Goal: Information Seeking & Learning: Learn about a topic

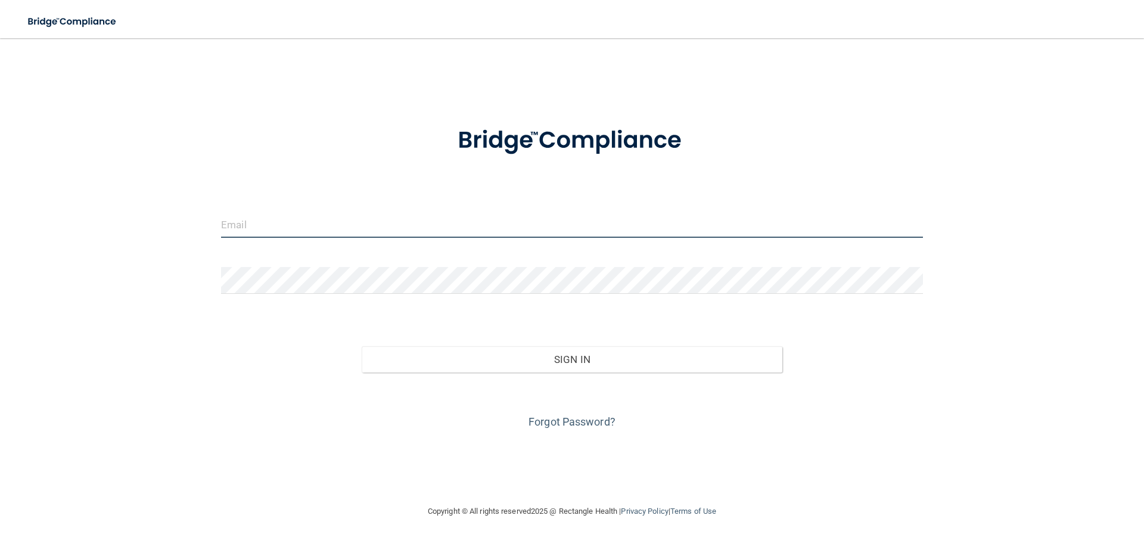
click at [269, 231] on input "email" at bounding box center [572, 224] width 702 height 27
type input "[PERSON_NAME][EMAIL_ADDRESS][DOMAIN_NAME]"
click at [261, 218] on input "email" at bounding box center [572, 224] width 702 height 27
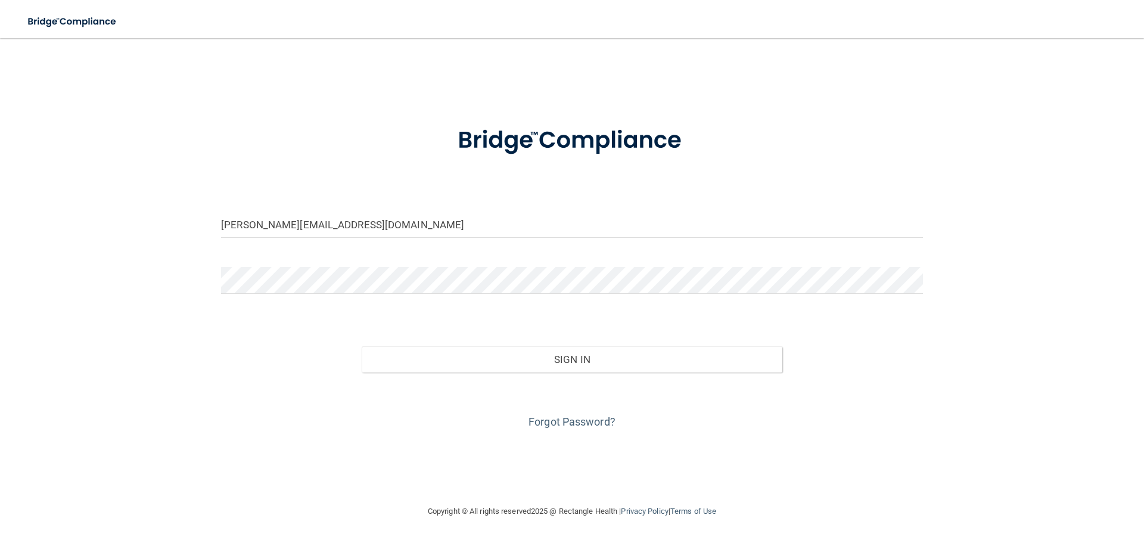
click at [259, 262] on form "susan@mareawhitedds.com Invalid email/password. You don't have permission to ac…" at bounding box center [572, 271] width 702 height 322
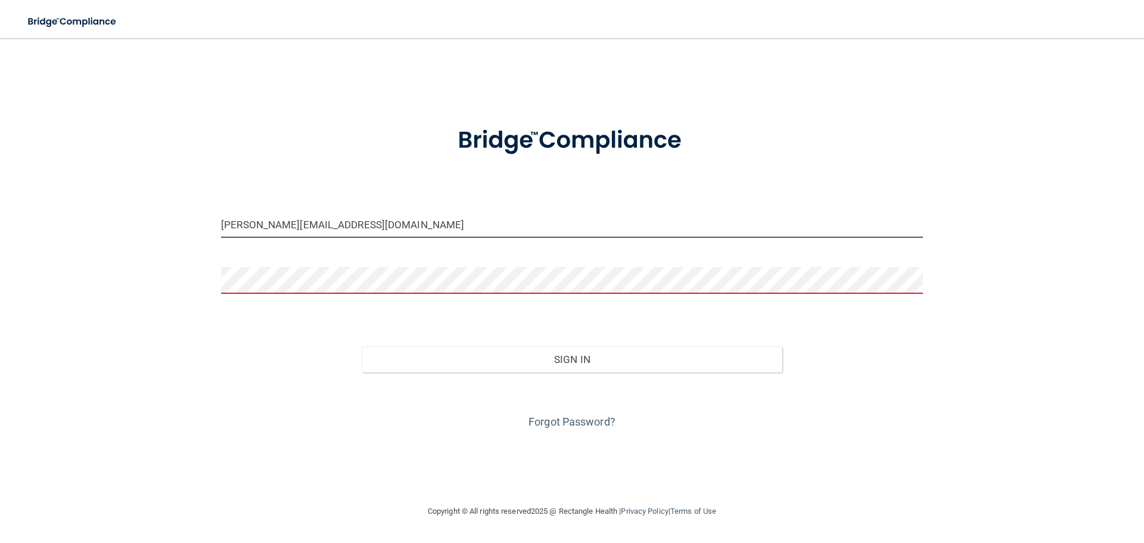
click at [364, 221] on input "susan@mareawhitedds.com" at bounding box center [572, 224] width 702 height 27
drag, startPoint x: 364, startPoint y: 221, endPoint x: 32, endPoint y: 301, distance: 341.4
click at [32, 301] on div "susan@mareawhitedds.com Invalid email/password. You don't have permission to ac…" at bounding box center [572, 271] width 1097 height 442
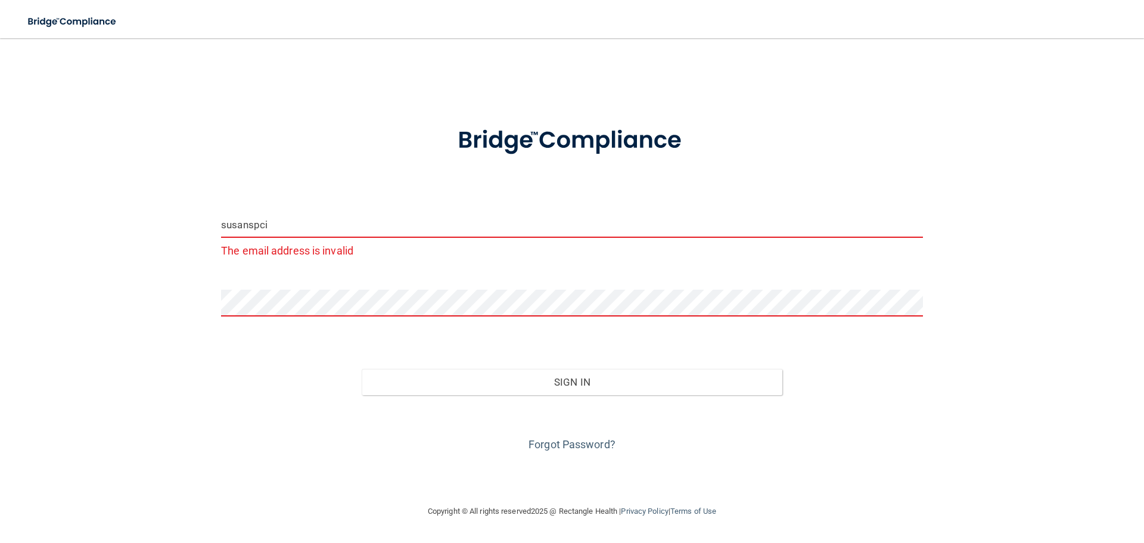
click at [272, 226] on input "susanspci" at bounding box center [572, 224] width 702 height 27
click at [267, 226] on input "susanspci" at bounding box center [572, 224] width 702 height 27
drag, startPoint x: 267, startPoint y: 226, endPoint x: 231, endPoint y: 260, distance: 49.8
click at [62, 307] on div "susanspci The email address is invalid Invalid email/password. You don't have p…" at bounding box center [572, 271] width 1097 height 442
drag, startPoint x: 240, startPoint y: 220, endPoint x: 247, endPoint y: 226, distance: 8.9
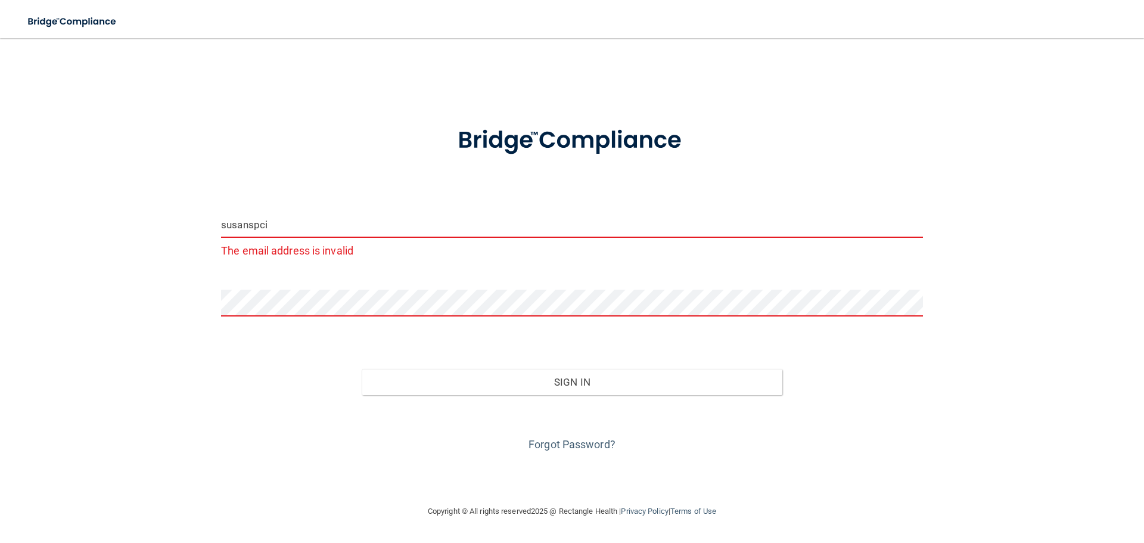
drag, startPoint x: 247, startPoint y: 226, endPoint x: 271, endPoint y: 215, distance: 26.4
click at [271, 215] on input "susanspci" at bounding box center [572, 224] width 702 height 27
type input "s"
type input "susan@mareawhitedds.com"
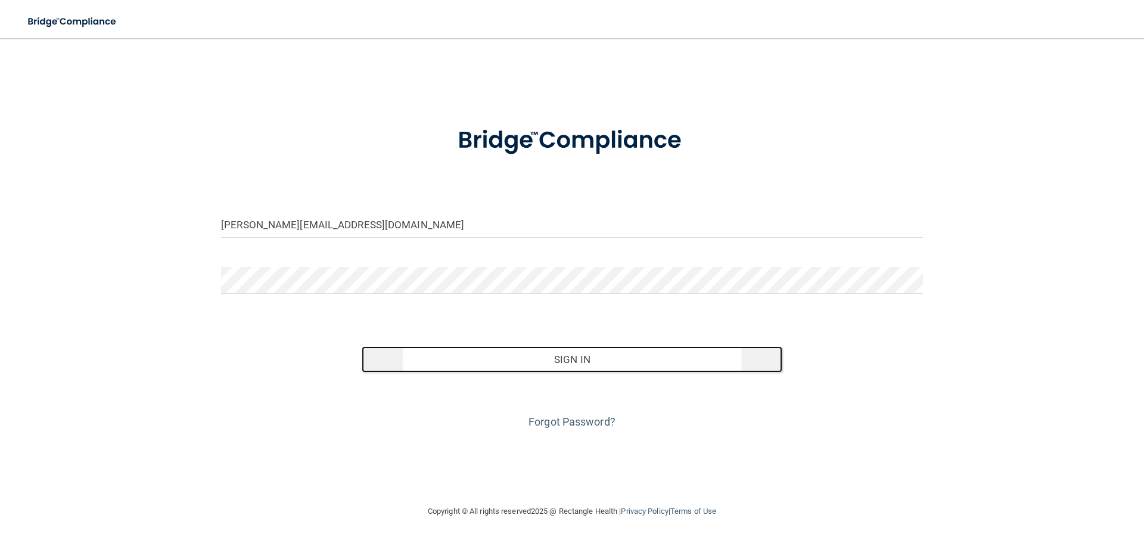
click at [566, 362] on button "Sign In" at bounding box center [572, 359] width 421 height 26
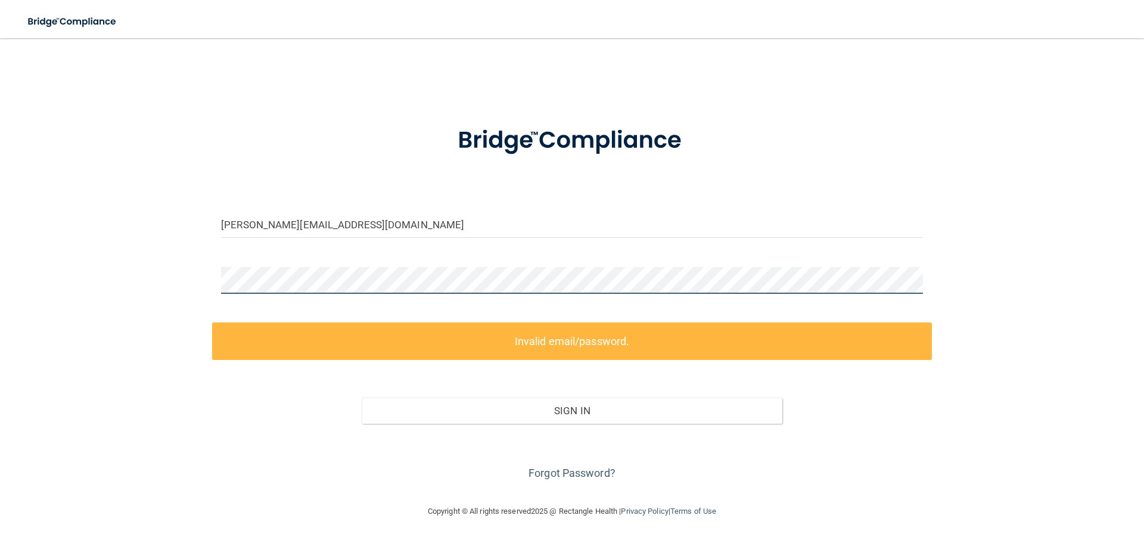
click at [20, 330] on main "susan@mareawhitedds.com Invalid email/password. You don't have permission to ac…" at bounding box center [572, 290] width 1144 height 505
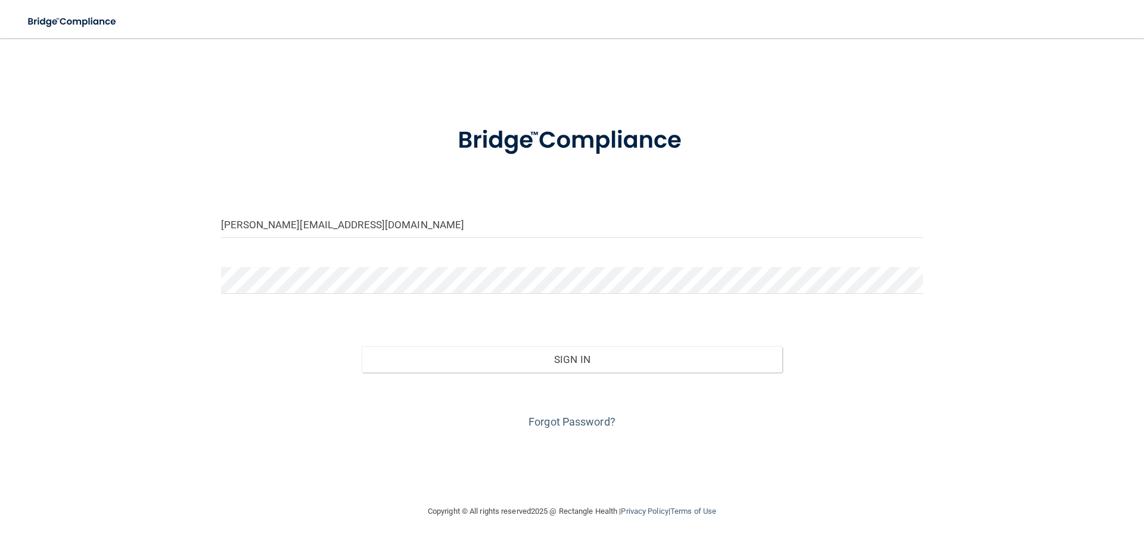
click at [557, 344] on div "Sign In" at bounding box center [572, 347] width 720 height 50
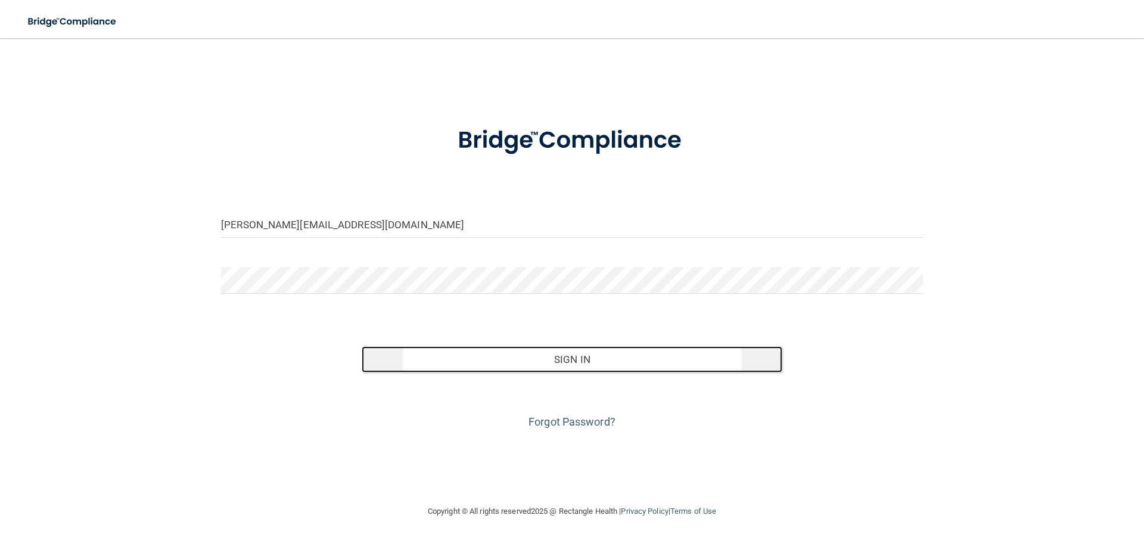
click at [558, 357] on button "Sign In" at bounding box center [572, 359] width 421 height 26
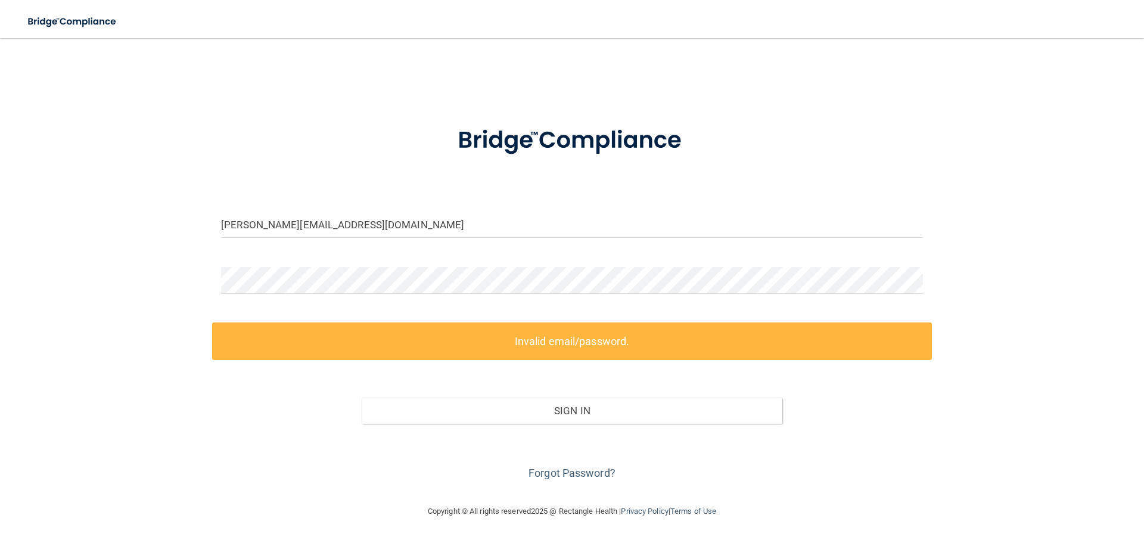
click at [557, 458] on div "Forgot Password?" at bounding box center [572, 454] width 720 height 60
click at [564, 468] on link "Forgot Password?" at bounding box center [572, 473] width 87 height 13
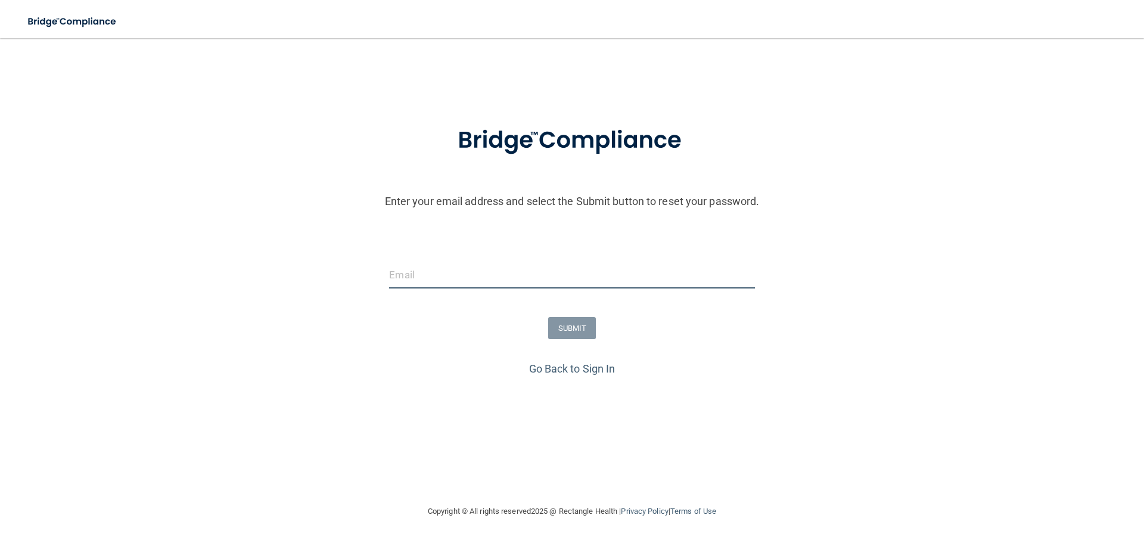
click at [436, 281] on input "email" at bounding box center [571, 275] width 365 height 27
type input "susan@mareawhitedds.com"
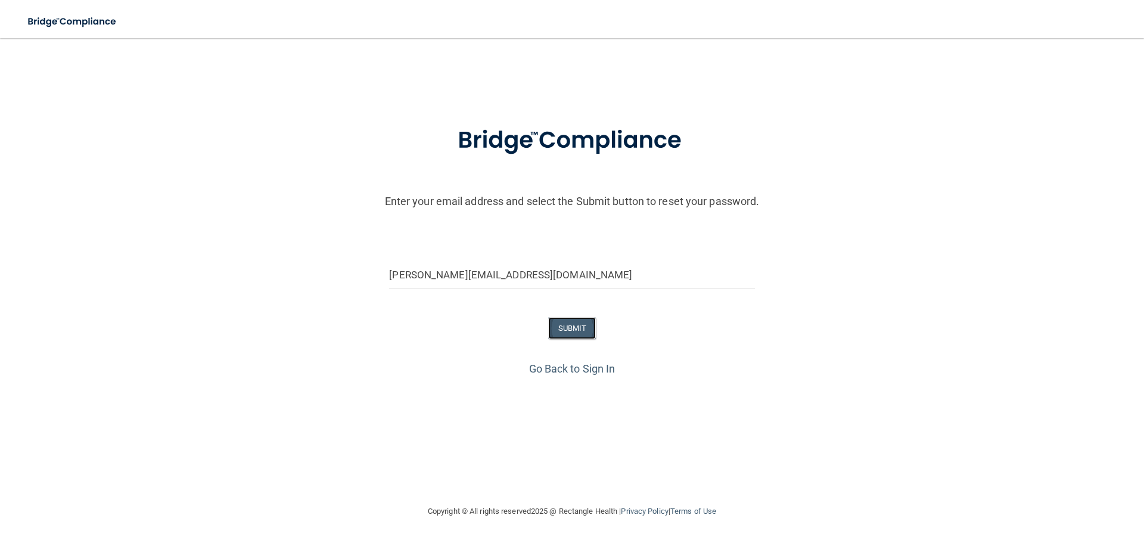
click at [568, 321] on button "SUBMIT" at bounding box center [572, 328] width 48 height 22
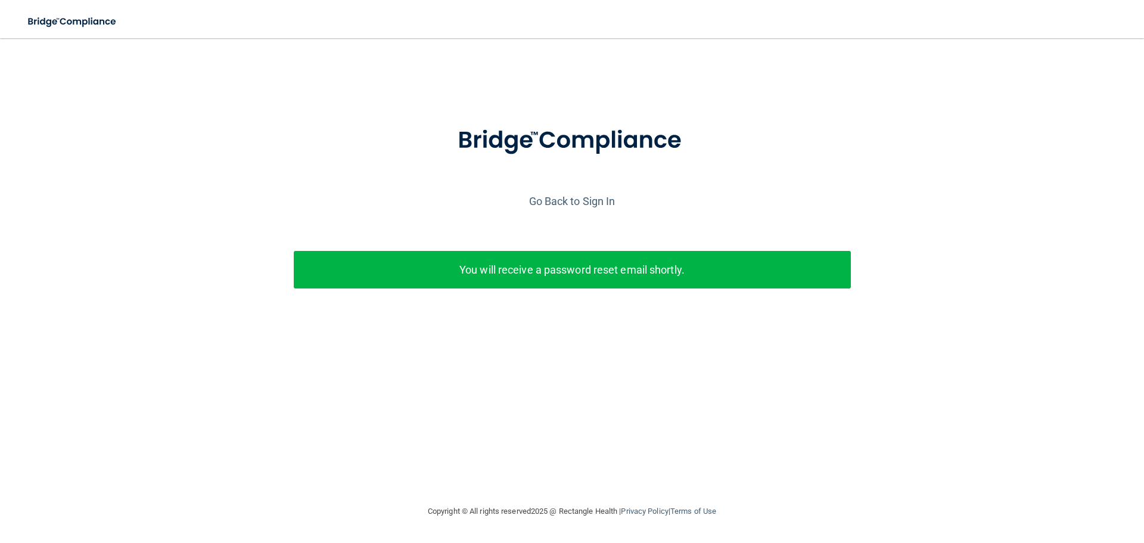
drag, startPoint x: 598, startPoint y: 223, endPoint x: 593, endPoint y: 219, distance: 6.8
click at [596, 222] on div "Enter your email address and select the Submit button to reset your password. s…" at bounding box center [572, 226] width 1132 height 232
click at [588, 207] on link "Go Back to Sign In" at bounding box center [572, 201] width 86 height 13
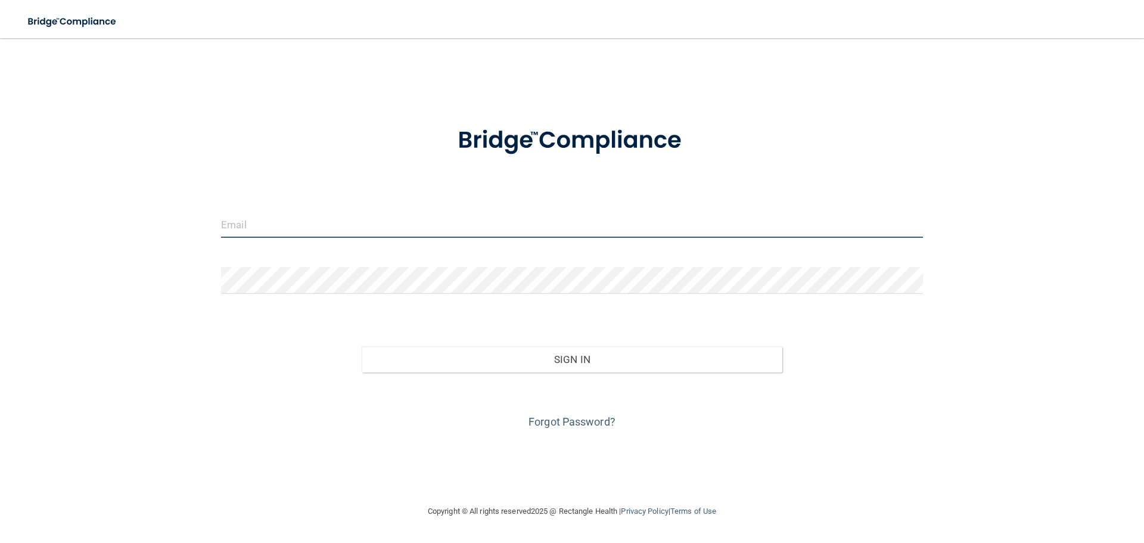
click at [554, 235] on input "email" at bounding box center [572, 224] width 702 height 27
type input "susan@mareawhitedds.com"
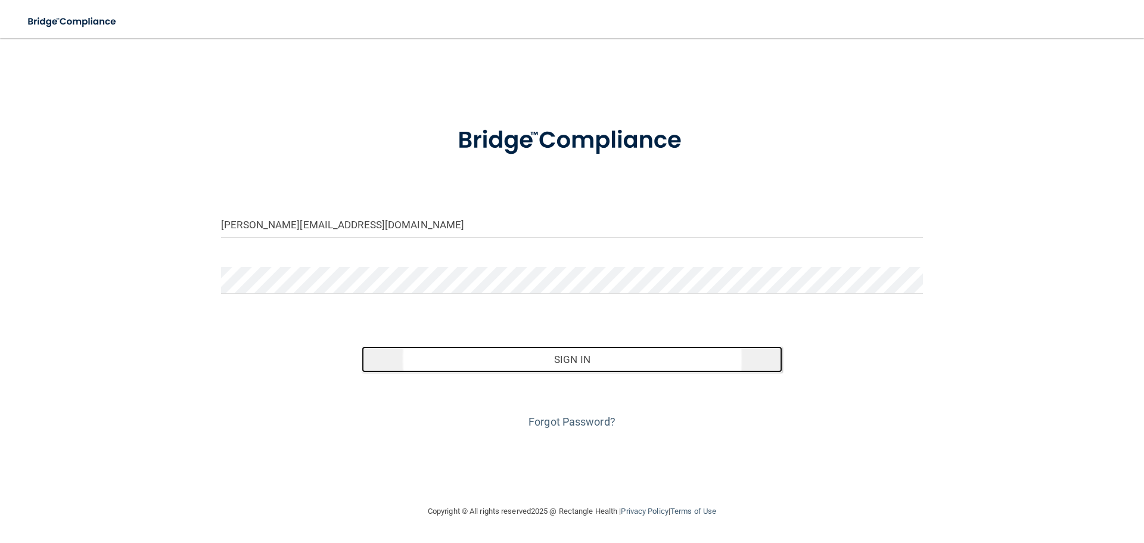
click at [549, 359] on button "Sign In" at bounding box center [572, 359] width 421 height 26
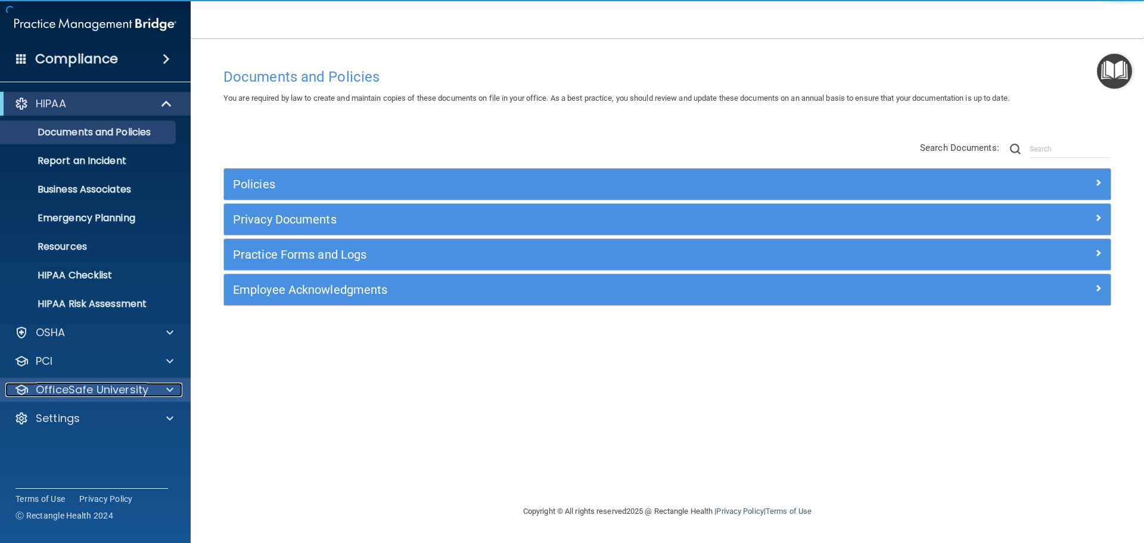
click at [170, 386] on span at bounding box center [169, 390] width 7 height 14
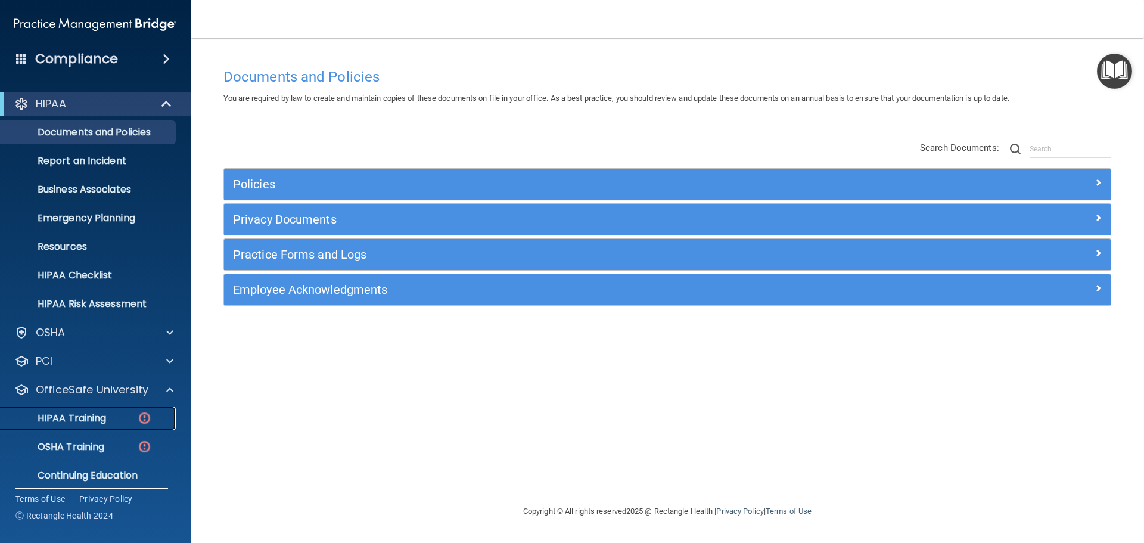
click at [103, 419] on p "HIPAA Training" at bounding box center [57, 418] width 98 height 12
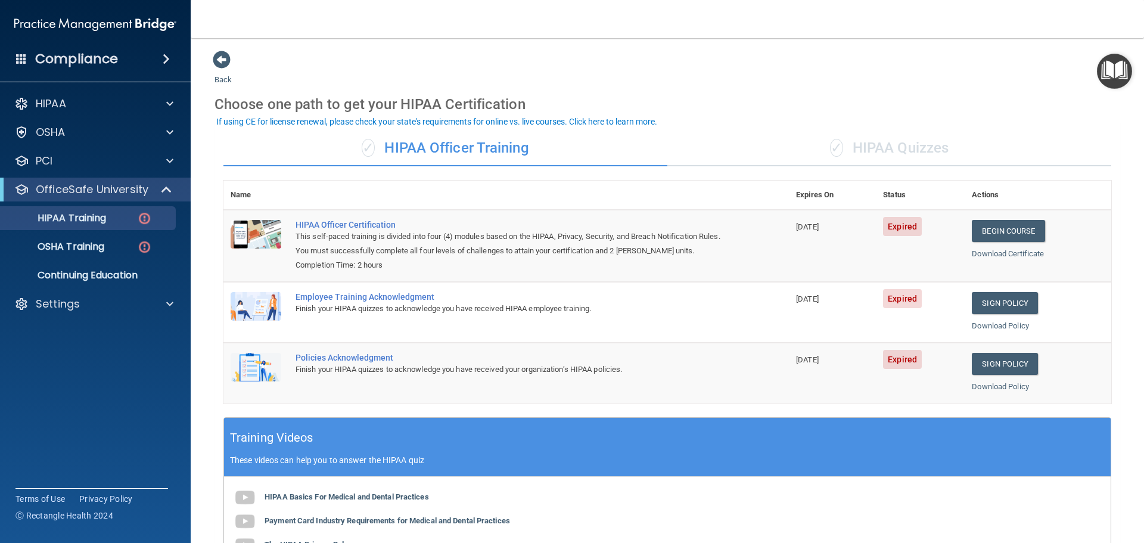
click at [163, 61] on span at bounding box center [166, 59] width 7 height 14
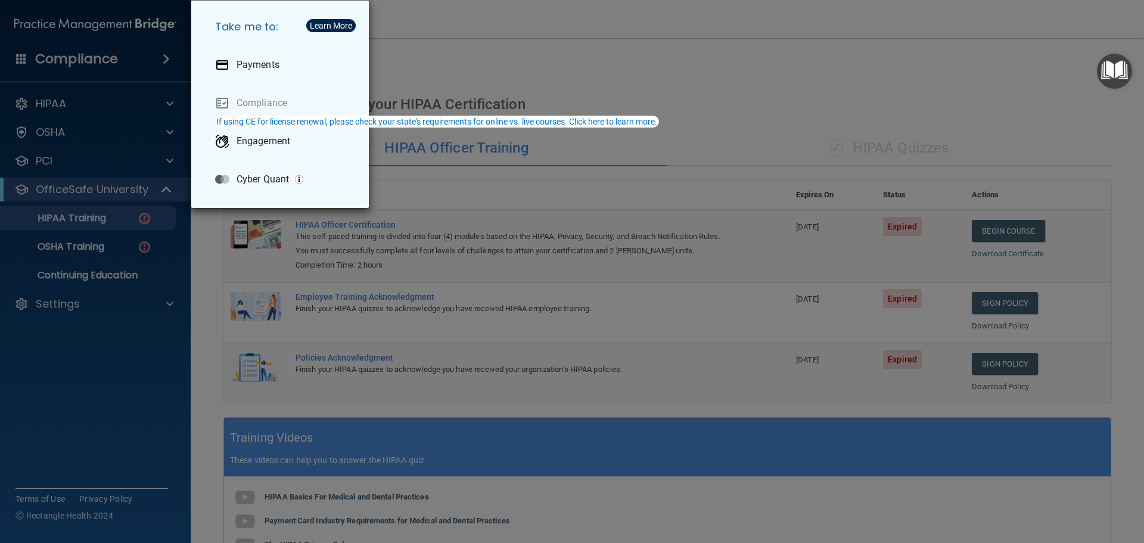
click at [148, 122] on div "Take me to: Payments Compliance Engagement Cyber Quant" at bounding box center [572, 271] width 1144 height 543
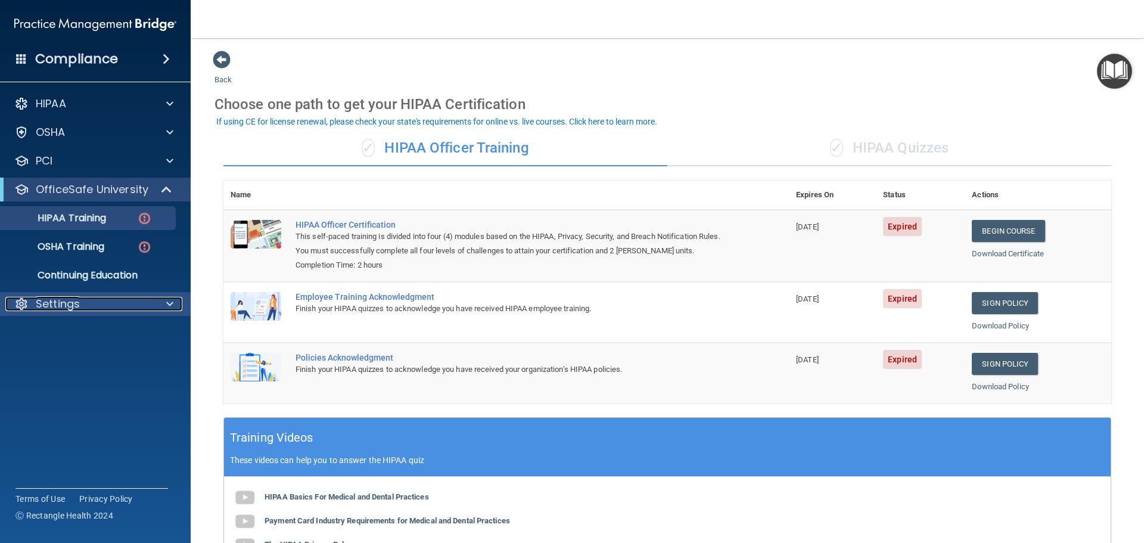
click at [62, 300] on p "Settings" at bounding box center [58, 304] width 44 height 14
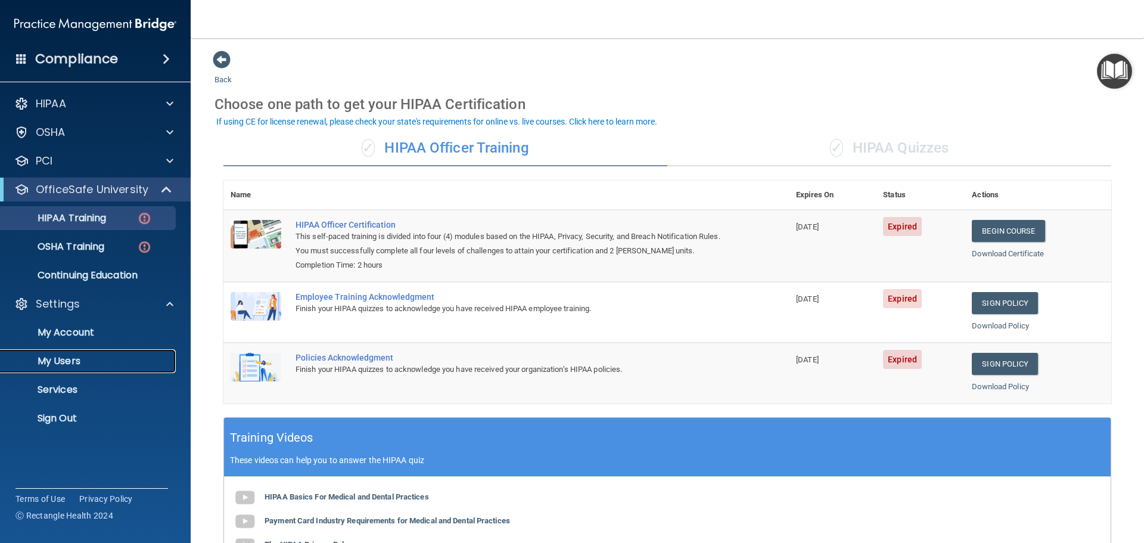
click at [67, 362] on p "My Users" at bounding box center [89, 361] width 163 height 12
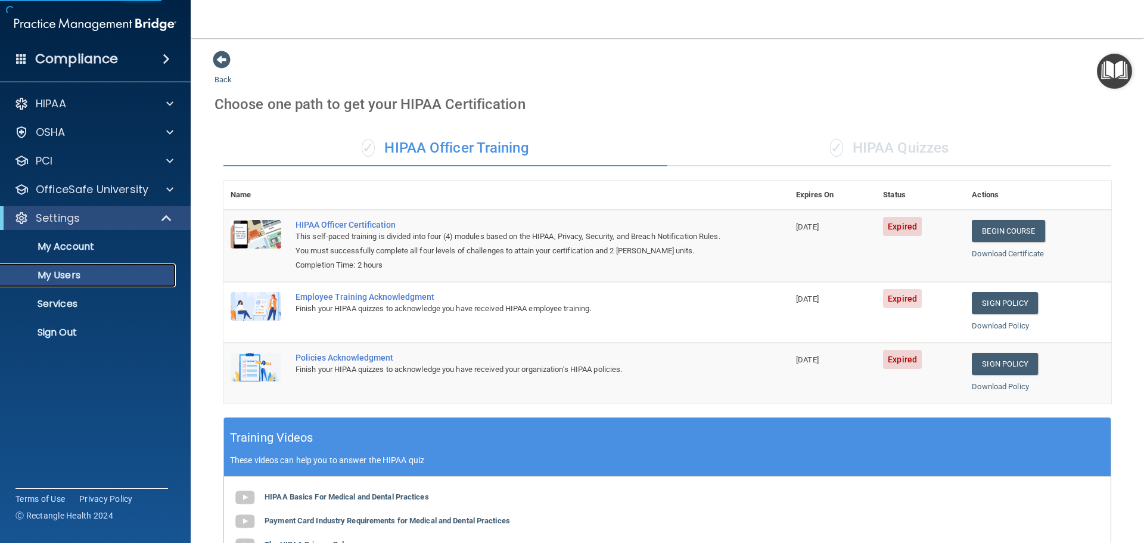
select select "20"
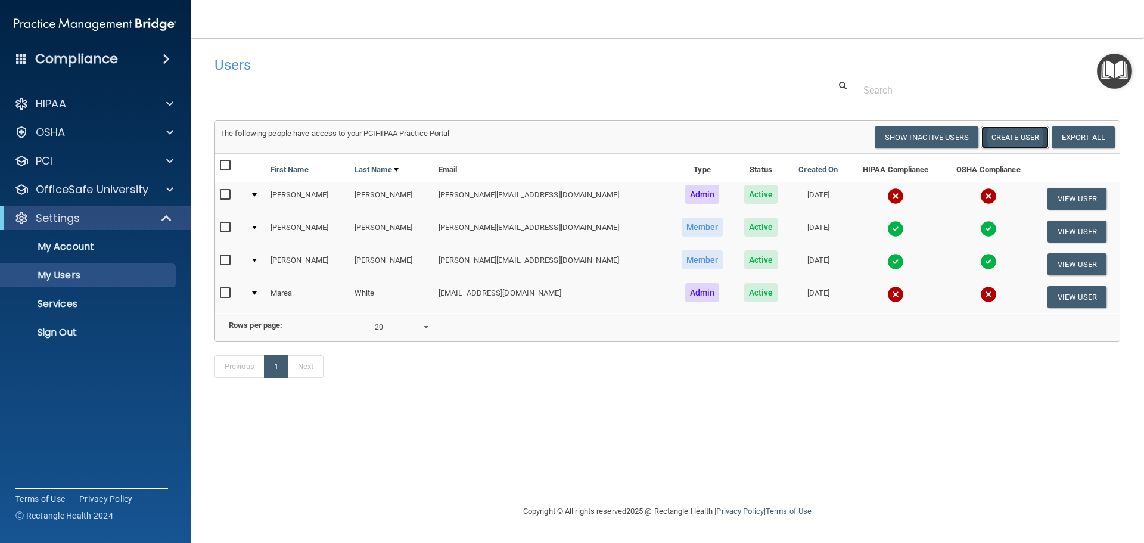
click at [1007, 138] on button "Create User" at bounding box center [1015, 137] width 67 height 22
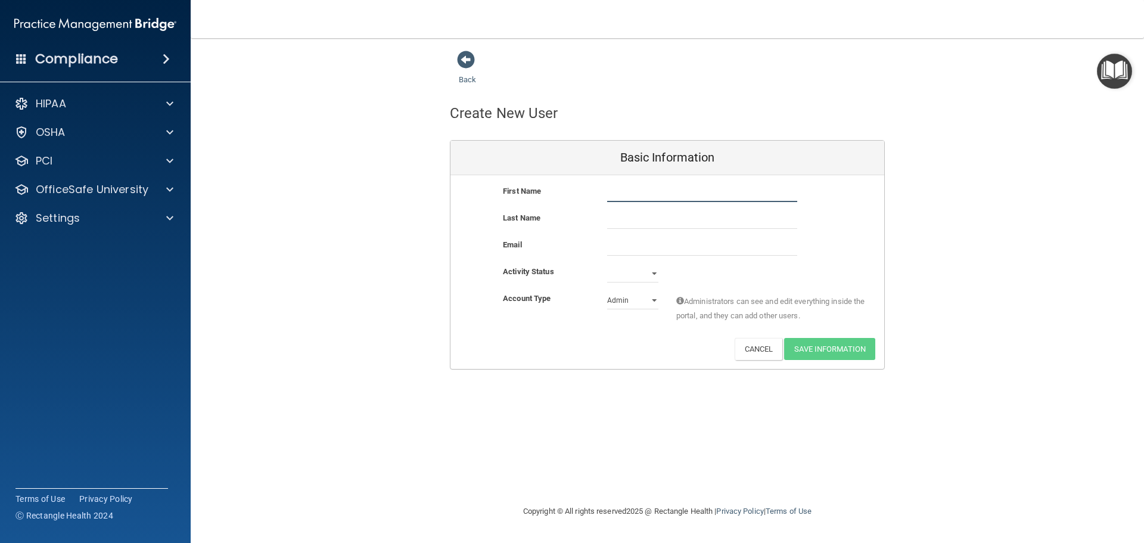
click at [628, 194] on input "text" at bounding box center [702, 193] width 190 height 18
drag, startPoint x: 636, startPoint y: 191, endPoint x: 675, endPoint y: 190, distance: 38.8
click at [675, 190] on input "[PERSON_NAME]" at bounding box center [702, 193] width 190 height 18
type input "Rosanna"
paste input "Gonzalez"
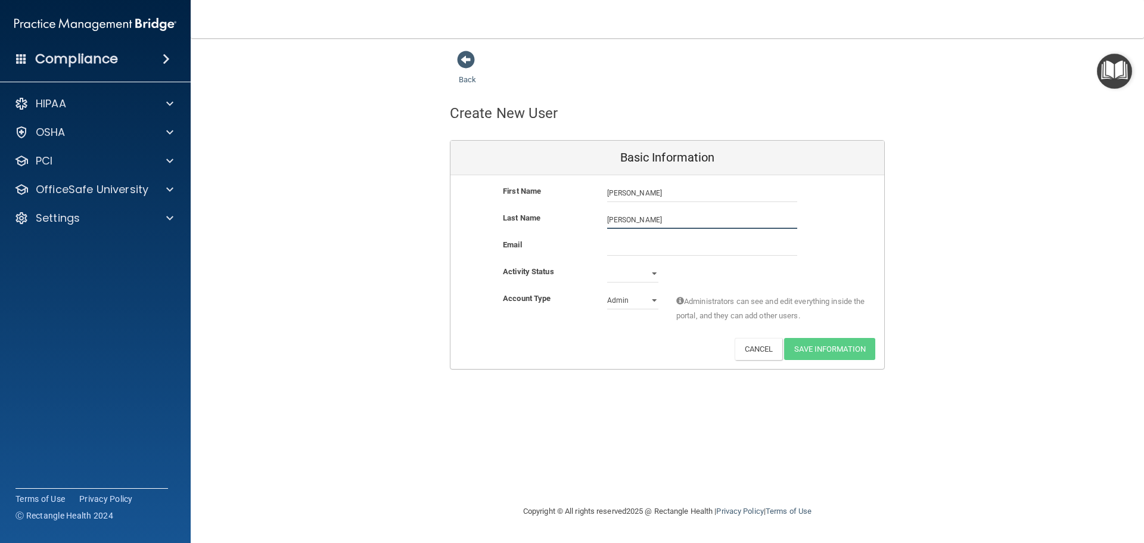
type input "Gonzalez"
click at [610, 244] on input "email" at bounding box center [702, 247] width 190 height 18
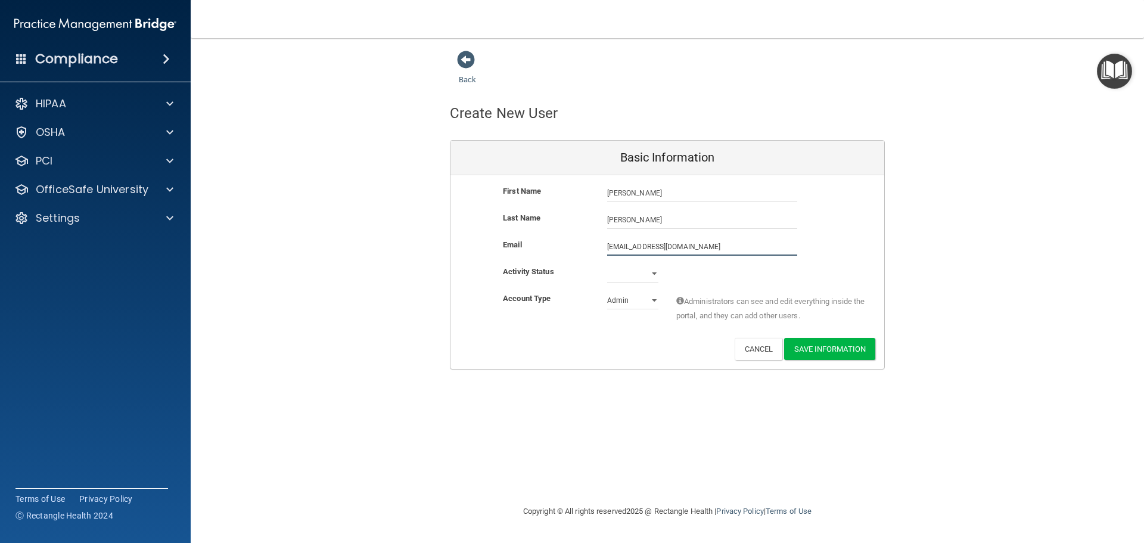
type input "[EMAIL_ADDRESS][DOMAIN_NAME]"
click at [660, 265] on div "First Name Rosanna Gonzalez Rosanna Last Name Gonzalez Email rosanna817@yahoo.c…" at bounding box center [668, 272] width 434 height 194
click at [653, 271] on select "Active Inactive" at bounding box center [632, 274] width 51 height 18
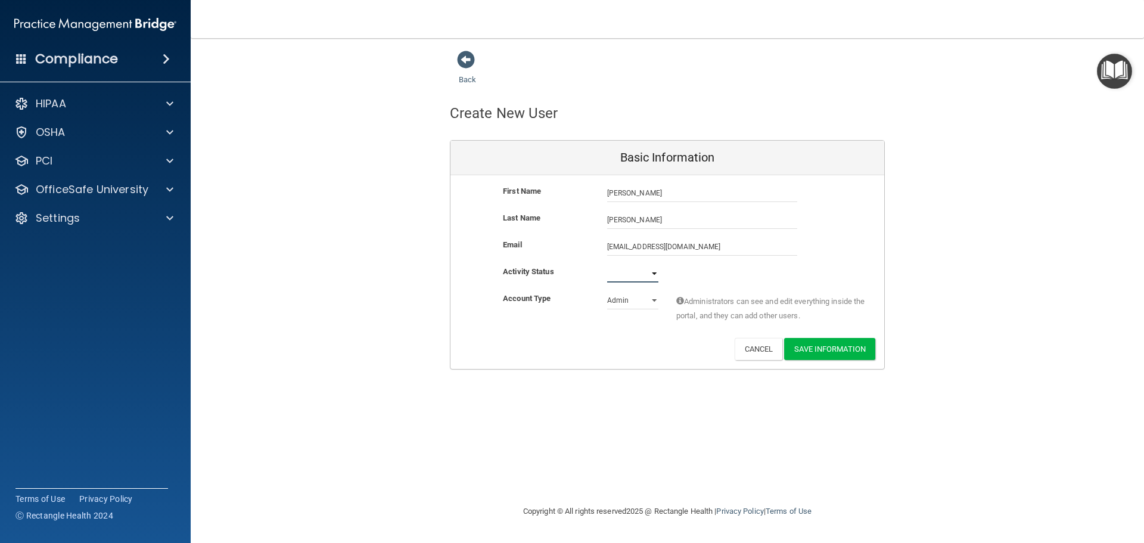
select select "active"
click at [607, 265] on select "Active Inactive" at bounding box center [632, 274] width 51 height 18
click at [647, 297] on select "Admin Member" at bounding box center [632, 300] width 51 height 18
select select "practice_member"
click at [607, 291] on select "Admin Member" at bounding box center [632, 300] width 51 height 18
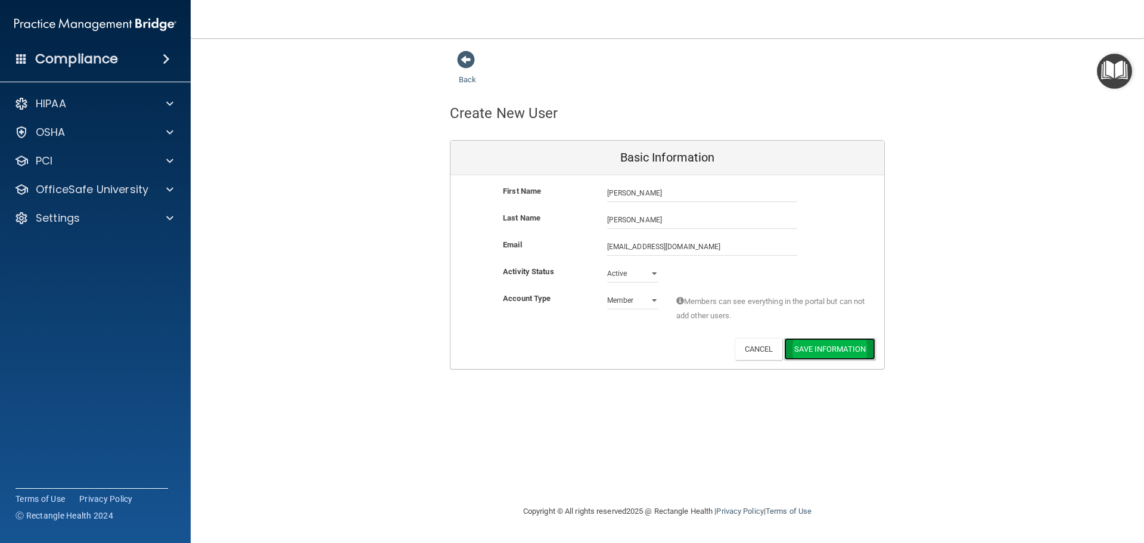
click at [802, 345] on button "Save Information" at bounding box center [829, 349] width 91 height 22
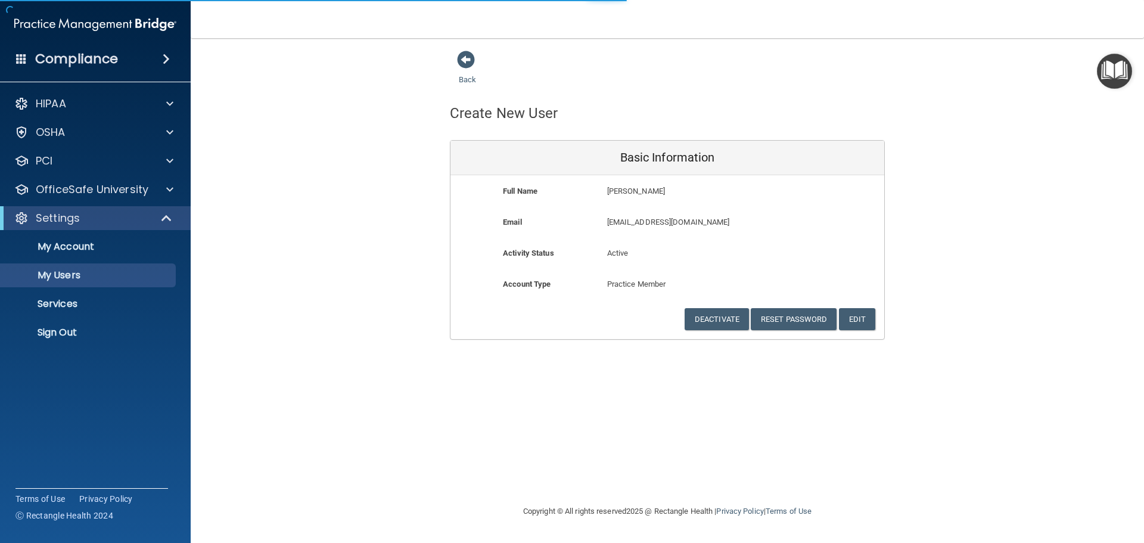
select select "20"
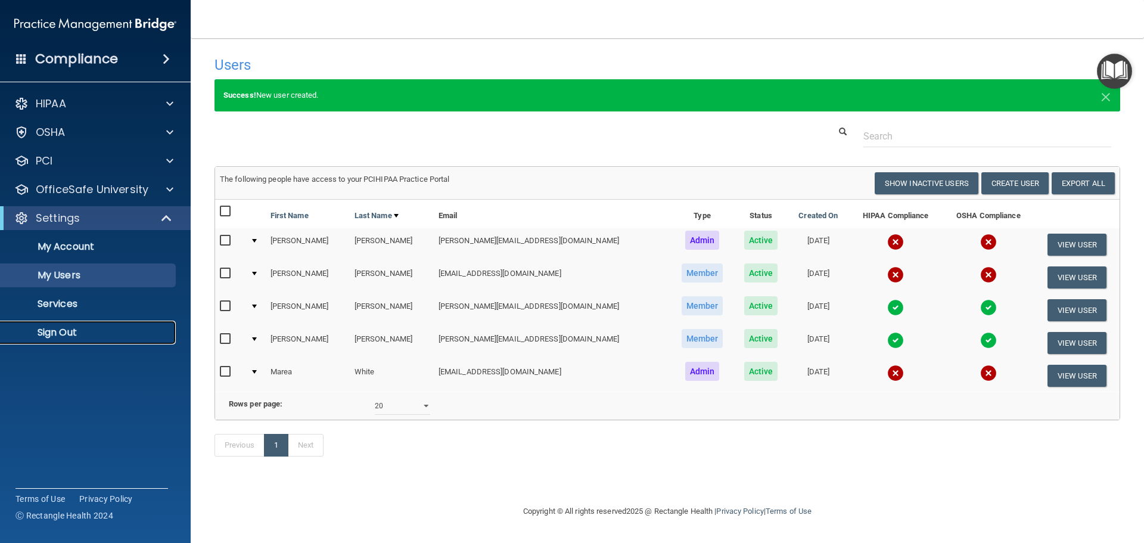
click at [73, 333] on p "Sign Out" at bounding box center [89, 333] width 163 height 12
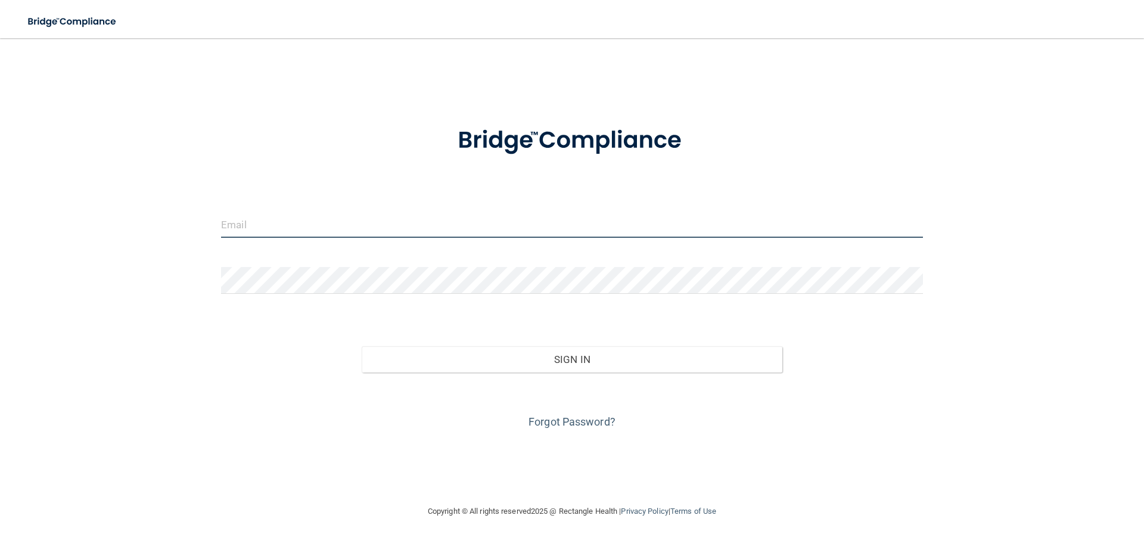
click at [397, 231] on input "email" at bounding box center [572, 224] width 702 height 27
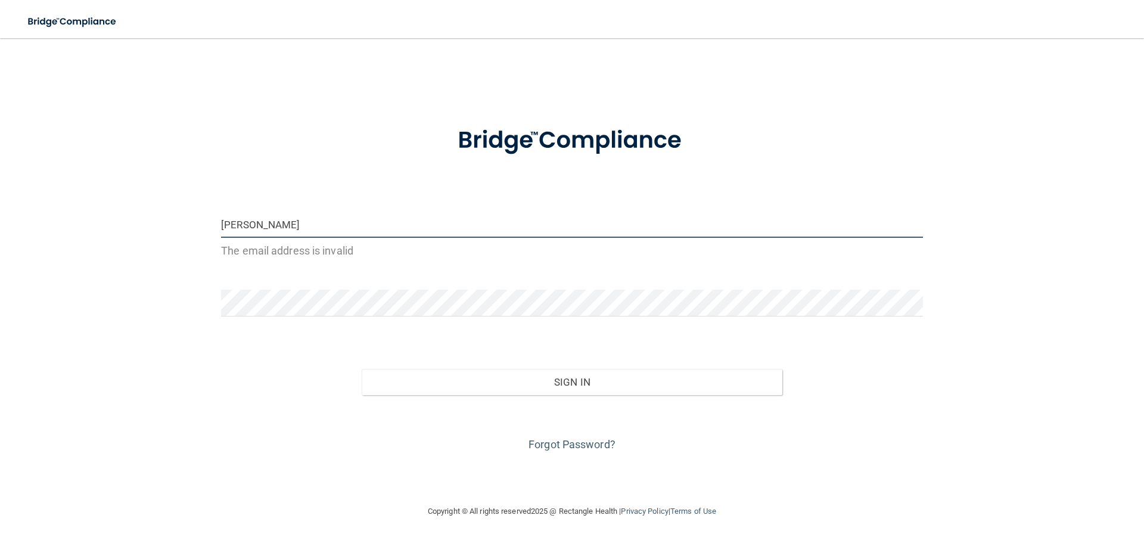
type input "[EMAIL_ADDRESS][DOMAIN_NAME]"
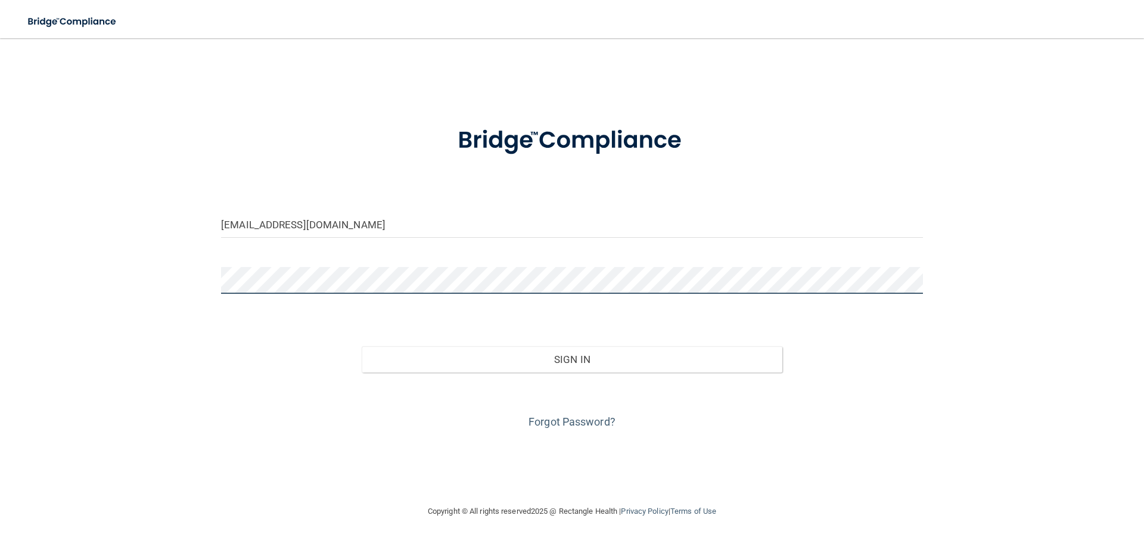
click at [362, 346] on button "Sign In" at bounding box center [572, 359] width 421 height 26
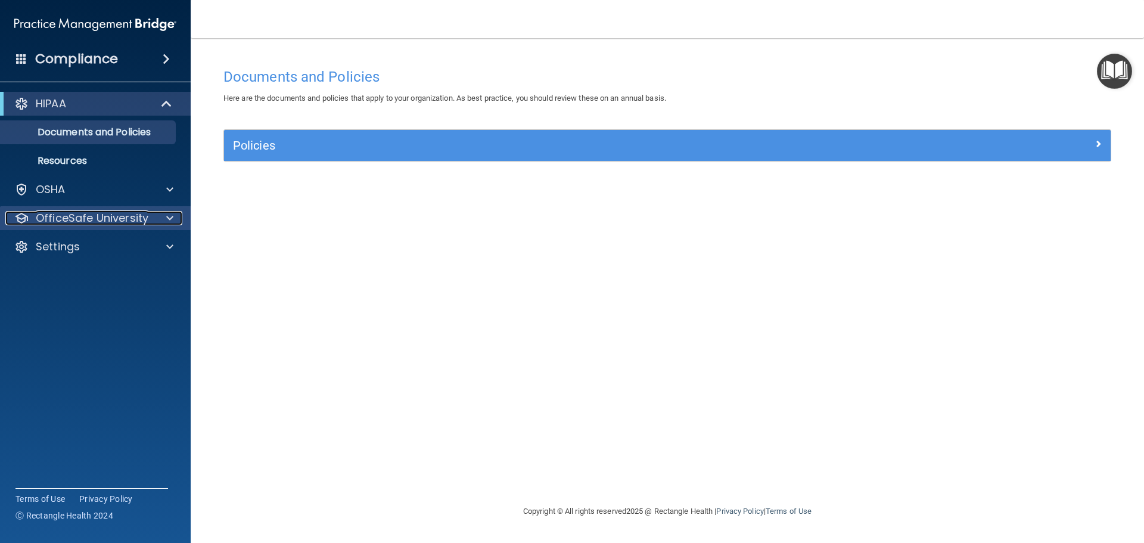
click at [165, 219] on div at bounding box center [168, 218] width 30 height 14
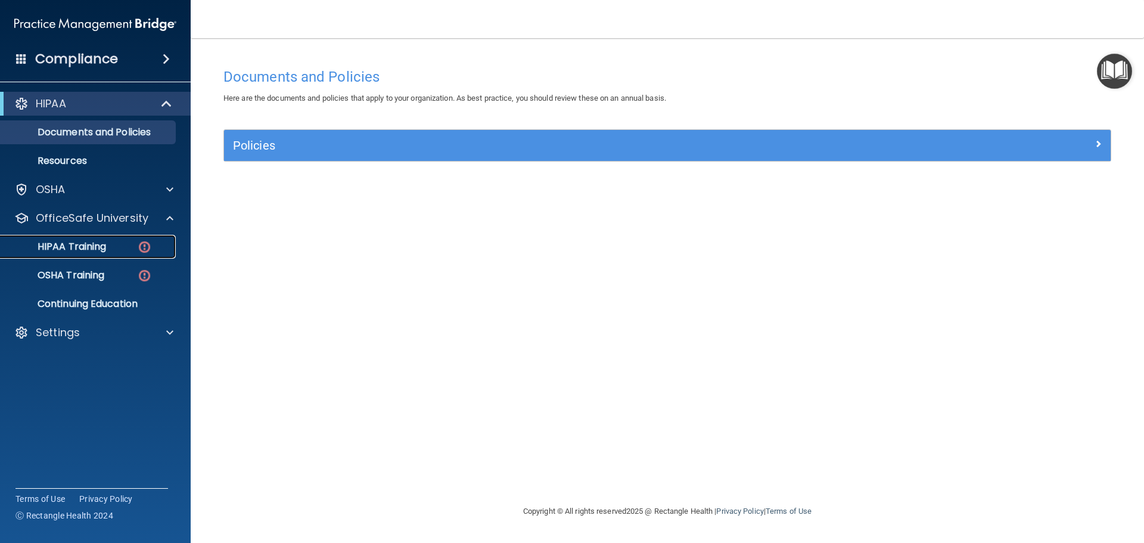
click at [111, 248] on div "HIPAA Training" at bounding box center [89, 247] width 163 height 12
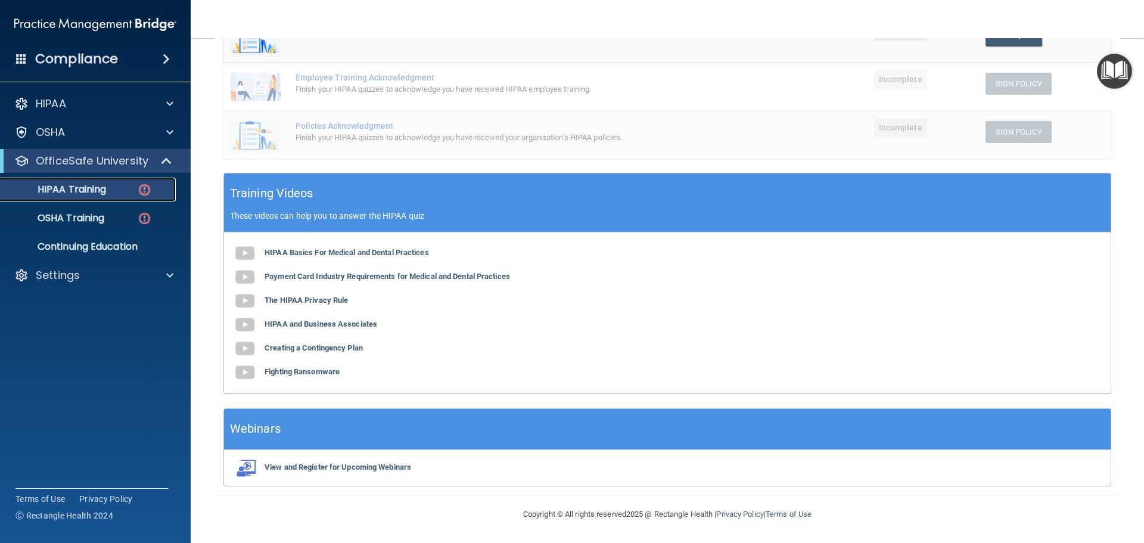
scroll to position [232, 0]
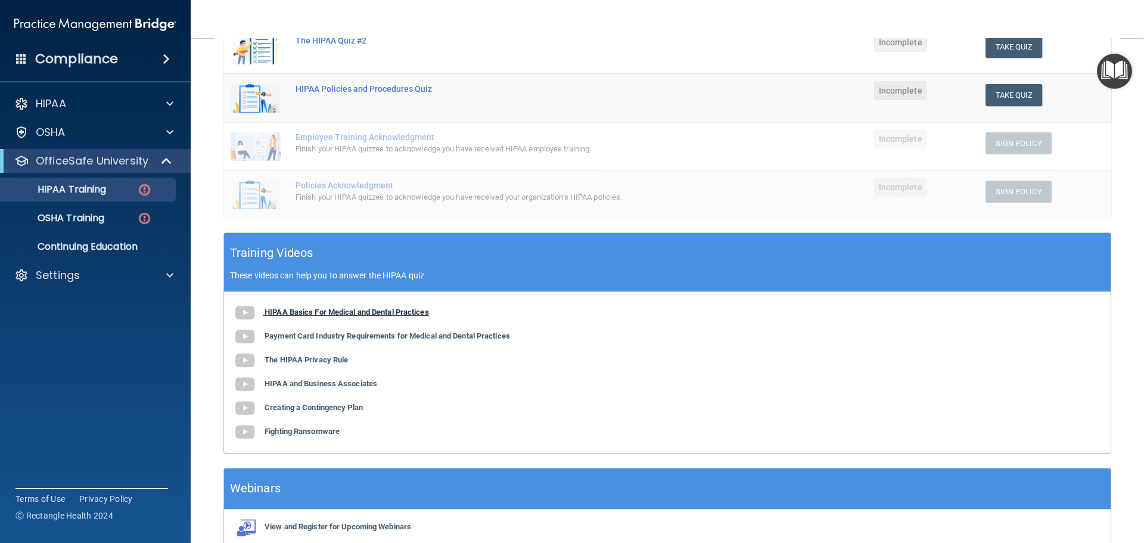
click at [353, 313] on b "HIPAA Basics For Medical and Dental Practices" at bounding box center [347, 312] width 164 height 9
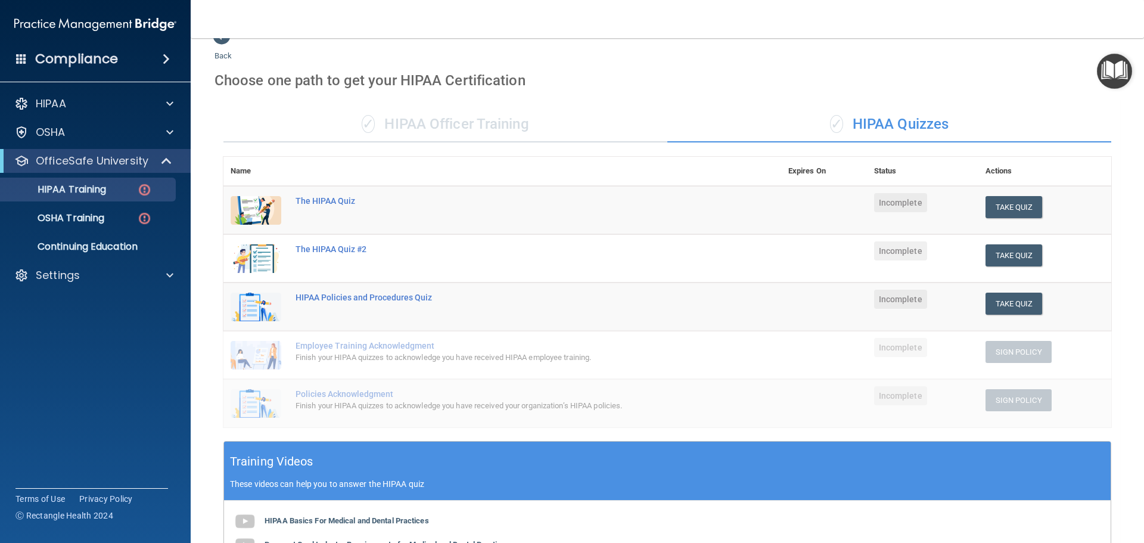
scroll to position [0, 0]
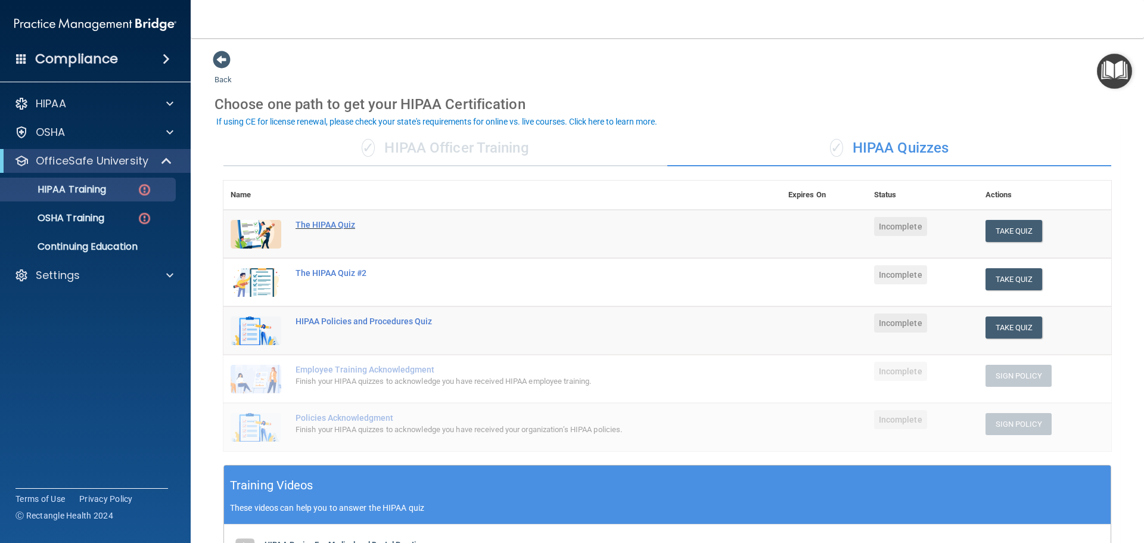
click at [312, 222] on div "The HIPAA Quiz" at bounding box center [509, 225] width 426 height 10
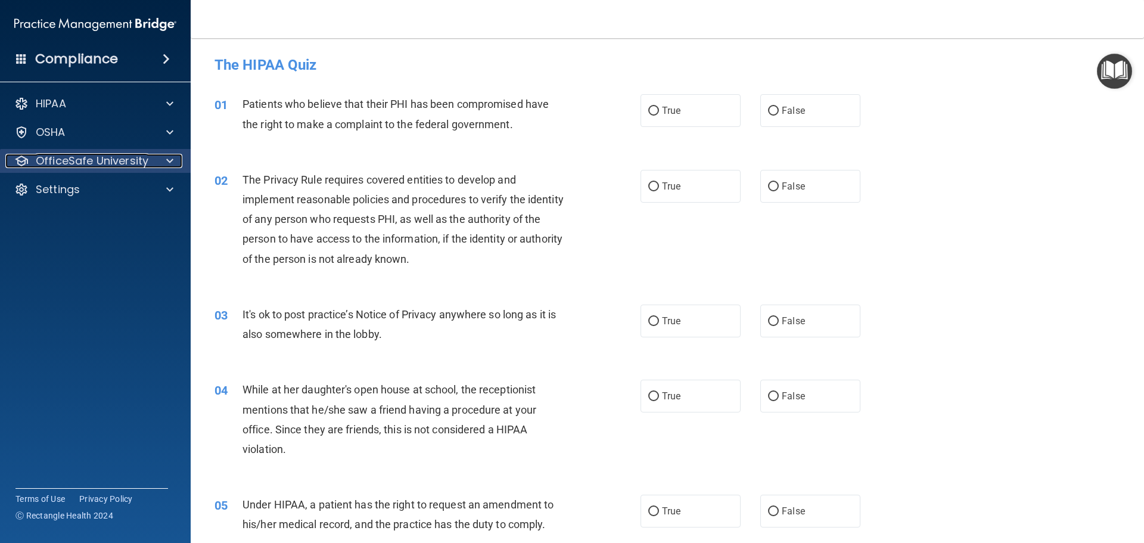
click at [170, 159] on span at bounding box center [169, 161] width 7 height 14
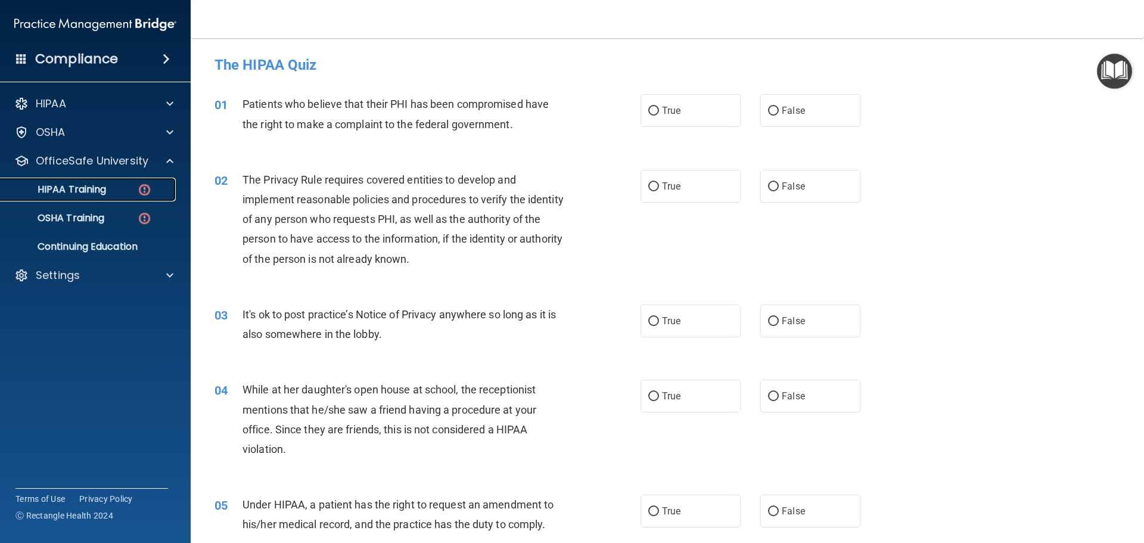
click at [83, 191] on p "HIPAA Training" at bounding box center [57, 190] width 98 height 12
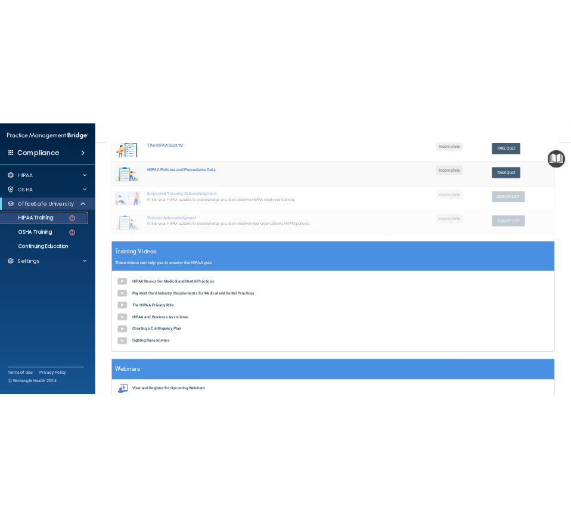
scroll to position [238, 0]
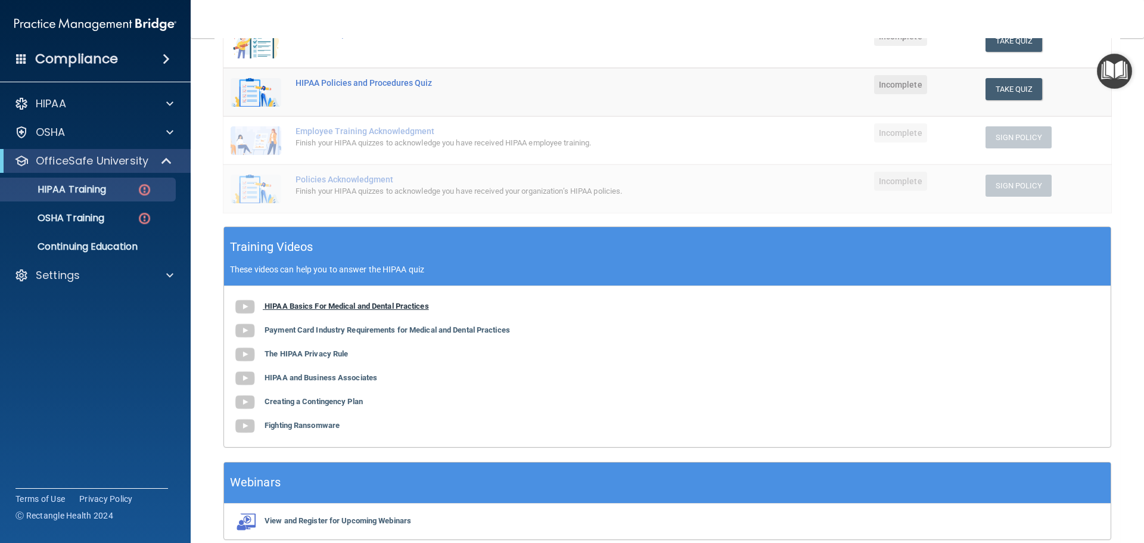
click at [306, 309] on b "HIPAA Basics For Medical and Dental Practices" at bounding box center [347, 306] width 164 height 9
click at [358, 329] on b "Payment Card Industry Requirements for Medical and Dental Practices" at bounding box center [388, 329] width 246 height 9
click at [320, 352] on b "The HIPAA Privacy Rule" at bounding box center [306, 353] width 83 height 9
click at [314, 377] on b "HIPAA and Business Associates" at bounding box center [321, 377] width 113 height 9
click at [334, 402] on b "Creating a Contingency Plan" at bounding box center [314, 401] width 98 height 9
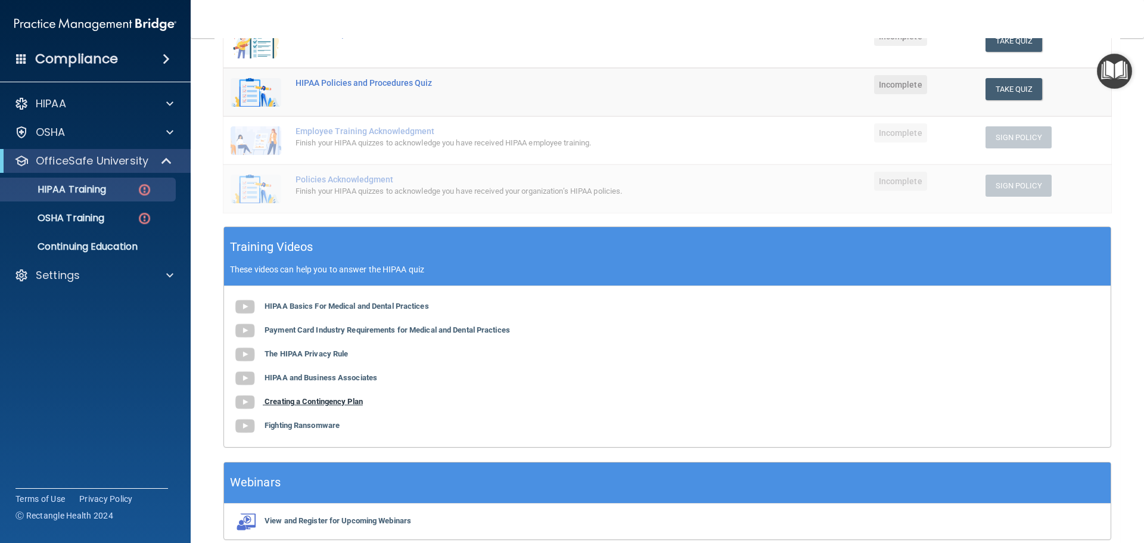
click at [348, 399] on b "Creating a Contingency Plan" at bounding box center [314, 401] width 98 height 9
click at [308, 428] on b "Fighting Ransomware" at bounding box center [302, 425] width 75 height 9
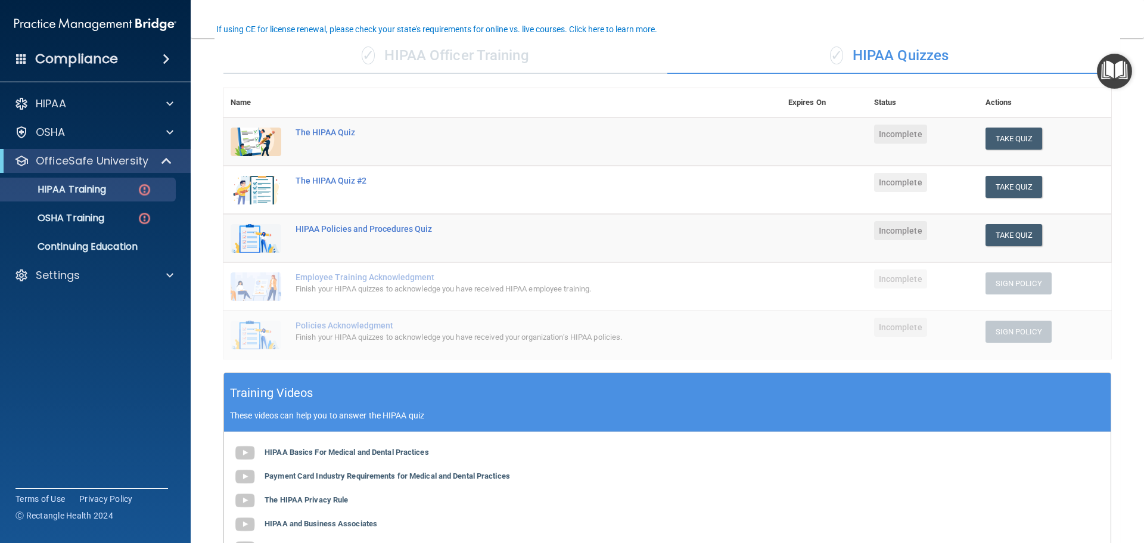
scroll to position [113, 0]
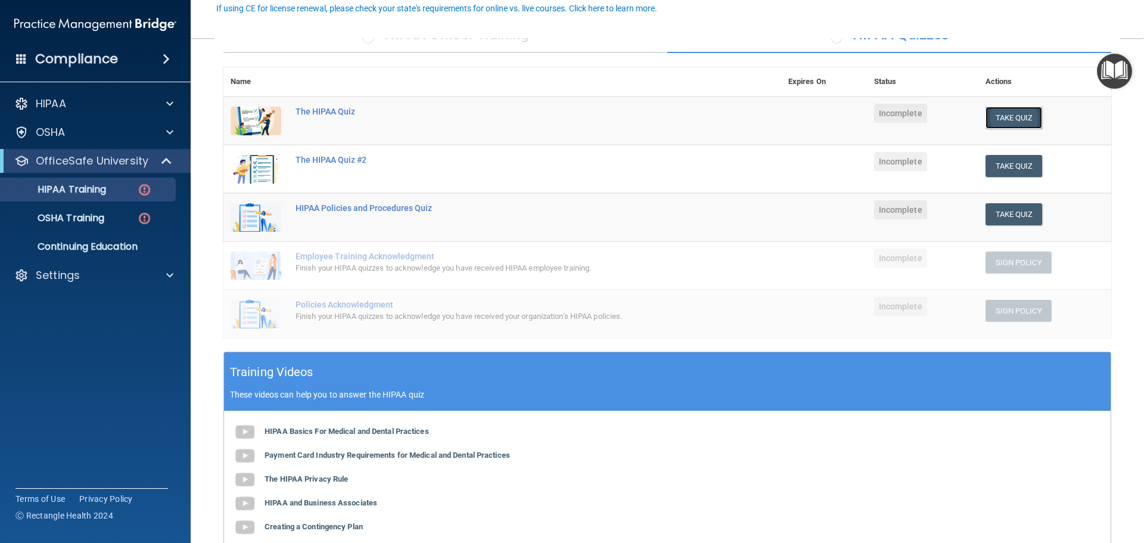
click at [1023, 109] on button "Take Quiz" at bounding box center [1014, 118] width 57 height 22
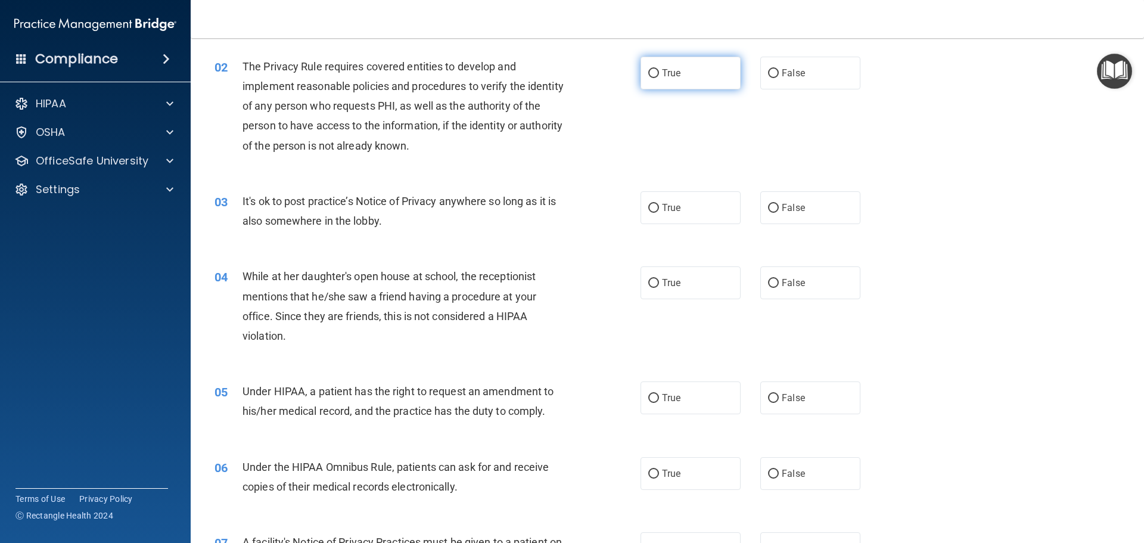
click at [653, 74] on input "True" at bounding box center [653, 73] width 11 height 9
radio input "true"
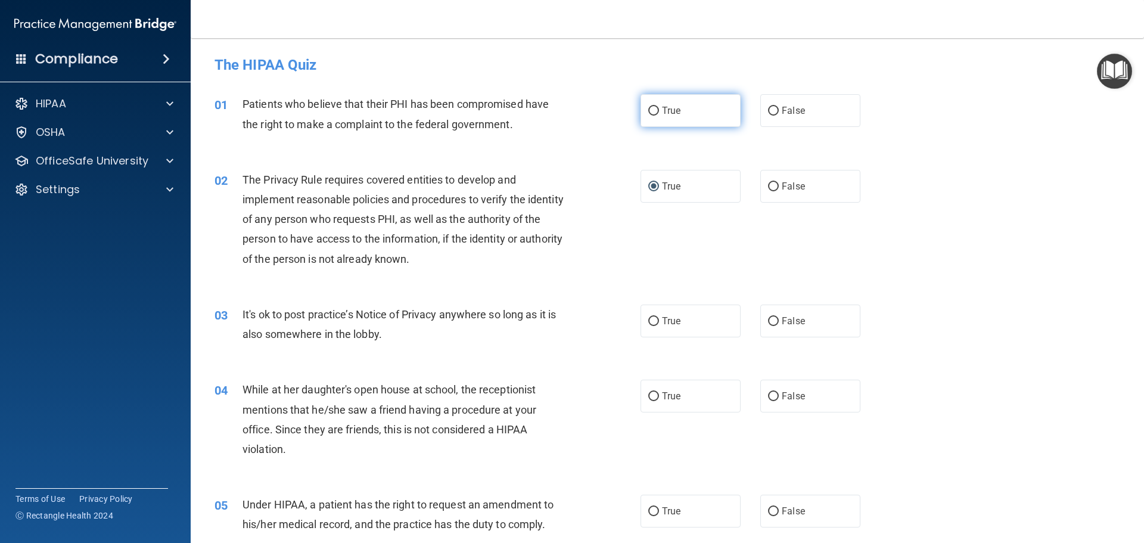
click at [656, 111] on label "True" at bounding box center [691, 110] width 100 height 33
click at [656, 111] on input "True" at bounding box center [653, 111] width 11 height 9
radio input "true"
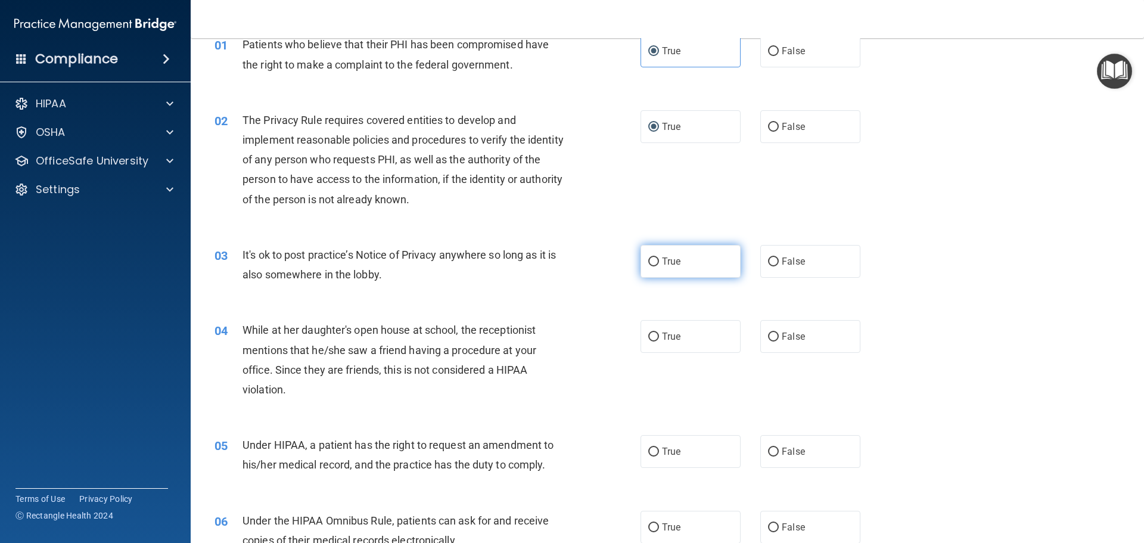
click at [653, 259] on input "True" at bounding box center [653, 261] width 11 height 9
radio input "true"
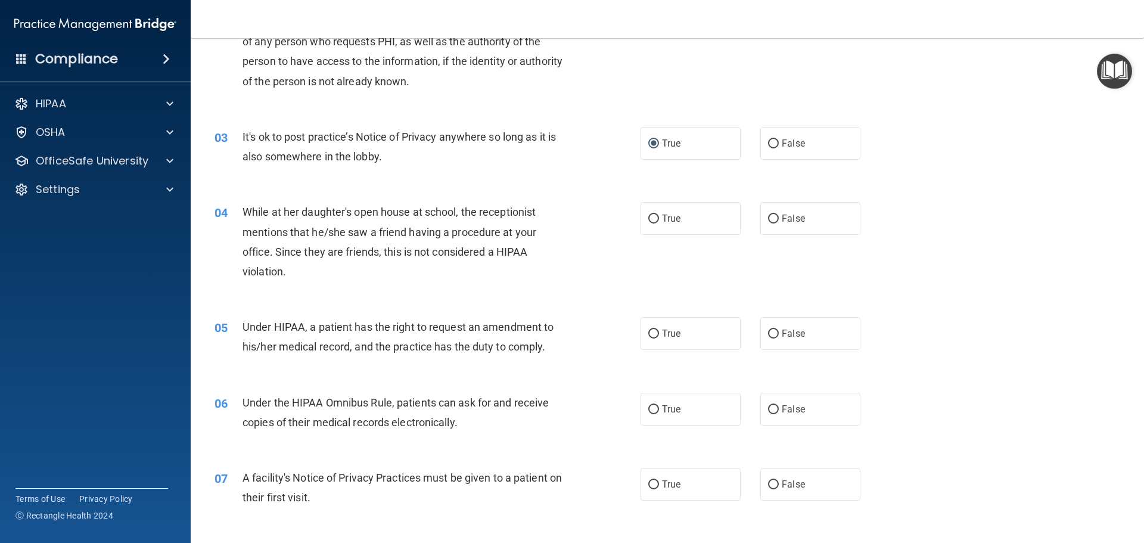
scroll to position [179, 0]
click at [769, 145] on input "False" at bounding box center [773, 142] width 11 height 9
radio input "true"
click at [715, 149] on label "True" at bounding box center [691, 142] width 100 height 33
click at [659, 147] on input "True" at bounding box center [653, 142] width 11 height 9
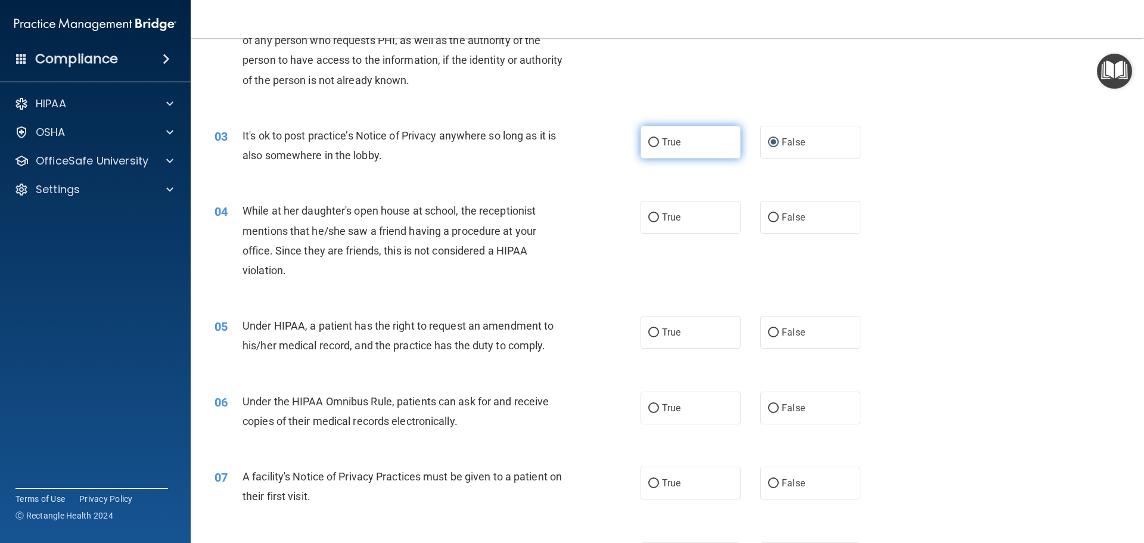
radio input "true"
radio input "false"
click at [768, 219] on input "False" at bounding box center [773, 217] width 11 height 9
radio input "true"
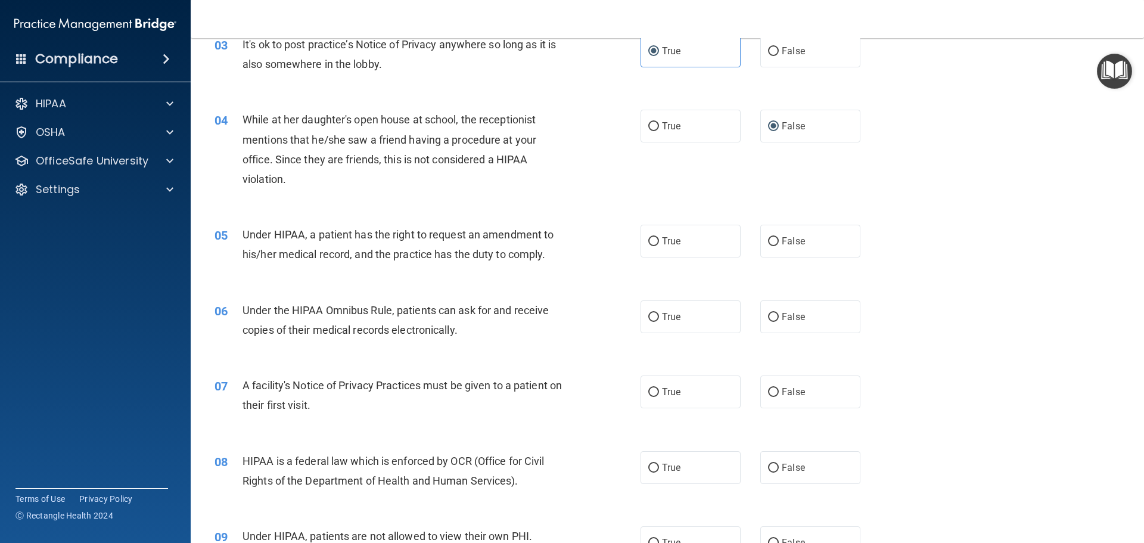
scroll to position [298, 0]
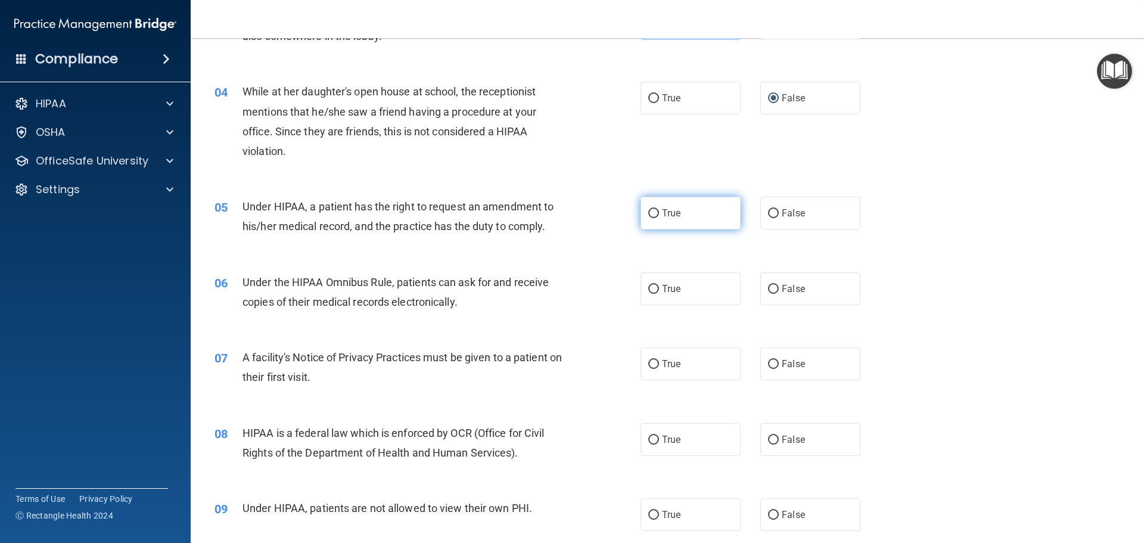
click at [641, 215] on label "True" at bounding box center [691, 213] width 100 height 33
click at [648, 215] on input "True" at bounding box center [653, 213] width 11 height 9
radio input "true"
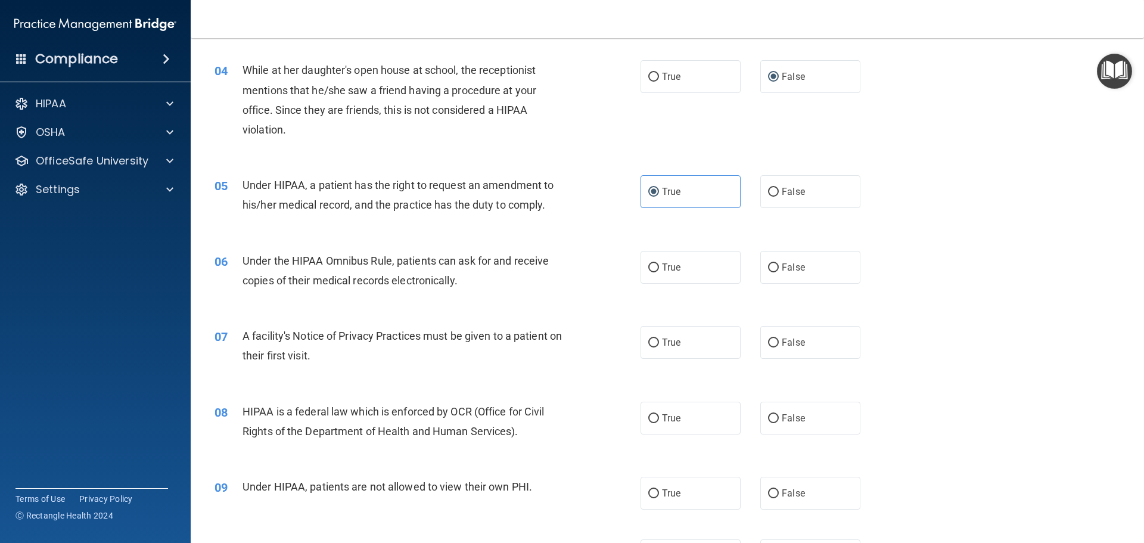
scroll to position [358, 0]
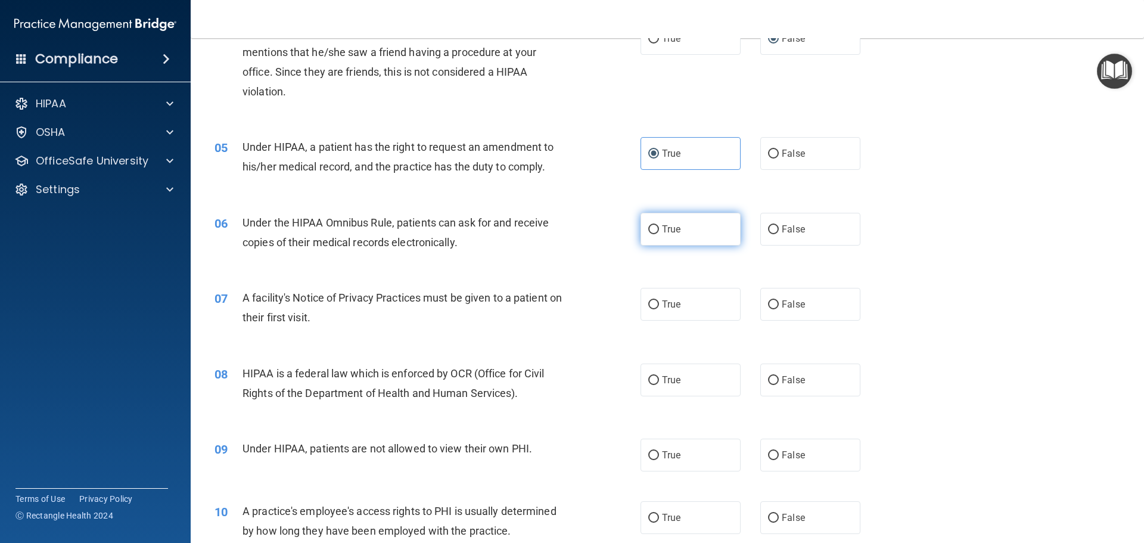
click at [648, 233] on input "True" at bounding box center [653, 229] width 11 height 9
radio input "true"
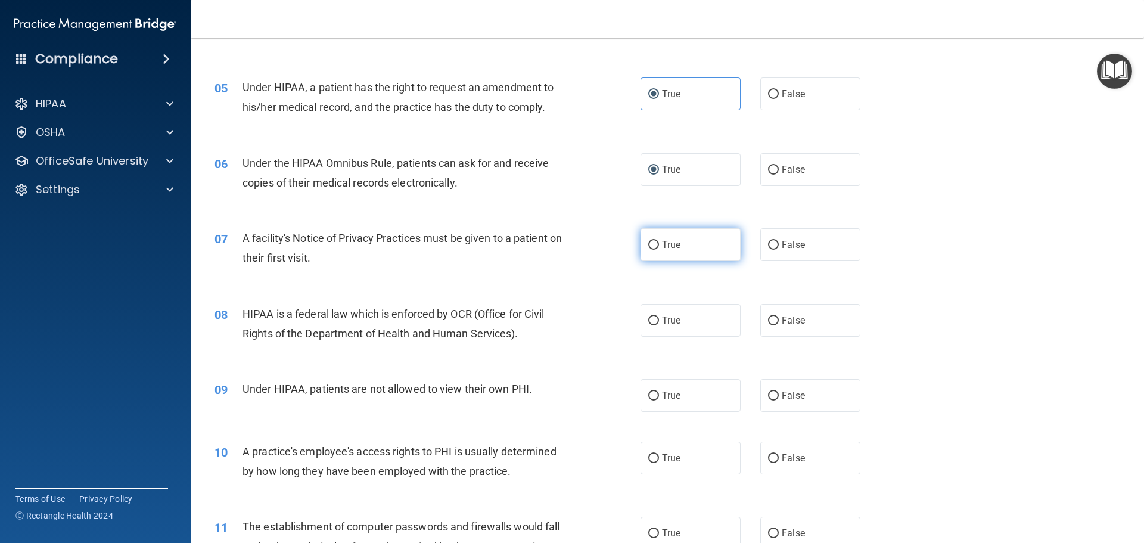
click at [667, 249] on span "True" at bounding box center [671, 244] width 18 height 11
click at [659, 249] on input "True" at bounding box center [653, 245] width 11 height 9
radio input "true"
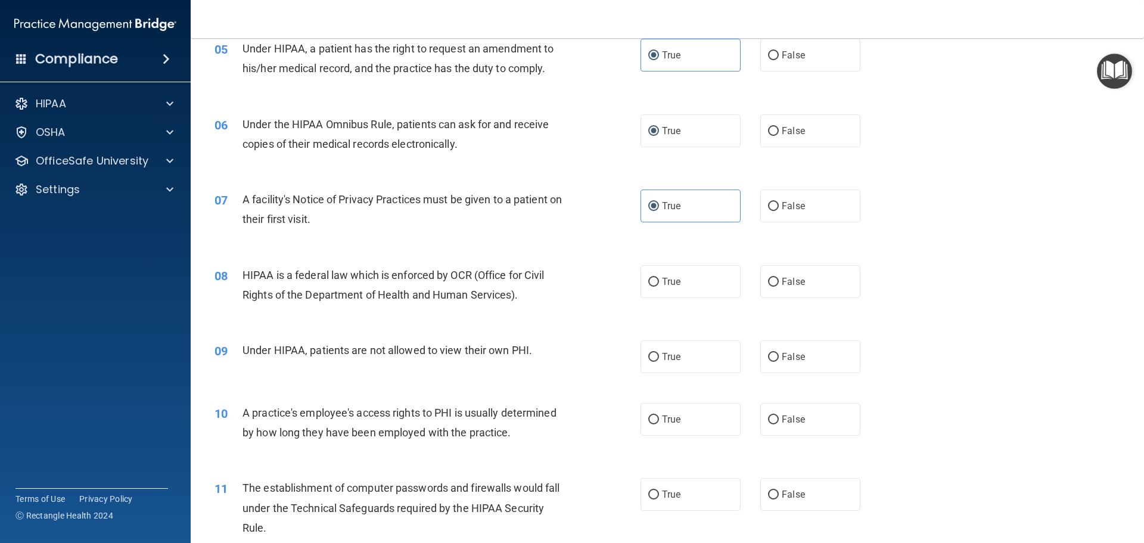
scroll to position [477, 0]
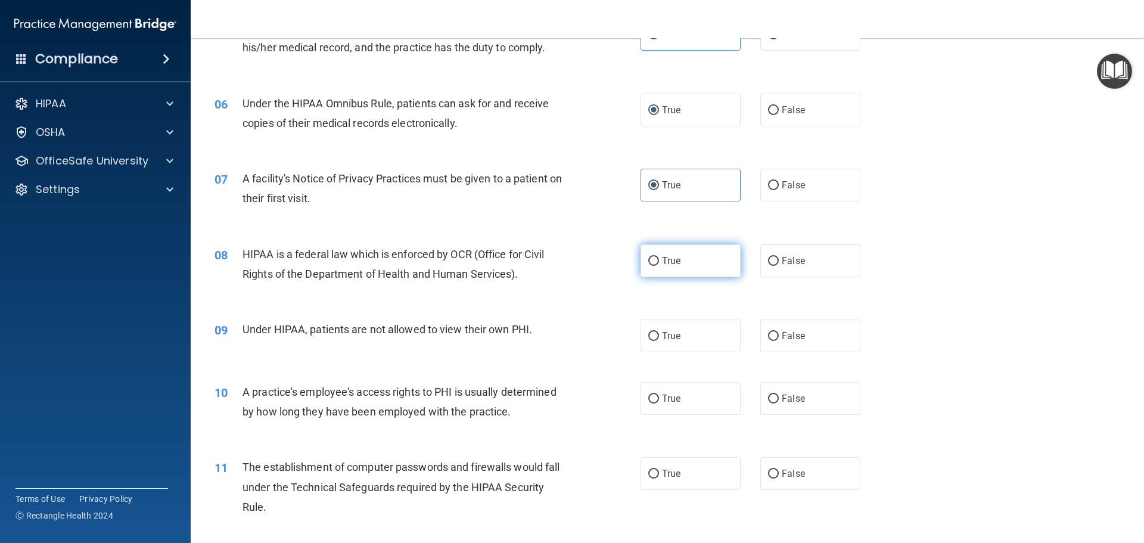
click at [684, 262] on label "True" at bounding box center [691, 260] width 100 height 33
click at [659, 262] on input "True" at bounding box center [653, 261] width 11 height 9
radio input "true"
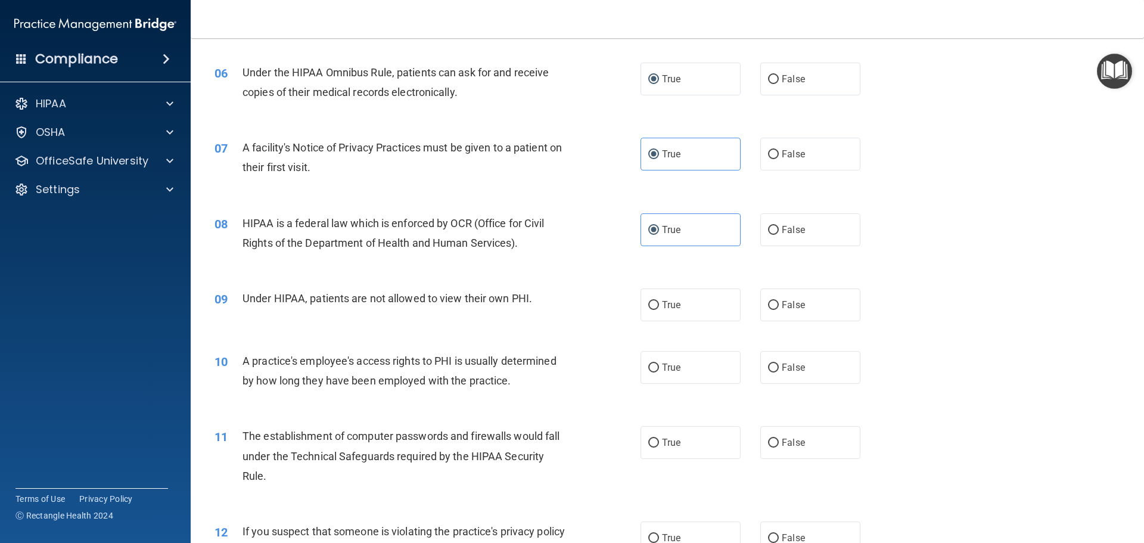
scroll to position [536, 0]
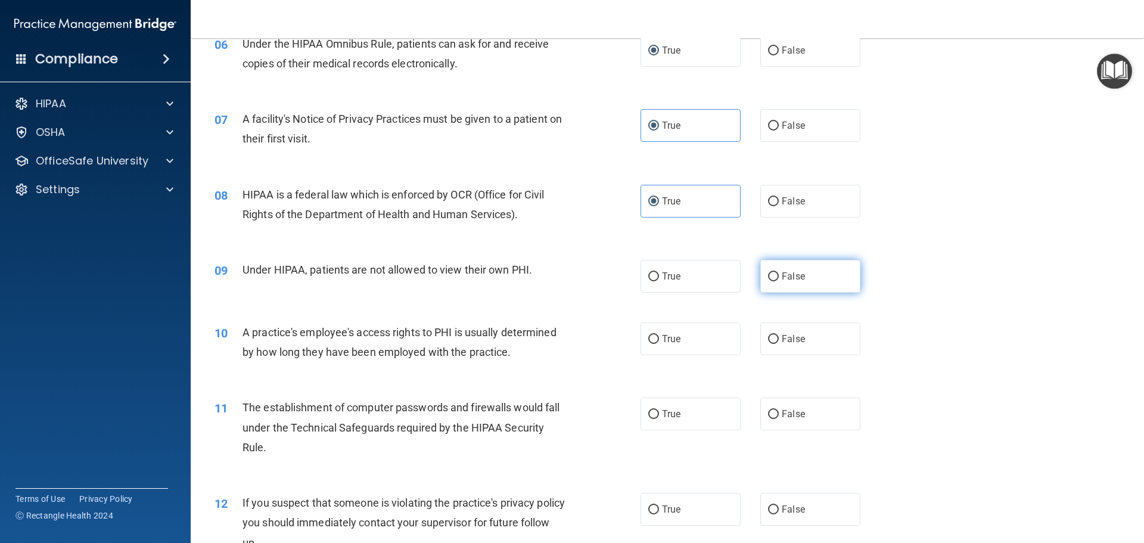
click at [787, 272] on span "False" at bounding box center [793, 276] width 23 height 11
click at [779, 272] on input "False" at bounding box center [773, 276] width 11 height 9
radio input "true"
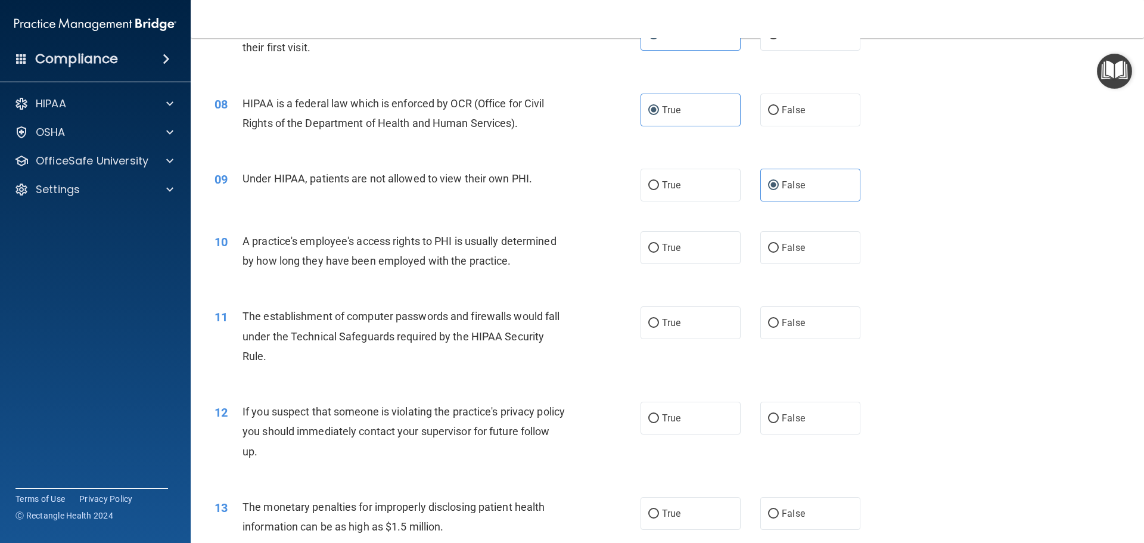
scroll to position [656, 0]
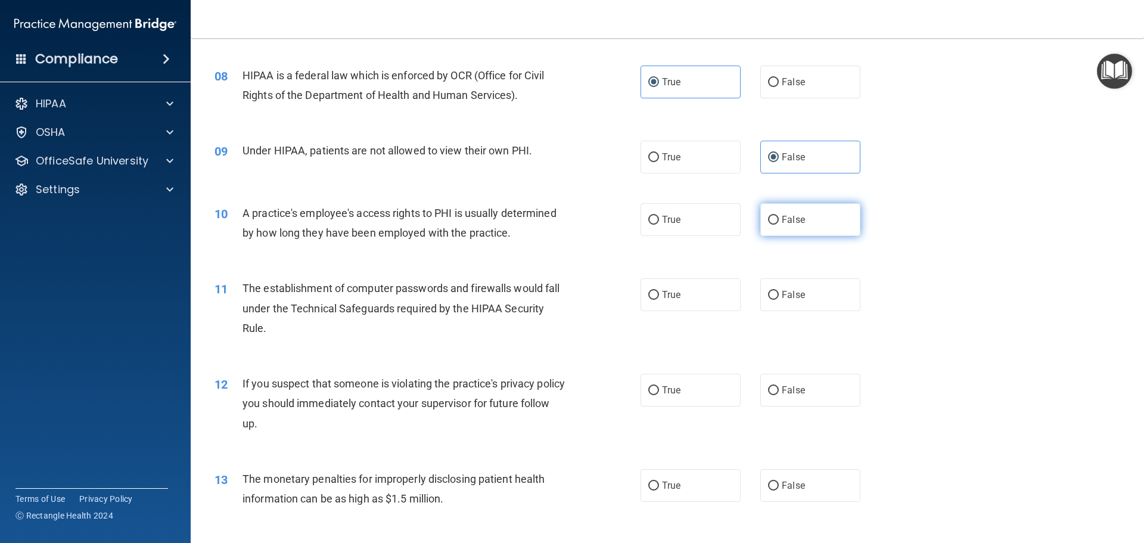
click at [768, 225] on label "False" at bounding box center [810, 219] width 100 height 33
click at [768, 225] on input "False" at bounding box center [773, 220] width 11 height 9
radio input "true"
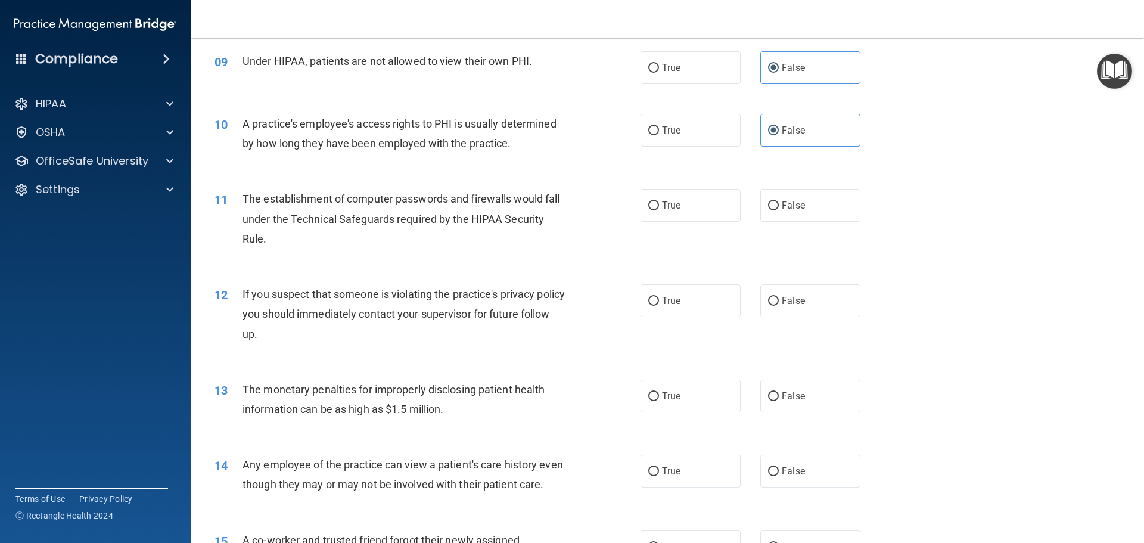
scroll to position [775, 0]
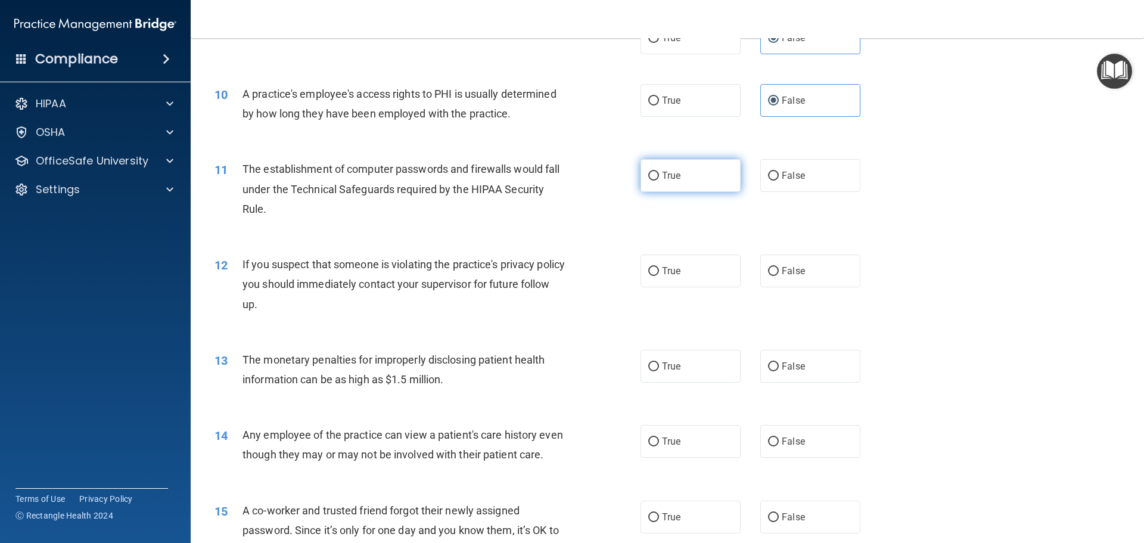
click at [710, 181] on label "True" at bounding box center [691, 175] width 100 height 33
click at [659, 181] on input "True" at bounding box center [653, 176] width 11 height 9
radio input "true"
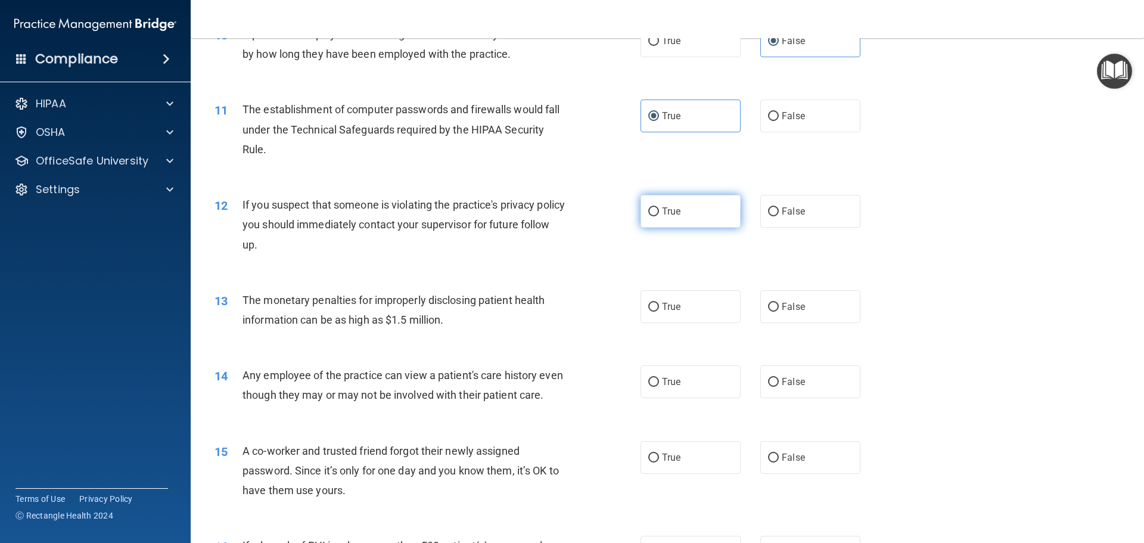
click at [673, 211] on span "True" at bounding box center [671, 211] width 18 height 11
click at [659, 211] on input "True" at bounding box center [653, 211] width 11 height 9
radio input "true"
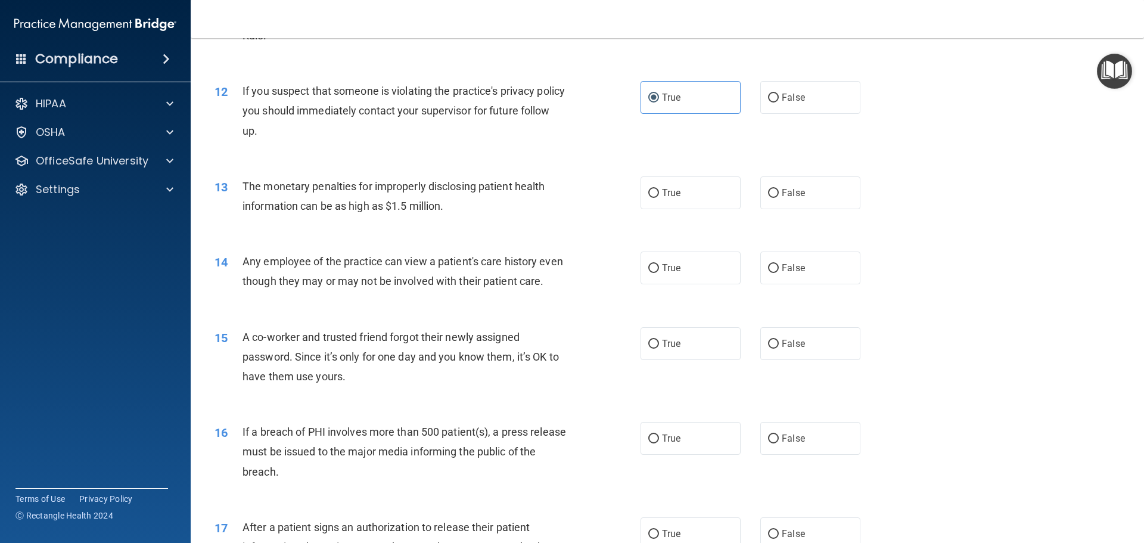
scroll to position [954, 0]
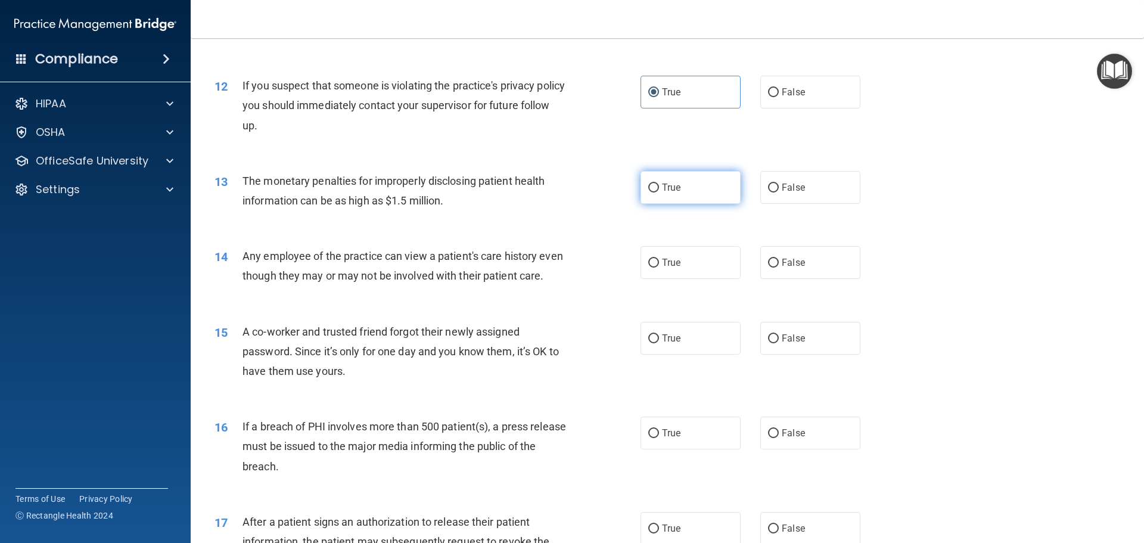
click at [677, 191] on label "True" at bounding box center [691, 187] width 100 height 33
click at [659, 191] on input "True" at bounding box center [653, 188] width 11 height 9
radio input "true"
click at [802, 179] on label "False" at bounding box center [810, 187] width 100 height 33
click at [779, 184] on input "False" at bounding box center [773, 188] width 11 height 9
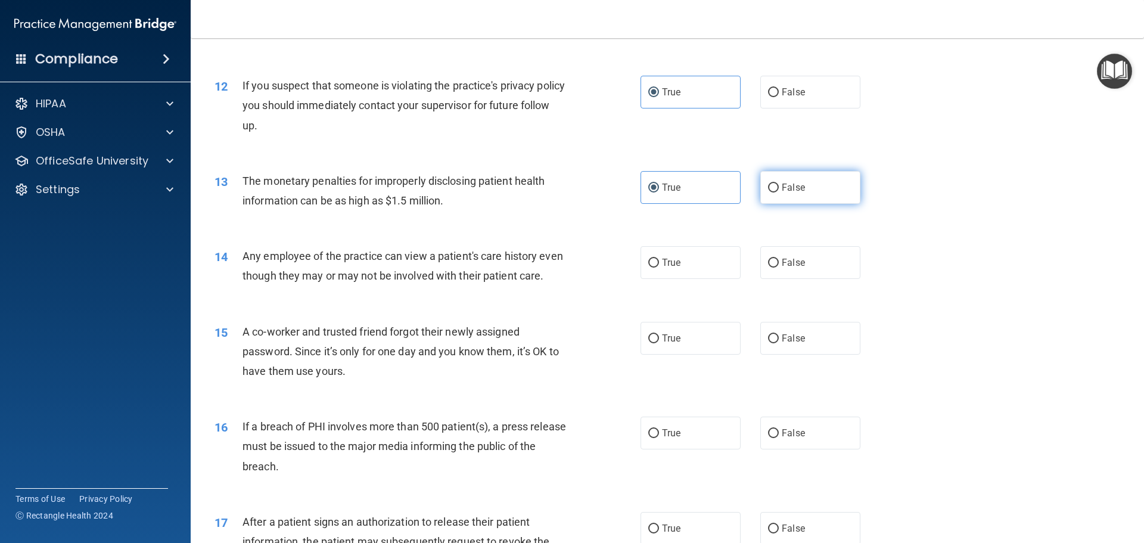
radio input "true"
radio input "false"
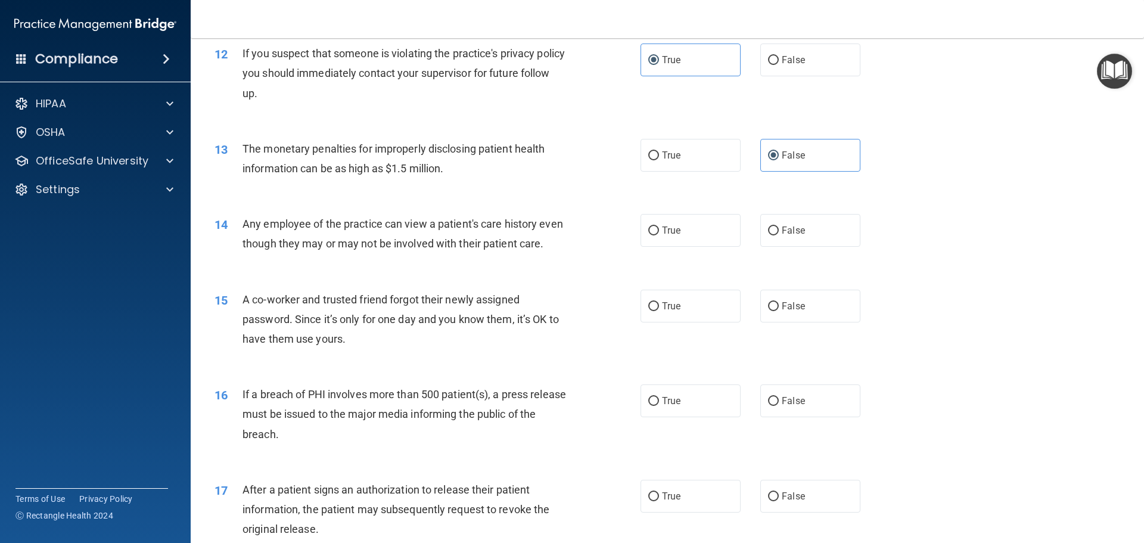
scroll to position [1013, 0]
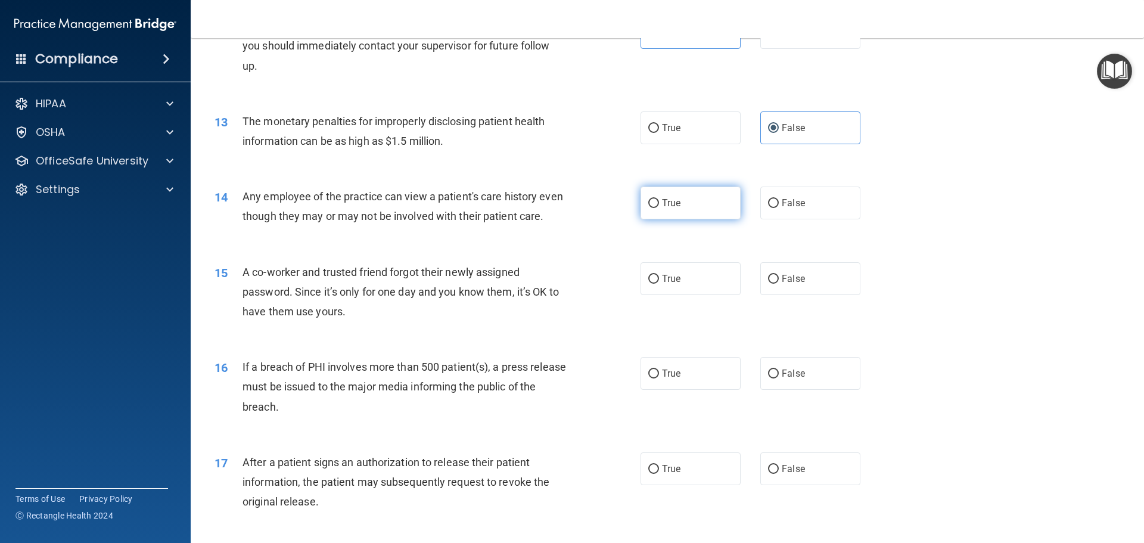
click at [659, 217] on label "True" at bounding box center [691, 203] width 100 height 33
click at [659, 208] on input "True" at bounding box center [653, 203] width 11 height 9
radio input "true"
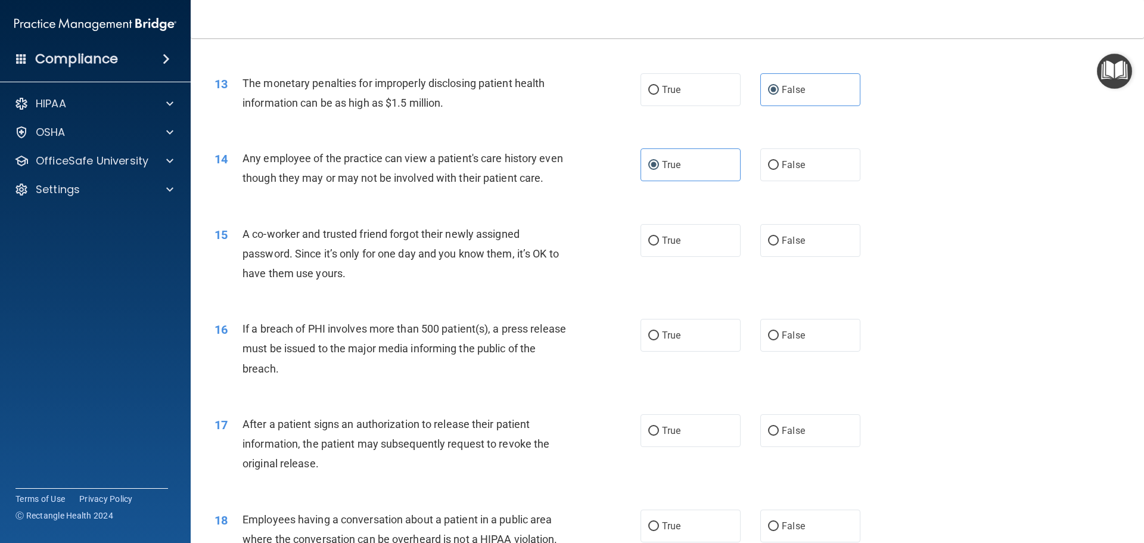
scroll to position [1073, 0]
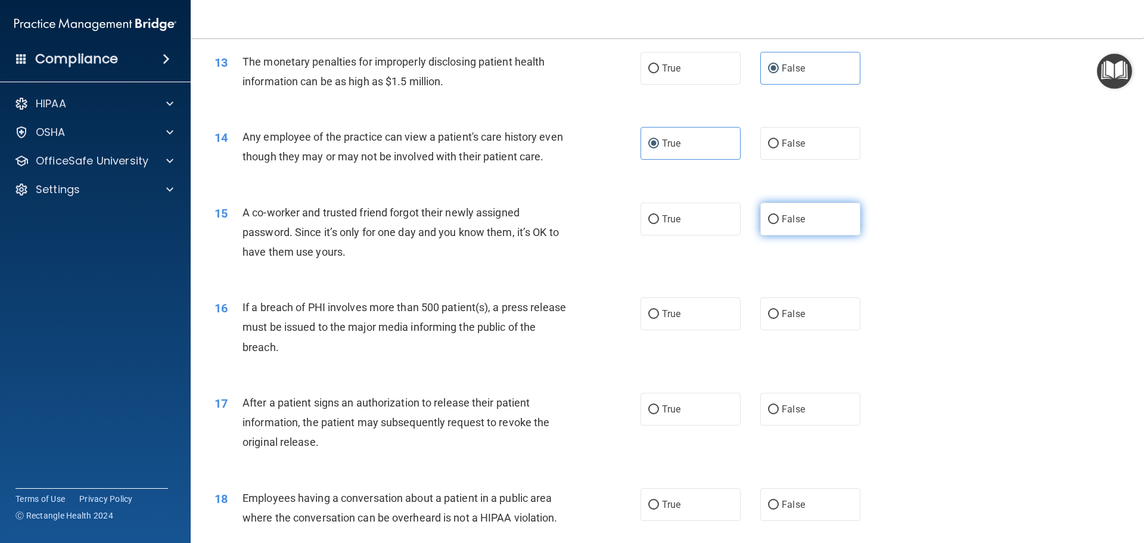
click at [790, 231] on label "False" at bounding box center [810, 219] width 100 height 33
click at [779, 224] on input "False" at bounding box center [773, 219] width 11 height 9
radio input "true"
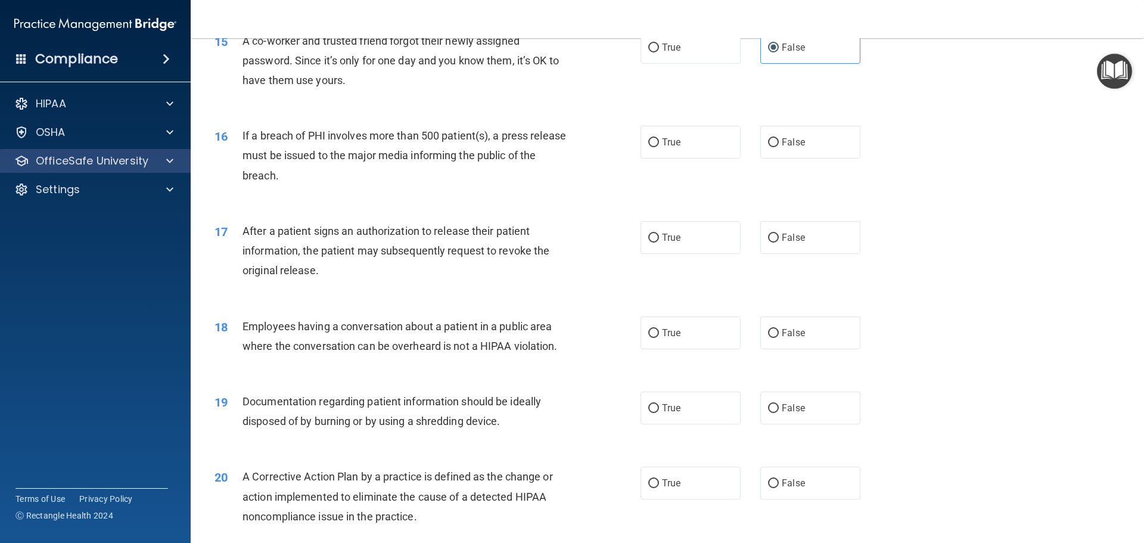
scroll to position [1251, 0]
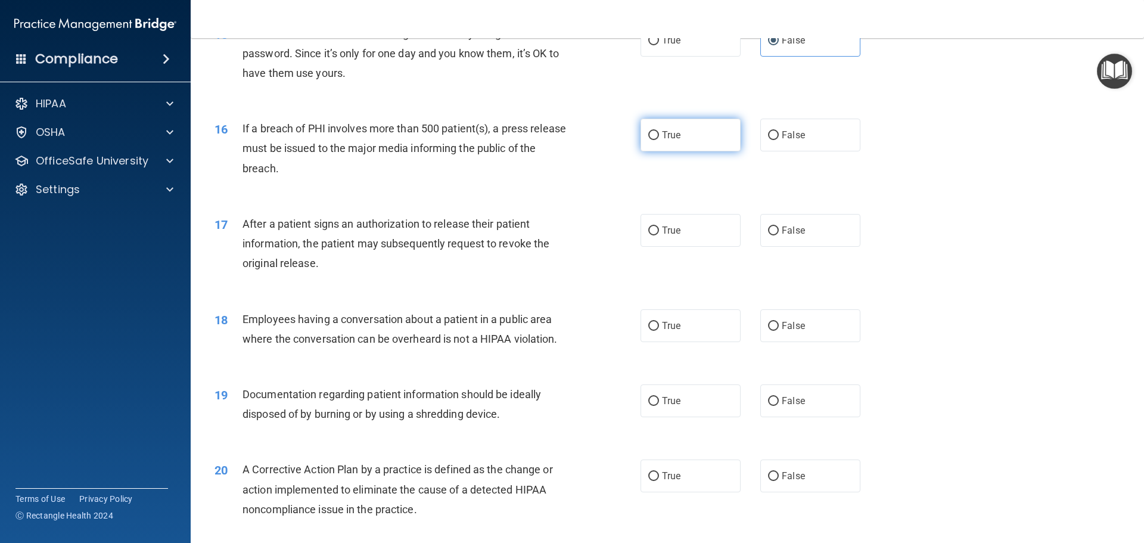
click at [664, 141] on span "True" at bounding box center [671, 134] width 18 height 11
click at [651, 140] on input "True" at bounding box center [653, 135] width 11 height 9
radio input "true"
click at [774, 151] on label "False" at bounding box center [810, 135] width 100 height 33
click at [774, 140] on input "False" at bounding box center [773, 135] width 11 height 9
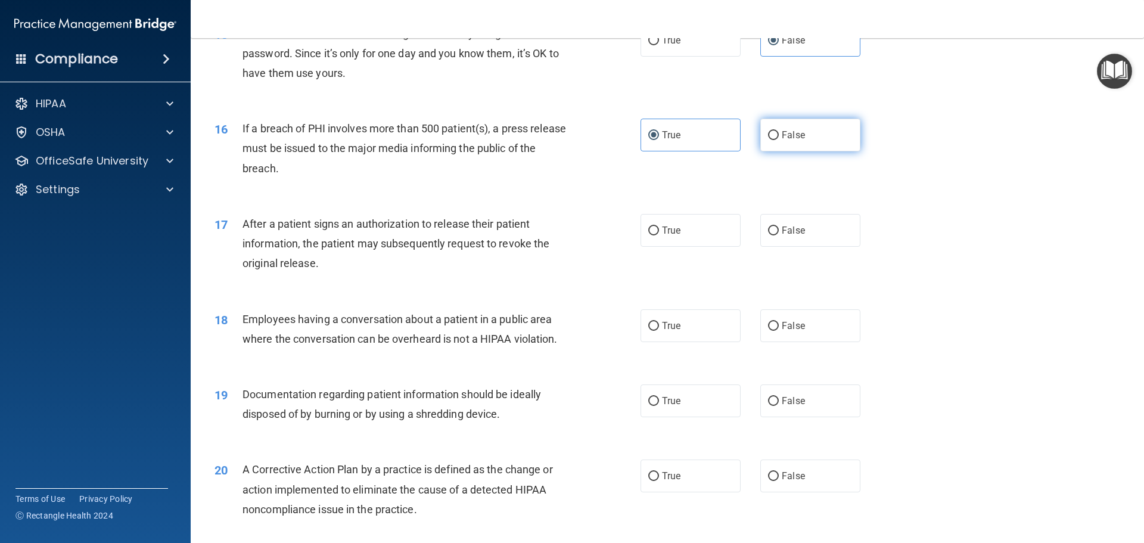
radio input "true"
radio input "false"
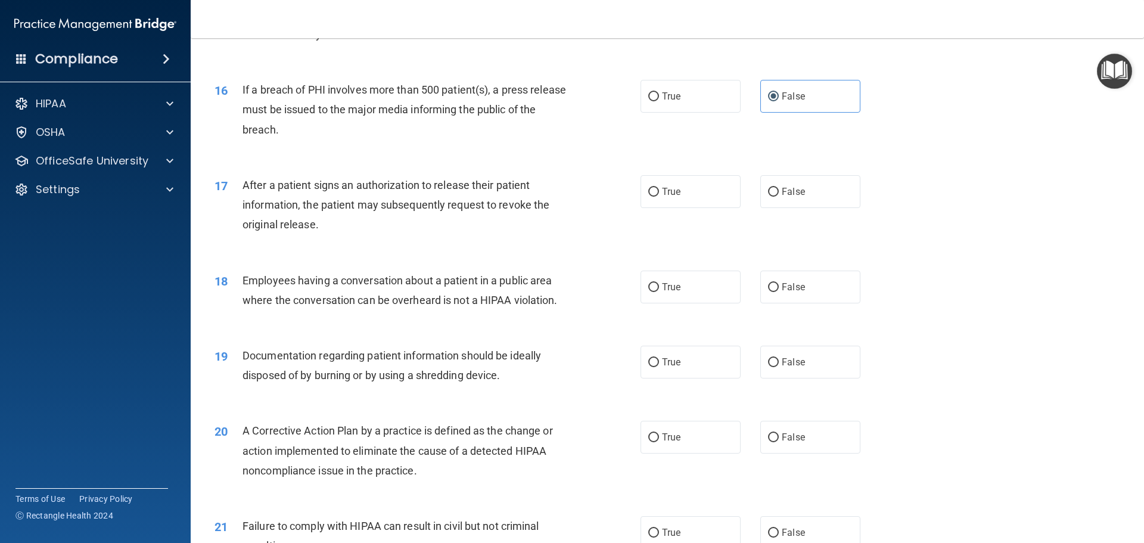
scroll to position [1311, 0]
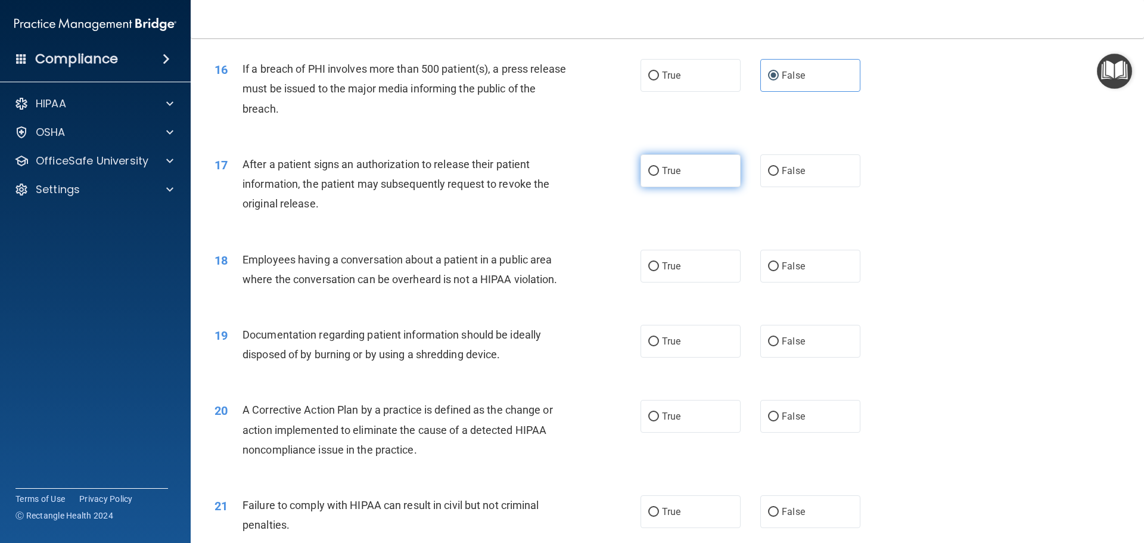
click at [709, 187] on label "True" at bounding box center [691, 170] width 100 height 33
click at [659, 176] on input "True" at bounding box center [653, 171] width 11 height 9
radio input "true"
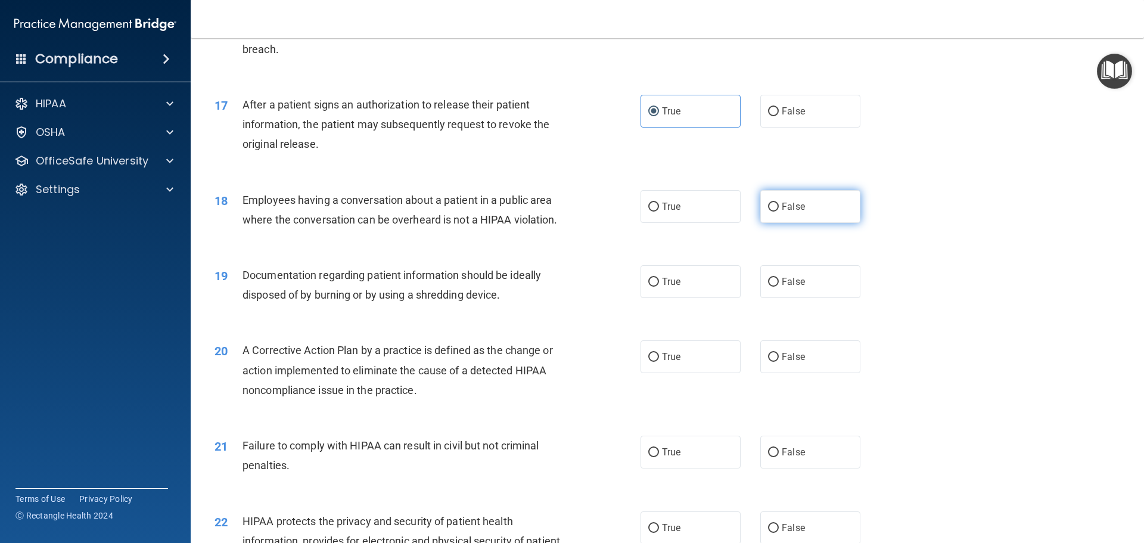
click at [768, 212] on input "False" at bounding box center [773, 207] width 11 height 9
radio input "true"
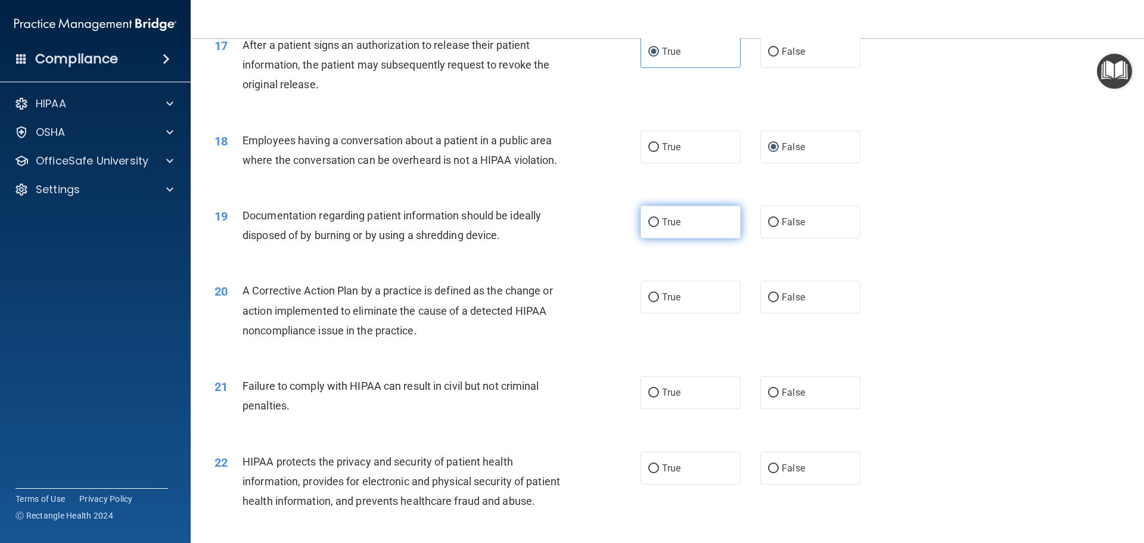
click at [651, 235] on label "True" at bounding box center [691, 222] width 100 height 33
click at [651, 227] on input "True" at bounding box center [653, 222] width 11 height 9
radio input "true"
click at [651, 235] on label "True" at bounding box center [691, 222] width 100 height 33
click at [651, 227] on input "True" at bounding box center [653, 222] width 11 height 9
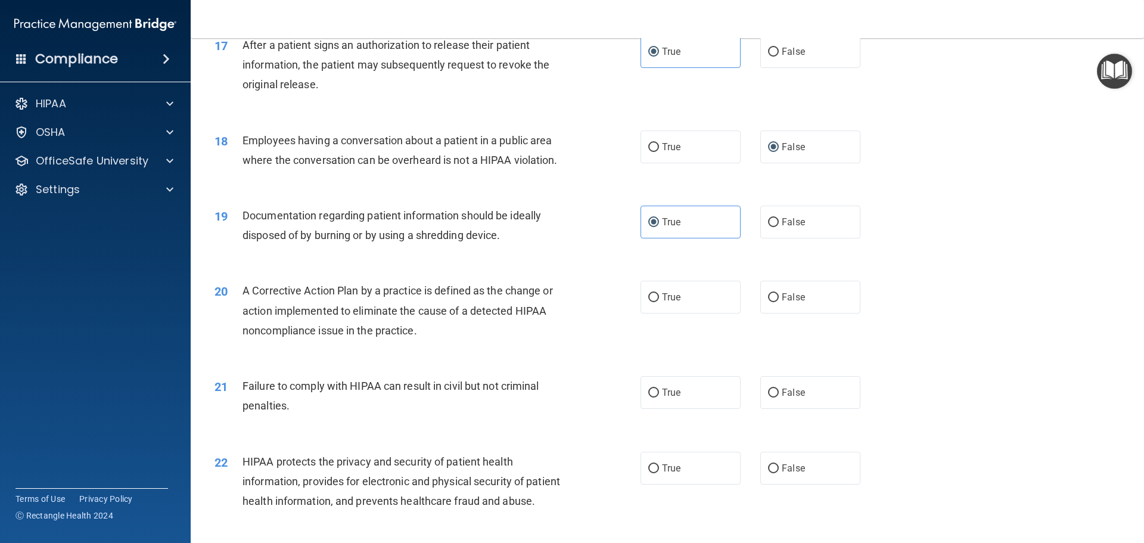
click at [561, 327] on div "A Corrective Action Plan by a practice is defined as the change or action imple…" at bounding box center [409, 311] width 333 height 60
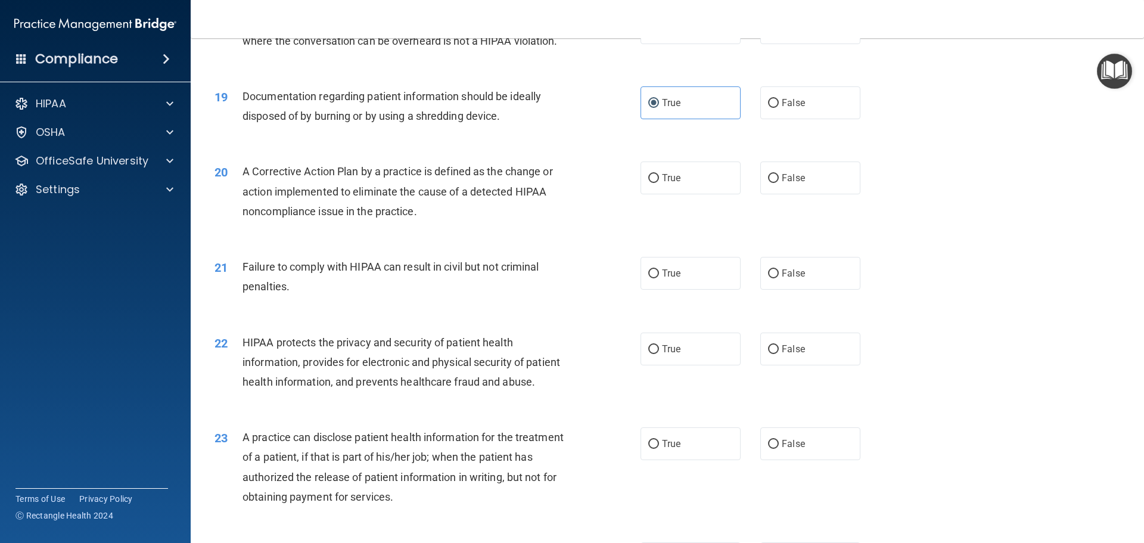
scroll to position [1609, 0]
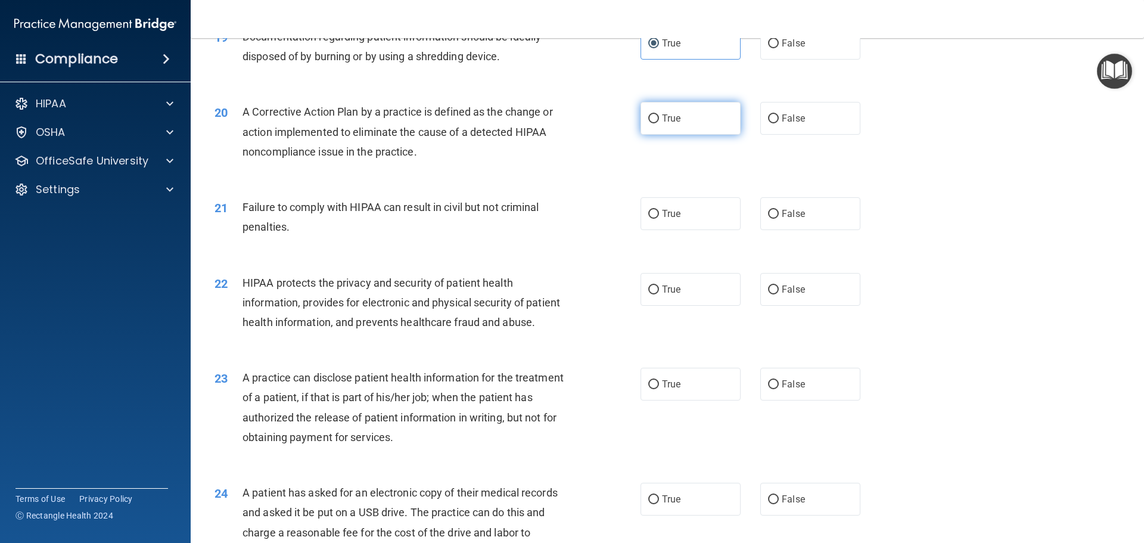
click at [677, 135] on label "True" at bounding box center [691, 118] width 100 height 33
click at [659, 123] on input "True" at bounding box center [653, 118] width 11 height 9
radio input "true"
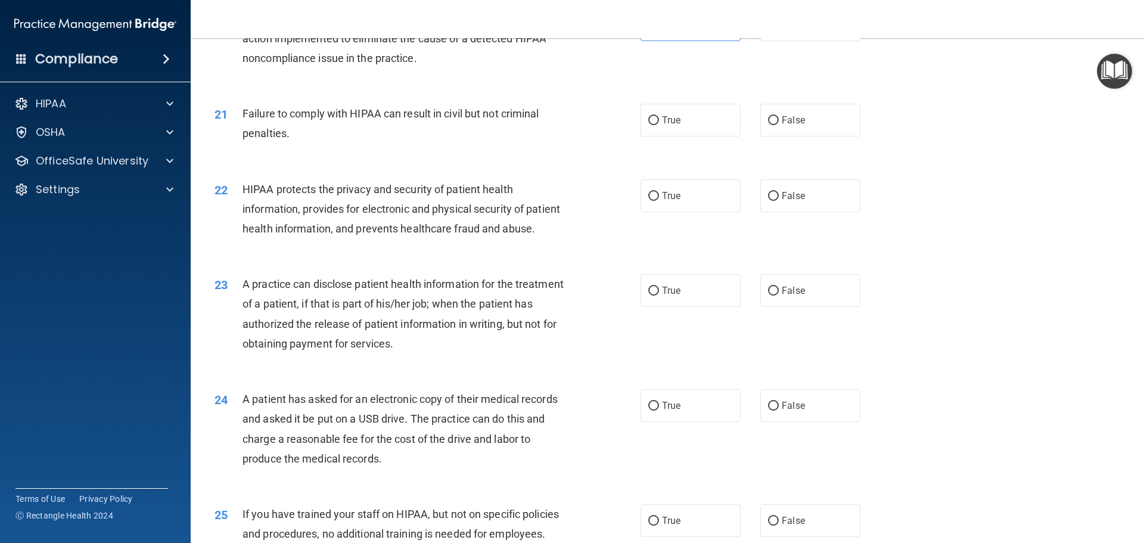
scroll to position [1728, 0]
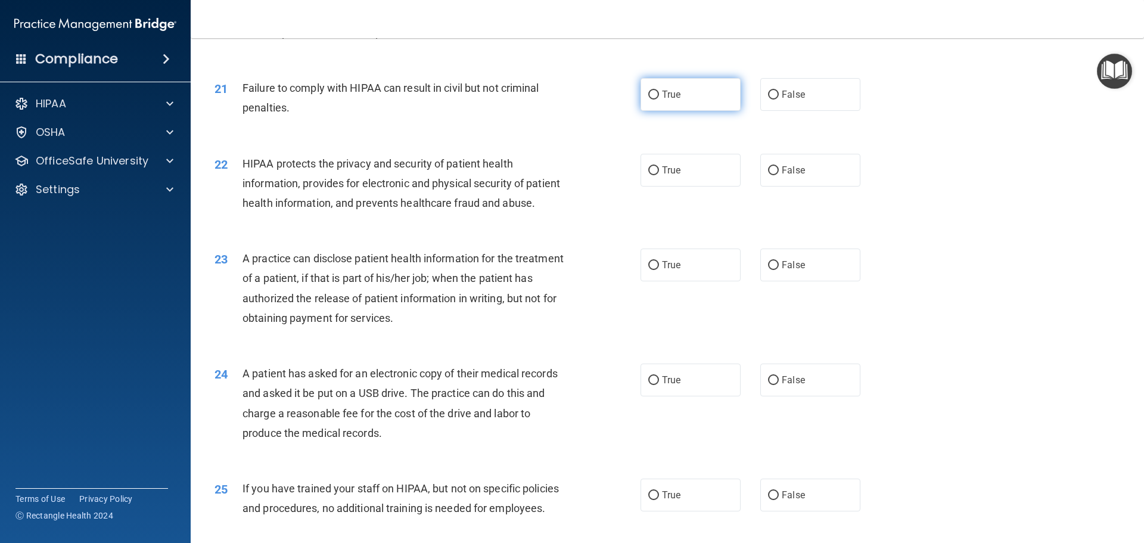
click at [654, 103] on label "True" at bounding box center [691, 94] width 100 height 33
click at [654, 100] on input "True" at bounding box center [653, 95] width 11 height 9
radio input "true"
click at [657, 111] on label "True" at bounding box center [691, 94] width 100 height 33
click at [657, 100] on input "True" at bounding box center [653, 95] width 11 height 9
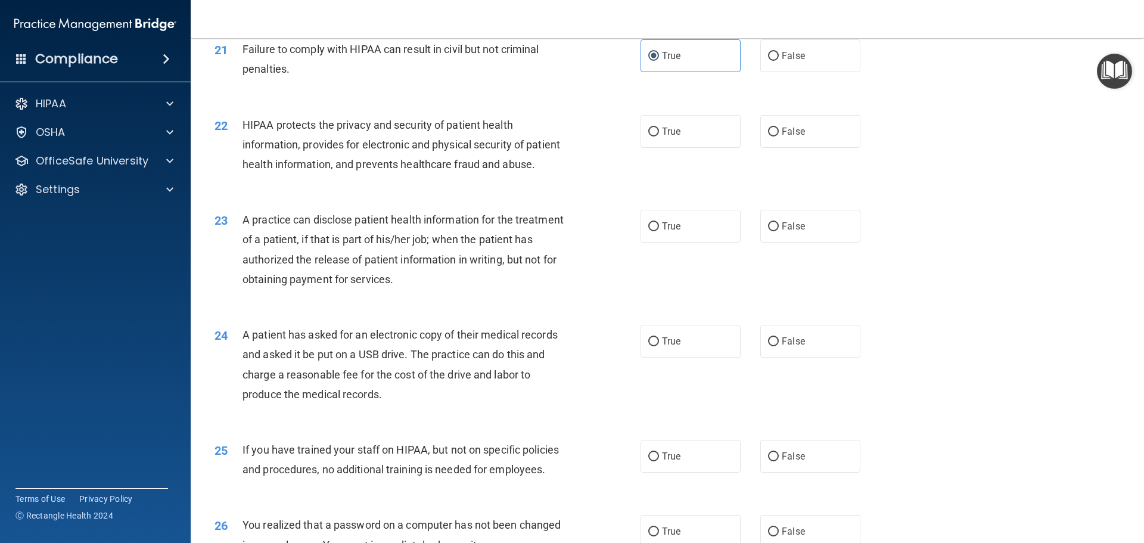
scroll to position [1788, 0]
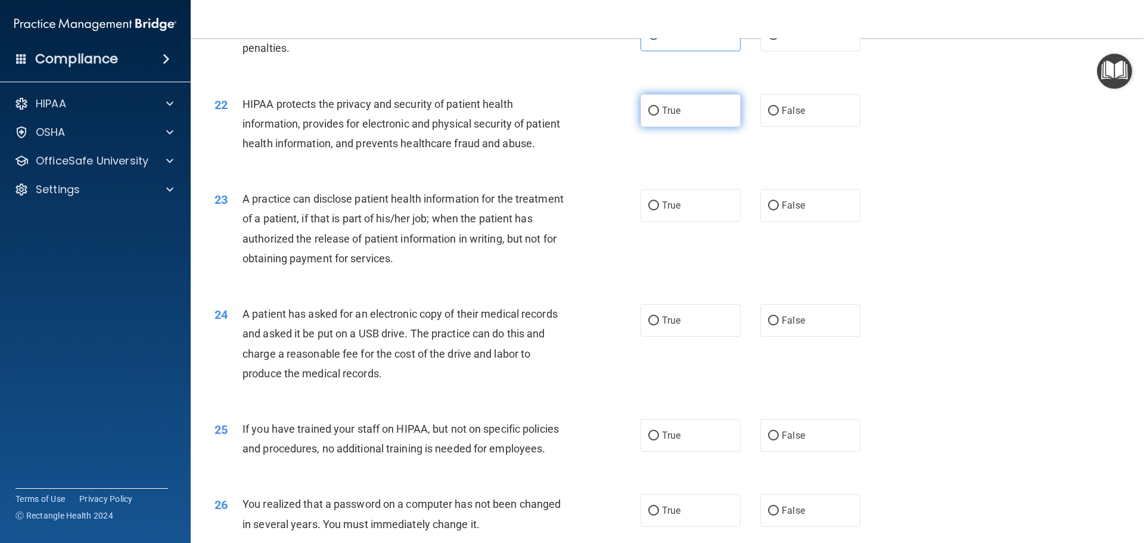
click at [650, 127] on label "True" at bounding box center [691, 110] width 100 height 33
click at [650, 116] on input "True" at bounding box center [653, 111] width 11 height 9
radio input "true"
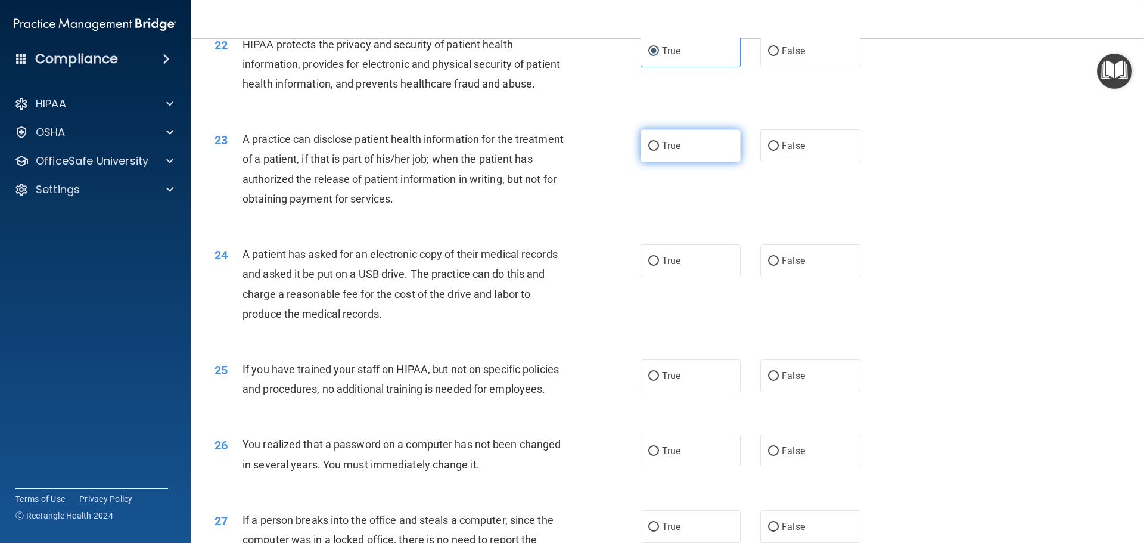
click at [670, 151] on span "True" at bounding box center [671, 145] width 18 height 11
click at [659, 151] on input "True" at bounding box center [653, 146] width 11 height 9
radio input "true"
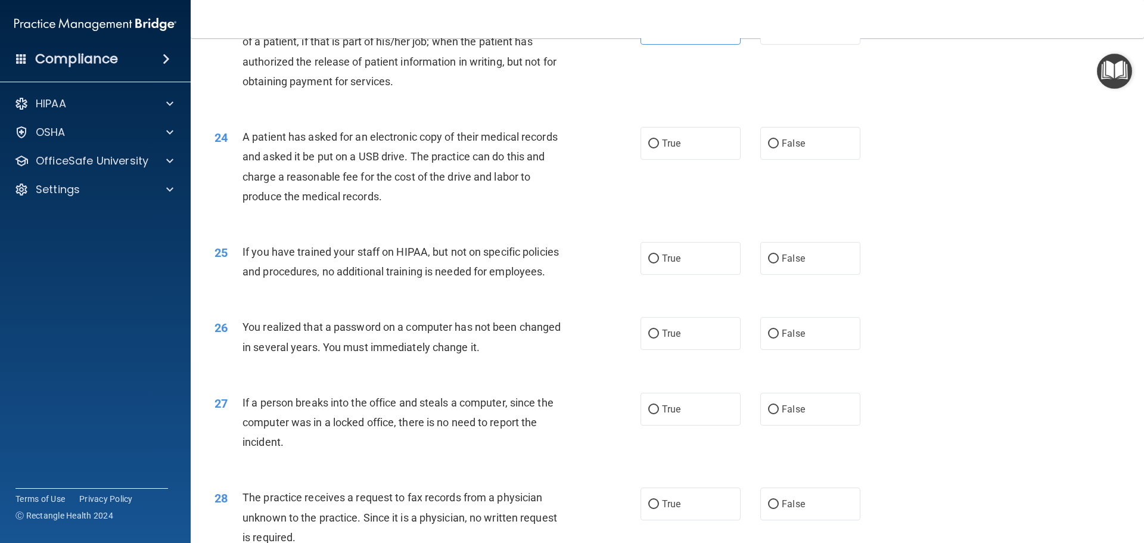
scroll to position [1967, 0]
click at [654, 147] on input "True" at bounding box center [653, 142] width 11 height 9
radio input "true"
click at [654, 147] on input "True" at bounding box center [653, 142] width 11 height 9
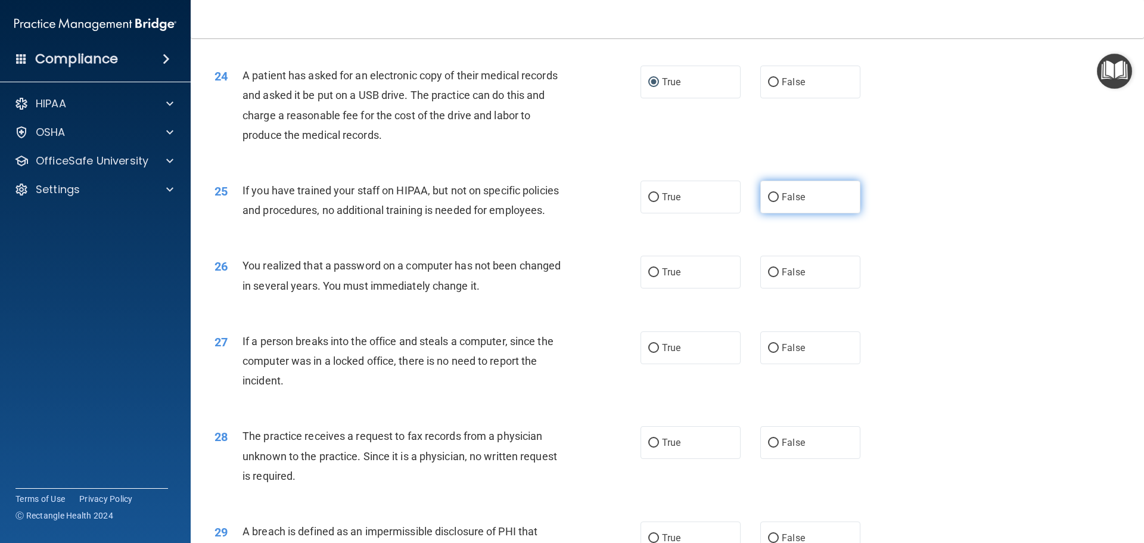
click at [834, 213] on label "False" at bounding box center [810, 197] width 100 height 33
click at [779, 202] on input "False" at bounding box center [773, 197] width 11 height 9
radio input "true"
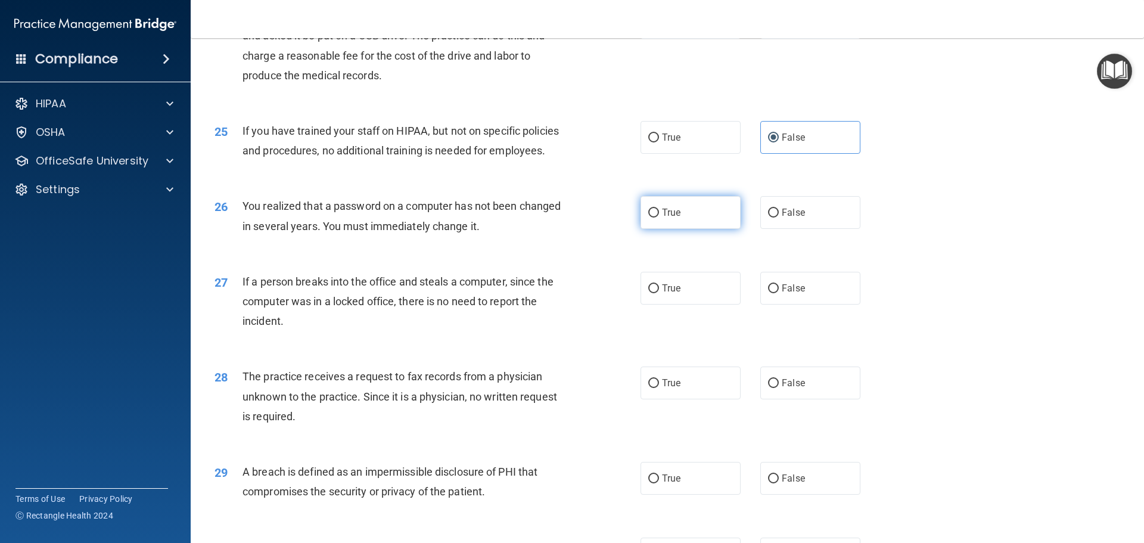
click at [685, 229] on label "True" at bounding box center [691, 212] width 100 height 33
click at [659, 218] on input "True" at bounding box center [653, 213] width 11 height 9
radio input "true"
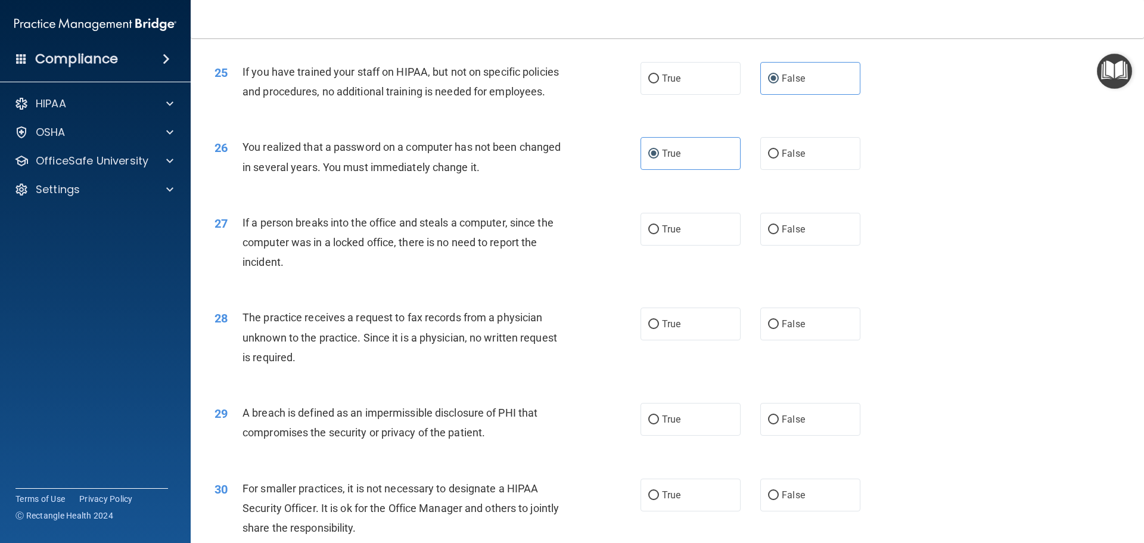
scroll to position [2145, 0]
click at [827, 245] on label "False" at bounding box center [810, 228] width 100 height 33
click at [779, 234] on input "False" at bounding box center [773, 229] width 11 height 9
radio input "true"
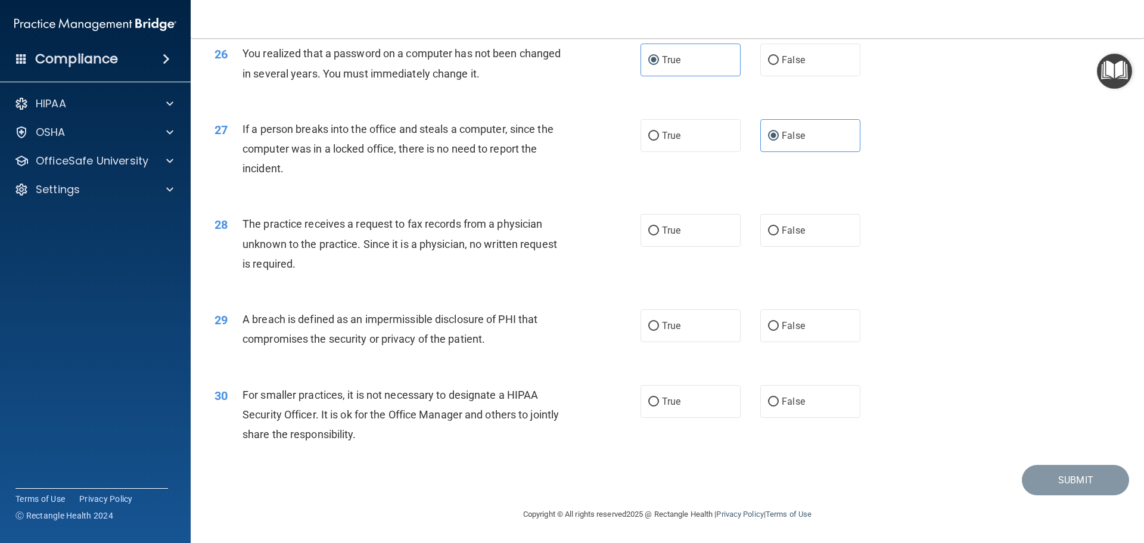
scroll to position [2278, 0]
click at [769, 229] on input "False" at bounding box center [773, 230] width 11 height 9
radio input "true"
click at [701, 332] on label "True" at bounding box center [691, 325] width 100 height 33
click at [659, 331] on input "True" at bounding box center [653, 326] width 11 height 9
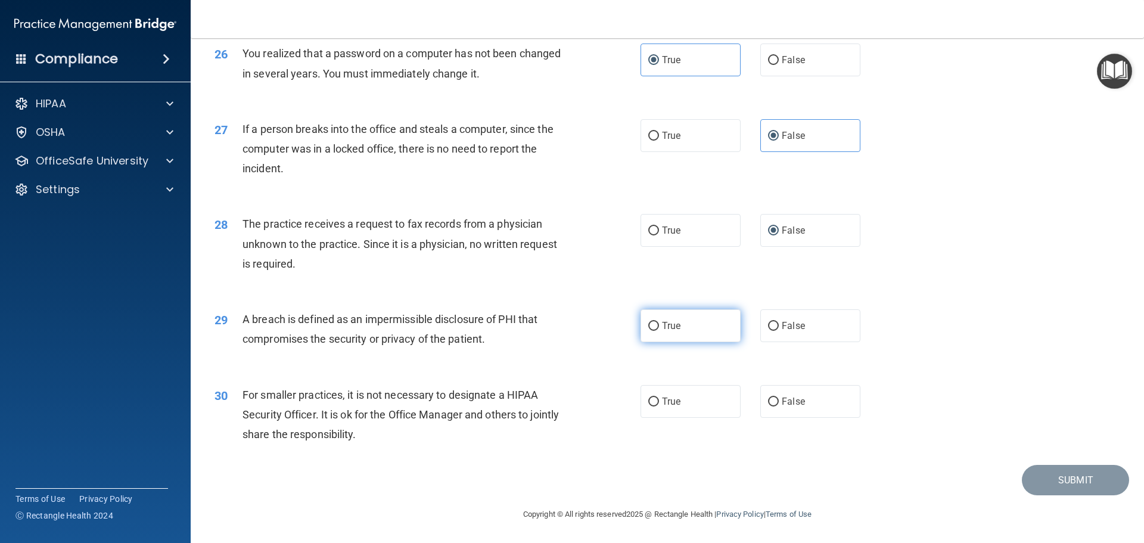
radio input "true"
click at [675, 414] on label "True" at bounding box center [691, 401] width 100 height 33
click at [659, 406] on input "True" at bounding box center [653, 401] width 11 height 9
radio input "true"
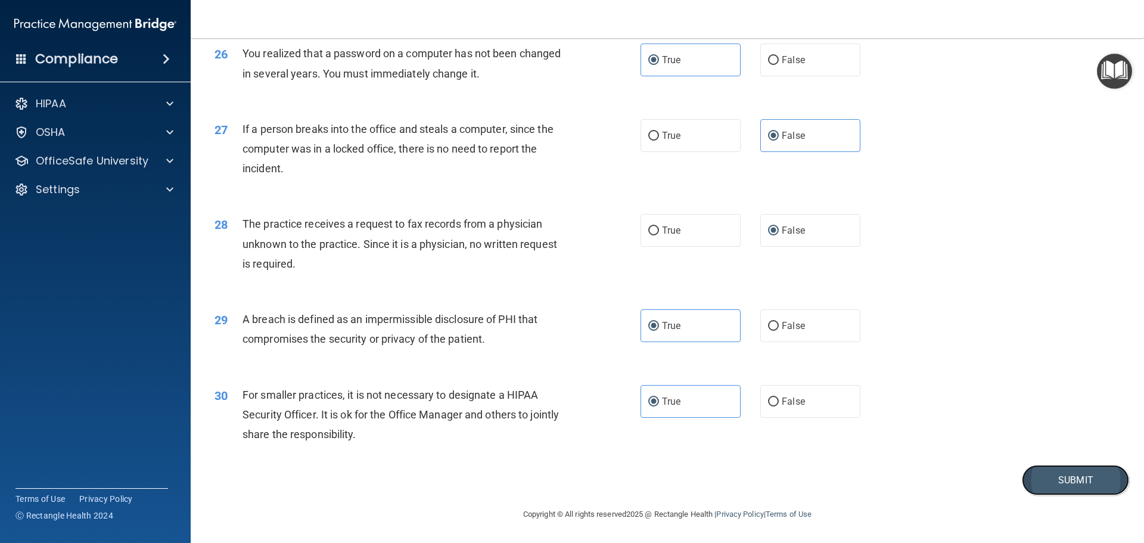
click at [1055, 473] on button "Submit" at bounding box center [1075, 480] width 107 height 30
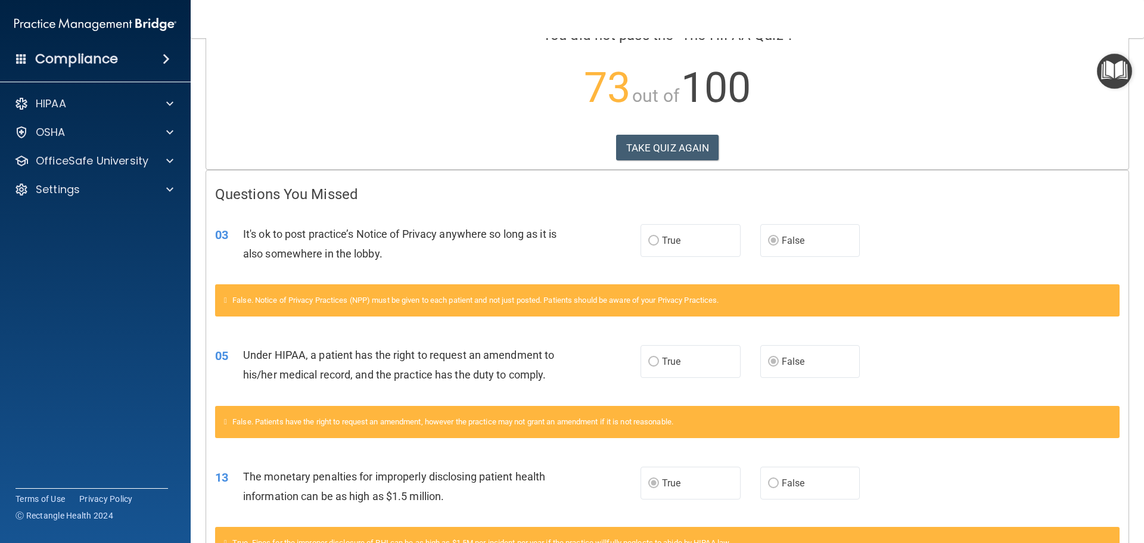
scroll to position [119, 0]
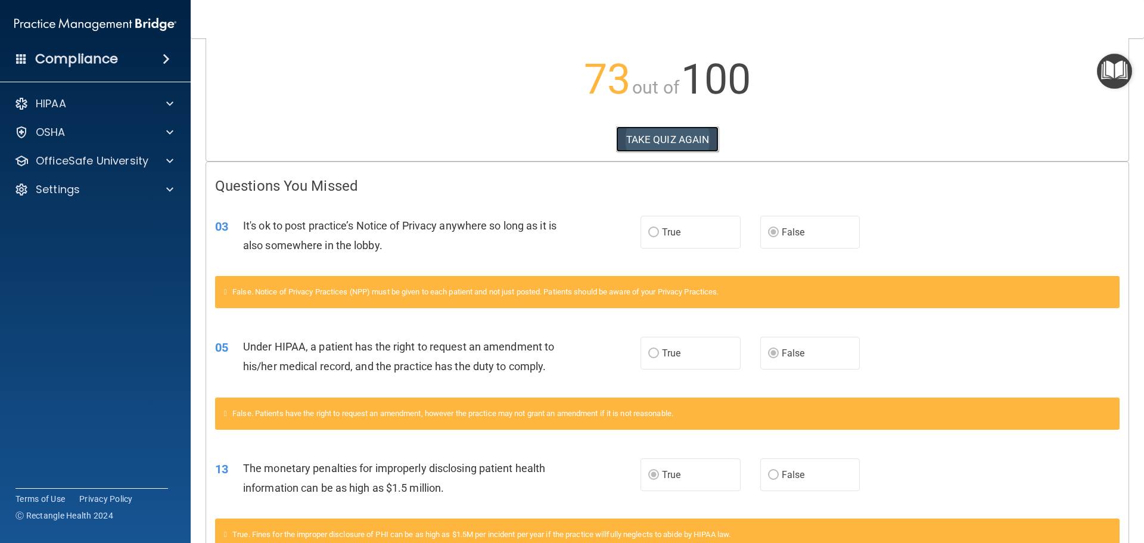
click at [691, 149] on button "TAKE QUIZ AGAIN" at bounding box center [667, 139] width 103 height 26
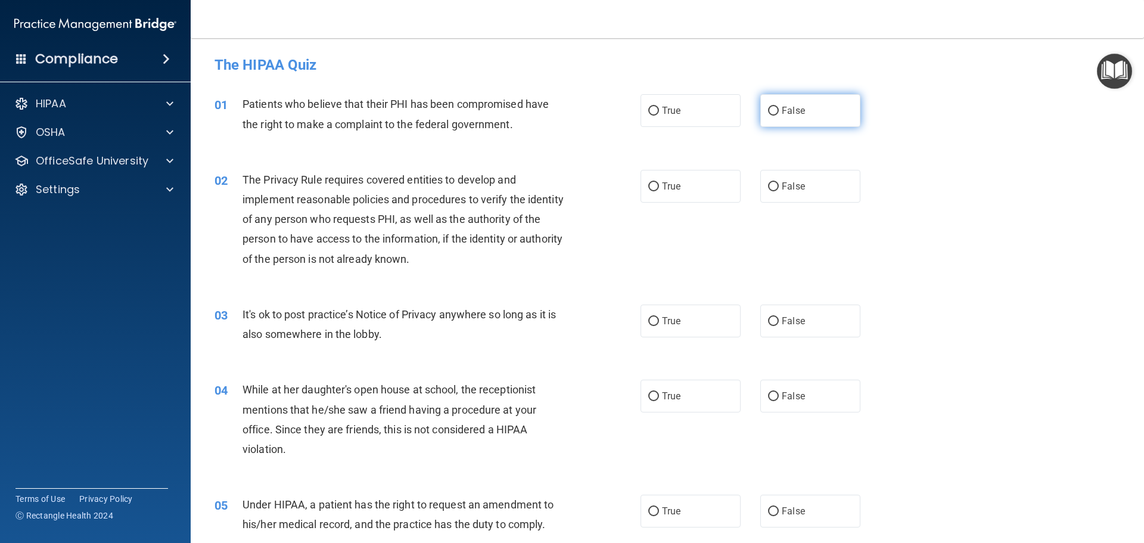
click at [795, 104] on label "False" at bounding box center [810, 110] width 100 height 33
click at [779, 107] on input "False" at bounding box center [773, 111] width 11 height 9
radio input "true"
click at [711, 122] on label "True" at bounding box center [691, 110] width 100 height 33
click at [659, 116] on input "True" at bounding box center [653, 111] width 11 height 9
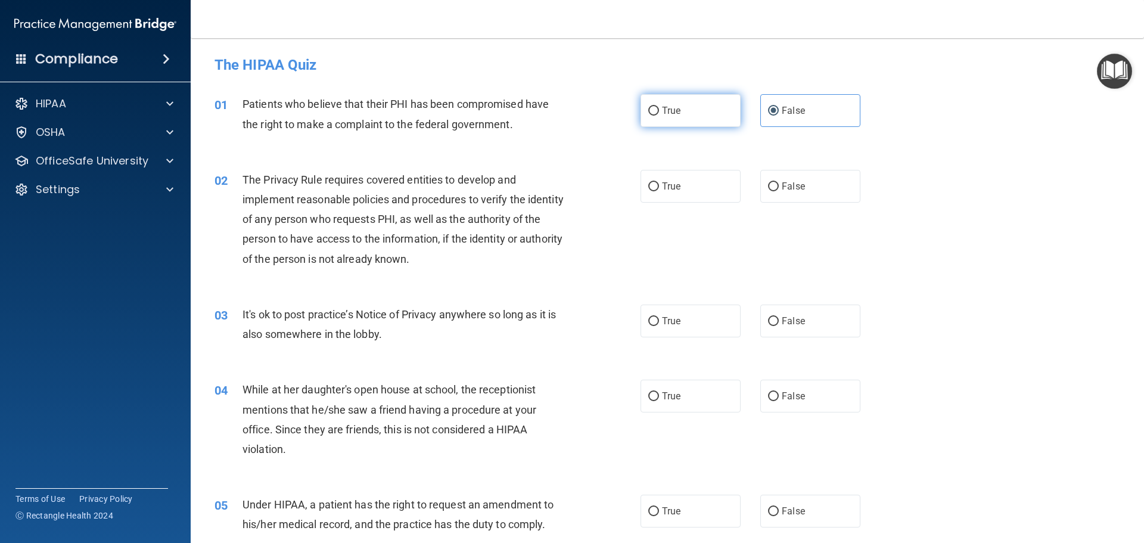
radio input "true"
radio input "false"
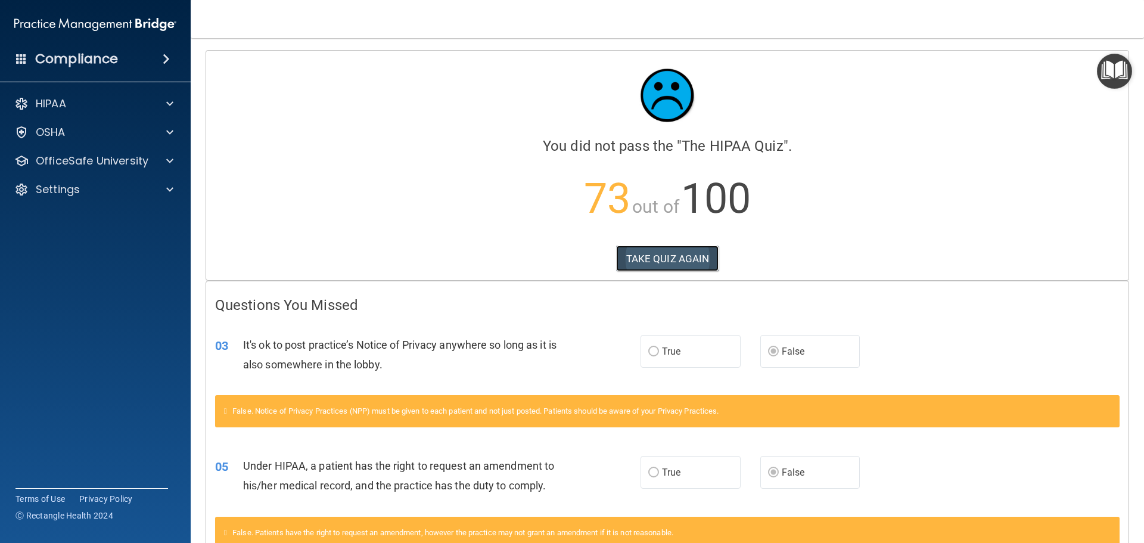
click at [653, 250] on button "TAKE QUIZ AGAIN" at bounding box center [667, 259] width 103 height 26
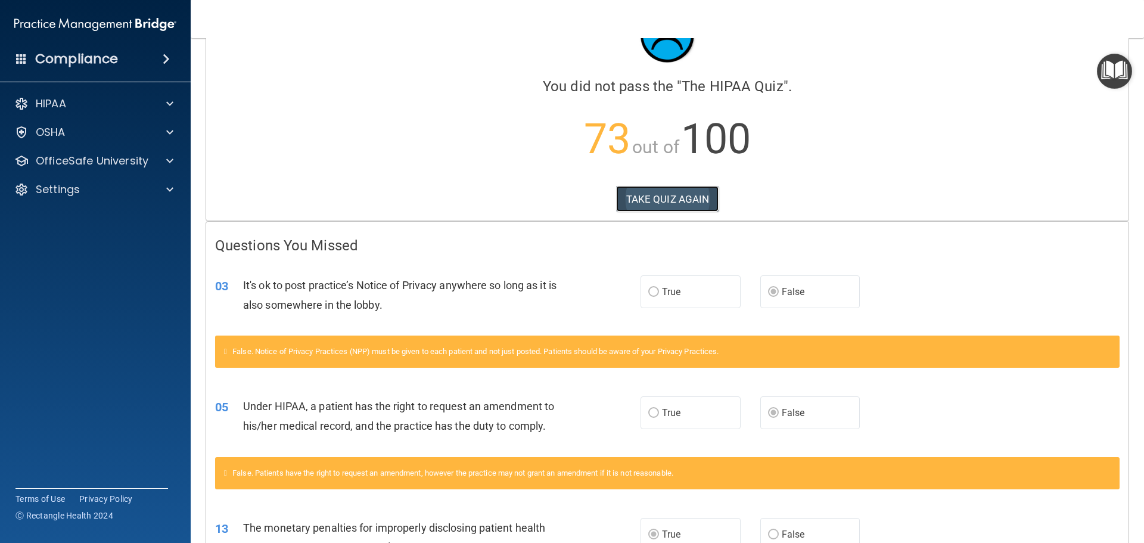
click at [706, 195] on button "TAKE QUIZ AGAIN" at bounding box center [667, 199] width 103 height 26
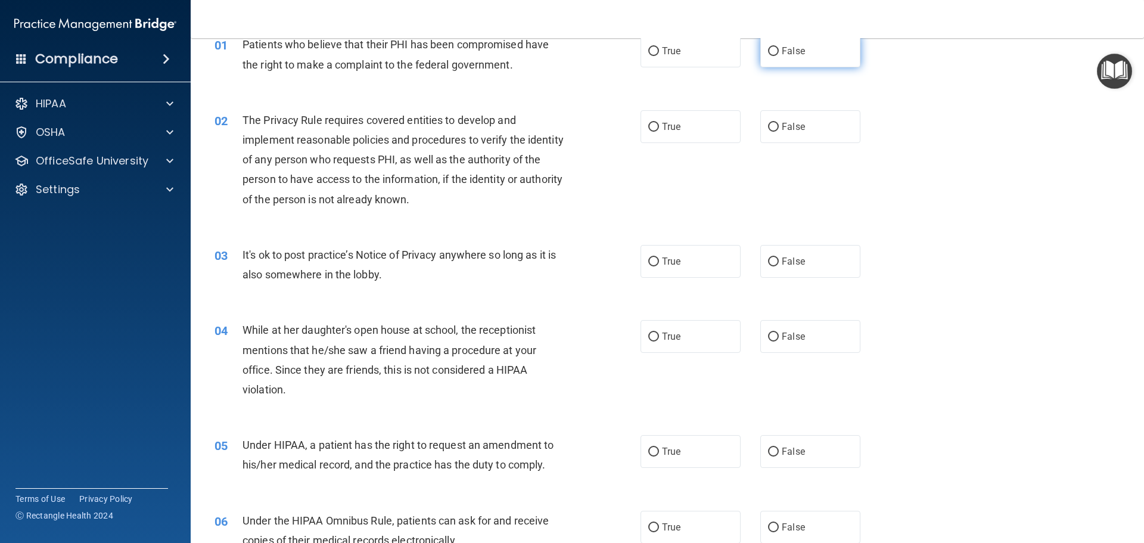
click at [775, 54] on label "False" at bounding box center [810, 51] width 100 height 33
click at [775, 54] on input "False" at bounding box center [773, 51] width 11 height 9
radio input "true"
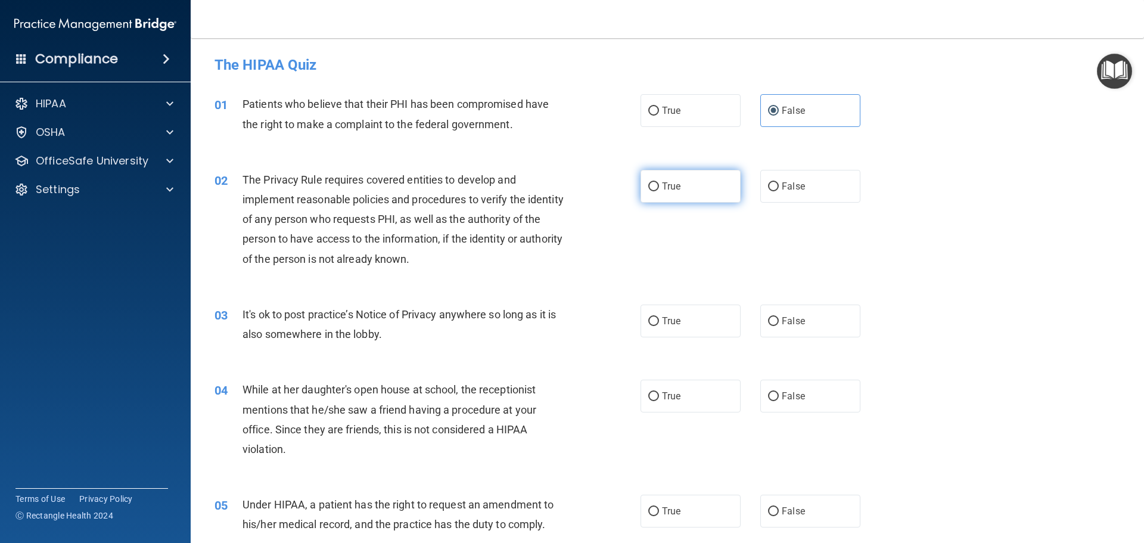
click at [681, 192] on label "True" at bounding box center [691, 186] width 100 height 33
click at [659, 191] on input "True" at bounding box center [653, 186] width 11 height 9
radio input "true"
click at [707, 310] on label "True" at bounding box center [691, 321] width 100 height 33
click at [659, 317] on input "True" at bounding box center [653, 321] width 11 height 9
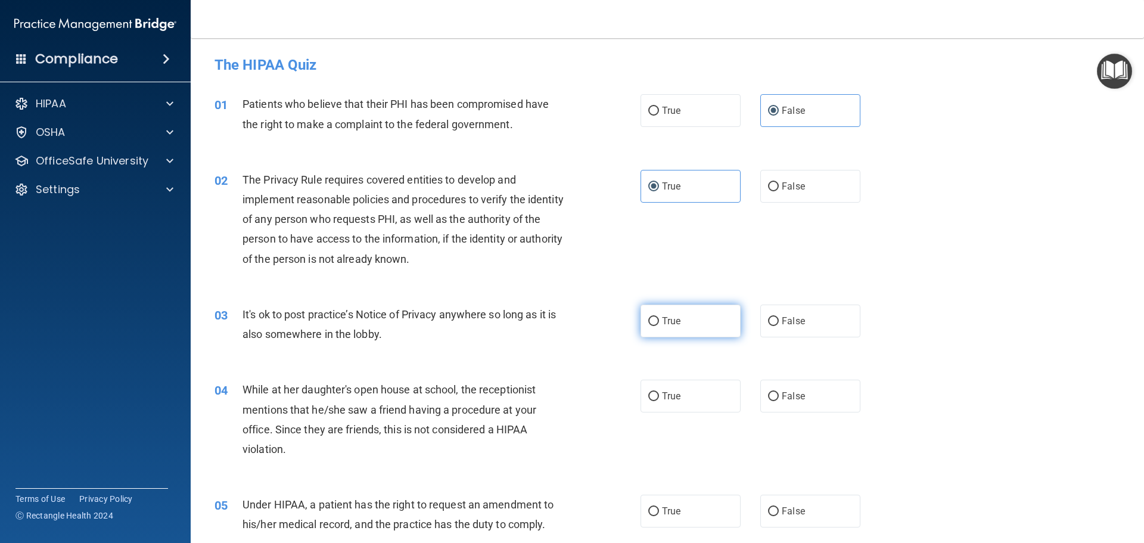
radio input "true"
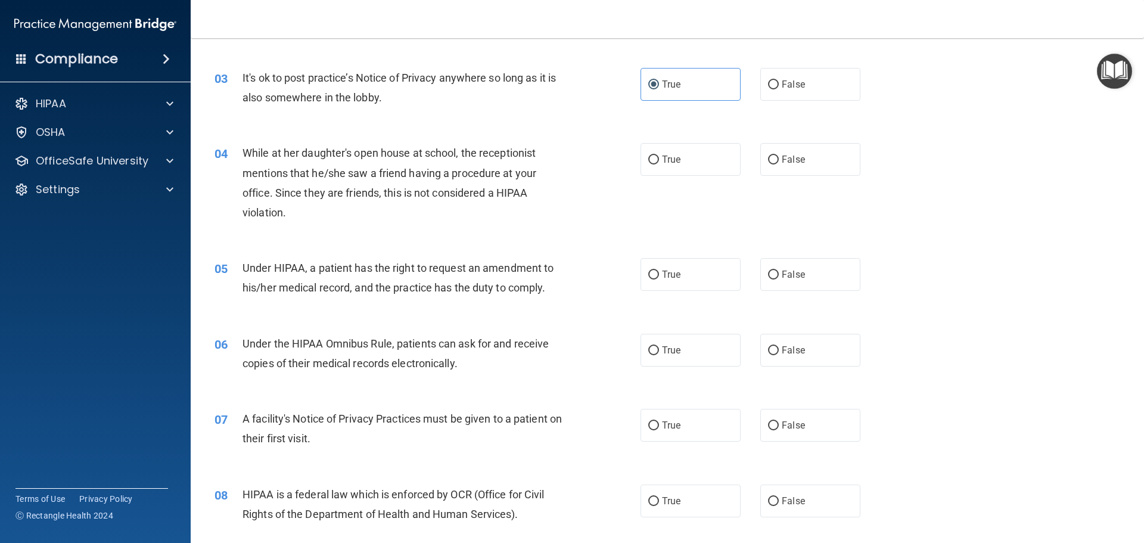
scroll to position [238, 0]
click at [771, 160] on input "False" at bounding box center [773, 158] width 11 height 9
radio input "true"
click at [769, 269] on input "False" at bounding box center [773, 273] width 11 height 9
radio input "true"
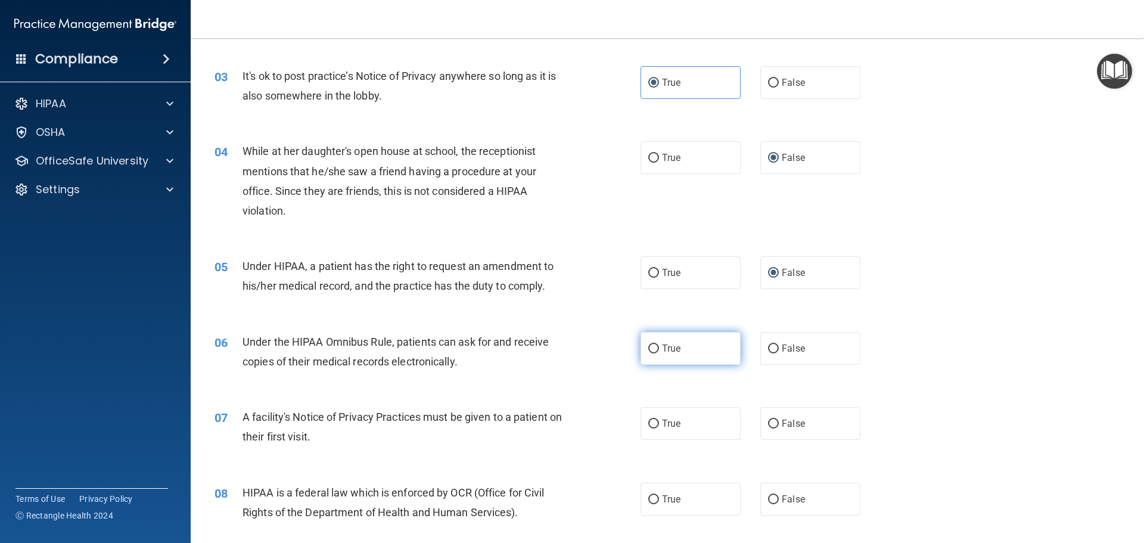
scroll to position [298, 0]
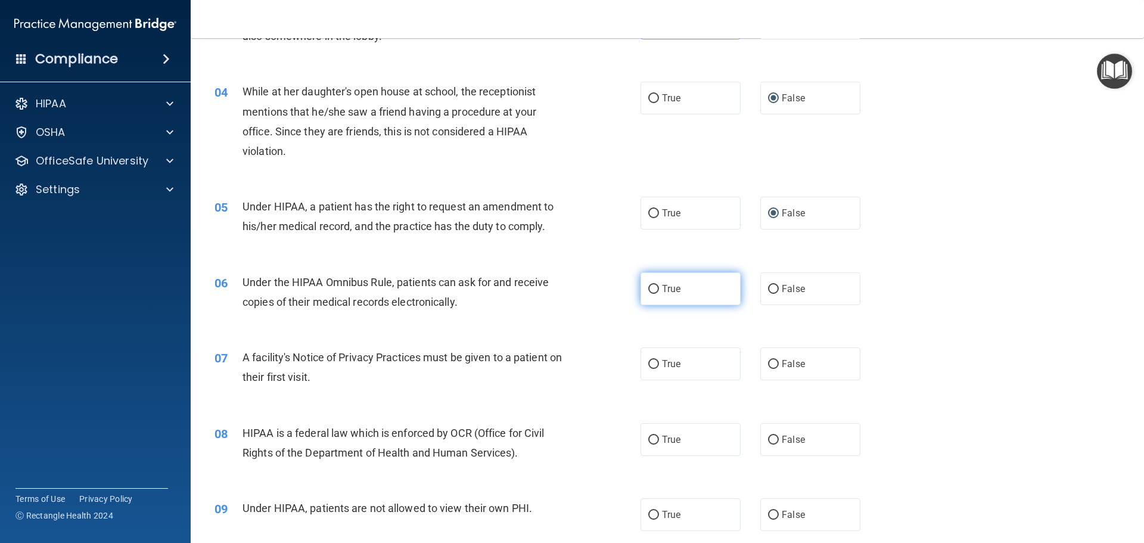
click at [652, 285] on input "True" at bounding box center [653, 289] width 11 height 9
radio input "true"
click at [654, 369] on input "True" at bounding box center [653, 364] width 11 height 9
radio input "true"
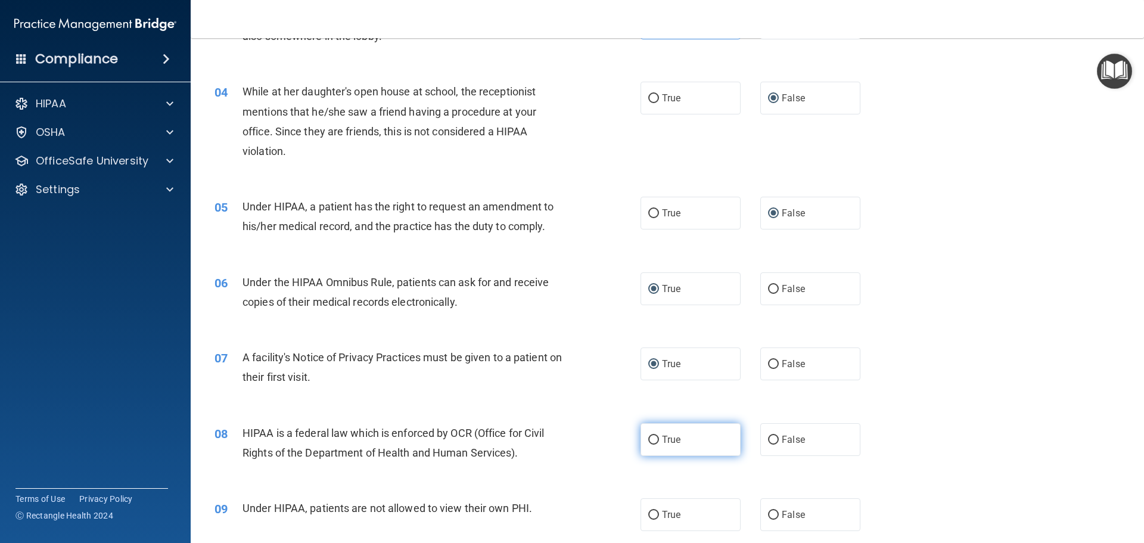
click at [656, 440] on label "True" at bounding box center [691, 439] width 100 height 33
click at [656, 440] on input "True" at bounding box center [653, 440] width 11 height 9
radio input "true"
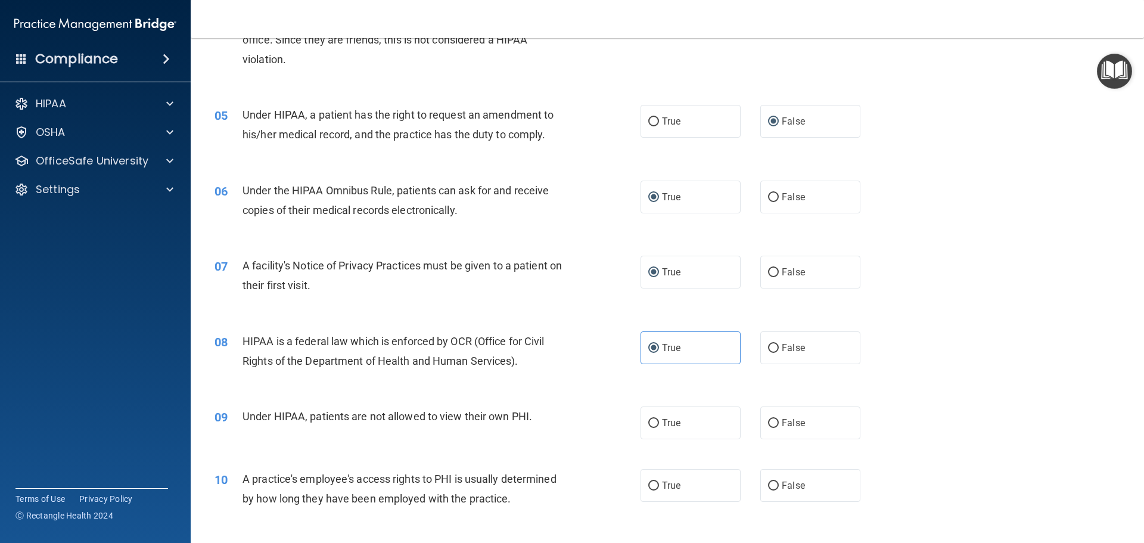
scroll to position [417, 0]
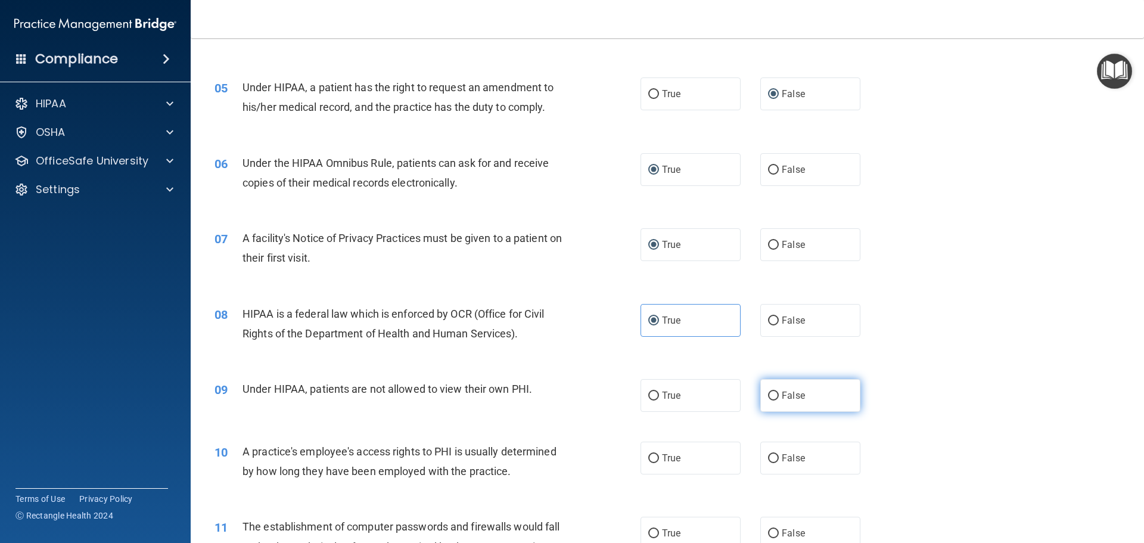
click at [783, 396] on span "False" at bounding box center [793, 395] width 23 height 11
click at [779, 396] on input "False" at bounding box center [773, 396] width 11 height 9
radio input "true"
click at [778, 452] on label "False" at bounding box center [810, 458] width 100 height 33
click at [778, 454] on input "False" at bounding box center [773, 458] width 11 height 9
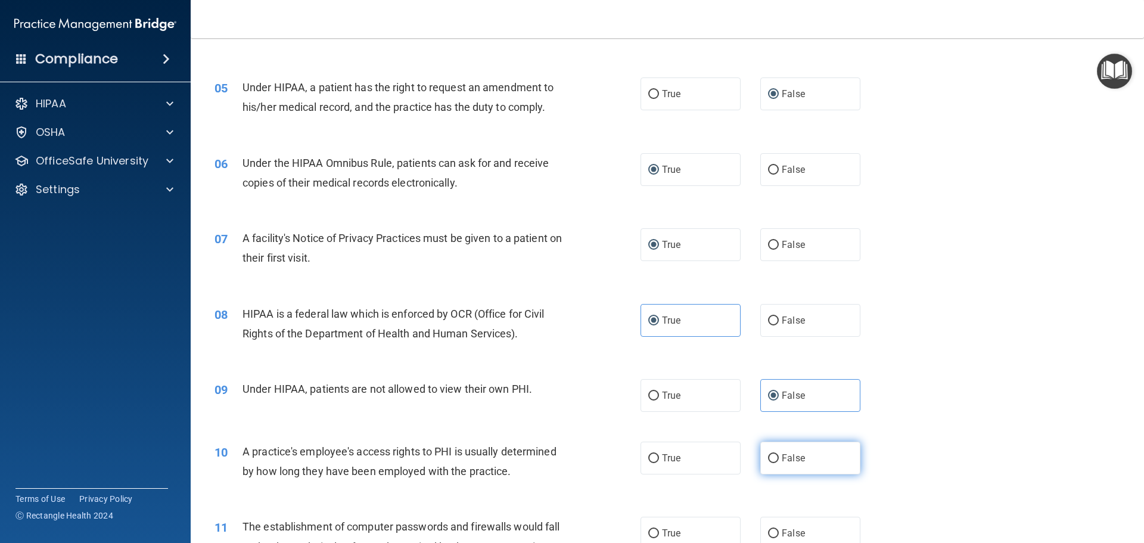
radio input "true"
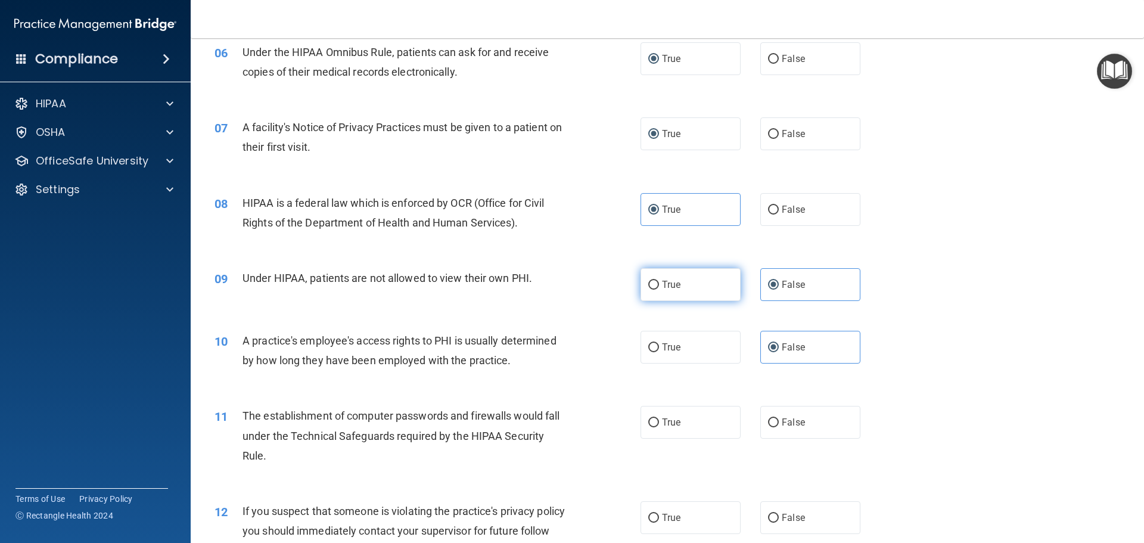
scroll to position [536, 0]
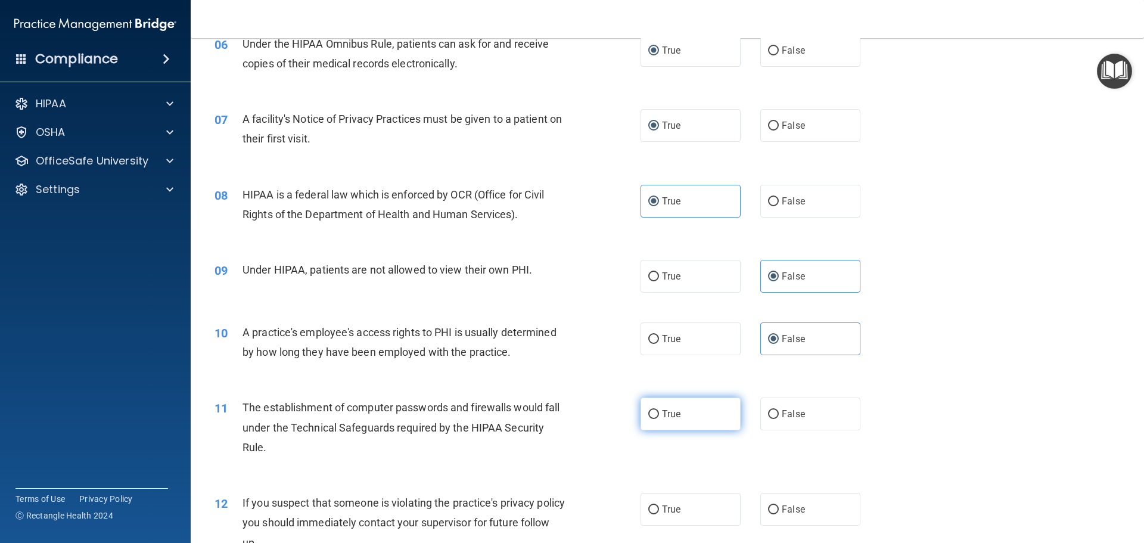
click at [669, 411] on span "True" at bounding box center [671, 413] width 18 height 11
click at [659, 411] on input "True" at bounding box center [653, 414] width 11 height 9
radio input "true"
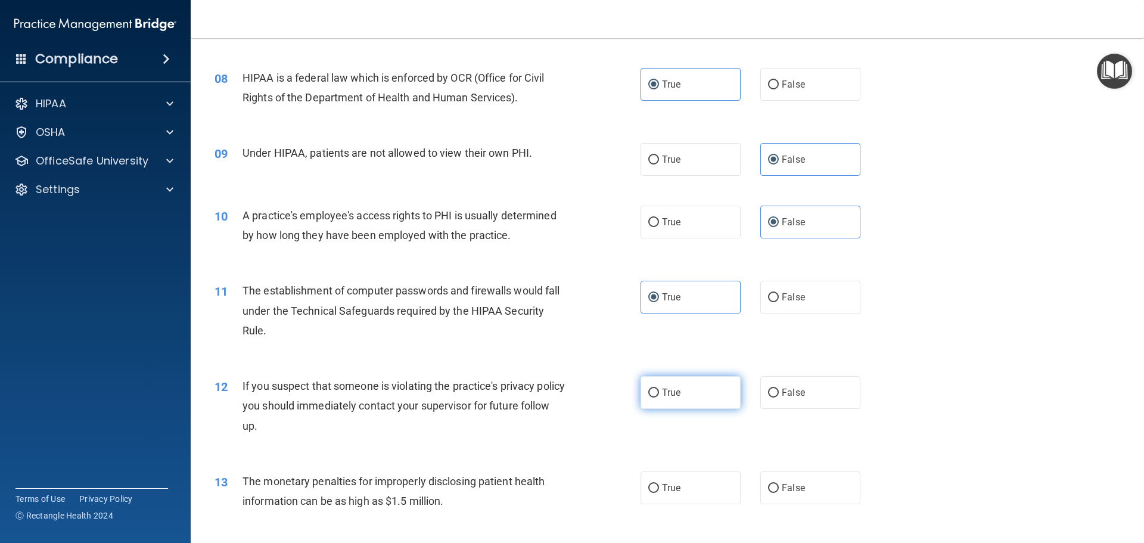
scroll to position [656, 0]
click at [667, 395] on span "True" at bounding box center [671, 389] width 18 height 11
click at [659, 395] on input "True" at bounding box center [653, 390] width 11 height 9
radio input "true"
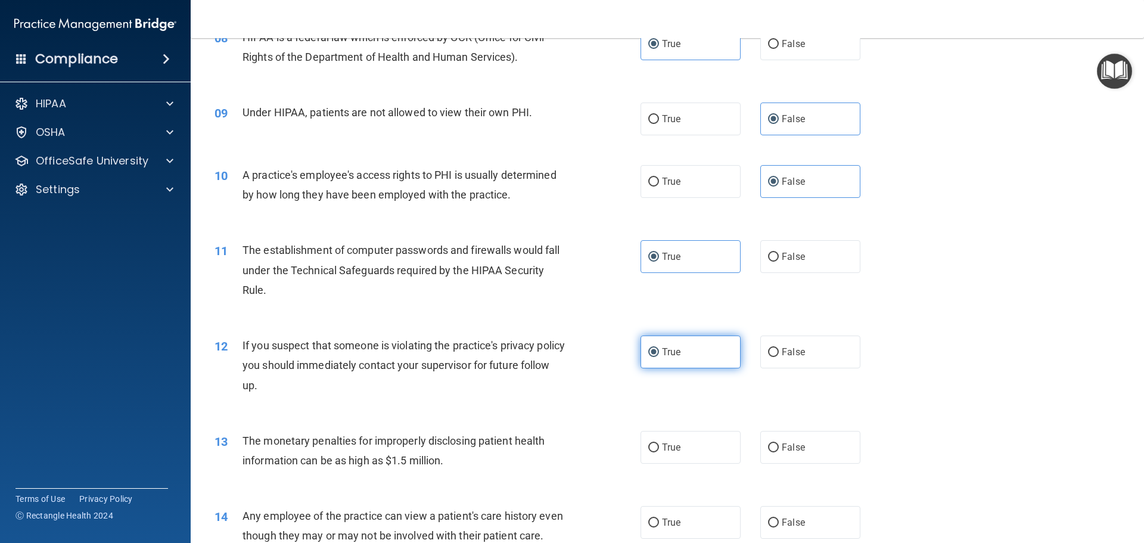
scroll to position [715, 0]
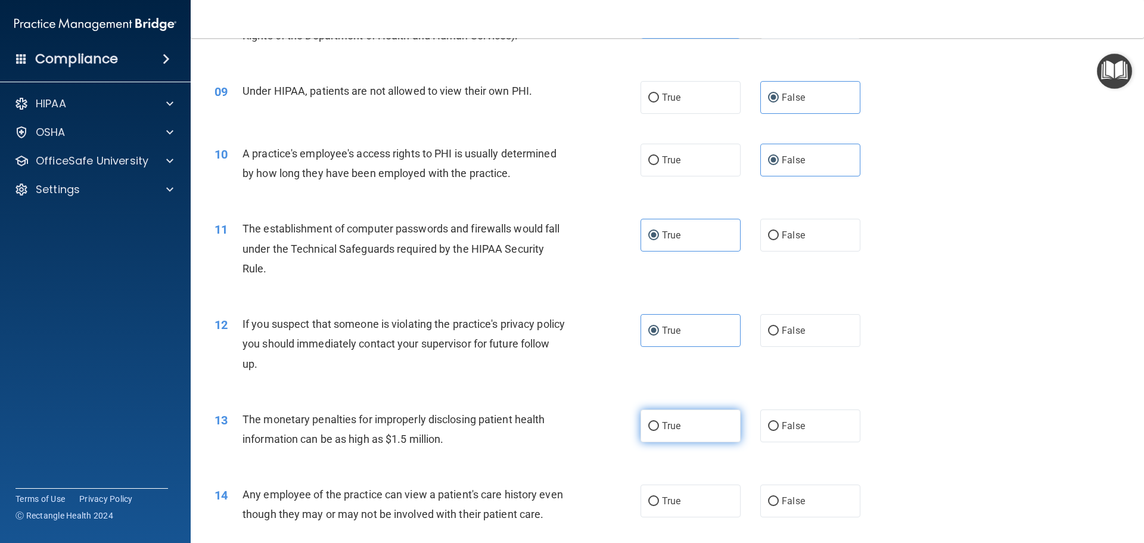
click at [673, 422] on span "True" at bounding box center [671, 425] width 18 height 11
click at [659, 422] on input "True" at bounding box center [653, 426] width 11 height 9
radio input "true"
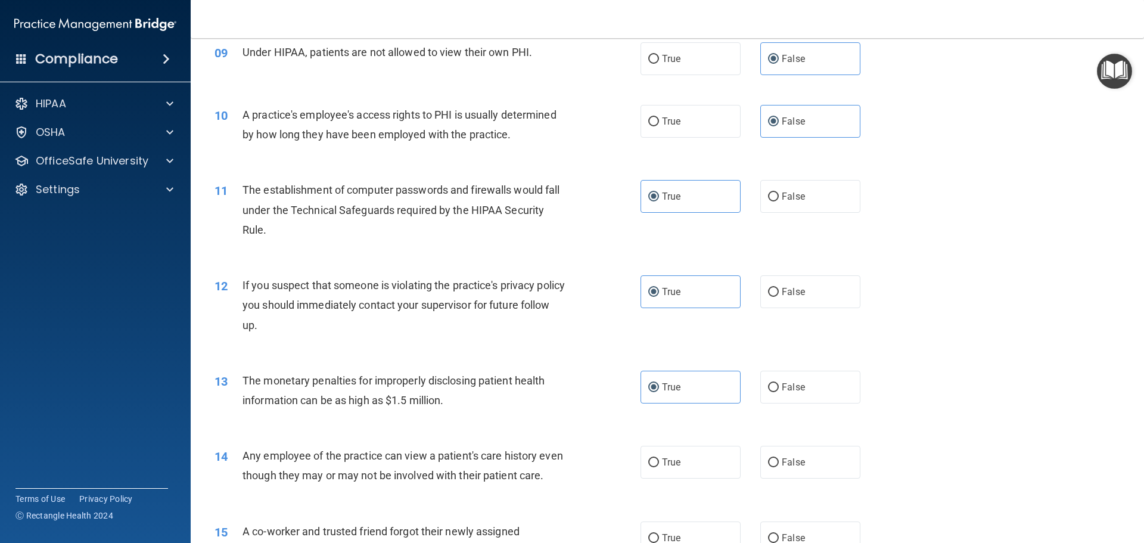
scroll to position [775, 0]
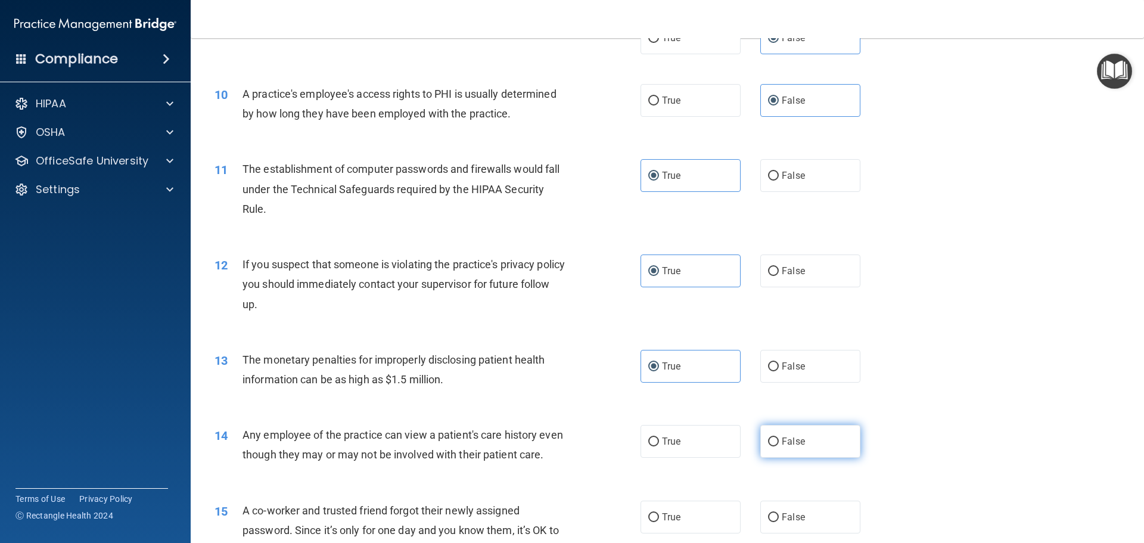
click at [800, 443] on label "False" at bounding box center [810, 441] width 100 height 33
click at [779, 443] on input "False" at bounding box center [773, 441] width 11 height 9
radio input "true"
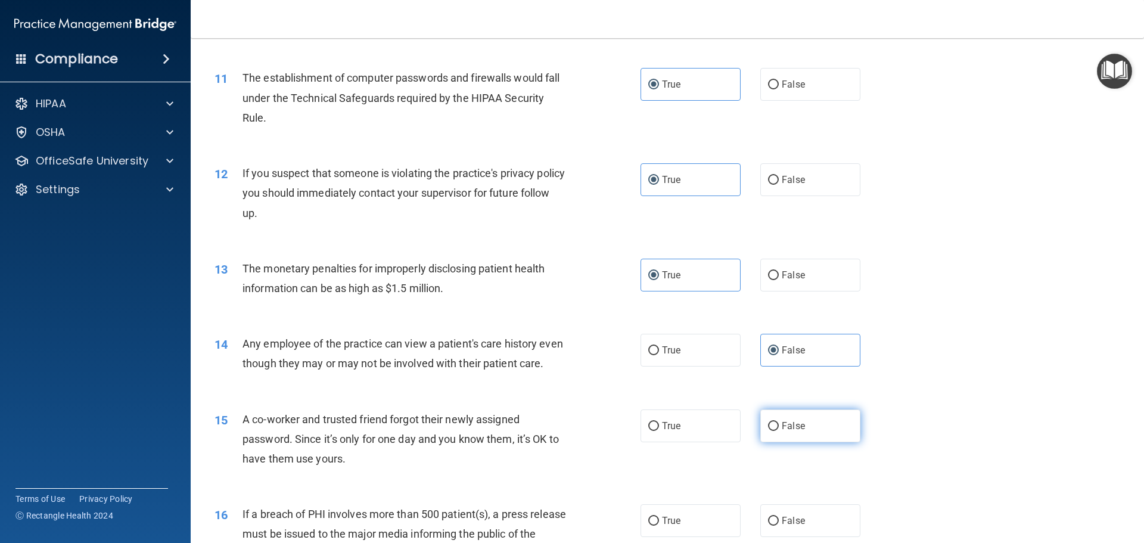
scroll to position [894, 0]
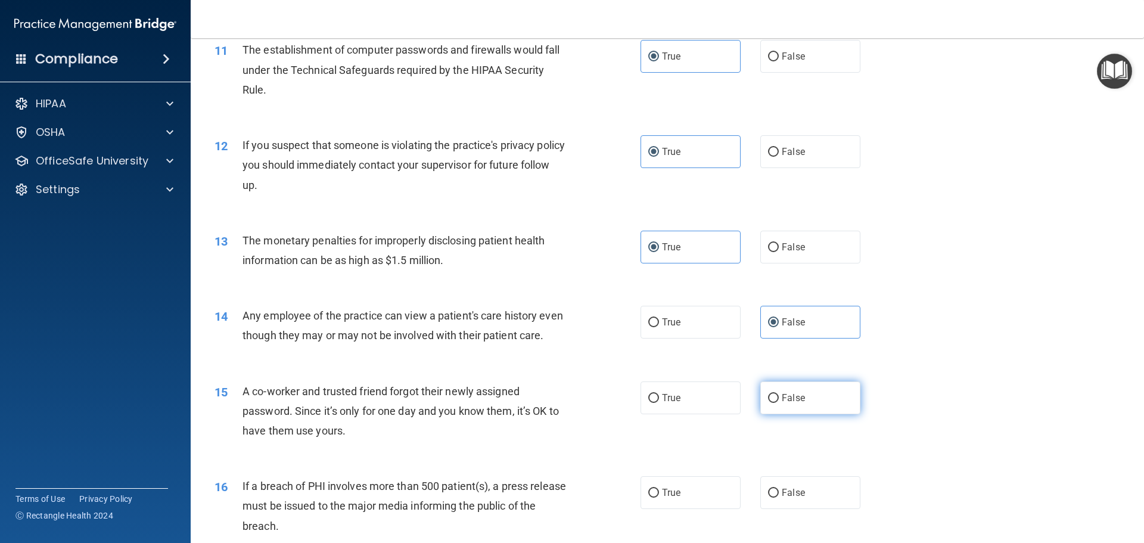
click at [800, 414] on label "False" at bounding box center [810, 397] width 100 height 33
click at [779, 403] on input "False" at bounding box center [773, 398] width 11 height 9
radio input "true"
click at [670, 505] on label "True" at bounding box center [691, 492] width 100 height 33
click at [659, 498] on input "True" at bounding box center [653, 493] width 11 height 9
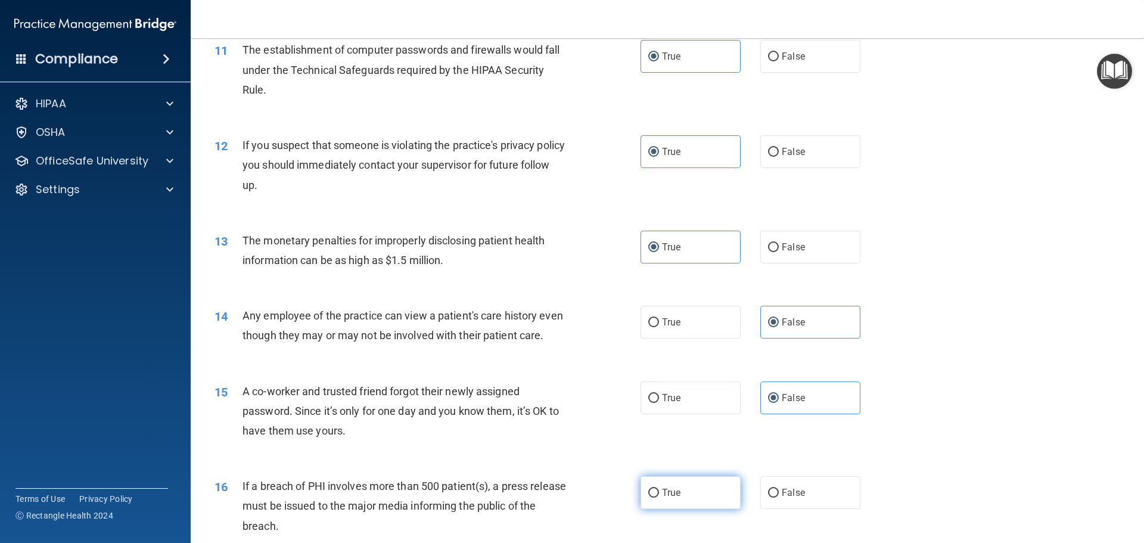
radio input "true"
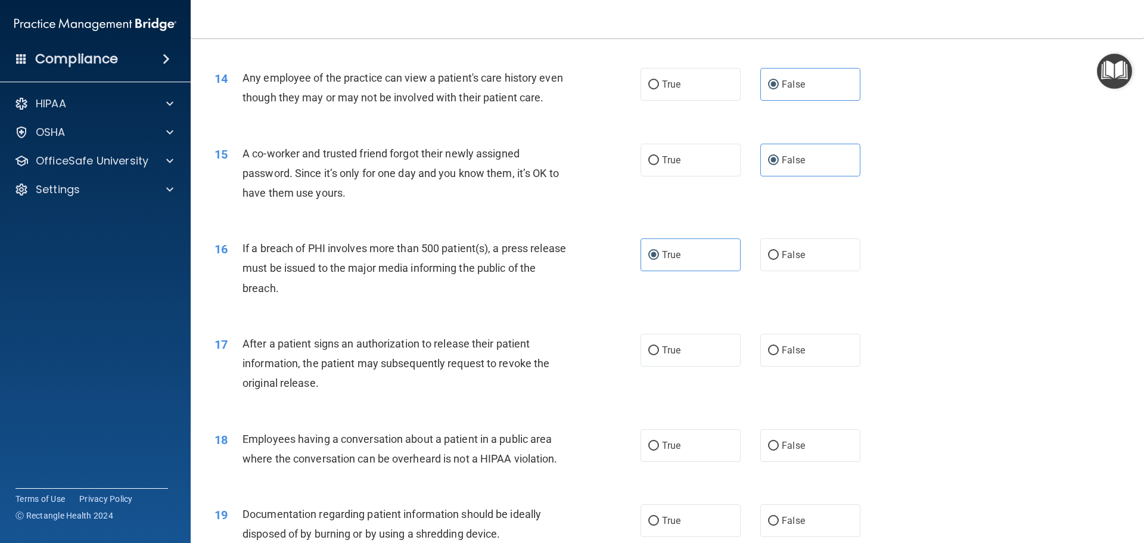
scroll to position [1132, 0]
click at [664, 355] on span "True" at bounding box center [671, 349] width 18 height 11
click at [659, 355] on input "True" at bounding box center [653, 350] width 11 height 9
radio input "true"
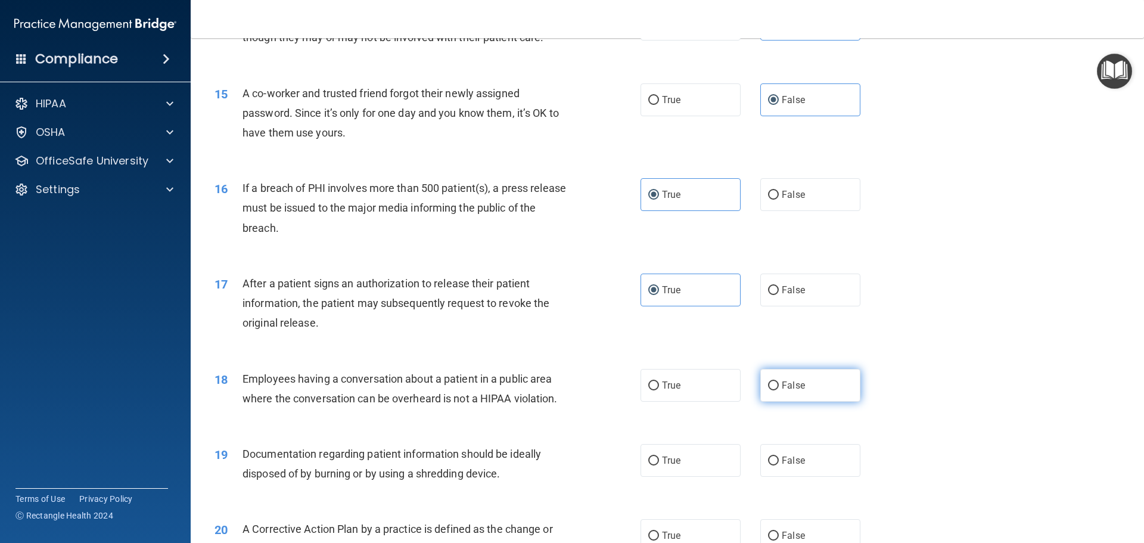
click at [816, 399] on label "False" at bounding box center [810, 385] width 100 height 33
click at [779, 390] on input "False" at bounding box center [773, 385] width 11 height 9
radio input "true"
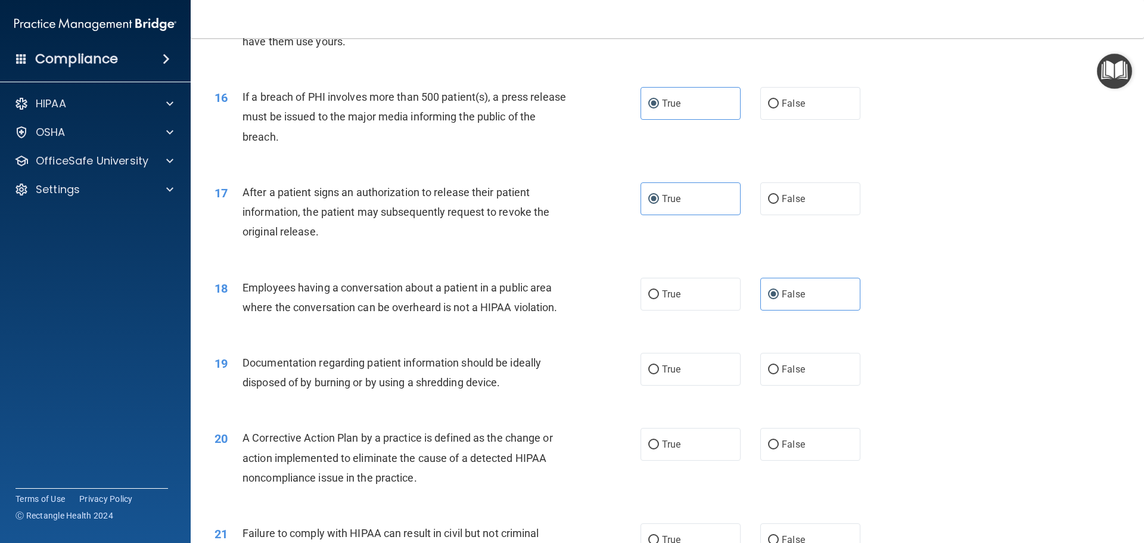
scroll to position [1311, 0]
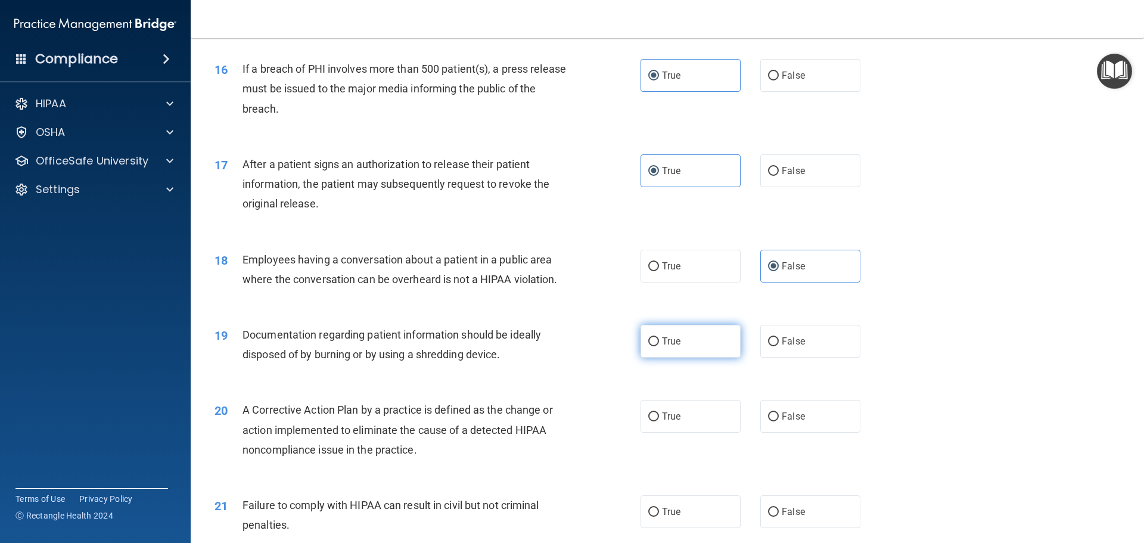
click at [675, 358] on label "True" at bounding box center [691, 341] width 100 height 33
click at [659, 346] on input "True" at bounding box center [653, 341] width 11 height 9
radio input "true"
click at [683, 433] on label "True" at bounding box center [691, 416] width 100 height 33
click at [659, 421] on input "True" at bounding box center [653, 416] width 11 height 9
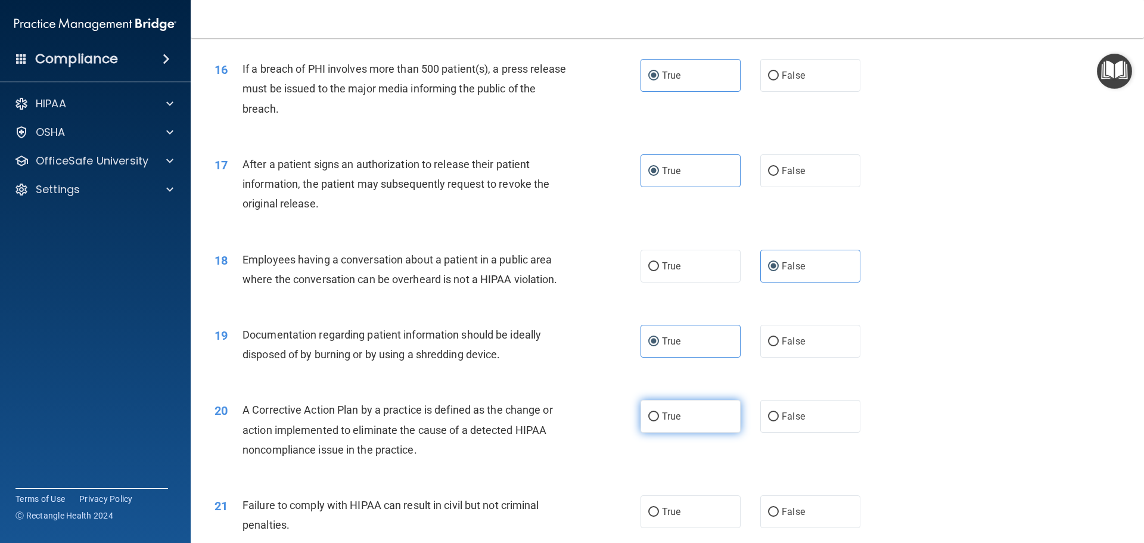
radio input "true"
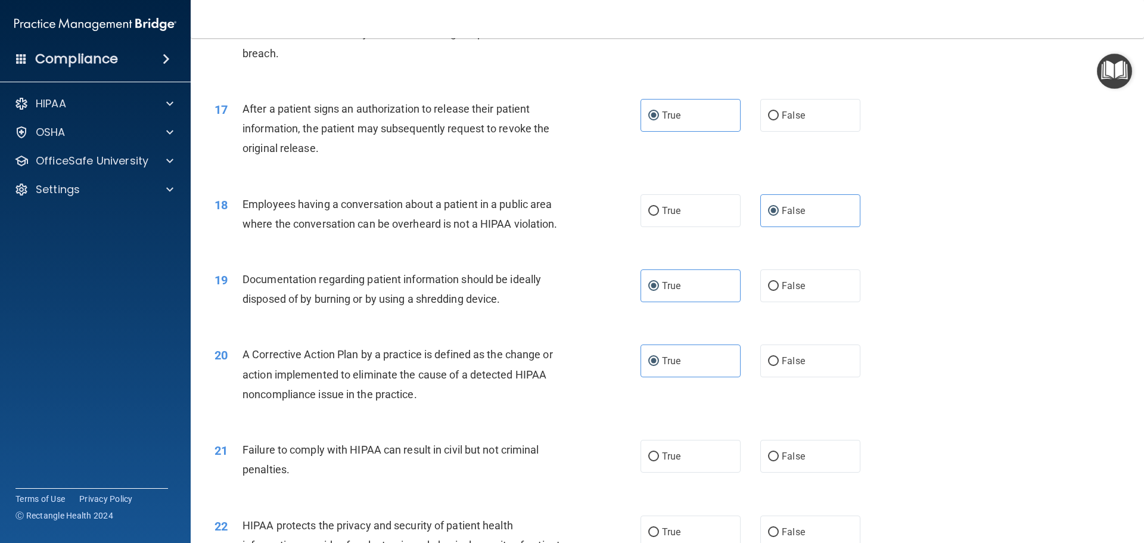
scroll to position [1430, 0]
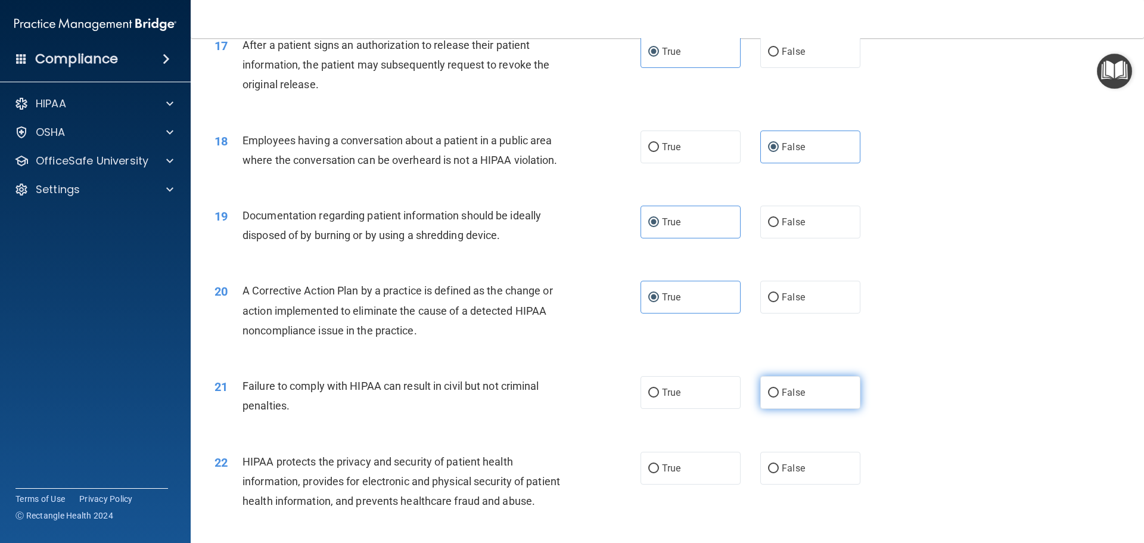
click at [774, 409] on label "False" at bounding box center [810, 392] width 100 height 33
click at [774, 397] on input "False" at bounding box center [773, 393] width 11 height 9
radio input "true"
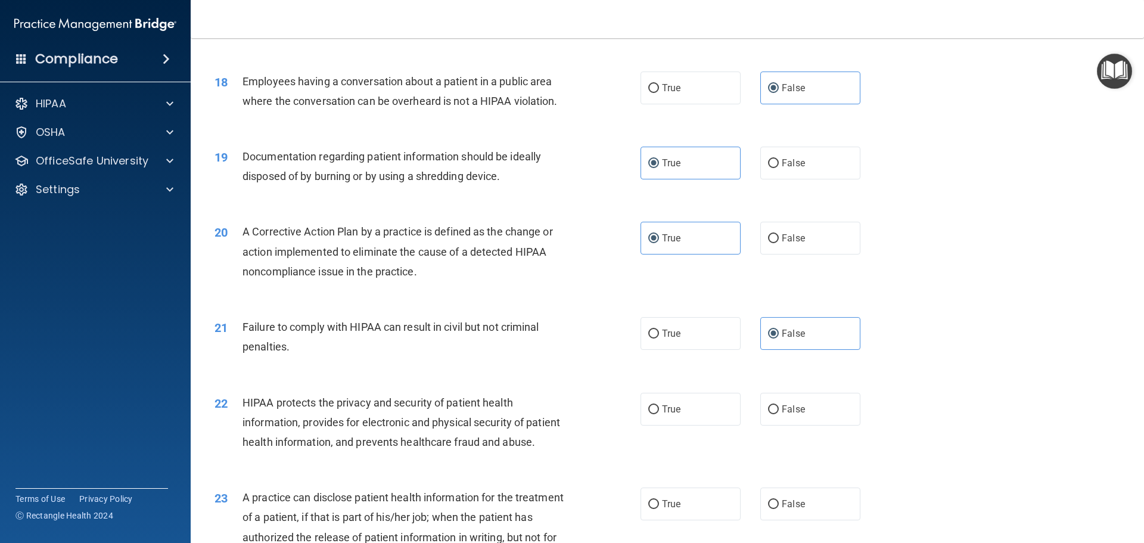
scroll to position [1490, 0]
click at [664, 414] on span "True" at bounding box center [671, 408] width 18 height 11
click at [659, 414] on input "True" at bounding box center [653, 409] width 11 height 9
radio input "true"
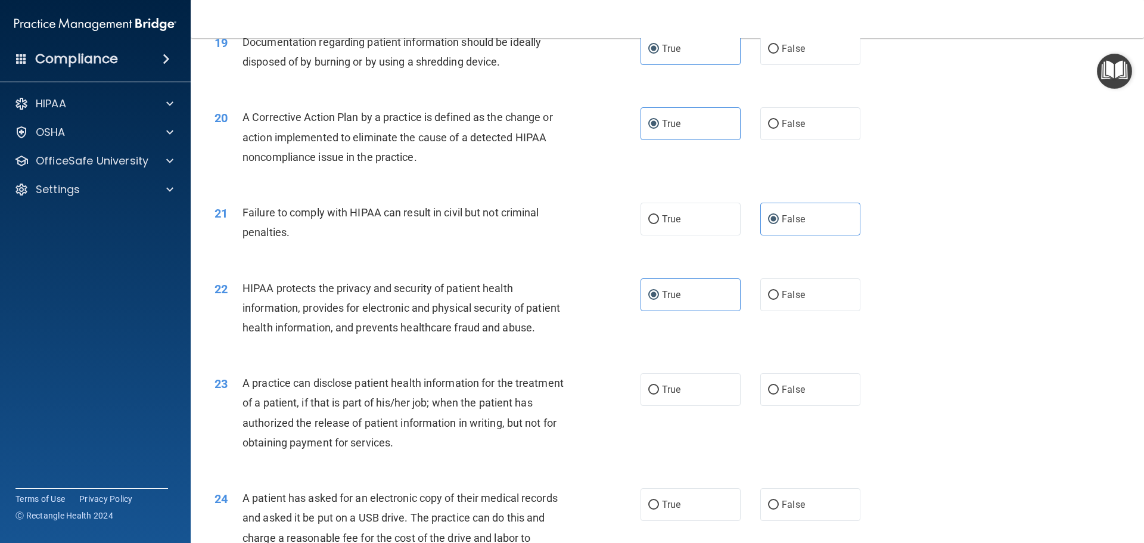
scroll to position [1609, 0]
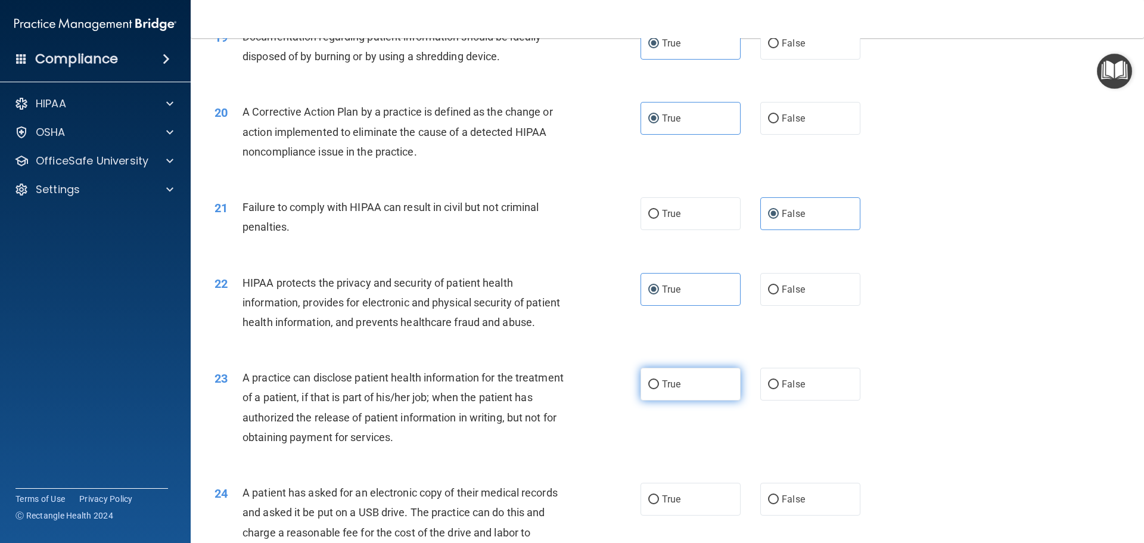
click at [660, 400] on label "True" at bounding box center [691, 384] width 100 height 33
click at [659, 389] on input "True" at bounding box center [653, 384] width 11 height 9
radio input "true"
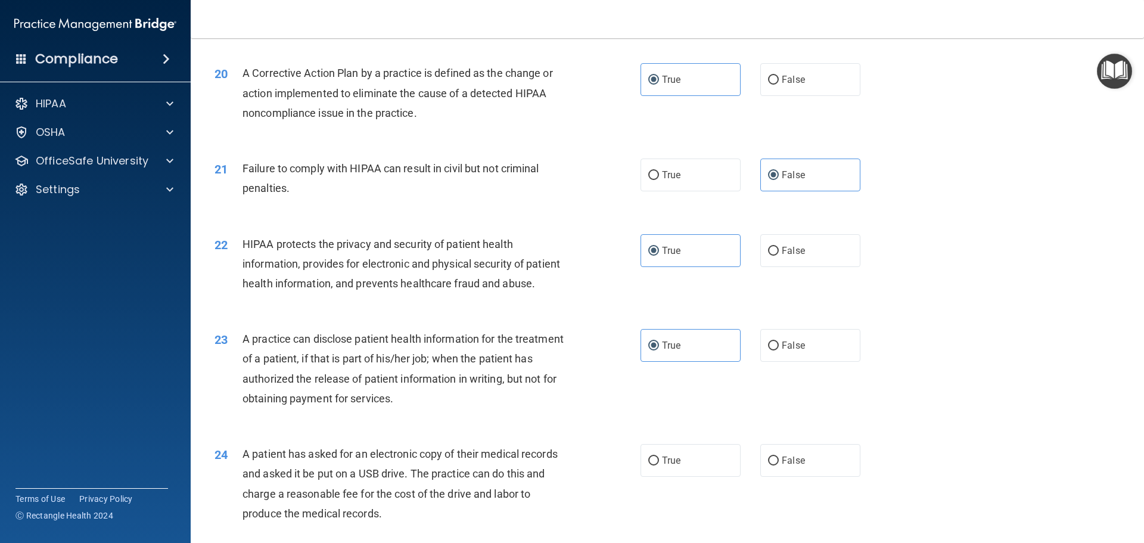
scroll to position [1669, 0]
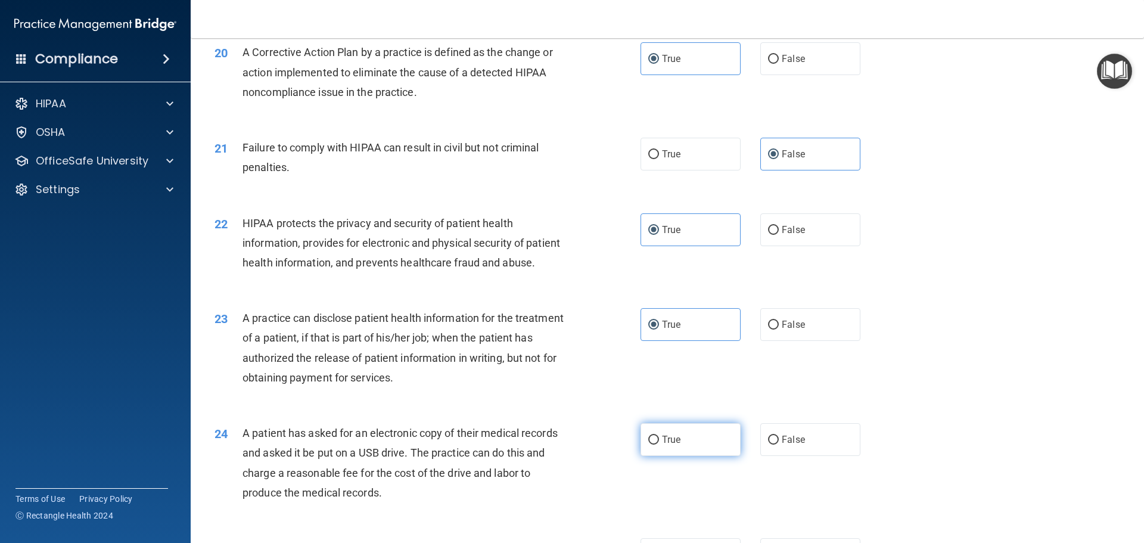
click at [654, 445] on input "True" at bounding box center [653, 440] width 11 height 9
radio input "true"
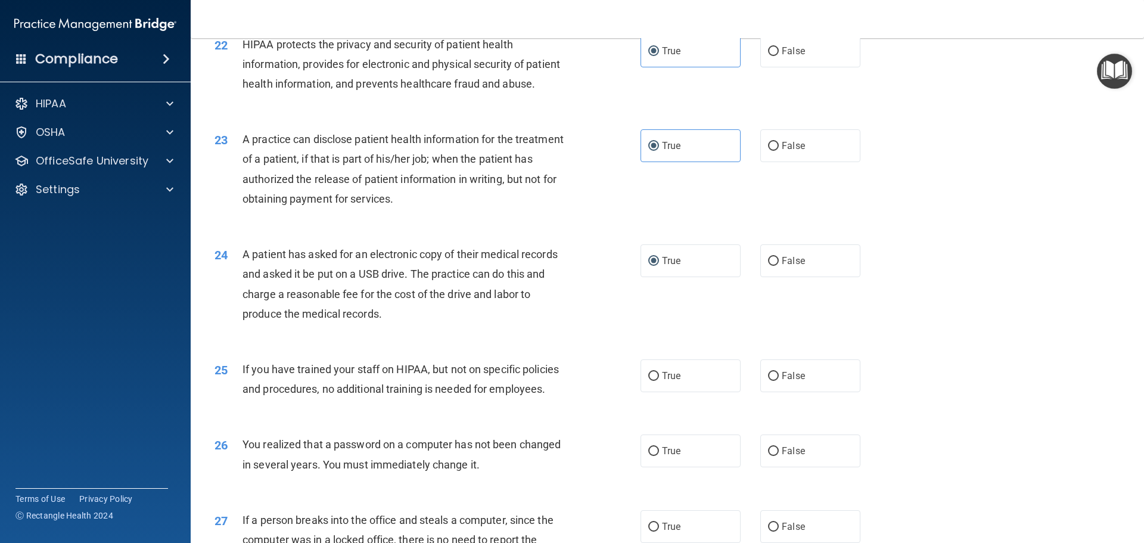
scroll to position [1907, 0]
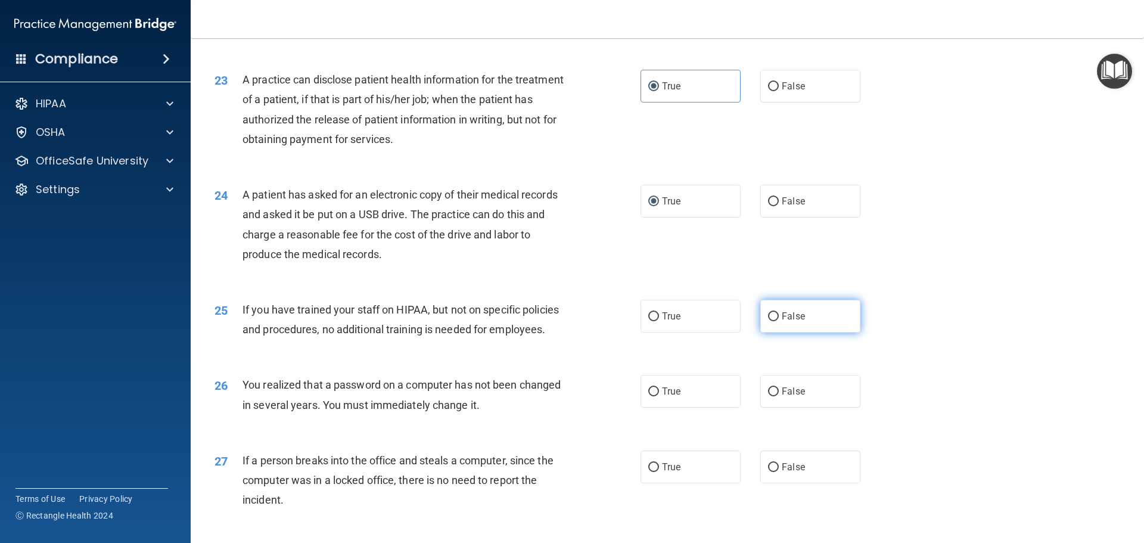
click at [819, 333] on label "False" at bounding box center [810, 316] width 100 height 33
click at [779, 321] on input "False" at bounding box center [773, 316] width 11 height 9
radio input "true"
click at [651, 396] on input "True" at bounding box center [653, 391] width 11 height 9
radio input "true"
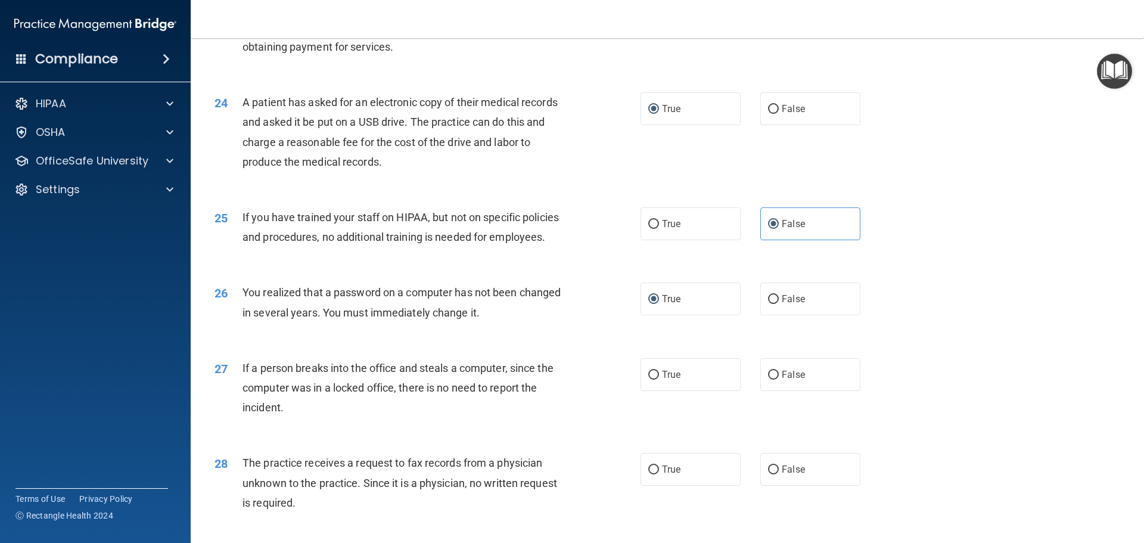
scroll to position [2026, 0]
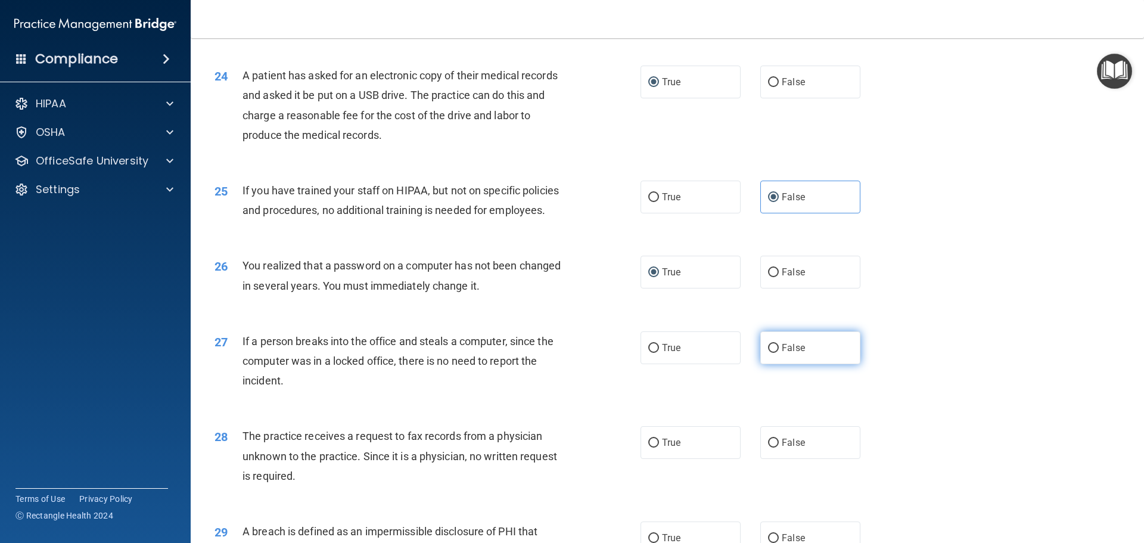
click at [776, 364] on label "False" at bounding box center [810, 347] width 100 height 33
click at [776, 353] on input "False" at bounding box center [773, 348] width 11 height 9
radio input "true"
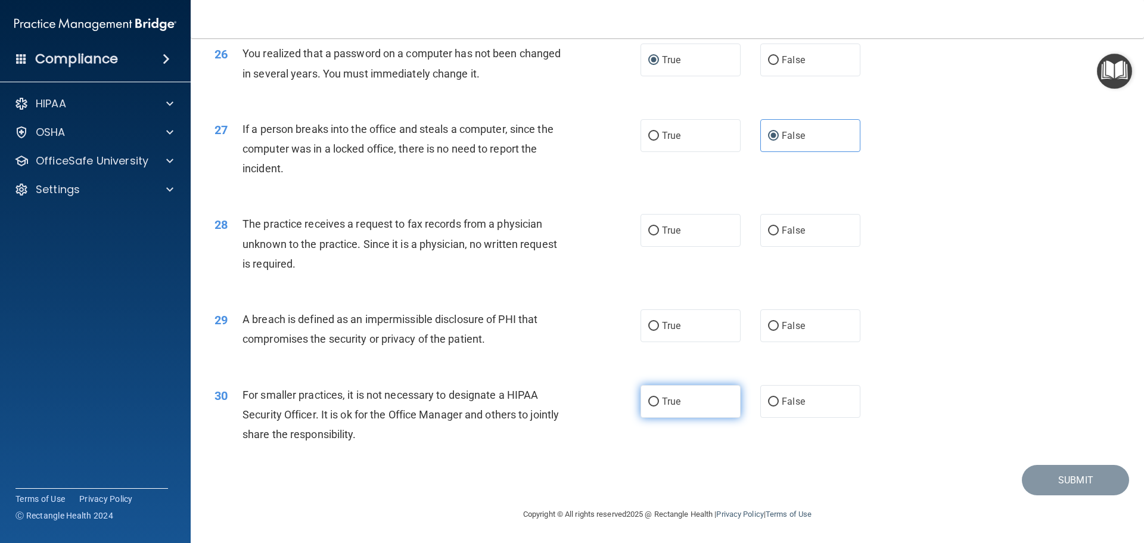
scroll to position [2265, 0]
click at [672, 356] on div "29 A breach is defined as an impermissible disclosure of PHI that compromises t…" at bounding box center [668, 331] width 924 height 75
click at [667, 331] on span "True" at bounding box center [671, 325] width 18 height 11
click at [659, 331] on input "True" at bounding box center [653, 326] width 11 height 9
radio input "true"
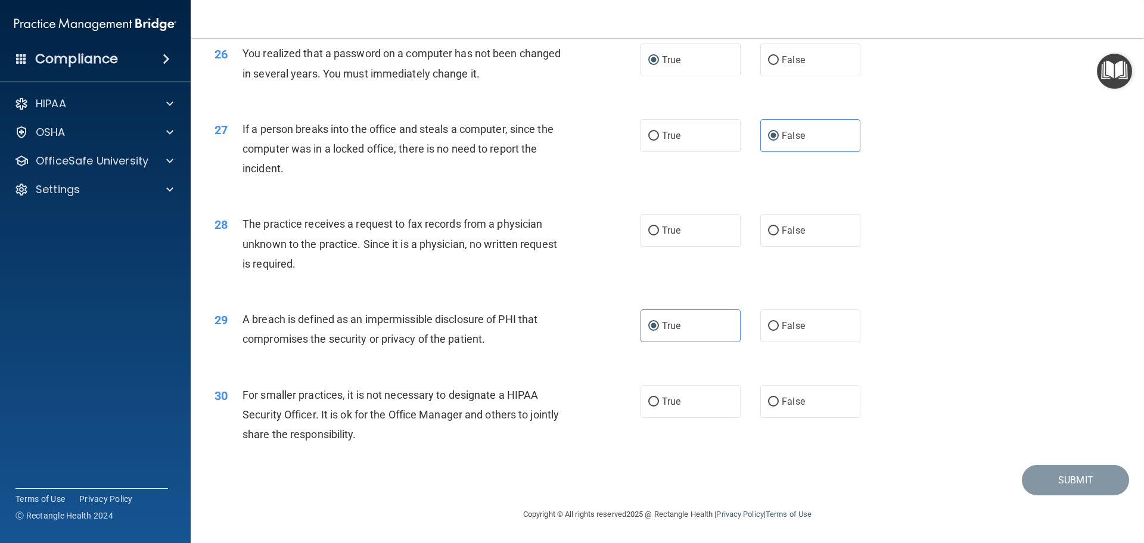
click at [617, 422] on div "30 For smaller practices, it is not necessary to designate a HIPAA Security Off…" at bounding box center [428, 418] width 462 height 66
click at [666, 407] on span "True" at bounding box center [671, 401] width 18 height 11
click at [659, 406] on input "True" at bounding box center [653, 401] width 11 height 9
radio input "true"
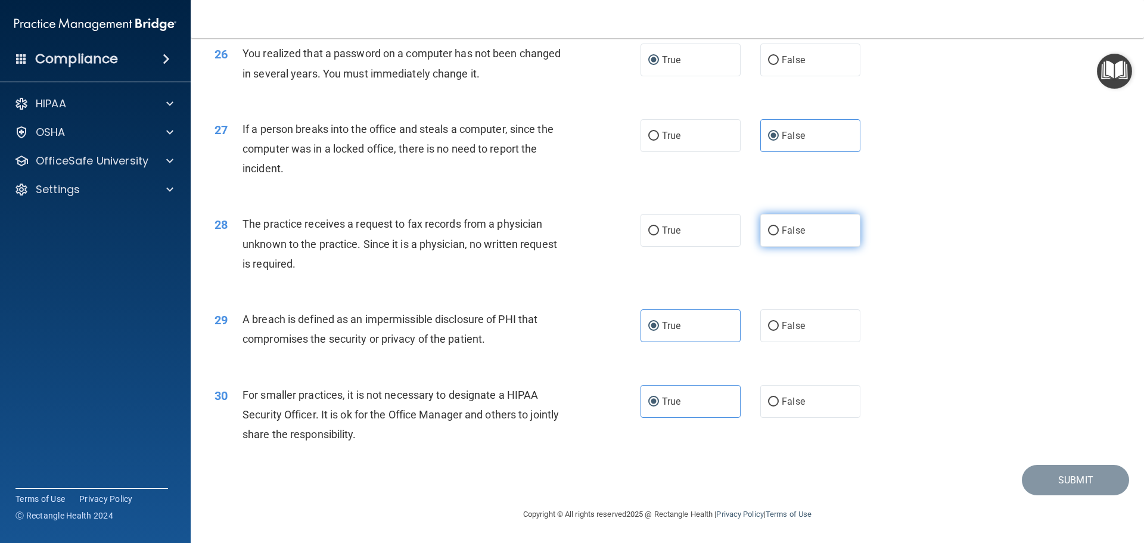
click at [769, 226] on input "False" at bounding box center [773, 230] width 11 height 9
radio input "true"
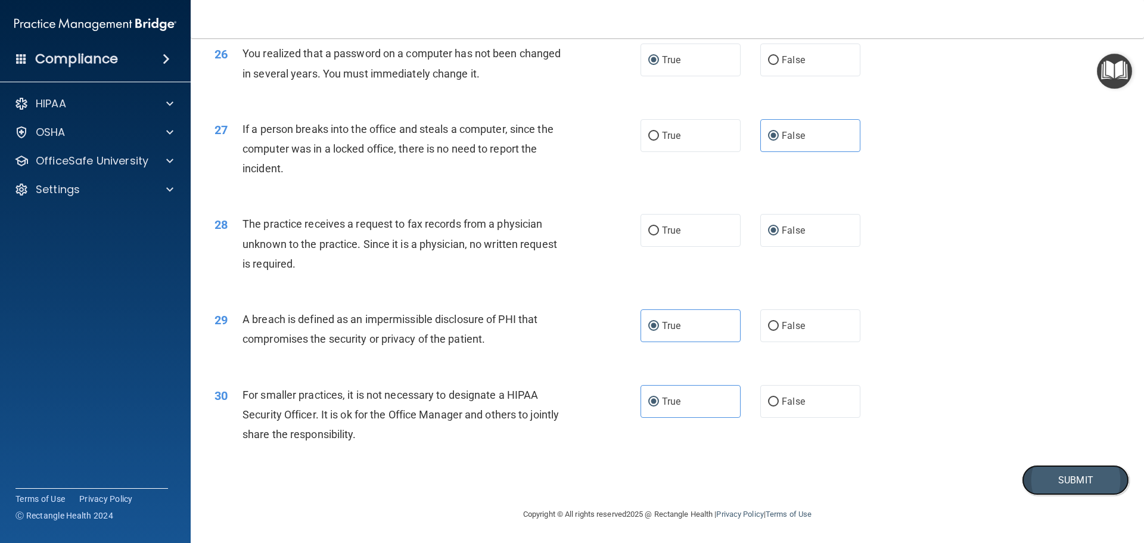
click at [1085, 474] on button "Submit" at bounding box center [1075, 480] width 107 height 30
click at [1082, 485] on button "Submit" at bounding box center [1075, 480] width 107 height 30
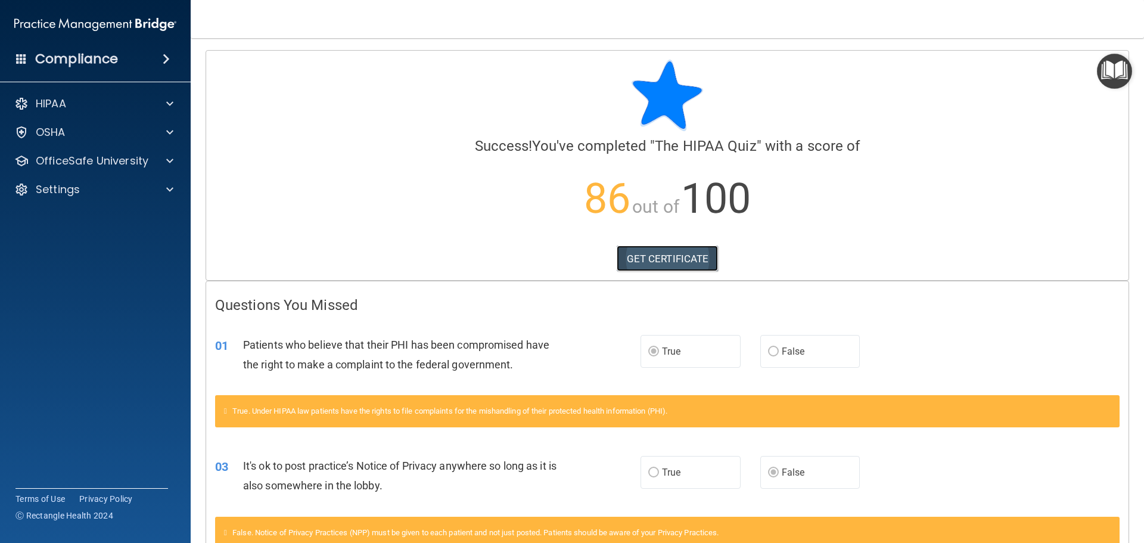
click at [627, 259] on link "GET CERTIFICATE" at bounding box center [668, 259] width 102 height 26
click at [164, 106] on div at bounding box center [168, 104] width 30 height 14
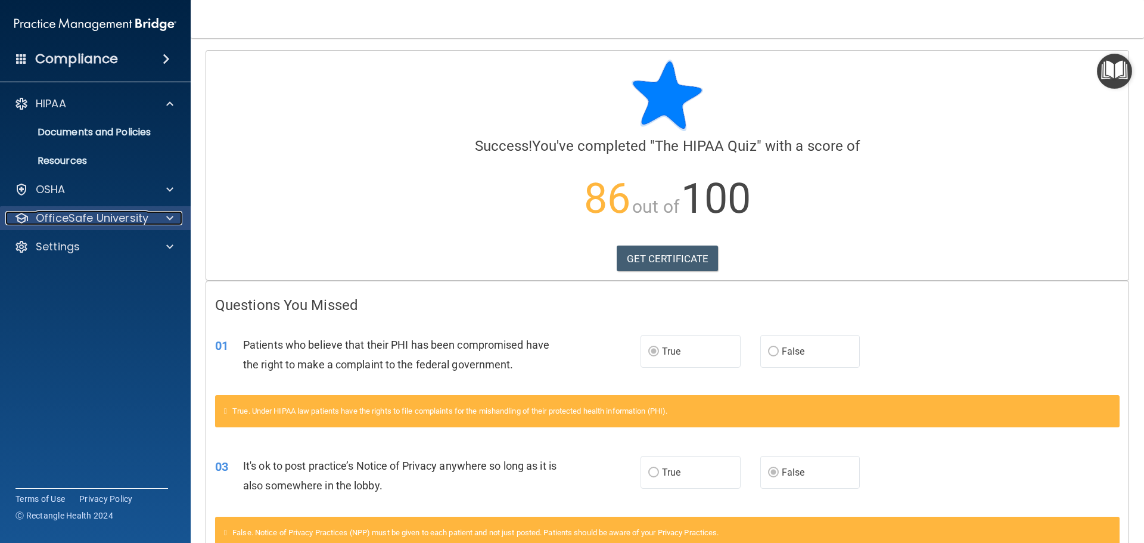
click at [172, 219] on span at bounding box center [169, 218] width 7 height 14
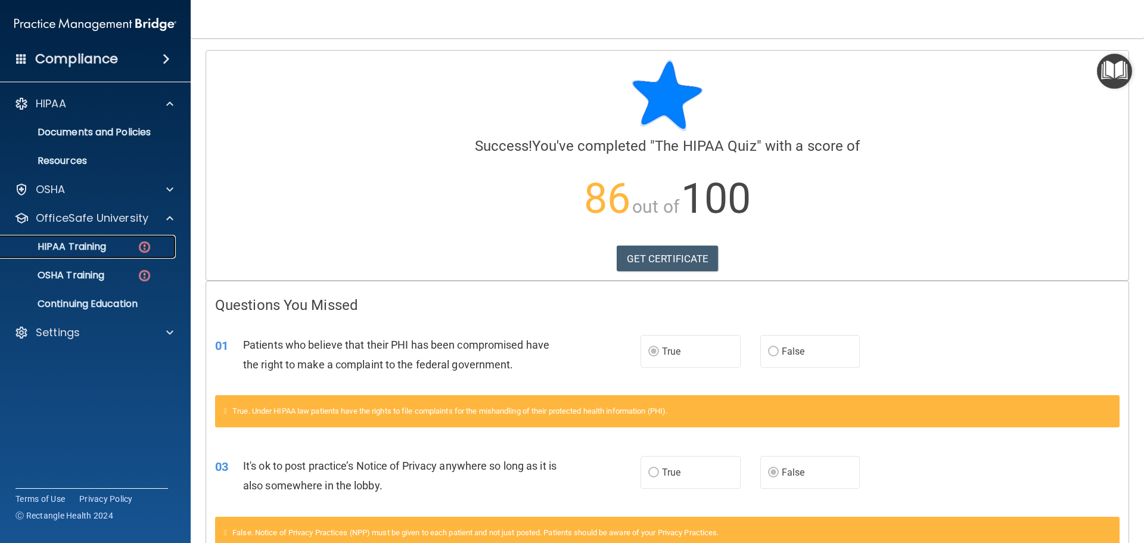
click at [126, 245] on div "HIPAA Training" at bounding box center [89, 247] width 163 height 12
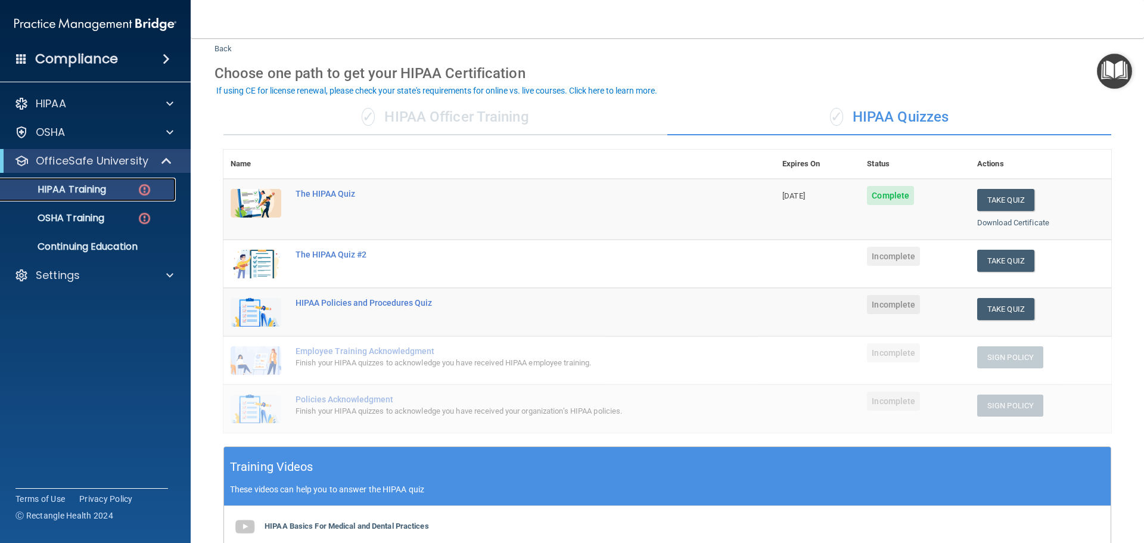
scroll to position [60, 0]
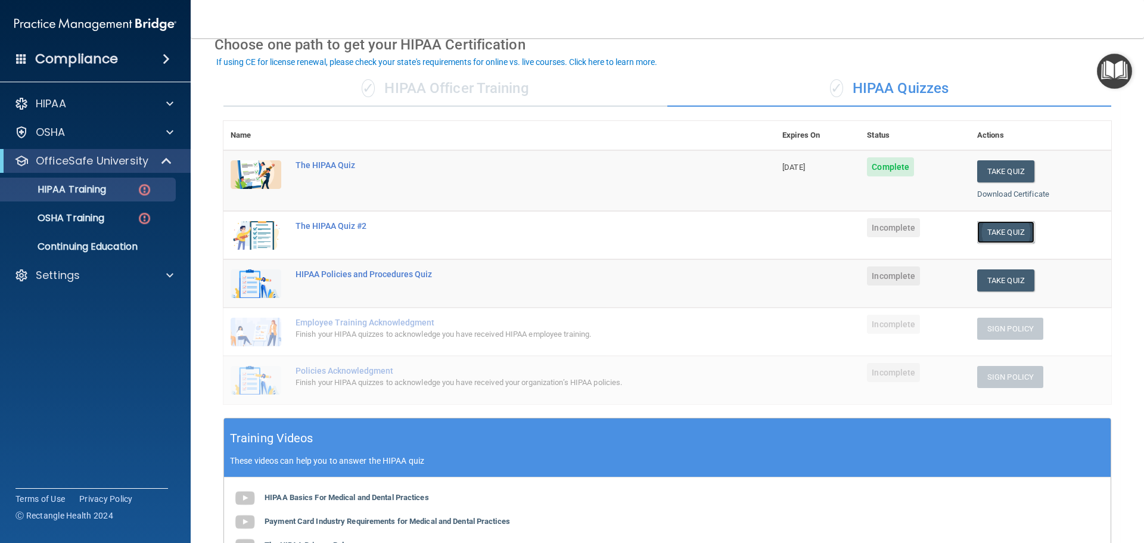
click at [1015, 229] on button "Take Quiz" at bounding box center [1005, 232] width 57 height 22
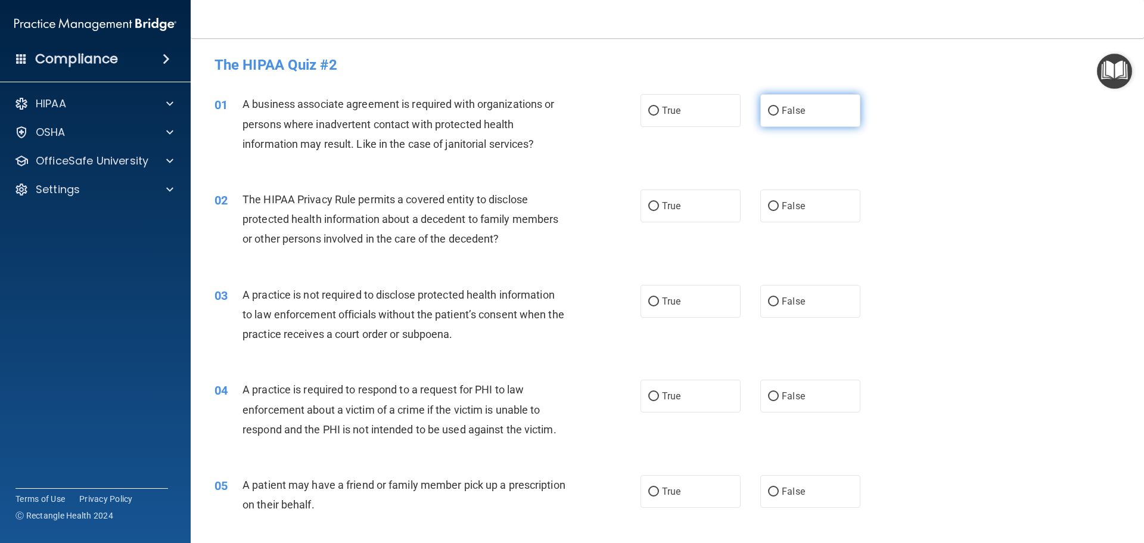
click at [789, 110] on span "False" at bounding box center [793, 110] width 23 height 11
click at [779, 110] on input "False" at bounding box center [773, 111] width 11 height 9
radio input "true"
click at [662, 209] on span "True" at bounding box center [671, 205] width 18 height 11
click at [659, 209] on input "True" at bounding box center [653, 206] width 11 height 9
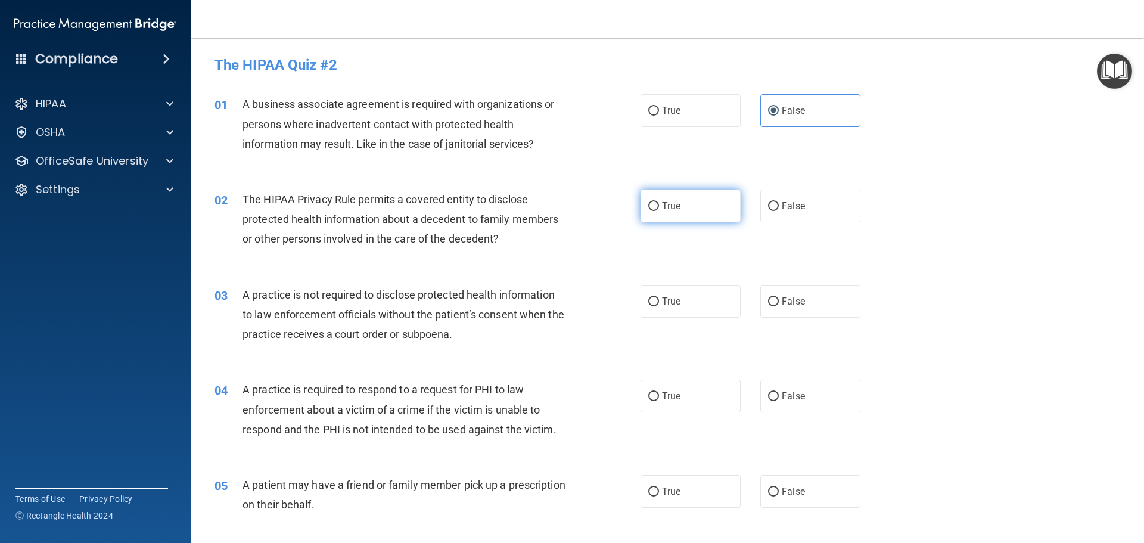
radio input "true"
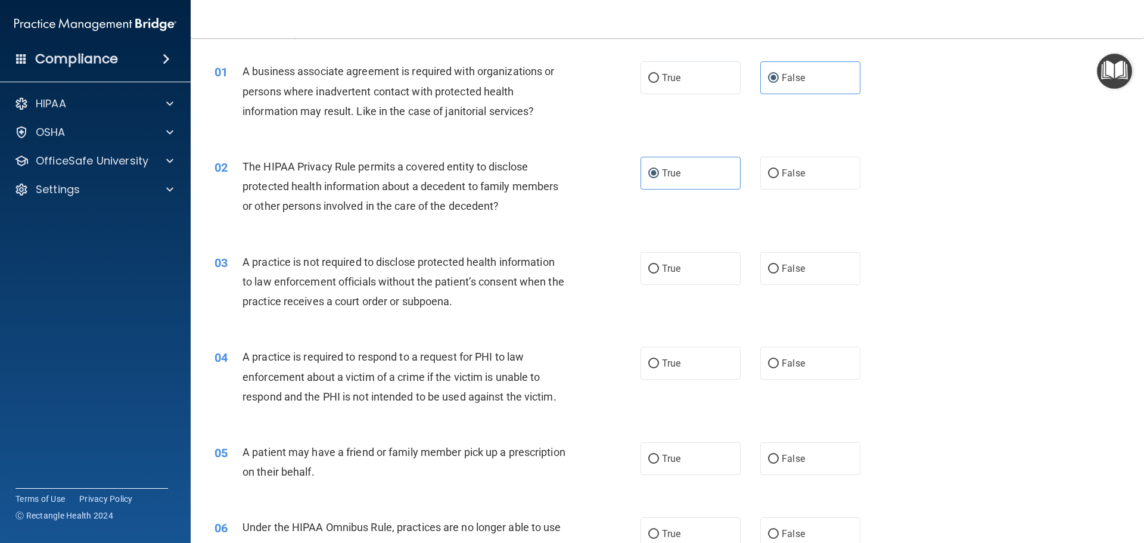
scroll to position [60, 0]
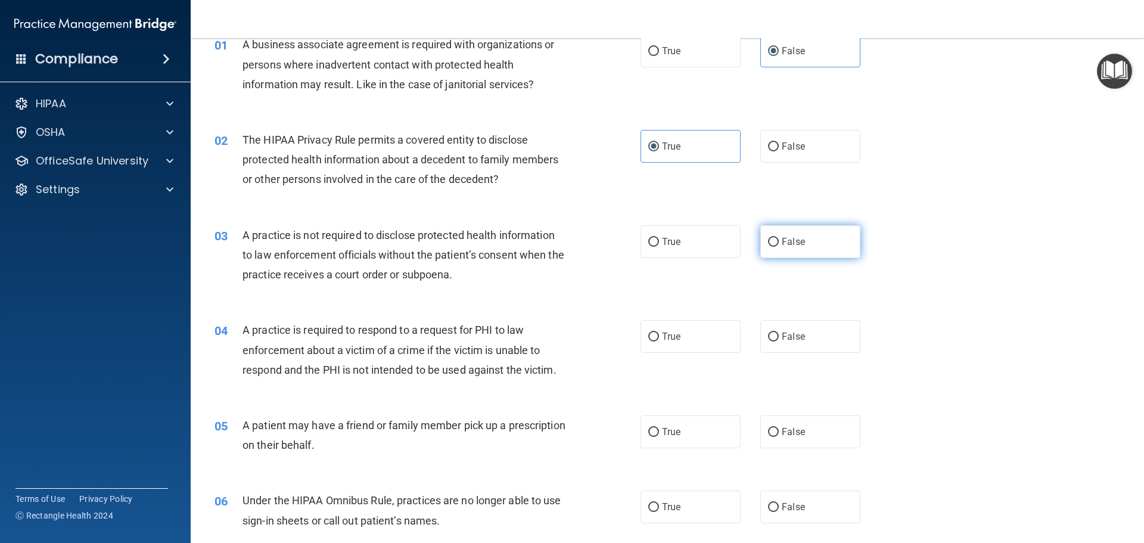
click at [767, 234] on label "False" at bounding box center [810, 241] width 100 height 33
click at [768, 238] on input "False" at bounding box center [773, 242] width 11 height 9
radio input "true"
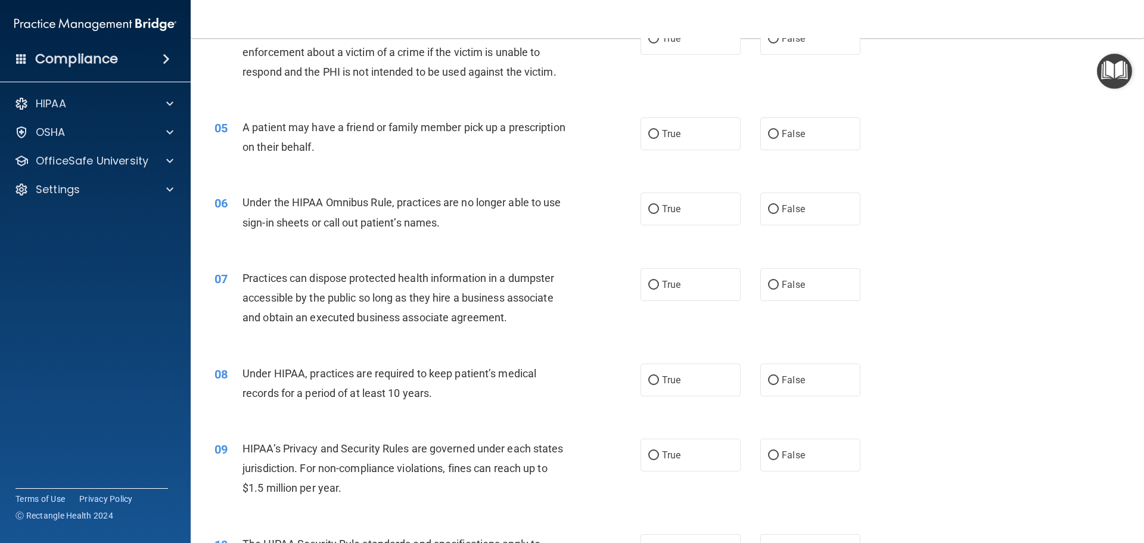
scroll to position [298, 0]
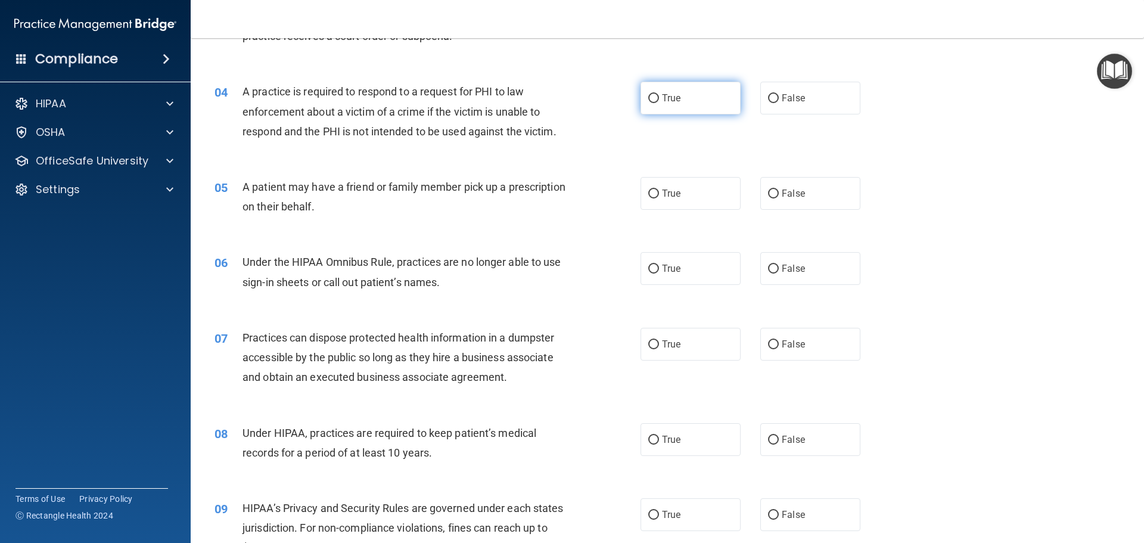
click at [673, 105] on label "True" at bounding box center [691, 98] width 100 height 33
click at [659, 103] on input "True" at bounding box center [653, 98] width 11 height 9
radio input "true"
click at [831, 194] on label "False" at bounding box center [810, 193] width 100 height 33
click at [779, 194] on input "False" at bounding box center [773, 194] width 11 height 9
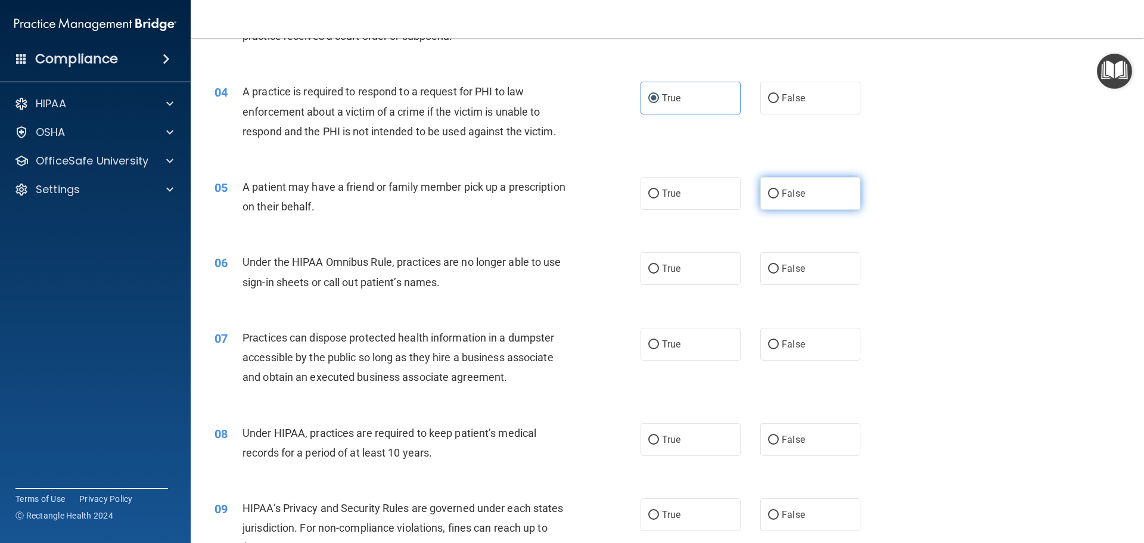
radio input "true"
click at [665, 205] on label "True" at bounding box center [691, 193] width 100 height 33
click at [659, 198] on input "True" at bounding box center [653, 194] width 11 height 9
radio input "true"
radio input "false"
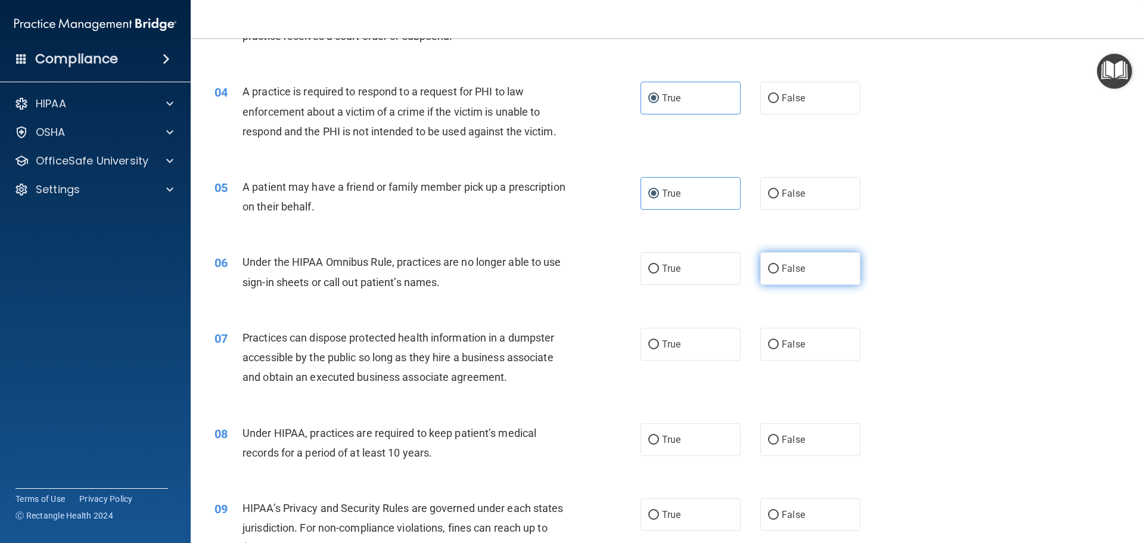
click at [838, 267] on label "False" at bounding box center [810, 268] width 100 height 33
click at [779, 267] on input "False" at bounding box center [773, 269] width 11 height 9
radio input "true"
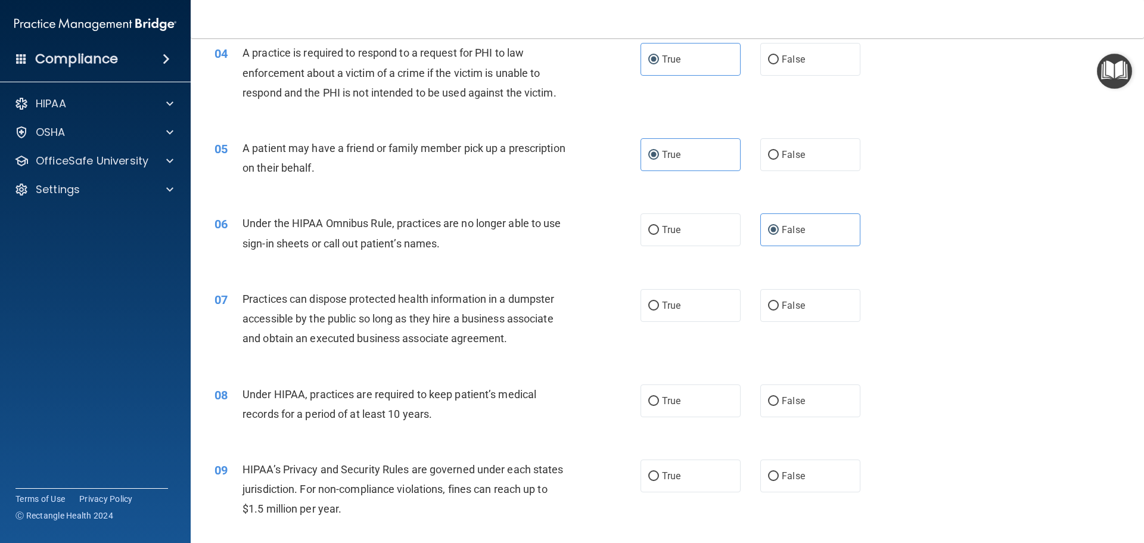
scroll to position [358, 0]
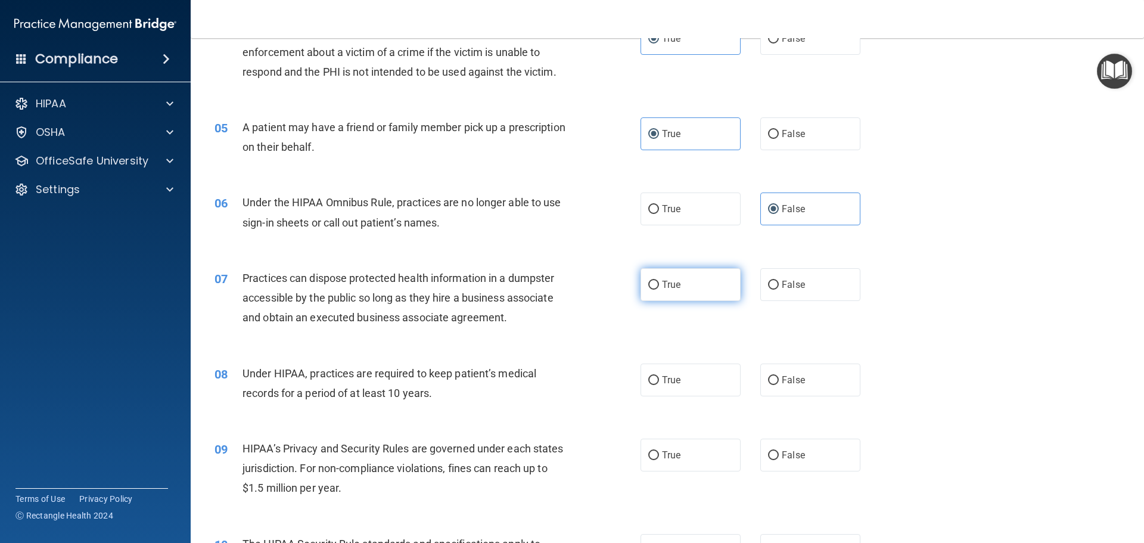
click at [671, 288] on span "True" at bounding box center [671, 284] width 18 height 11
click at [659, 288] on input "True" at bounding box center [653, 285] width 11 height 9
radio input "true"
click at [788, 280] on span "False" at bounding box center [793, 284] width 23 height 11
click at [779, 281] on input "False" at bounding box center [773, 285] width 11 height 9
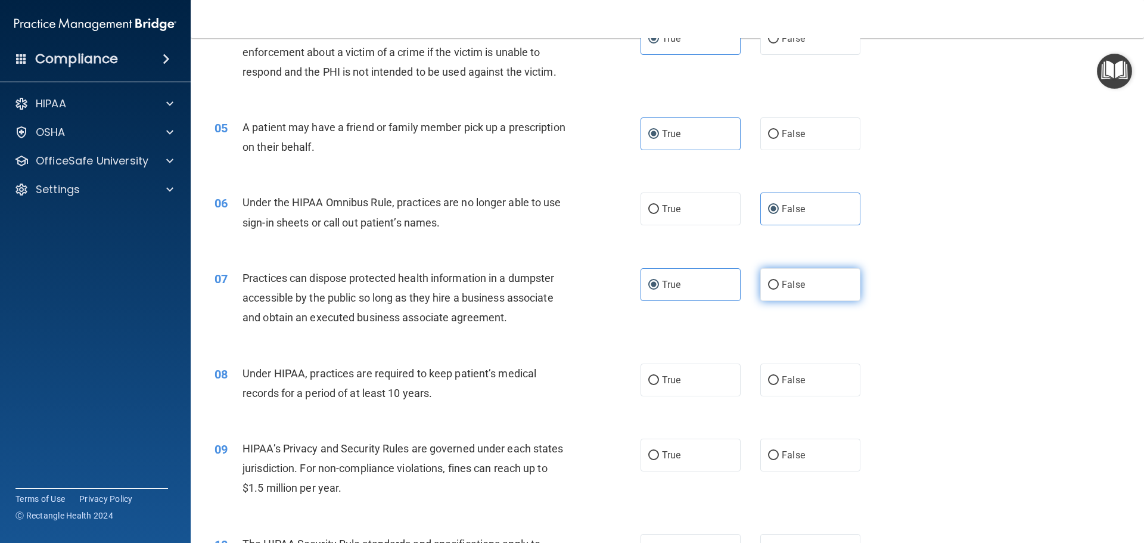
radio input "true"
radio input "false"
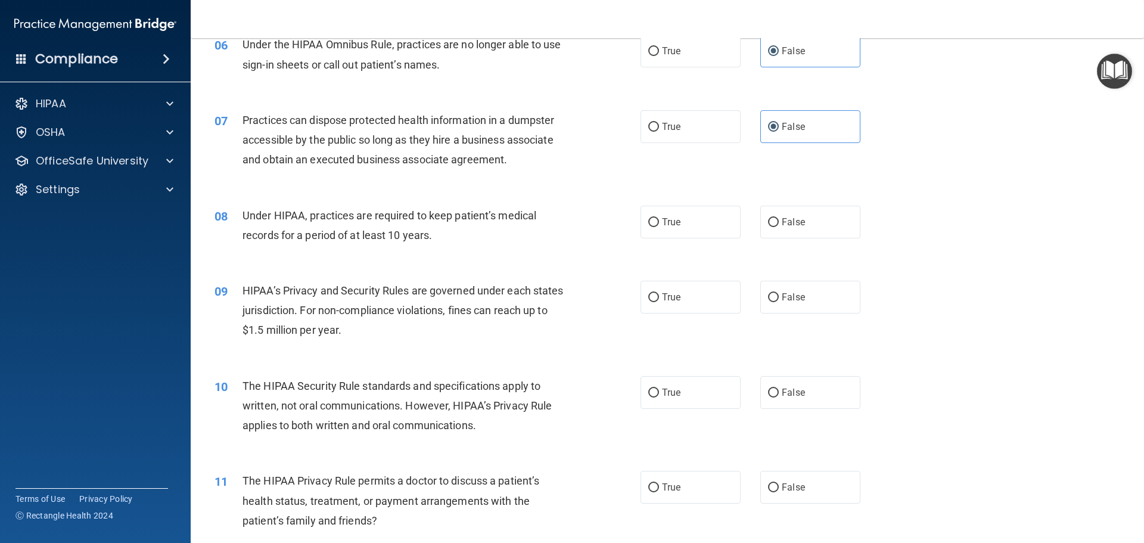
scroll to position [536, 0]
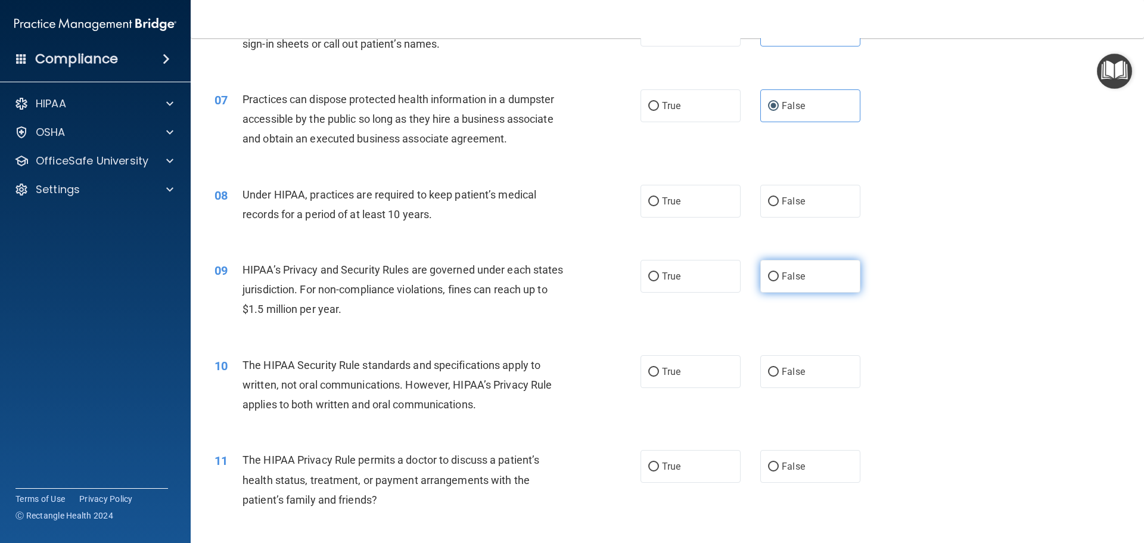
click at [775, 273] on label "False" at bounding box center [810, 276] width 100 height 33
click at [775, 273] on input "False" at bounding box center [773, 276] width 11 height 9
radio input "true"
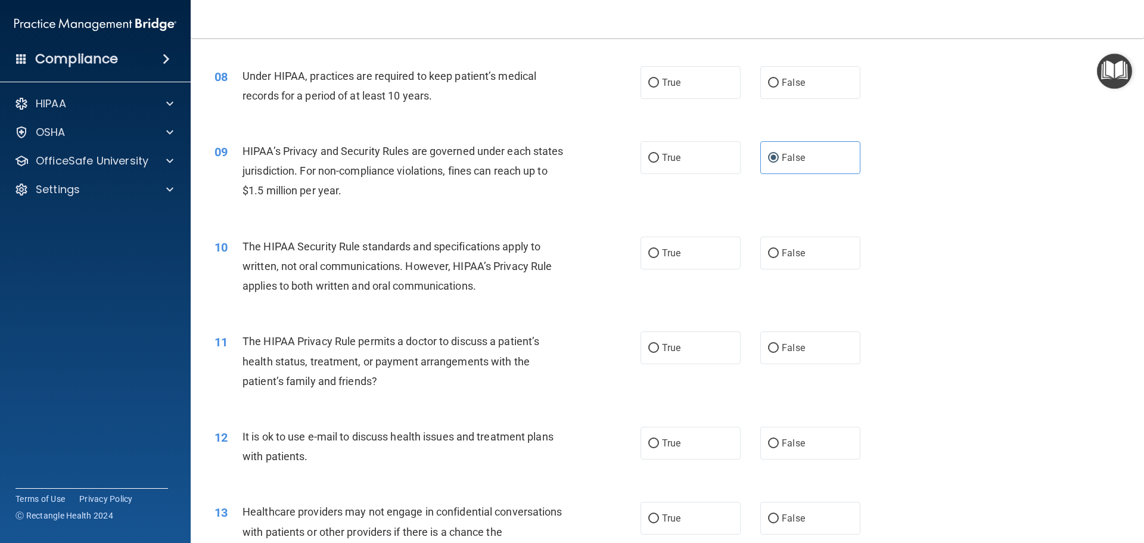
scroll to position [656, 0]
click at [768, 81] on input "False" at bounding box center [773, 82] width 11 height 9
radio input "true"
click at [768, 252] on input "False" at bounding box center [773, 253] width 11 height 9
radio input "true"
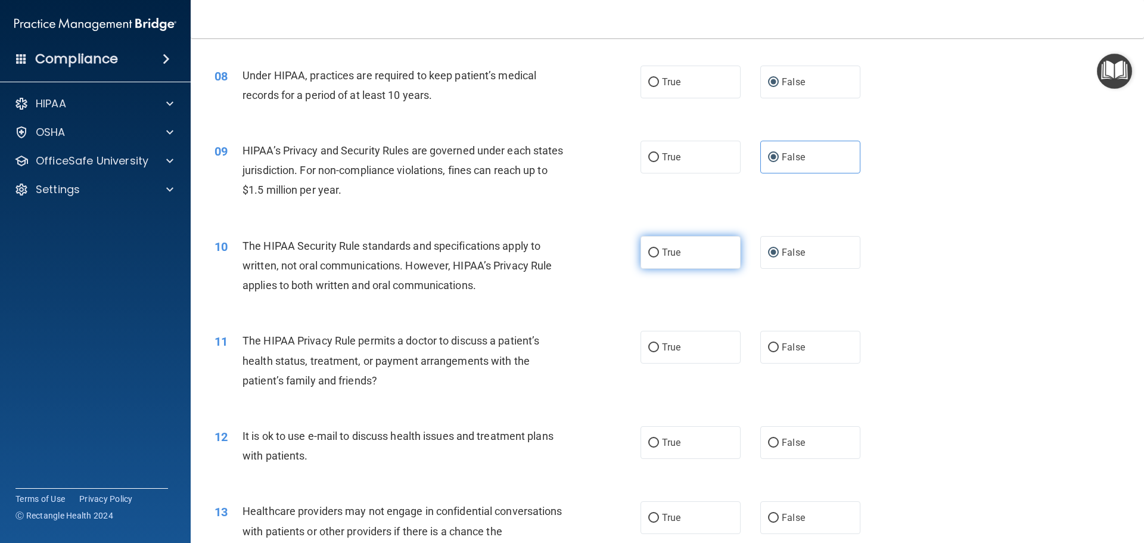
click at [701, 255] on label "True" at bounding box center [691, 252] width 100 height 33
click at [659, 255] on input "True" at bounding box center [653, 253] width 11 height 9
radio input "true"
radio input "false"
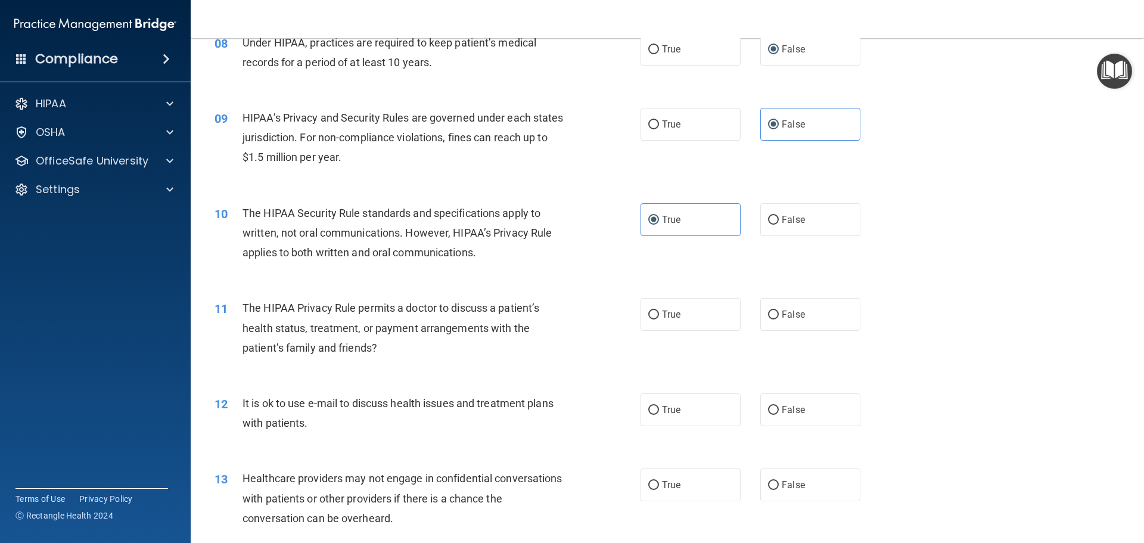
scroll to position [715, 0]
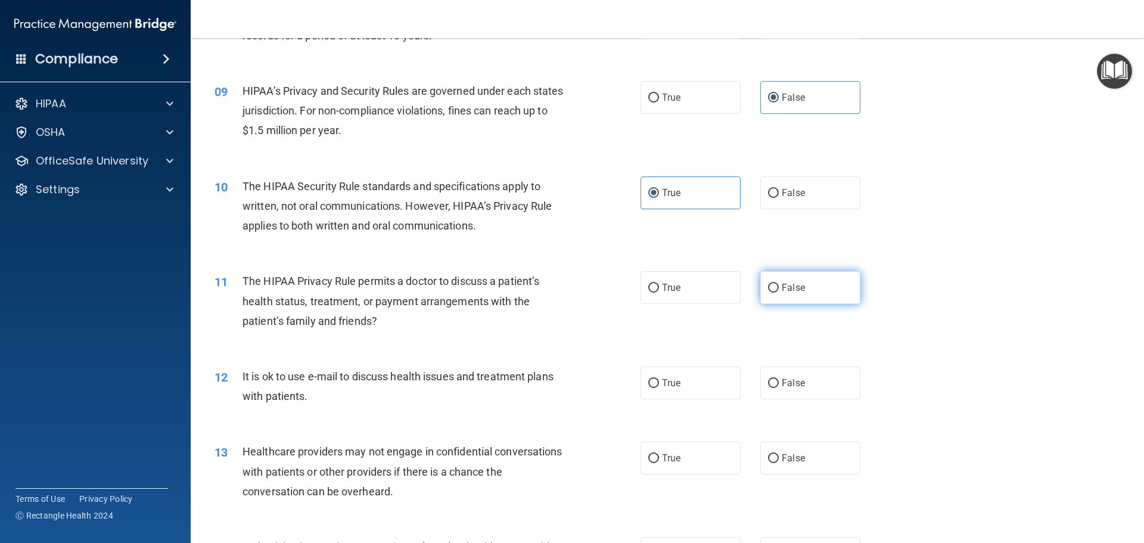
click at [782, 288] on span "False" at bounding box center [793, 287] width 23 height 11
click at [779, 288] on input "False" at bounding box center [773, 288] width 11 height 9
radio input "true"
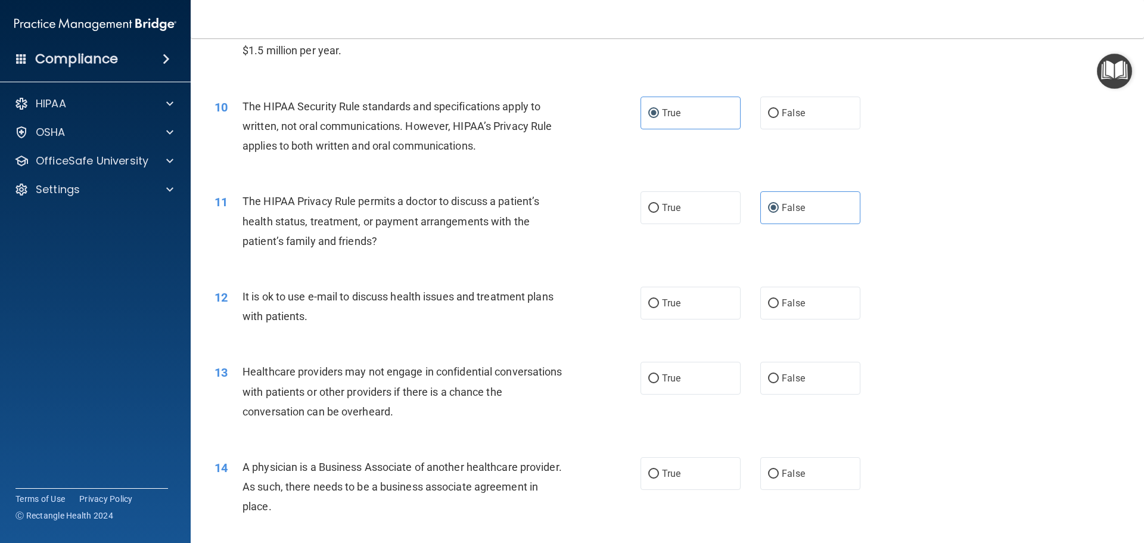
scroll to position [834, 0]
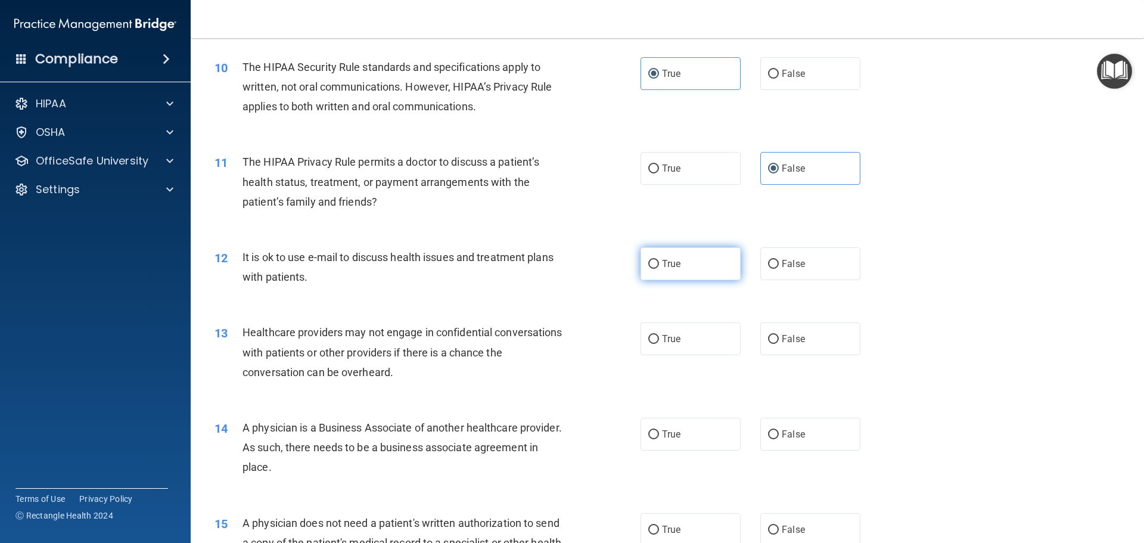
click at [672, 264] on span "True" at bounding box center [671, 263] width 18 height 11
click at [659, 264] on input "True" at bounding box center [653, 264] width 11 height 9
radio input "true"
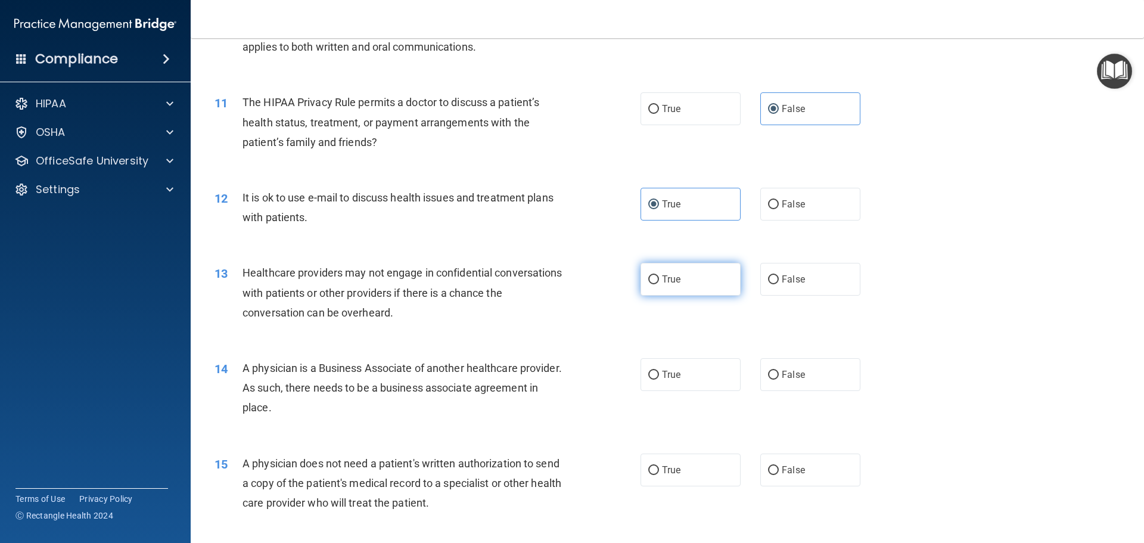
click at [666, 280] on span "True" at bounding box center [671, 279] width 18 height 11
click at [659, 280] on input "True" at bounding box center [653, 279] width 11 height 9
radio input "true"
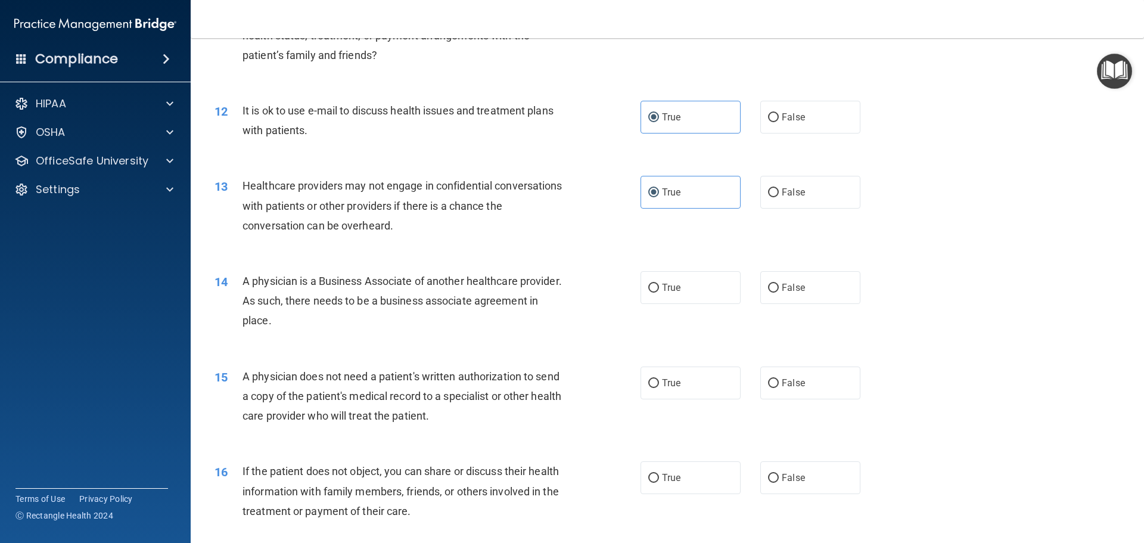
scroll to position [1013, 0]
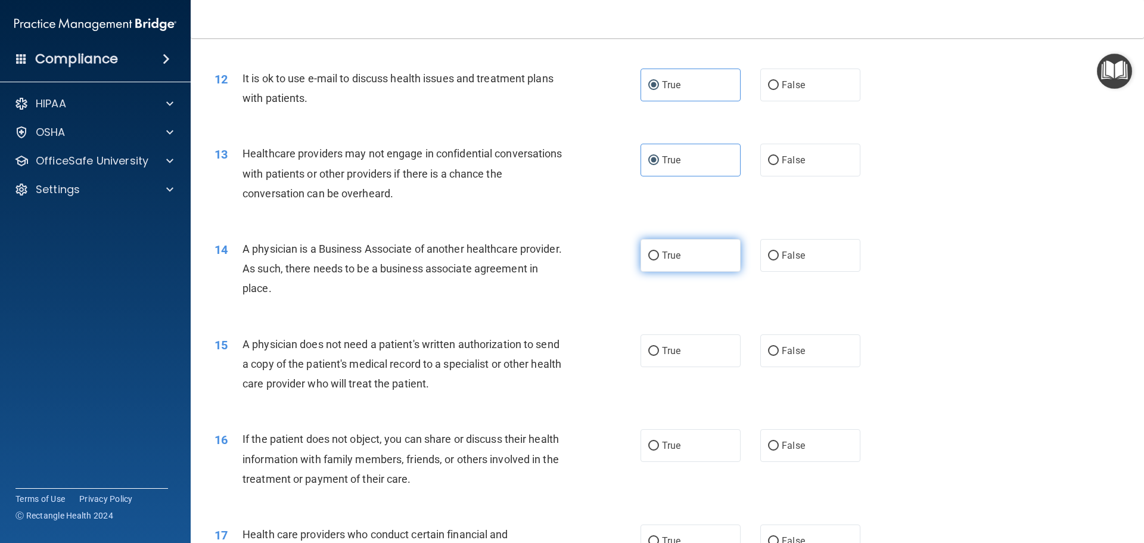
click at [695, 247] on label "True" at bounding box center [691, 255] width 100 height 33
click at [659, 251] on input "True" at bounding box center [653, 255] width 11 height 9
radio input "true"
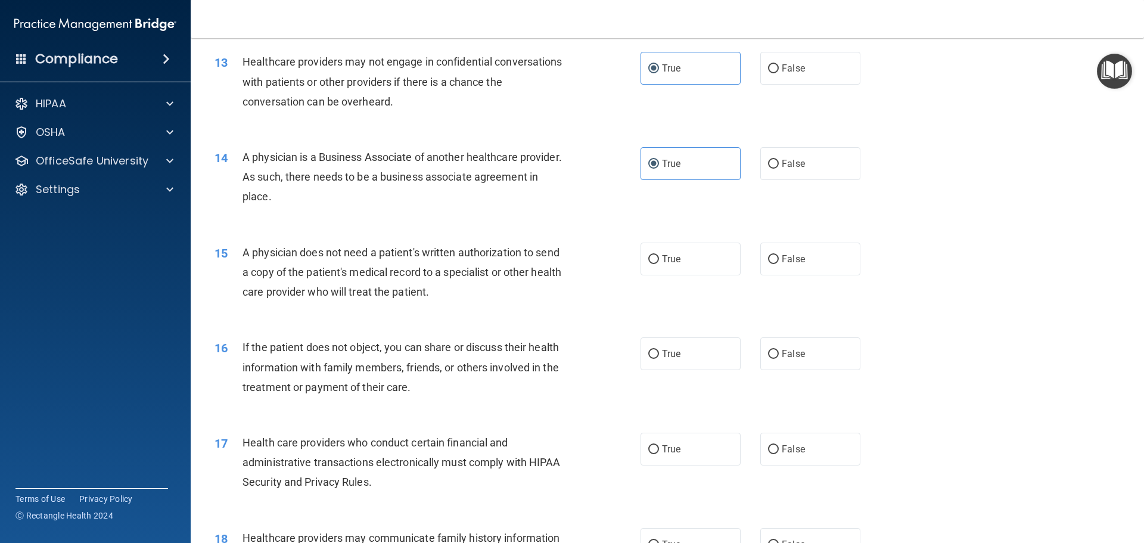
scroll to position [1132, 0]
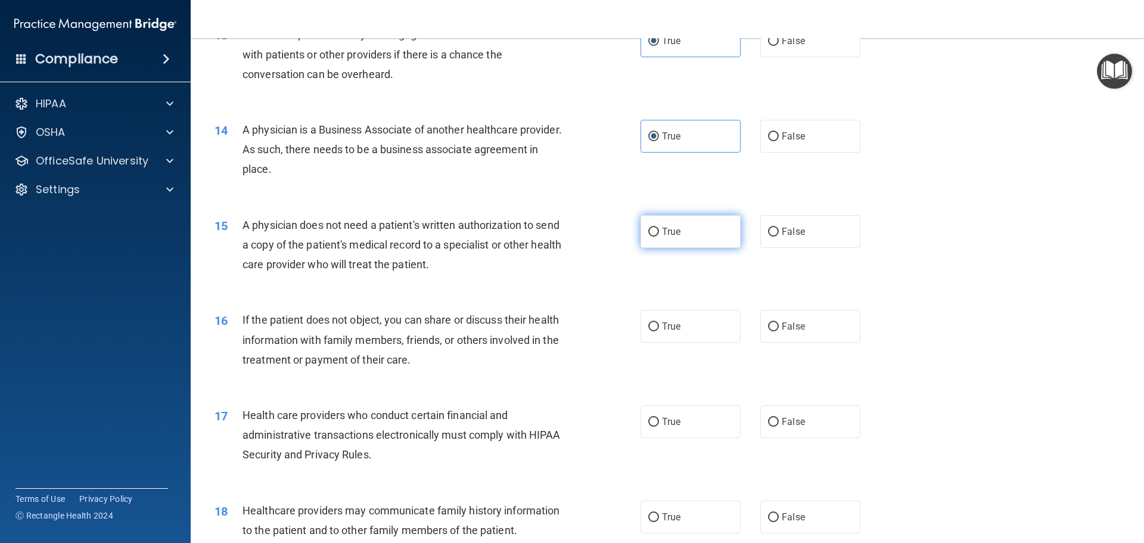
click at [670, 240] on label "True" at bounding box center [691, 231] width 100 height 33
click at [659, 237] on input "True" at bounding box center [653, 232] width 11 height 9
radio input "true"
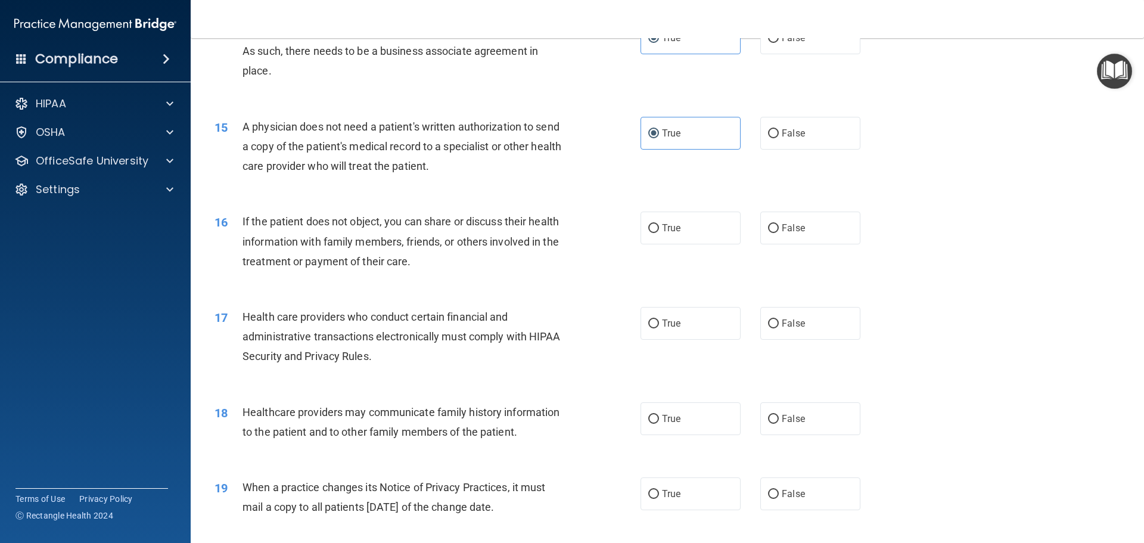
scroll to position [1251, 0]
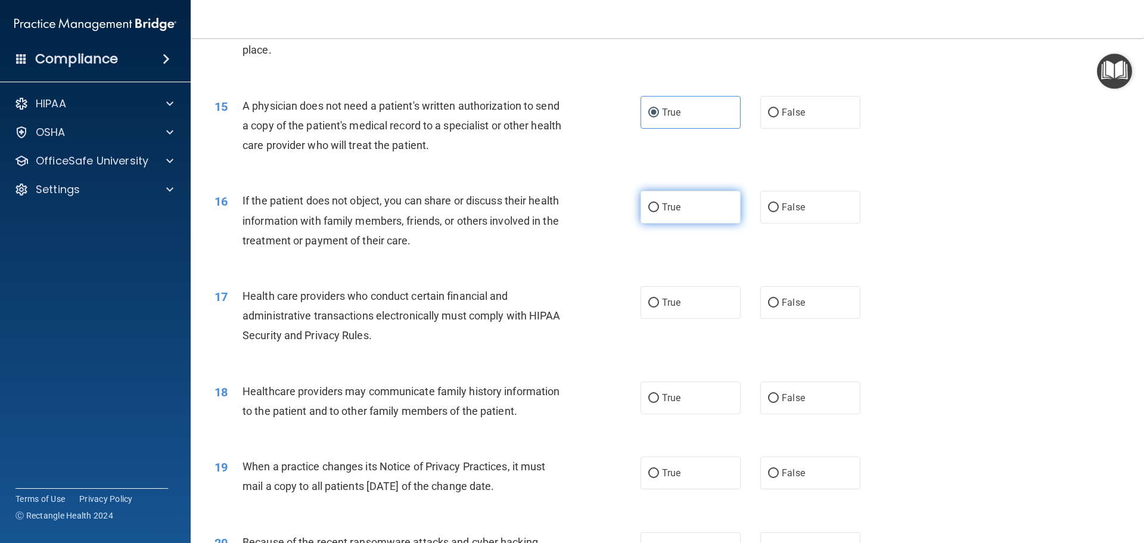
click at [691, 196] on label "True" at bounding box center [691, 207] width 100 height 33
click at [659, 203] on input "True" at bounding box center [653, 207] width 11 height 9
radio input "true"
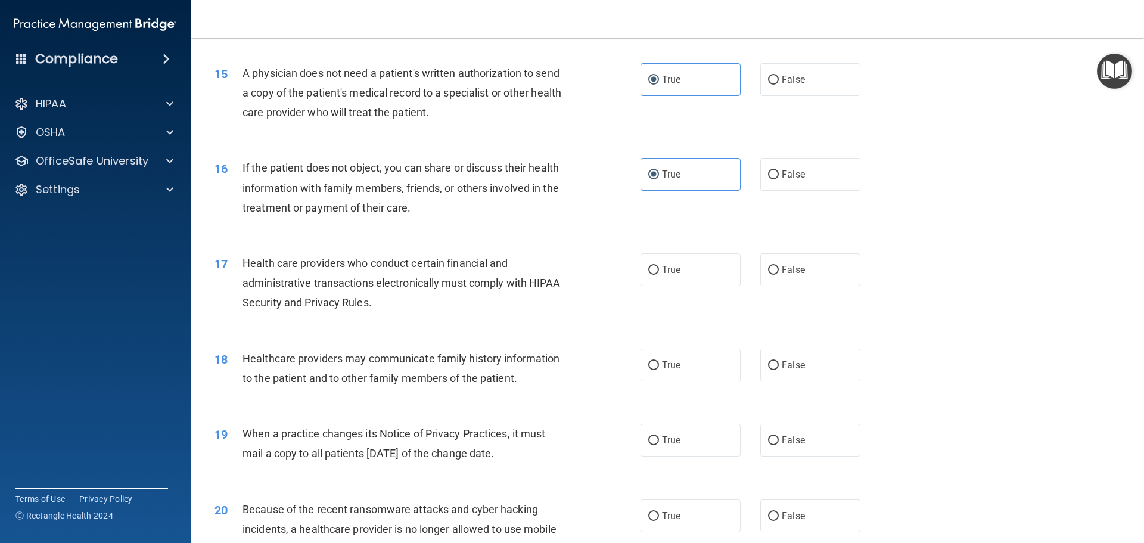
scroll to position [1311, 0]
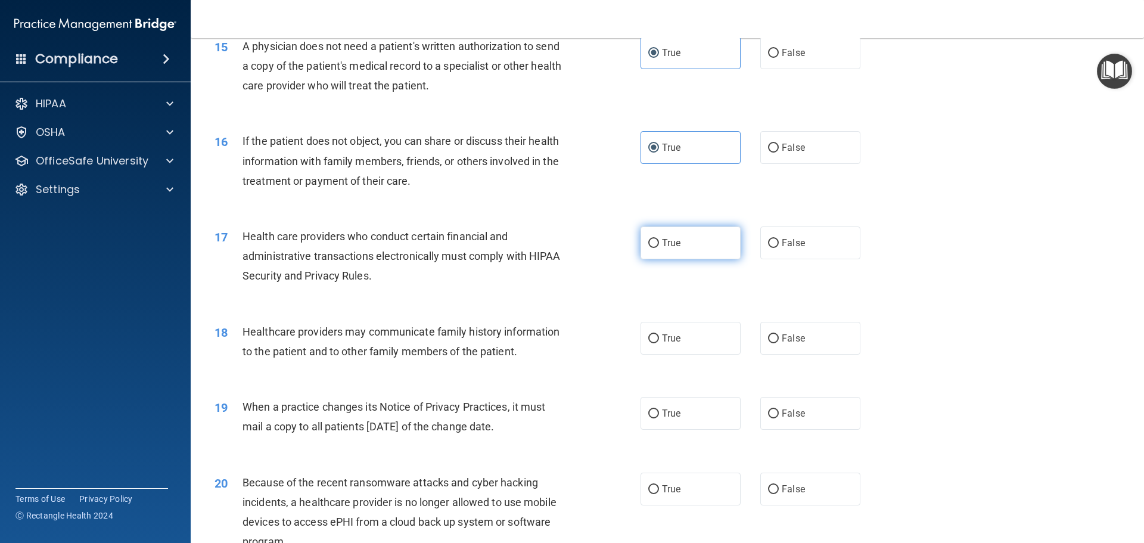
click at [657, 241] on label "True" at bounding box center [691, 242] width 100 height 33
click at [657, 241] on input "True" at bounding box center [653, 243] width 11 height 9
radio input "true"
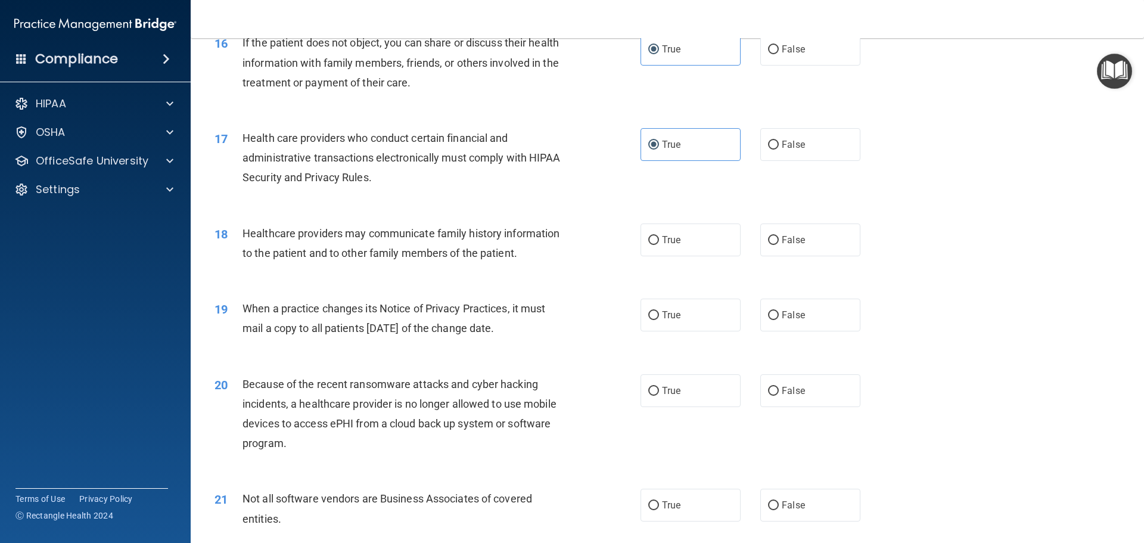
scroll to position [1430, 0]
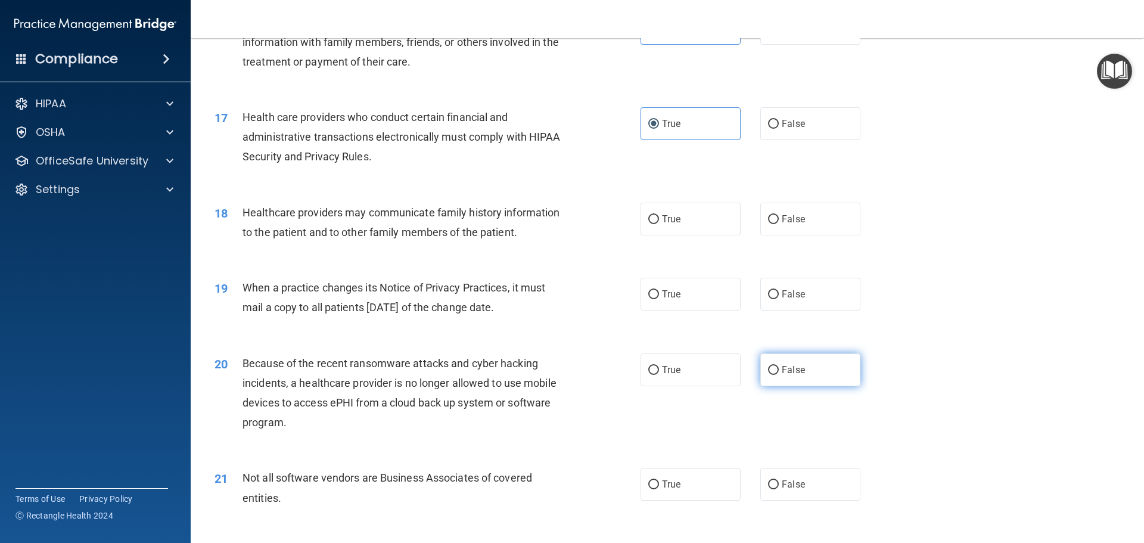
click at [768, 367] on input "False" at bounding box center [773, 370] width 11 height 9
radio input "true"
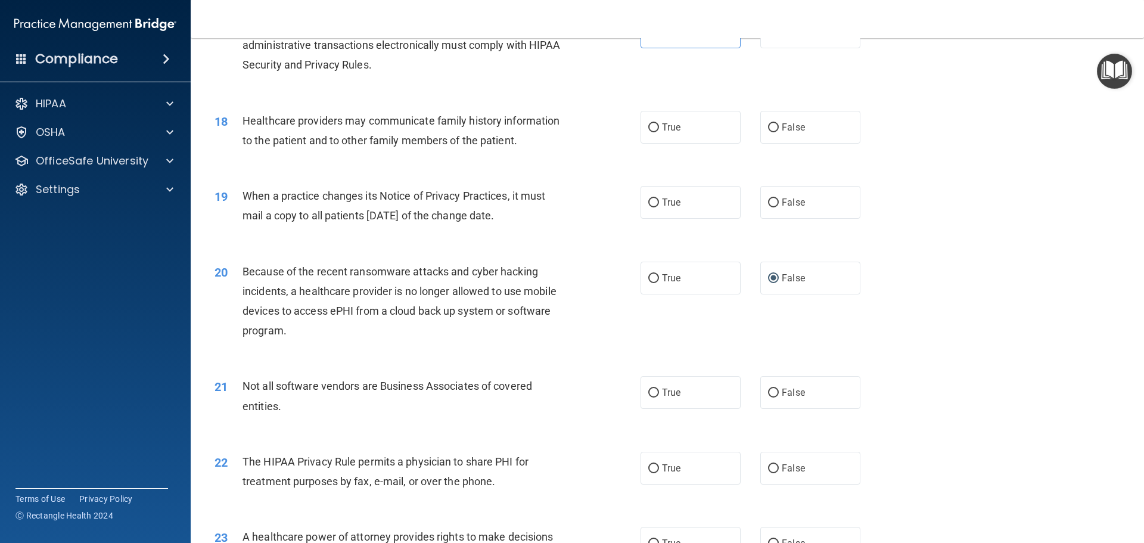
scroll to position [1549, 0]
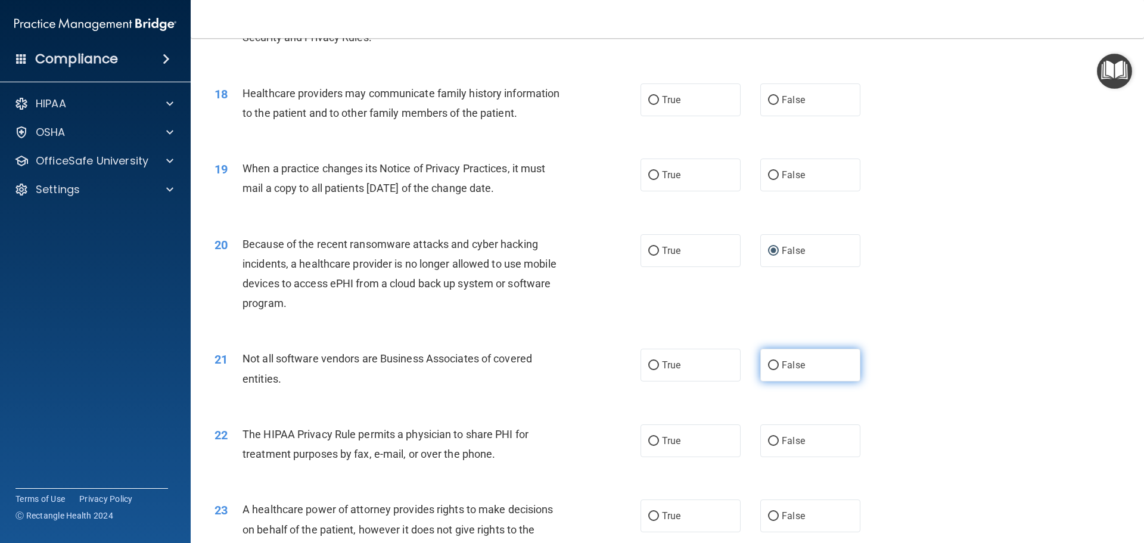
click at [803, 355] on label "False" at bounding box center [810, 365] width 100 height 33
click at [779, 361] on input "False" at bounding box center [773, 365] width 11 height 9
radio input "true"
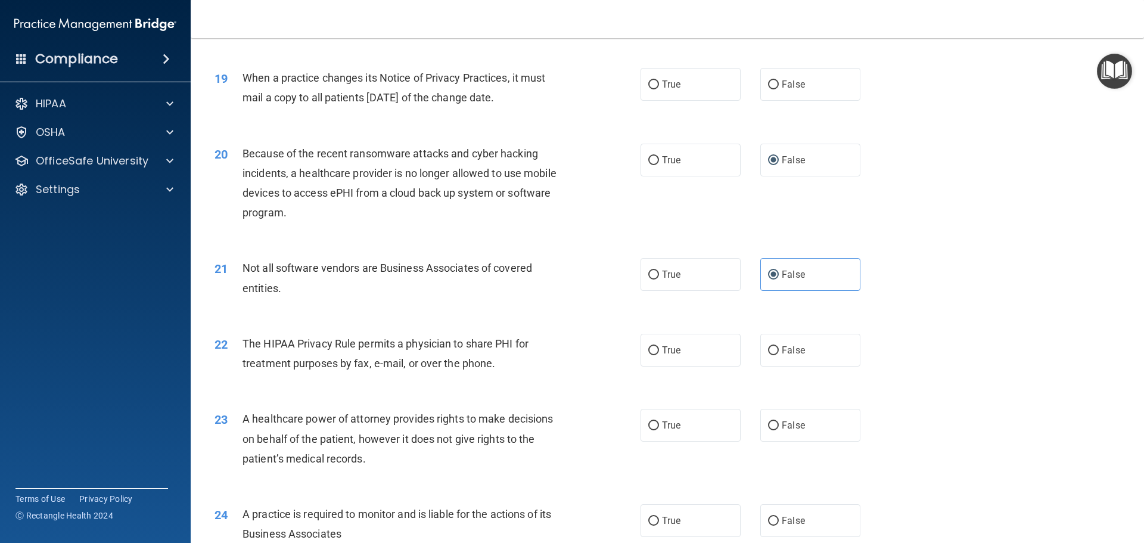
scroll to position [1669, 0]
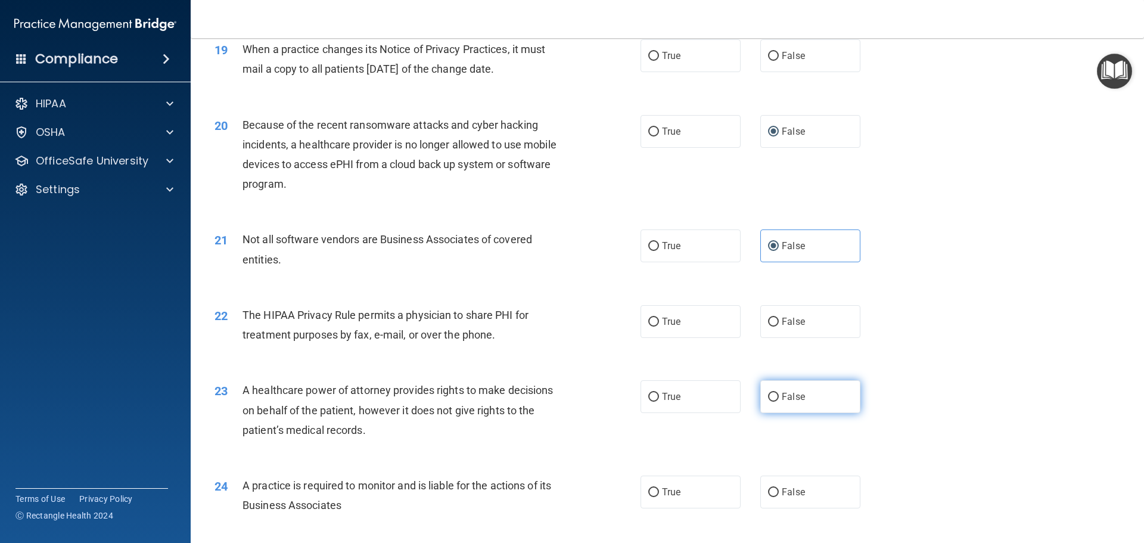
click at [782, 389] on label "False" at bounding box center [810, 396] width 100 height 33
click at [779, 393] on input "False" at bounding box center [773, 397] width 11 height 9
radio input "true"
click at [796, 322] on span "False" at bounding box center [793, 321] width 23 height 11
click at [779, 322] on input "False" at bounding box center [773, 322] width 11 height 9
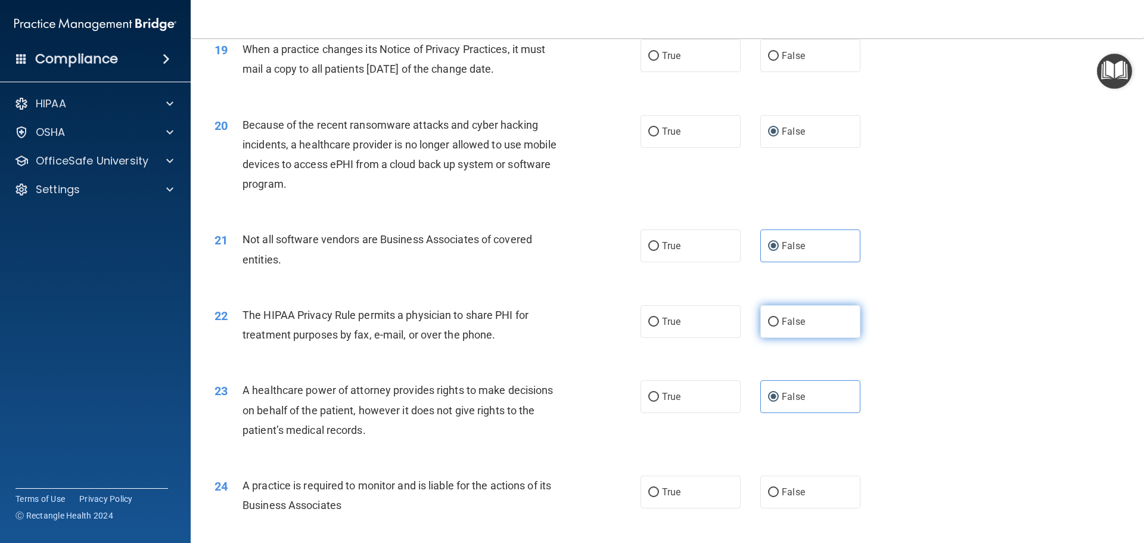
radio input "true"
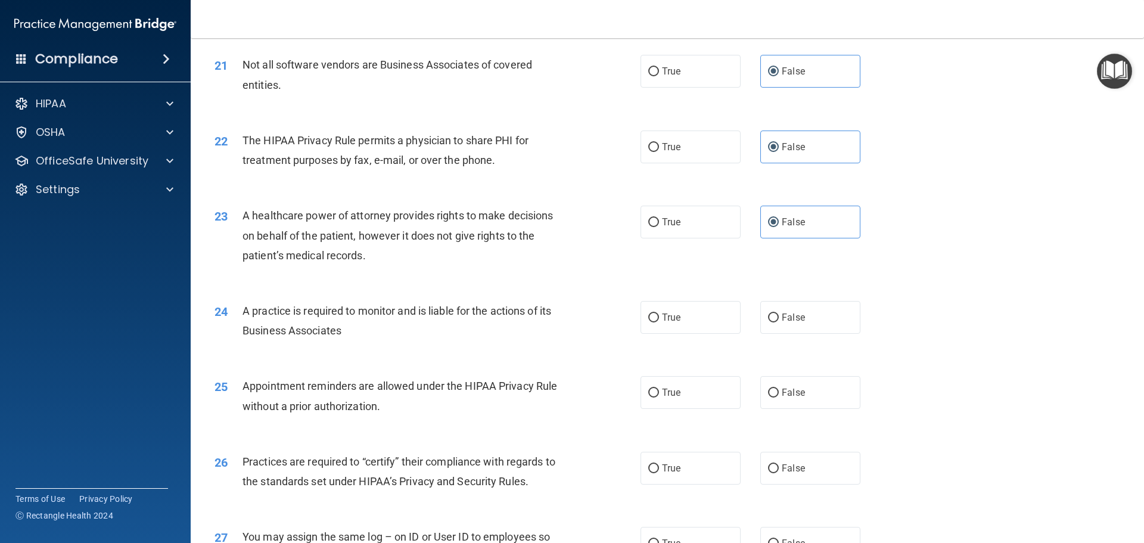
scroll to position [1847, 0]
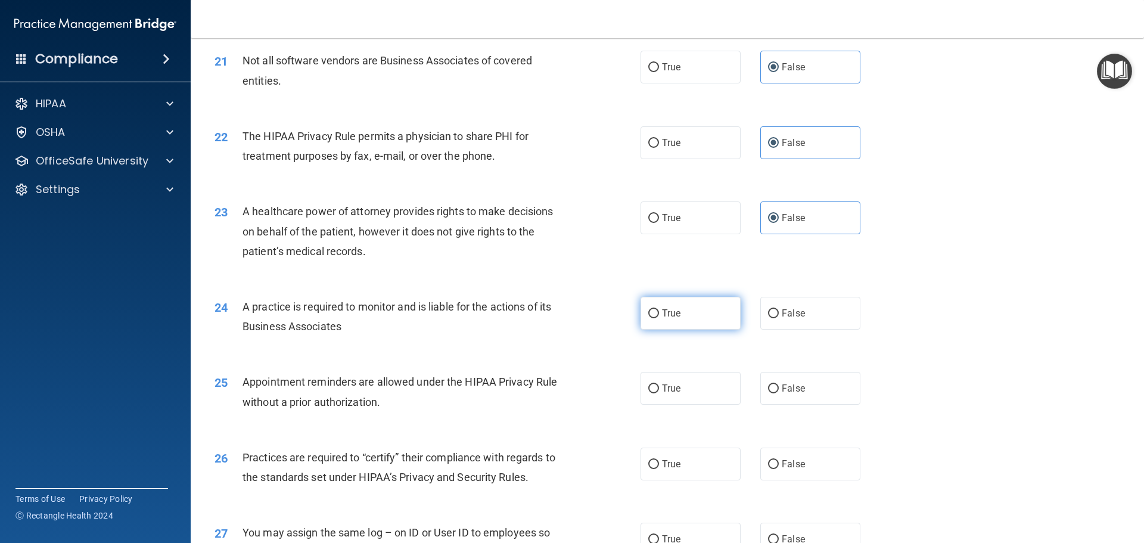
click at [672, 317] on span "True" at bounding box center [671, 313] width 18 height 11
click at [659, 317] on input "True" at bounding box center [653, 313] width 11 height 9
radio input "true"
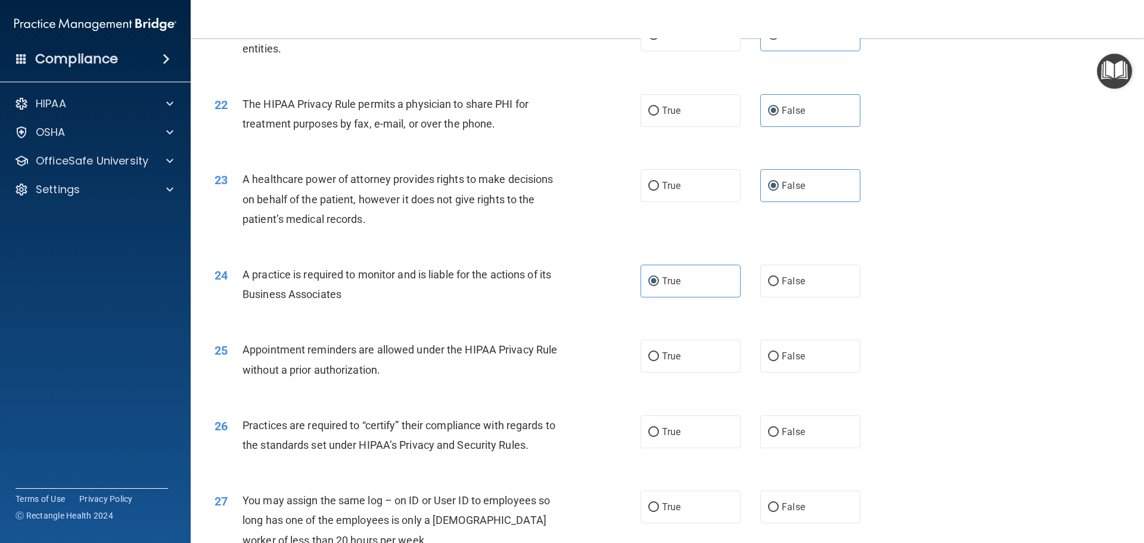
scroll to position [1907, 0]
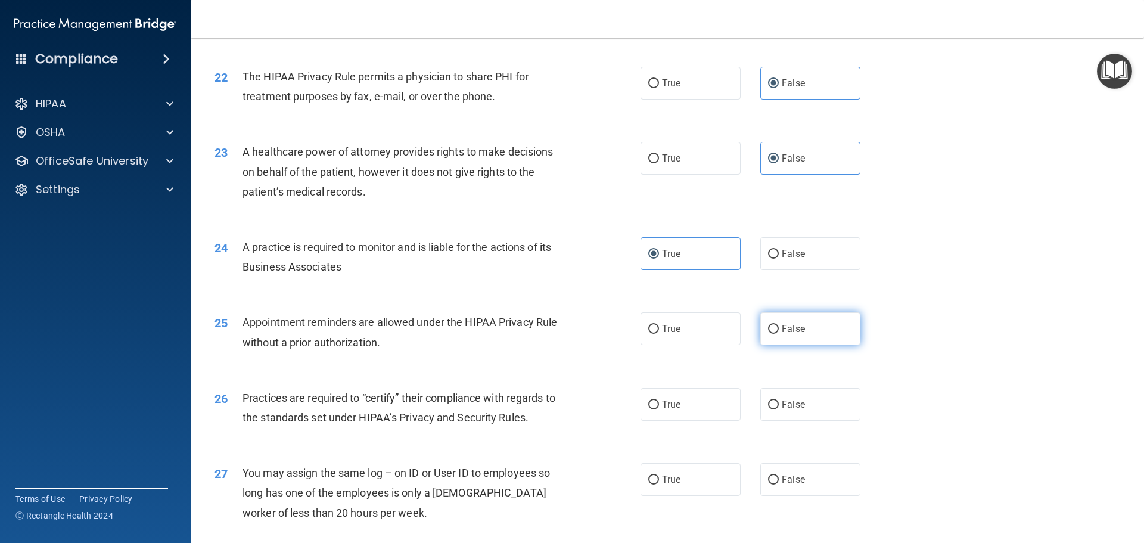
click at [786, 330] on span "False" at bounding box center [793, 328] width 23 height 11
click at [779, 330] on input "False" at bounding box center [773, 329] width 11 height 9
radio input "true"
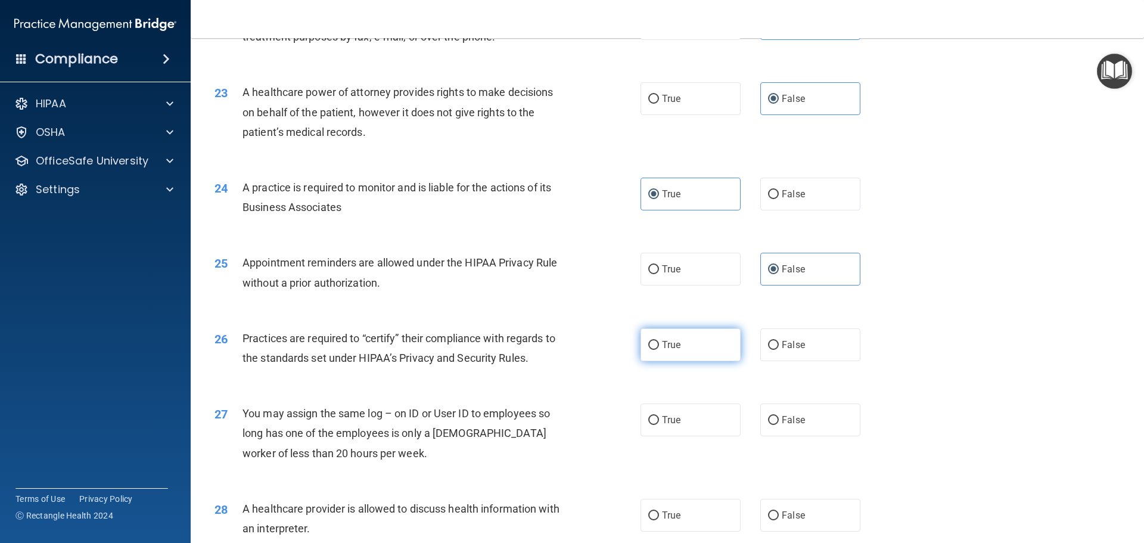
click at [668, 342] on span "True" at bounding box center [671, 344] width 18 height 11
click at [659, 342] on input "True" at bounding box center [653, 345] width 11 height 9
radio input "true"
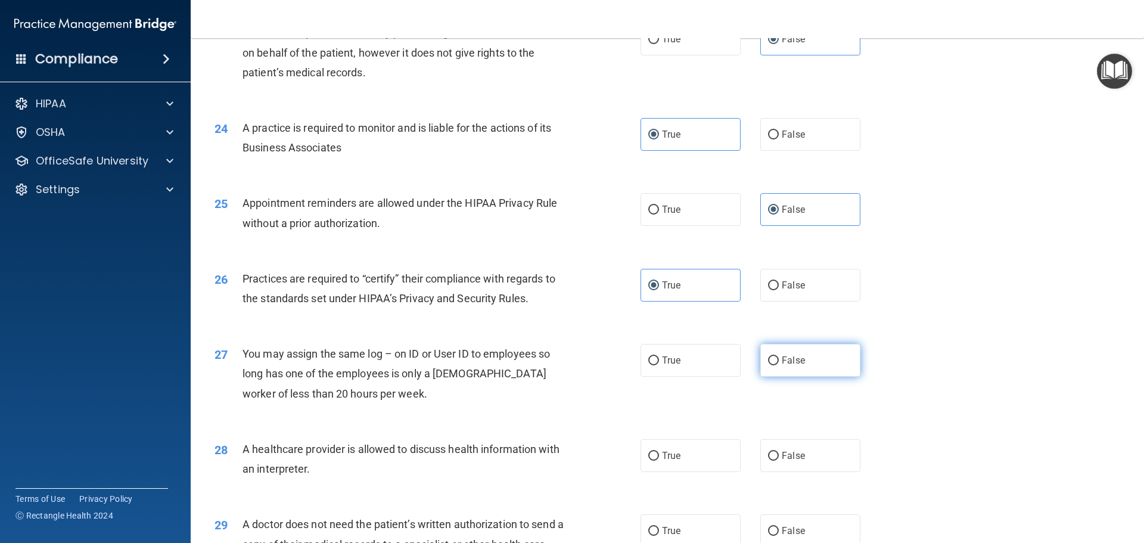
click at [844, 352] on label "False" at bounding box center [810, 360] width 100 height 33
click at [779, 356] on input "False" at bounding box center [773, 360] width 11 height 9
radio input "true"
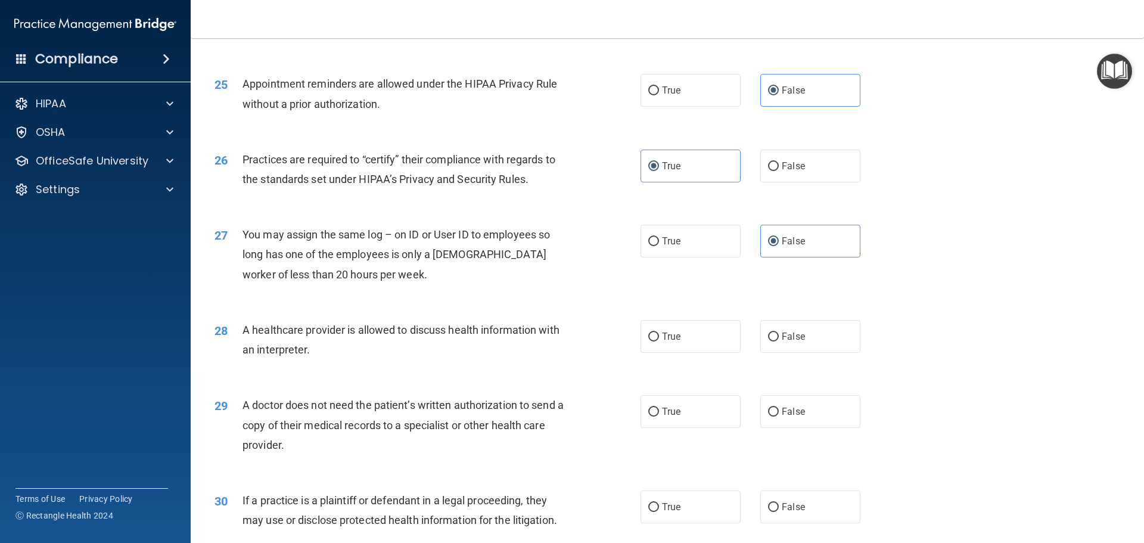
scroll to position [2205, 0]
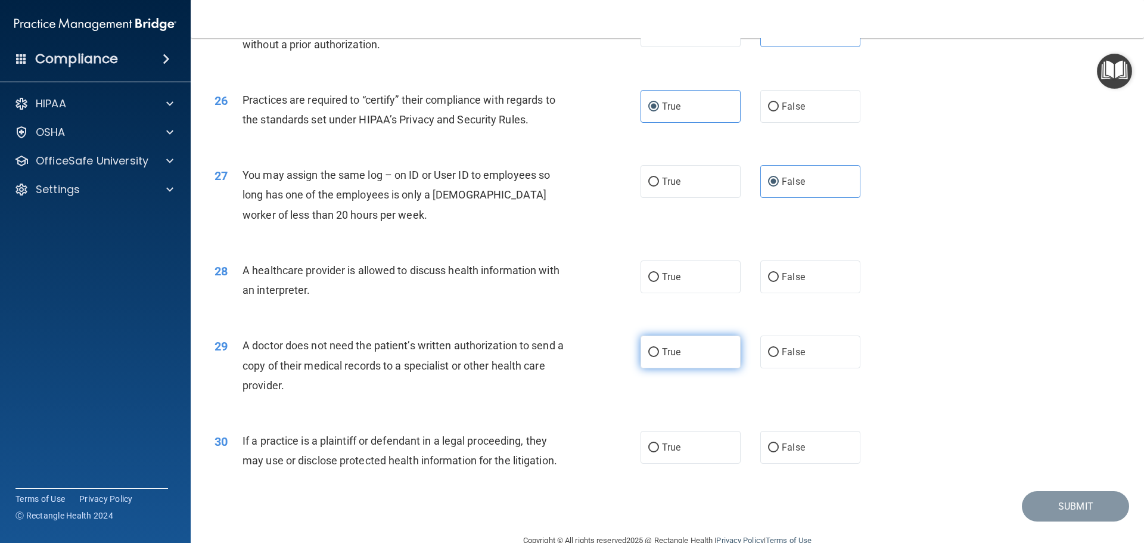
click at [673, 350] on span "True" at bounding box center [671, 351] width 18 height 11
click at [659, 350] on input "True" at bounding box center [653, 352] width 11 height 9
radio input "true"
click at [662, 452] on span "True" at bounding box center [671, 447] width 18 height 11
click at [659, 452] on input "True" at bounding box center [653, 447] width 11 height 9
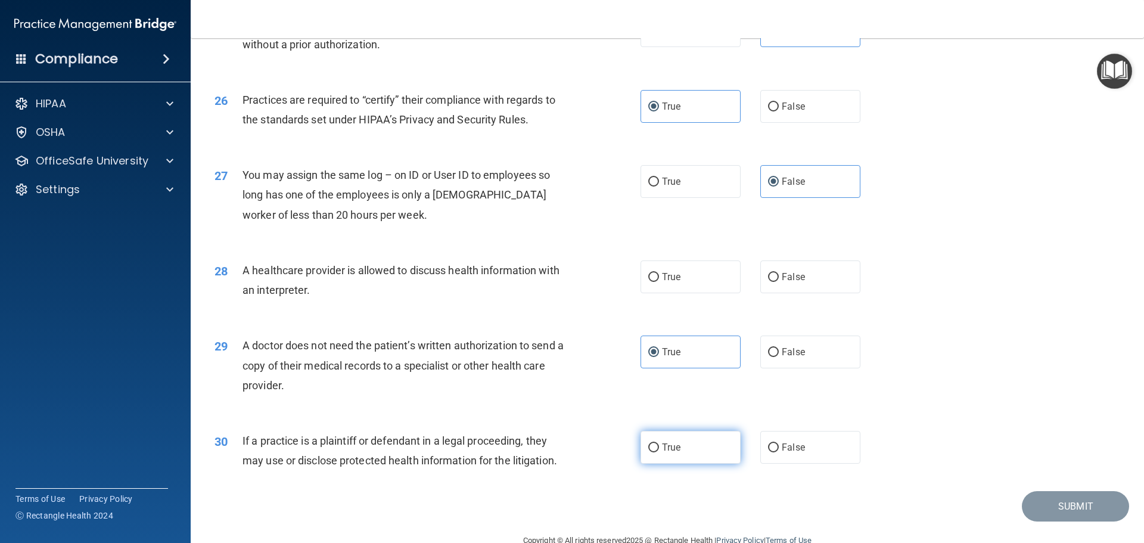
radio input "true"
click at [798, 277] on span "False" at bounding box center [793, 276] width 23 height 11
click at [779, 277] on input "False" at bounding box center [773, 277] width 11 height 9
radio input "true"
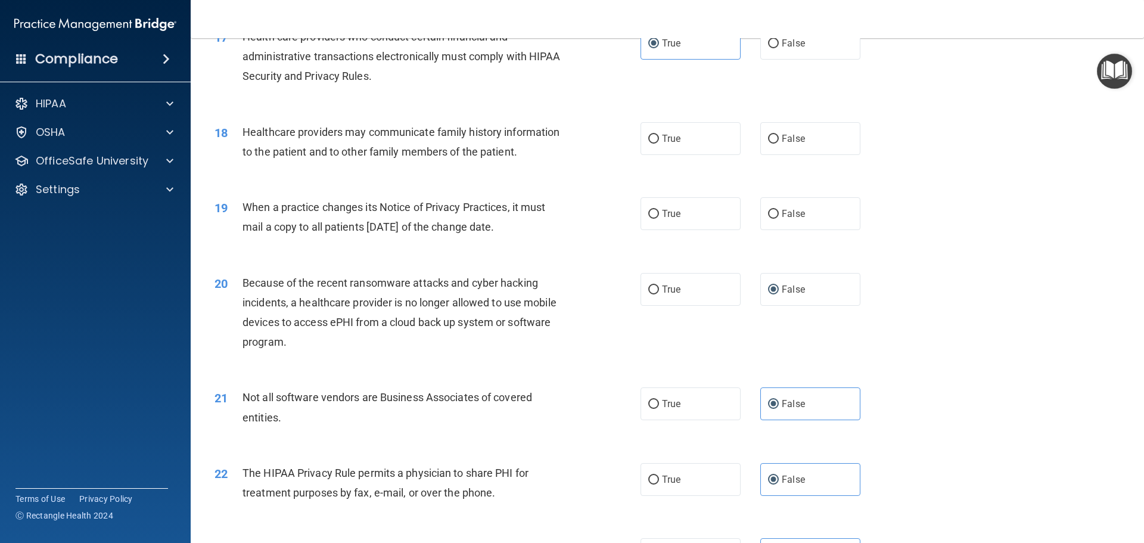
scroll to position [1490, 0]
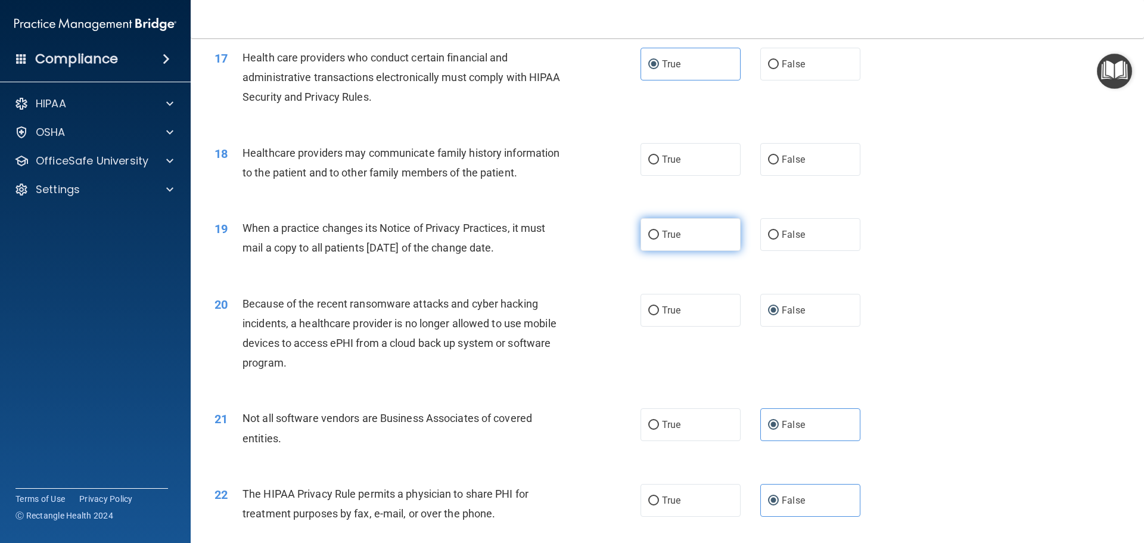
click at [680, 229] on label "True" at bounding box center [691, 234] width 100 height 33
click at [659, 231] on input "True" at bounding box center [653, 235] width 11 height 9
radio input "true"
click at [785, 157] on span "False" at bounding box center [793, 159] width 23 height 11
click at [779, 157] on input "False" at bounding box center [773, 160] width 11 height 9
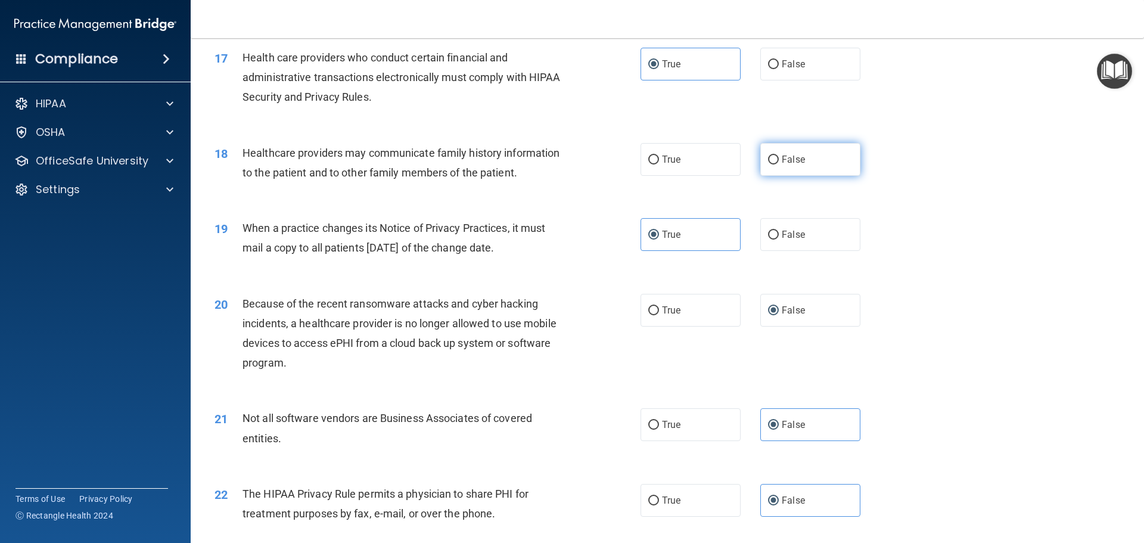
radio input "true"
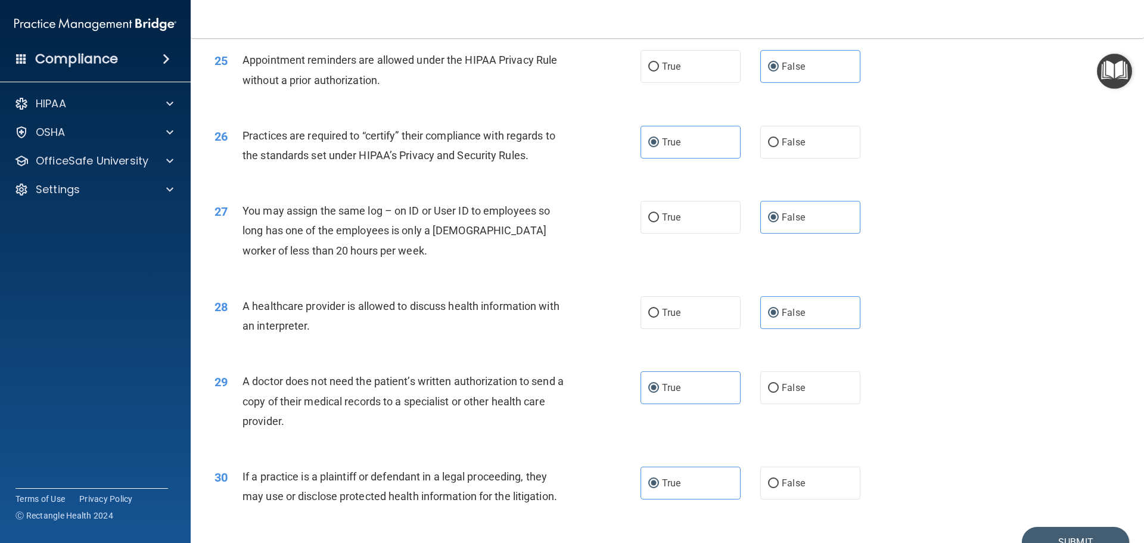
scroll to position [2231, 0]
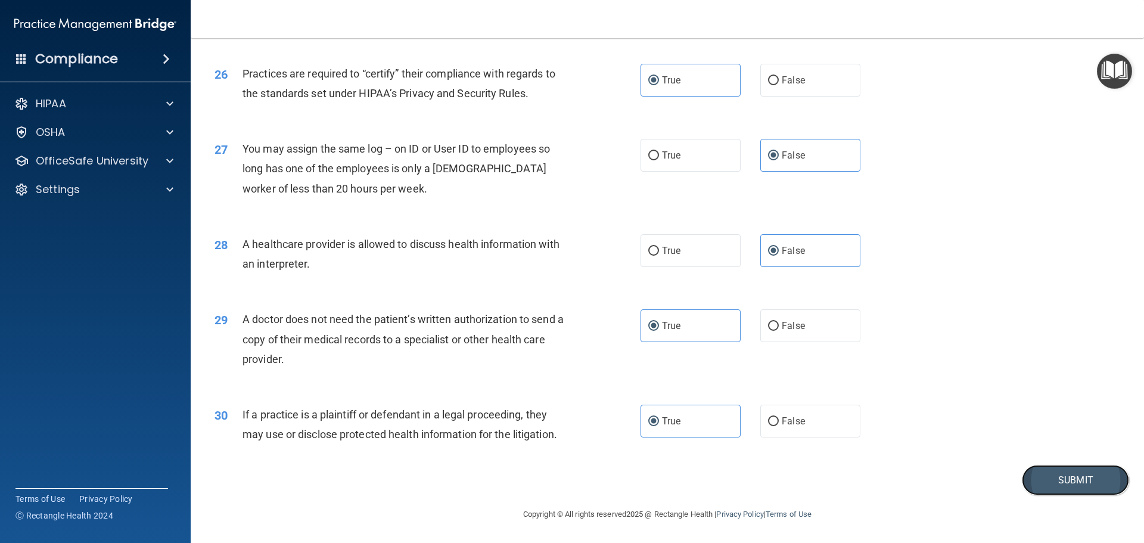
click at [1086, 477] on button "Submit" at bounding box center [1075, 480] width 107 height 30
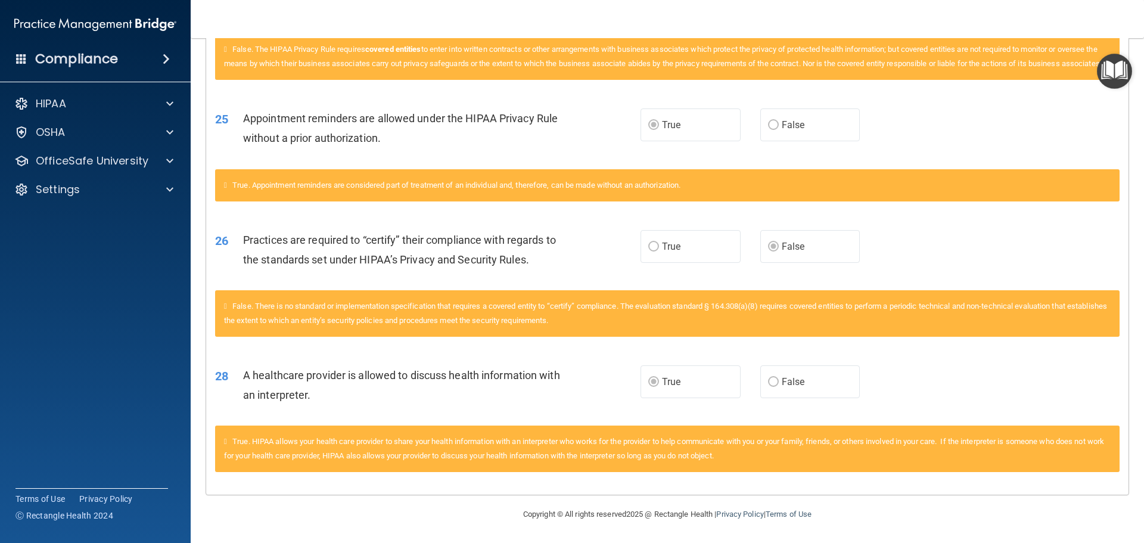
scroll to position [1263, 0]
drag, startPoint x: 490, startPoint y: 397, endPoint x: 475, endPoint y: 395, distance: 15.6
click at [475, 395] on div "A healthcare provider is allowed to discuss health information with an interpre…" at bounding box center [409, 384] width 333 height 39
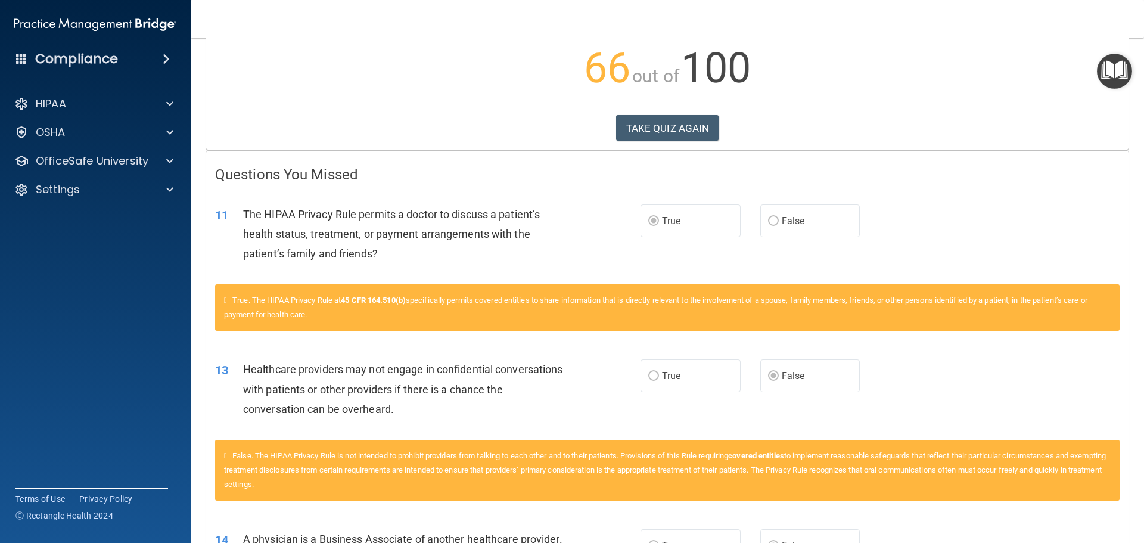
scroll to position [0, 0]
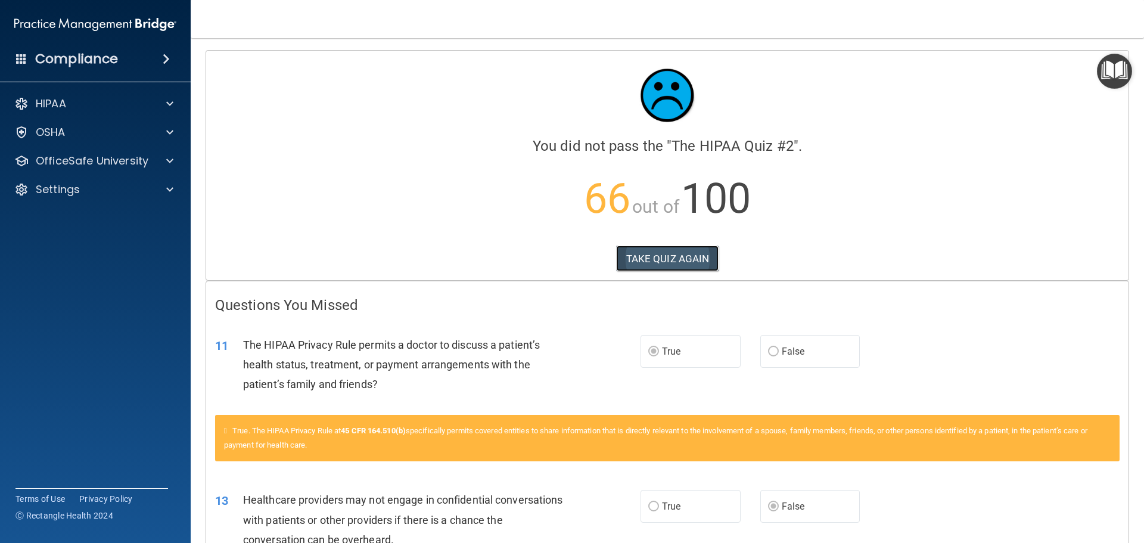
click at [673, 254] on button "TAKE QUIZ AGAIN" at bounding box center [667, 259] width 103 height 26
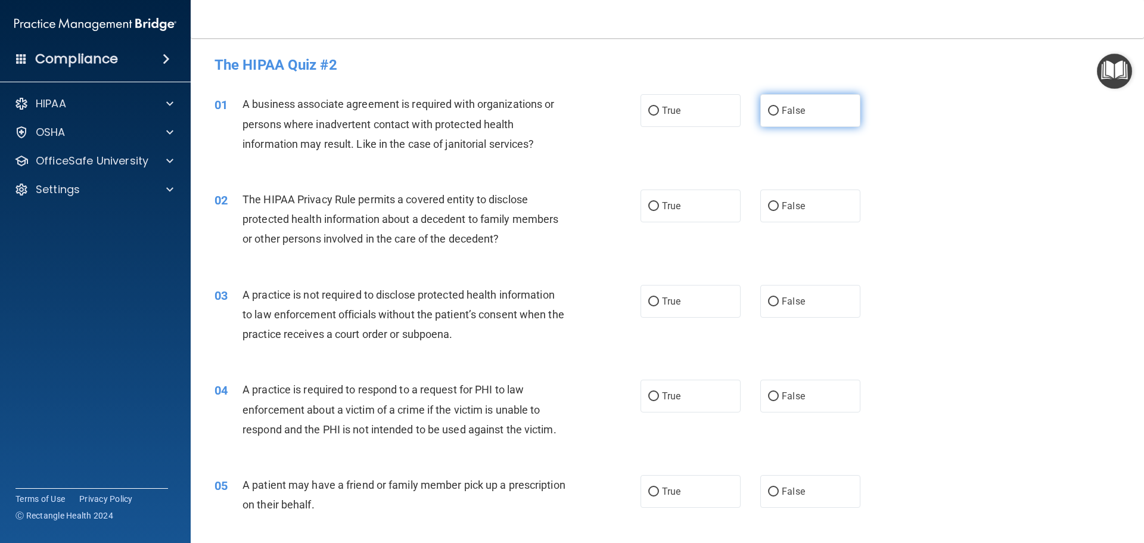
click at [803, 111] on label "False" at bounding box center [810, 110] width 100 height 33
click at [779, 111] on input "False" at bounding box center [773, 111] width 11 height 9
radio input "true"
click at [654, 207] on input "True" at bounding box center [653, 206] width 11 height 9
radio input "true"
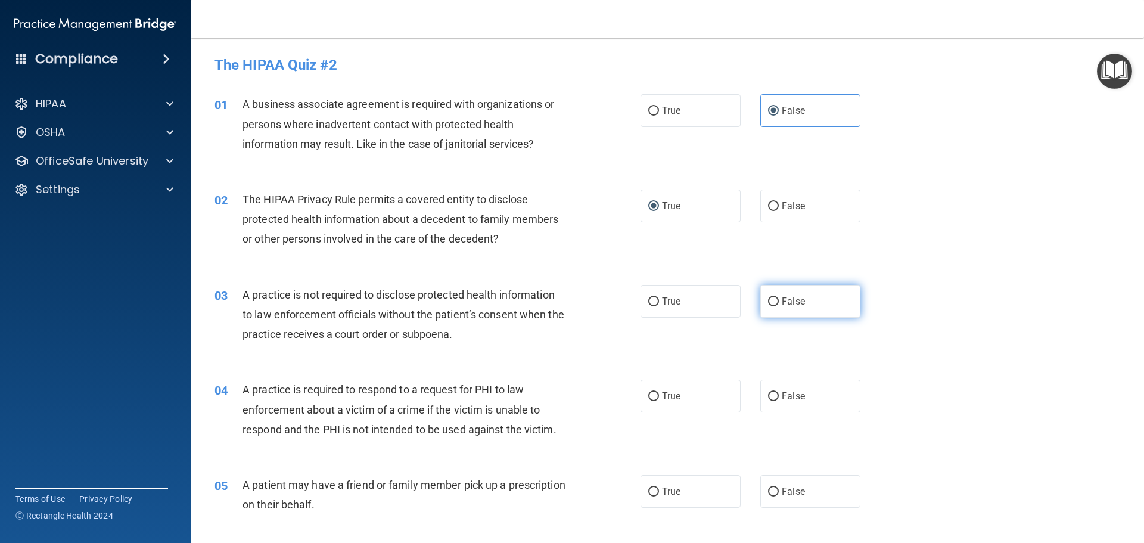
click at [776, 299] on label "False" at bounding box center [810, 301] width 100 height 33
click at [776, 299] on input "False" at bounding box center [773, 301] width 11 height 9
radio input "true"
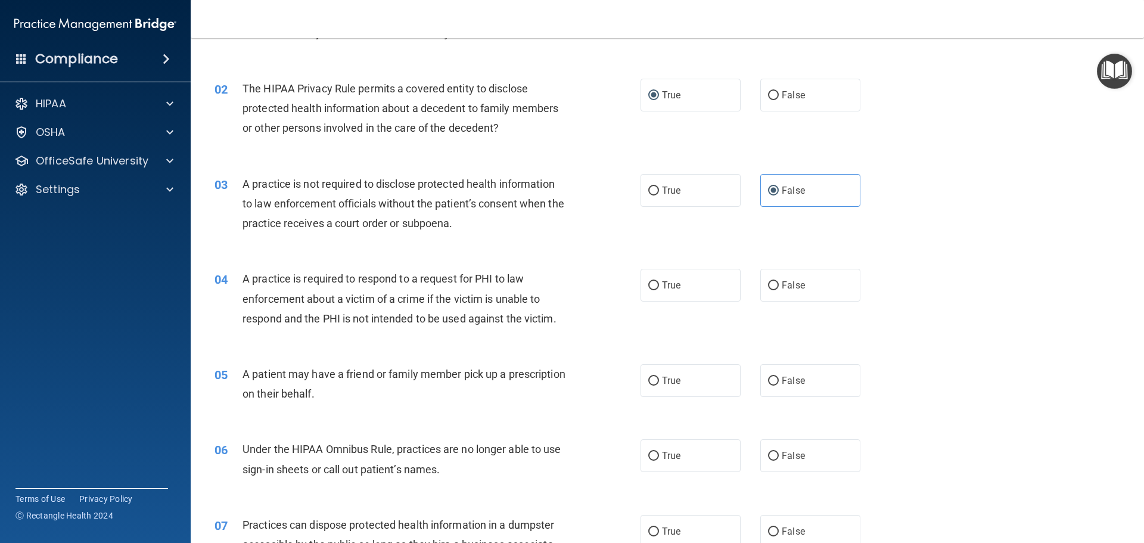
scroll to position [119, 0]
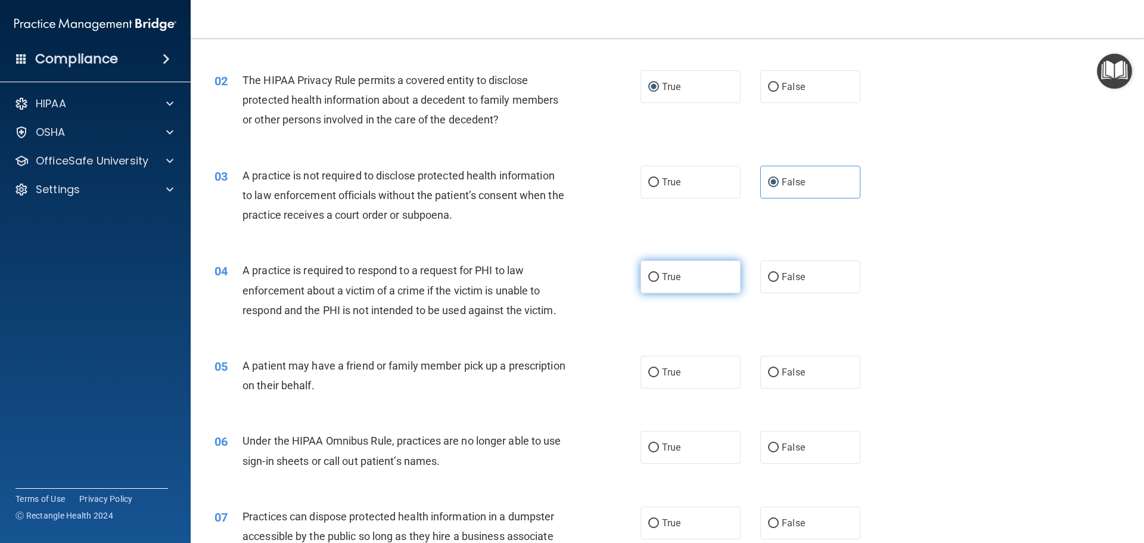
click at [649, 289] on label "True" at bounding box center [691, 276] width 100 height 33
click at [649, 282] on input "True" at bounding box center [653, 277] width 11 height 9
radio input "true"
click at [664, 356] on label "True" at bounding box center [691, 372] width 100 height 33
click at [659, 368] on input "True" at bounding box center [653, 372] width 11 height 9
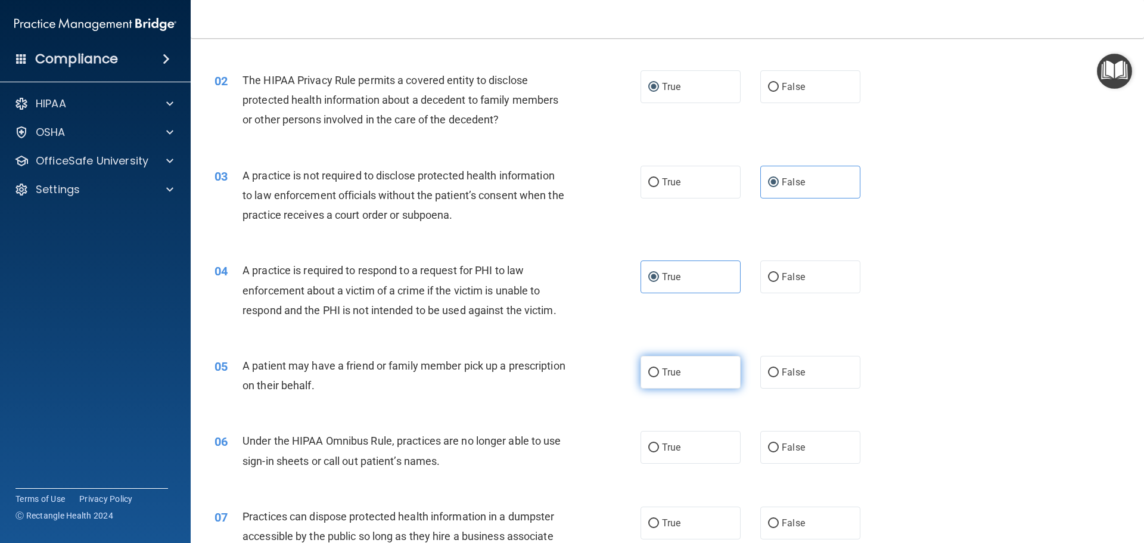
radio input "true"
click at [663, 367] on span "True" at bounding box center [671, 372] width 18 height 11
click at [659, 368] on input "True" at bounding box center [653, 372] width 11 height 9
click at [771, 446] on input "False" at bounding box center [773, 447] width 11 height 9
radio input "true"
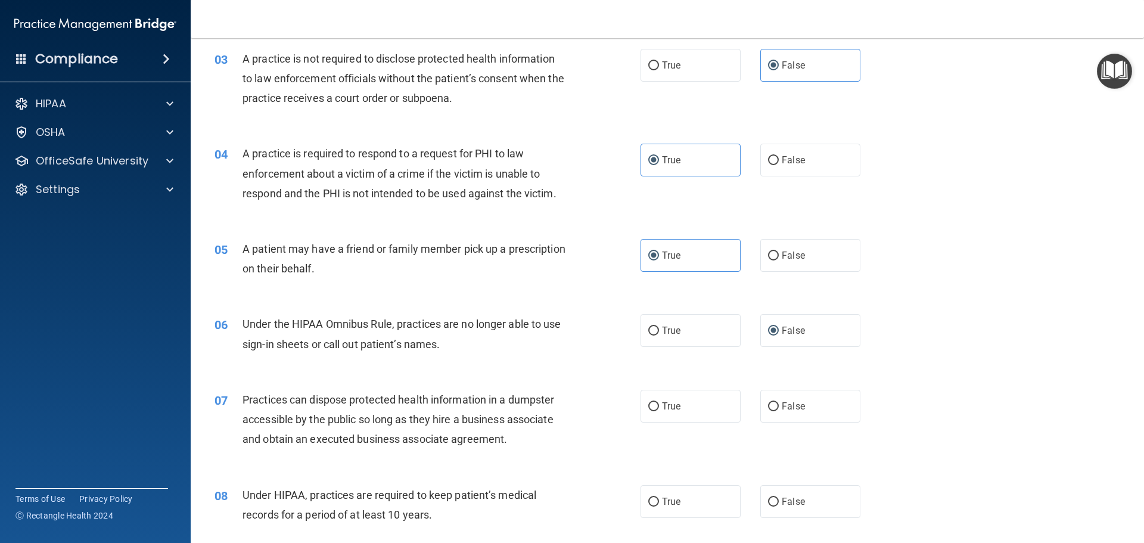
scroll to position [238, 0]
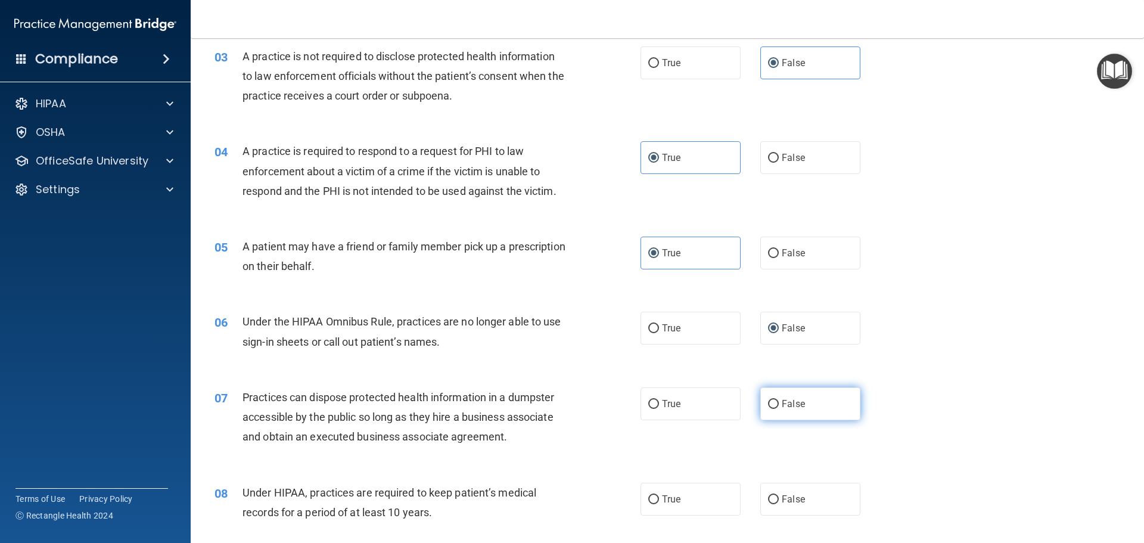
click at [768, 408] on input "False" at bounding box center [773, 404] width 11 height 9
radio input "true"
click at [770, 496] on input "False" at bounding box center [773, 499] width 11 height 9
radio input "true"
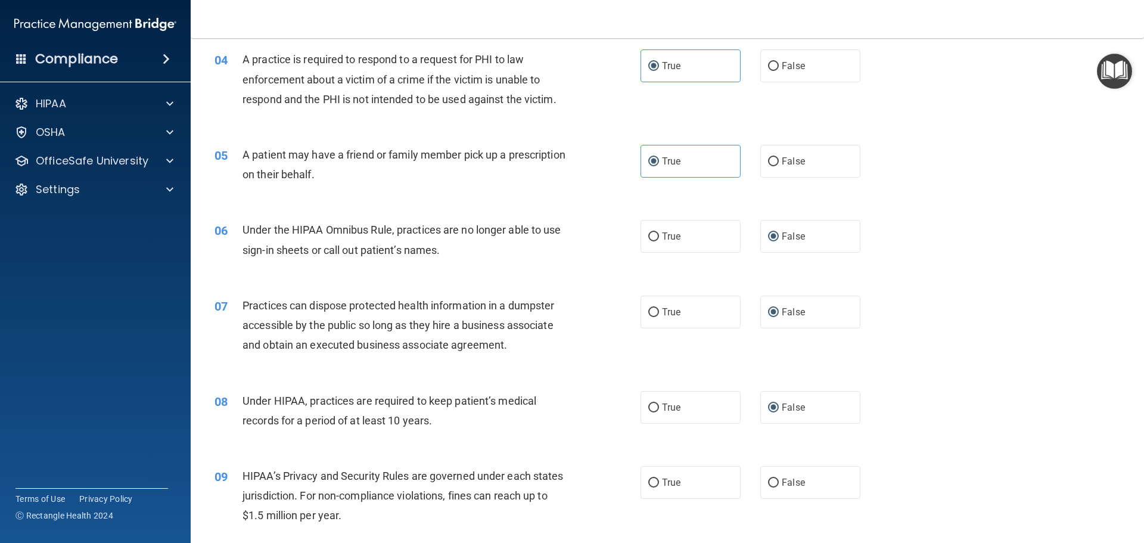
scroll to position [358, 0]
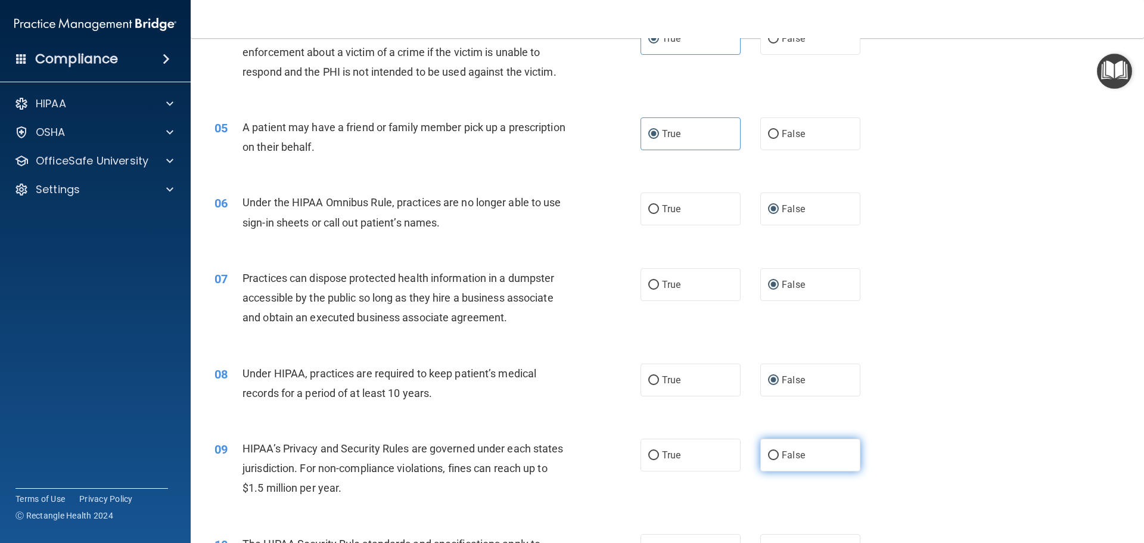
click at [774, 447] on label "False" at bounding box center [810, 455] width 100 height 33
click at [774, 451] on input "False" at bounding box center [773, 455] width 11 height 9
radio input "true"
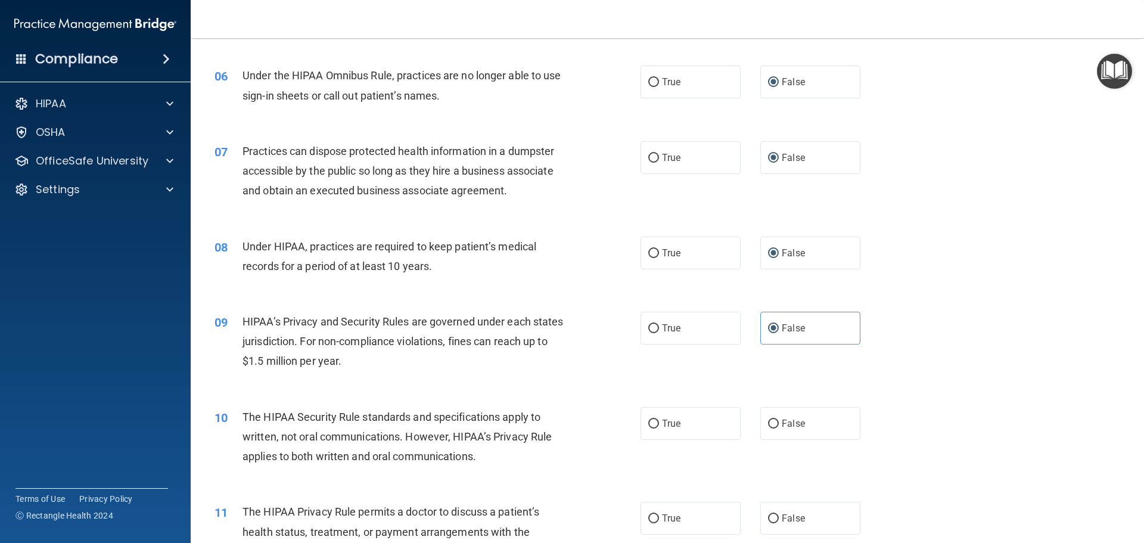
scroll to position [536, 0]
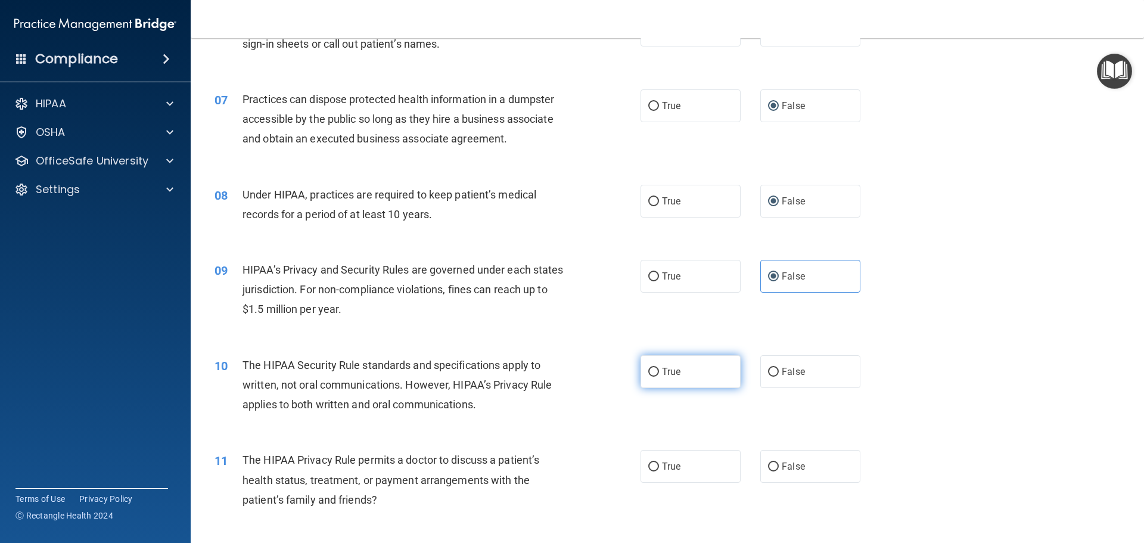
click at [650, 377] on label "True" at bounding box center [691, 371] width 100 height 33
click at [650, 377] on input "True" at bounding box center [653, 372] width 11 height 9
radio input "true"
click at [648, 465] on input "True" at bounding box center [653, 466] width 11 height 9
radio input "true"
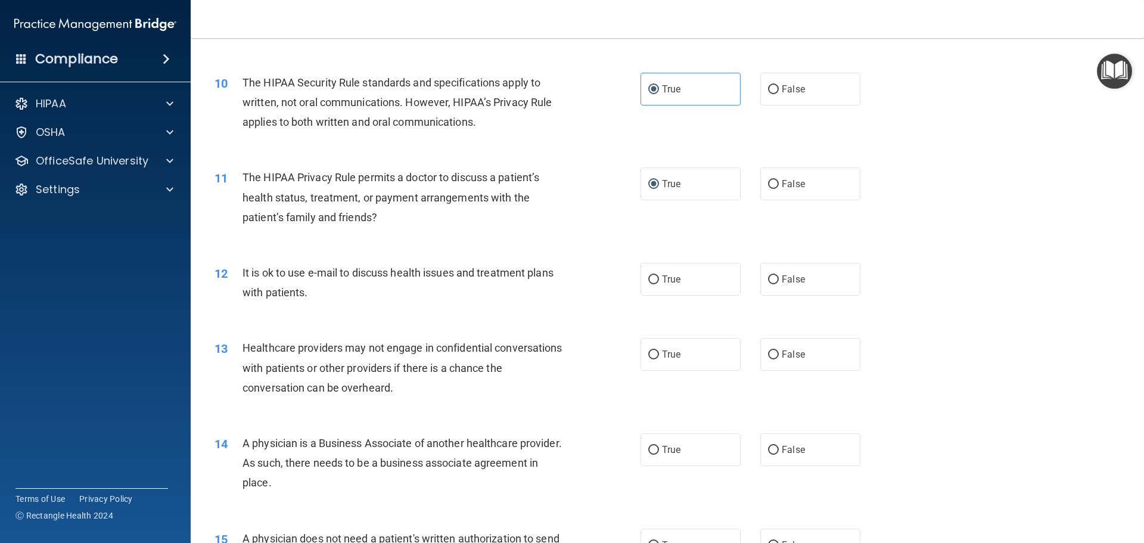
scroll to position [834, 0]
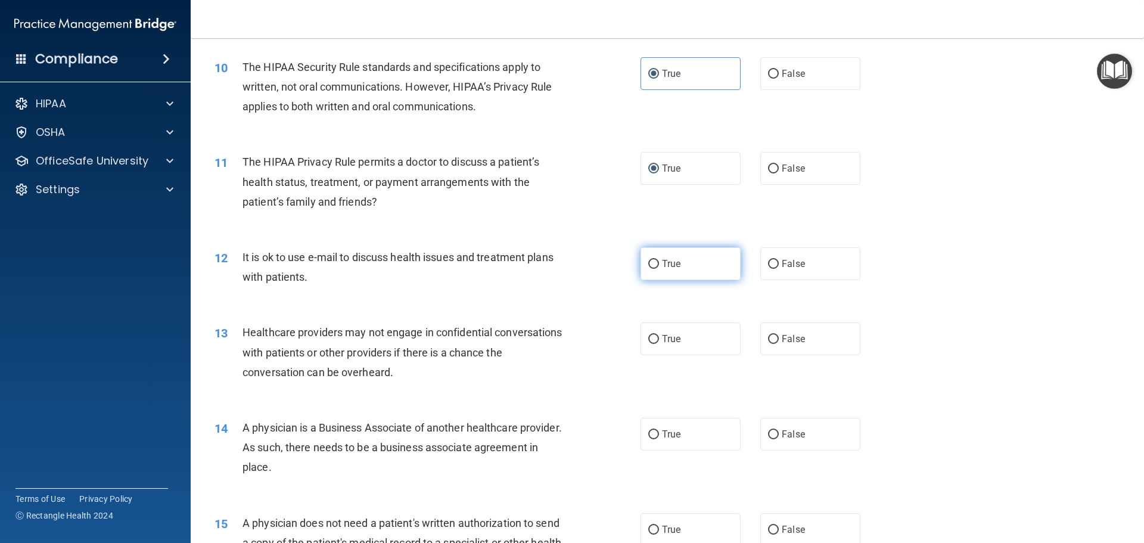
click at [654, 262] on label "True" at bounding box center [691, 263] width 100 height 33
click at [645, 259] on label "True" at bounding box center [691, 263] width 100 height 33
click at [648, 260] on input "True" at bounding box center [653, 264] width 11 height 9
radio input "true"
click at [771, 335] on input "False" at bounding box center [773, 339] width 11 height 9
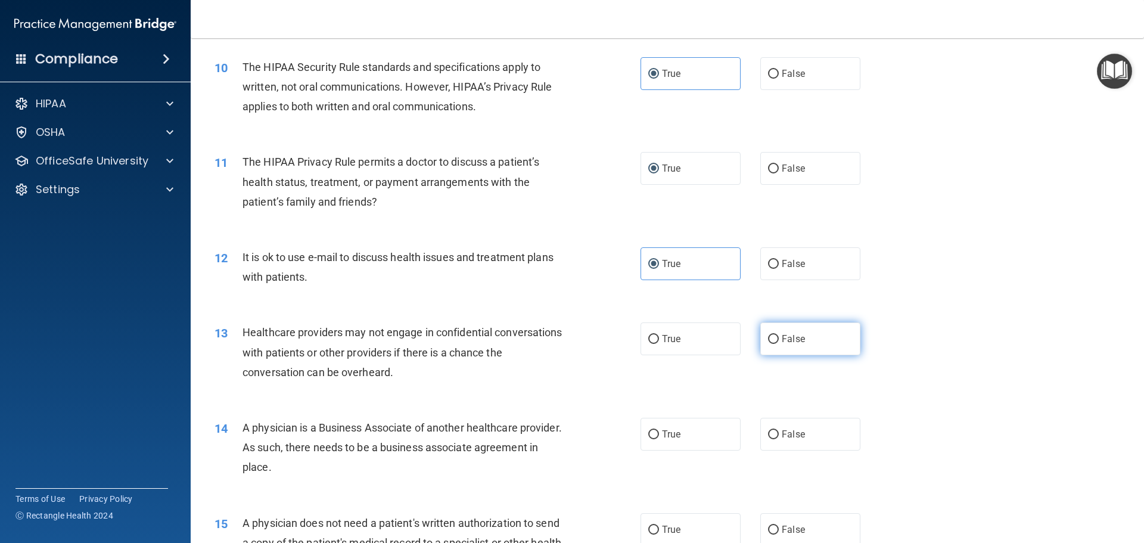
radio input "true"
click at [768, 439] on input "False" at bounding box center [773, 434] width 11 height 9
radio input "true"
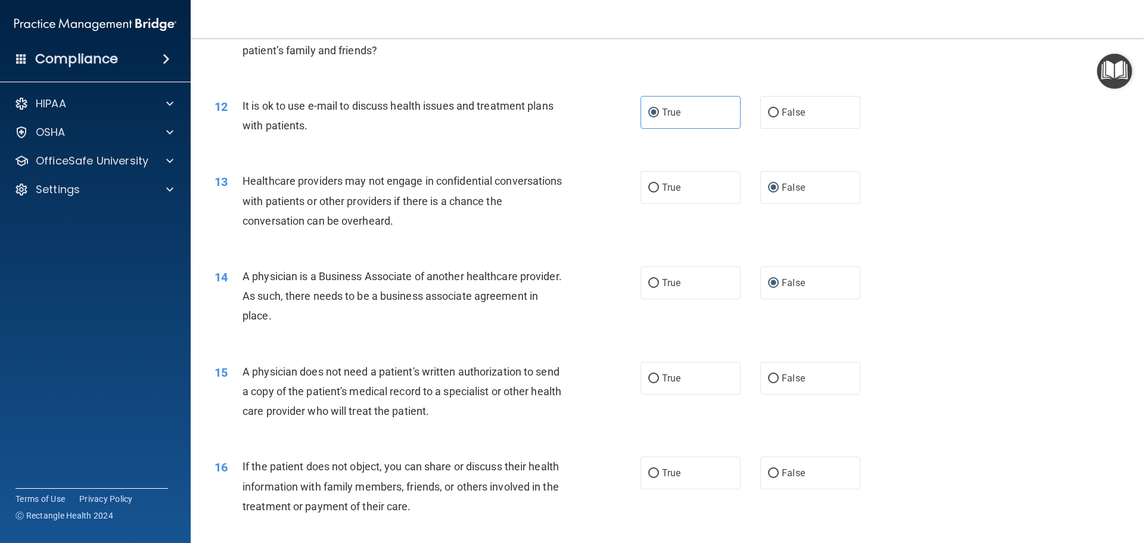
scroll to position [1013, 0]
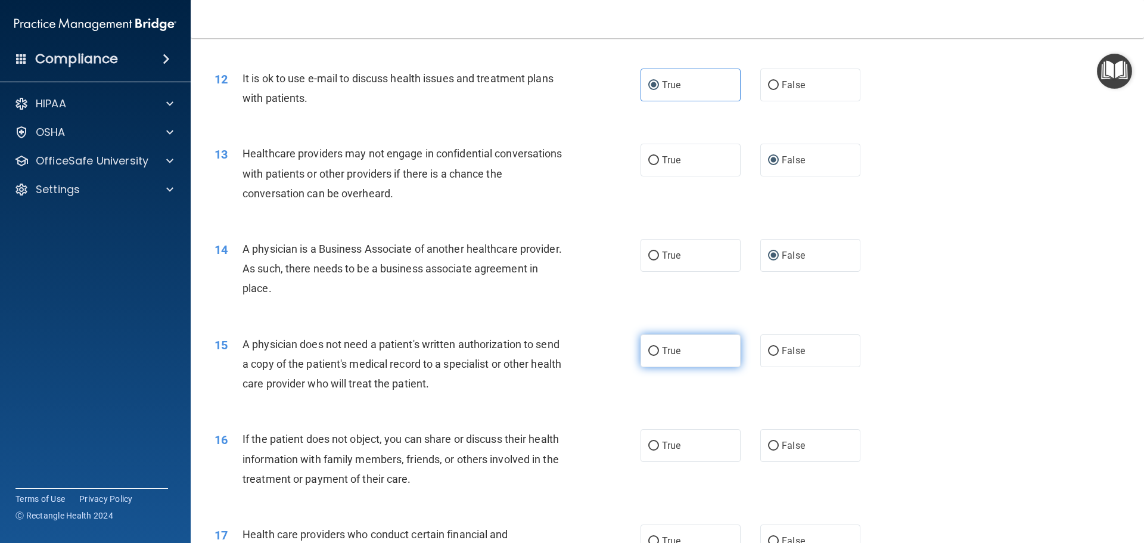
click at [673, 357] on label "True" at bounding box center [691, 350] width 100 height 33
click at [659, 356] on input "True" at bounding box center [653, 351] width 11 height 9
radio input "true"
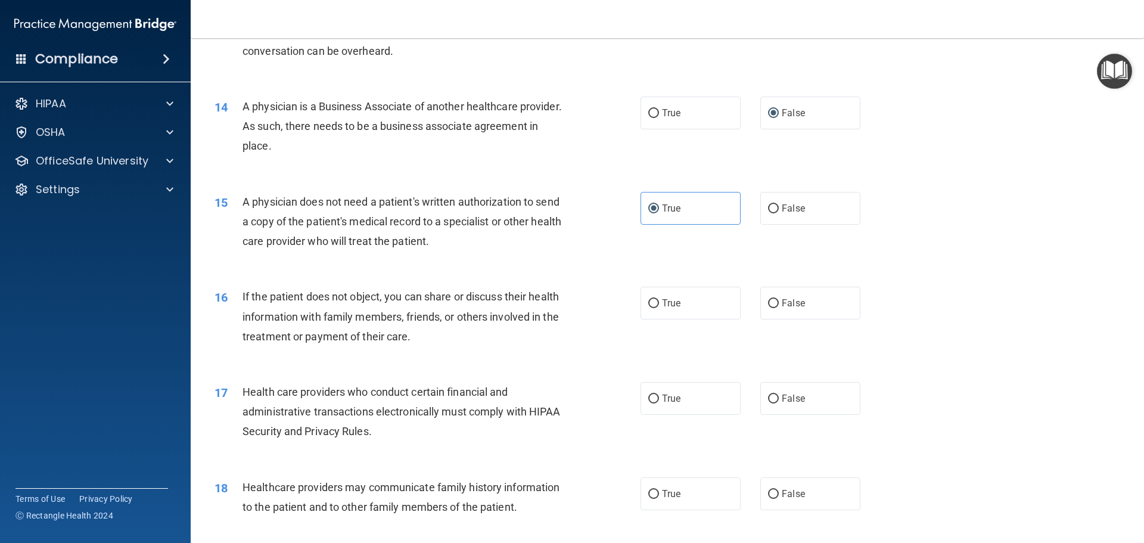
scroll to position [1192, 0]
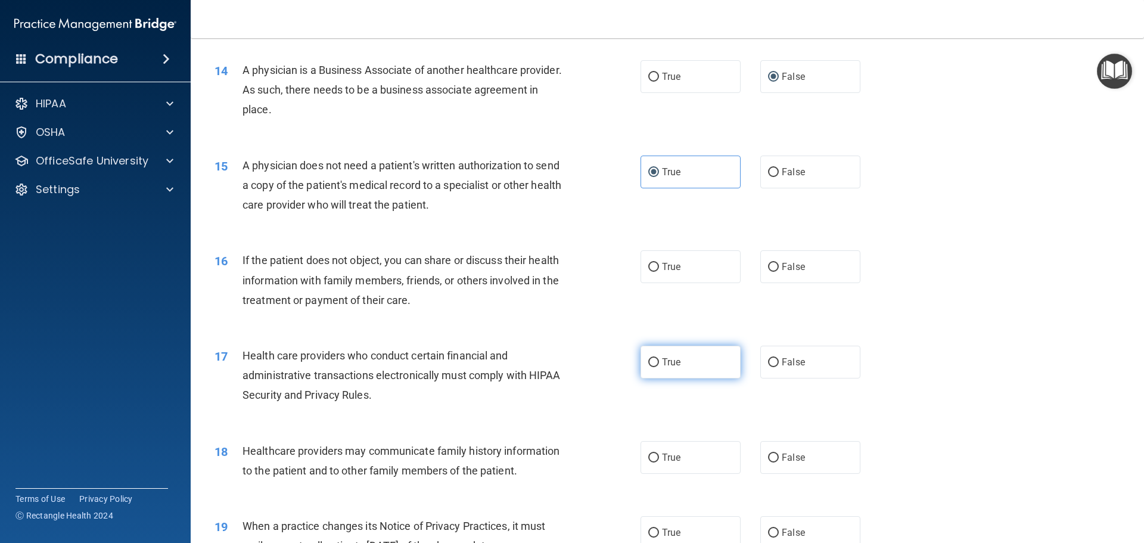
click at [654, 354] on label "True" at bounding box center [691, 362] width 100 height 33
click at [654, 358] on input "True" at bounding box center [653, 362] width 11 height 9
radio input "true"
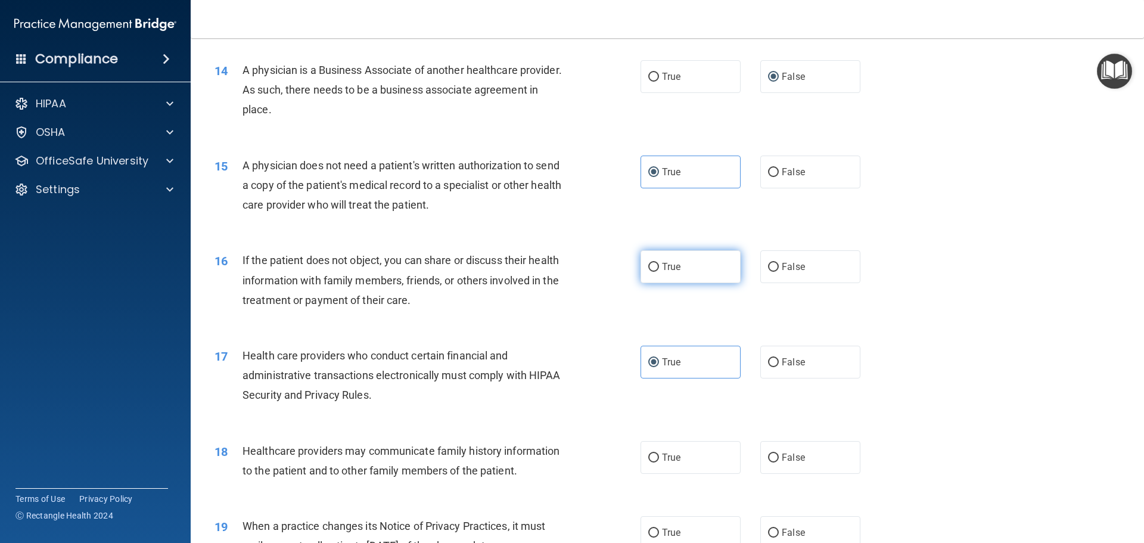
click at [664, 283] on label "True" at bounding box center [691, 266] width 100 height 33
click at [659, 272] on input "True" at bounding box center [653, 267] width 11 height 9
radio input "true"
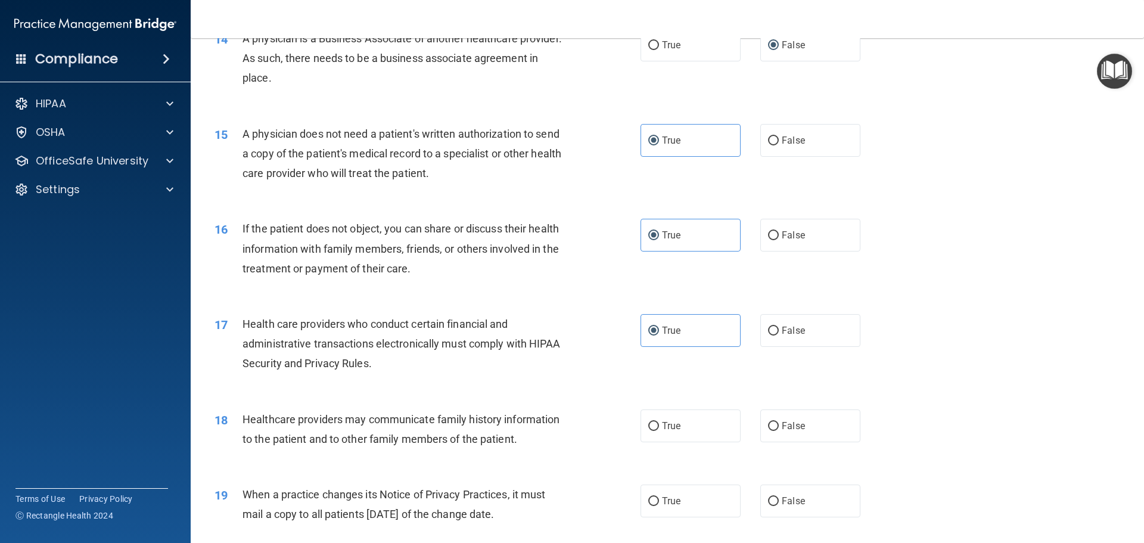
scroll to position [1251, 0]
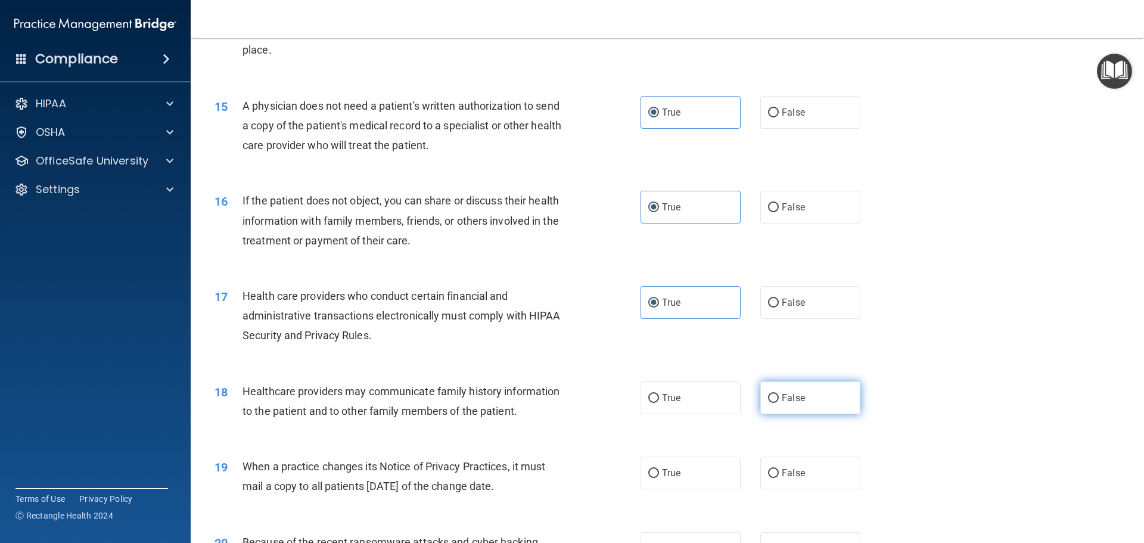
click at [808, 401] on label "False" at bounding box center [810, 397] width 100 height 33
click at [779, 401] on input "False" at bounding box center [773, 398] width 11 height 9
radio input "true"
click at [782, 477] on span "False" at bounding box center [793, 472] width 23 height 11
click at [779, 477] on input "False" at bounding box center [773, 473] width 11 height 9
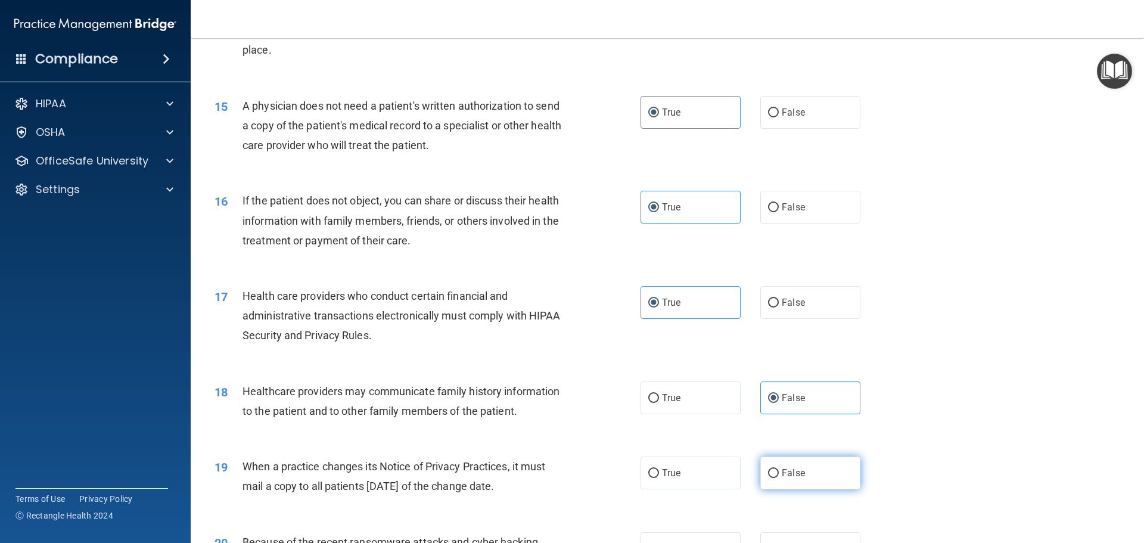
radio input "true"
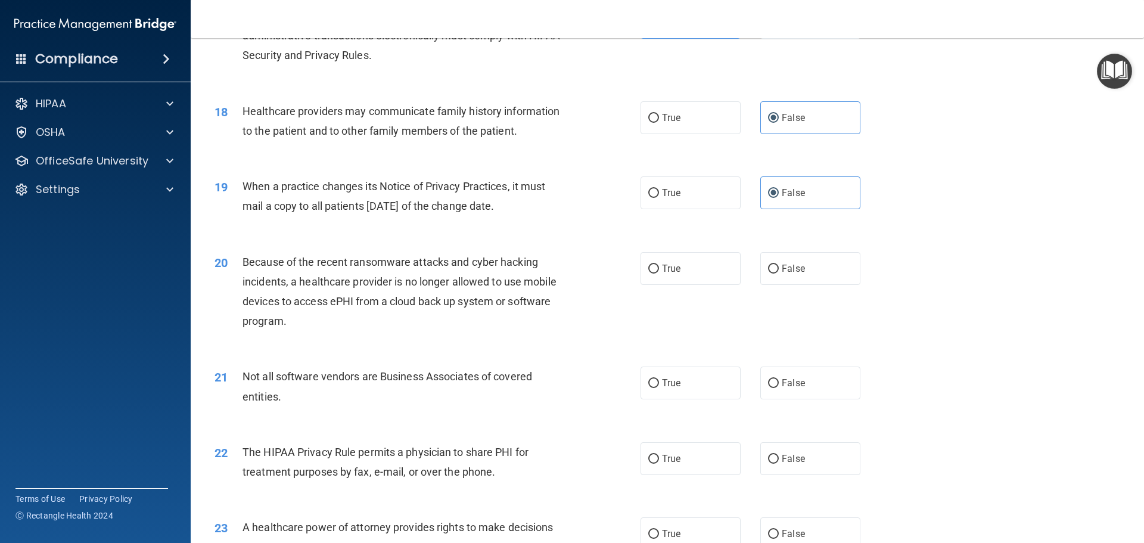
scroll to position [1549, 0]
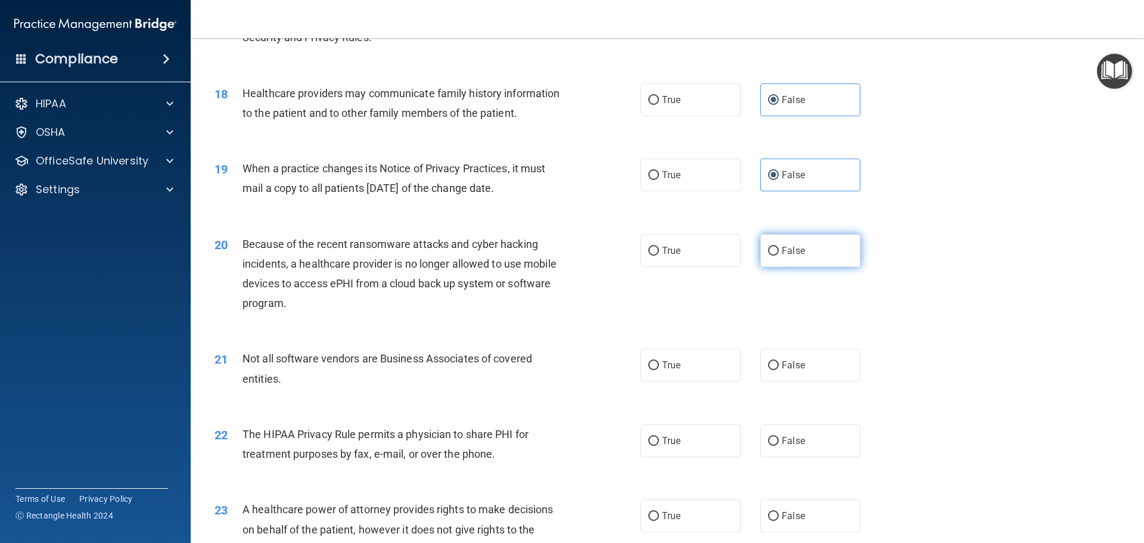
click at [831, 244] on label "False" at bounding box center [810, 250] width 100 height 33
click at [779, 247] on input "False" at bounding box center [773, 251] width 11 height 9
radio input "true"
click at [722, 362] on label "True" at bounding box center [691, 365] width 100 height 33
click at [659, 362] on input "True" at bounding box center [653, 365] width 11 height 9
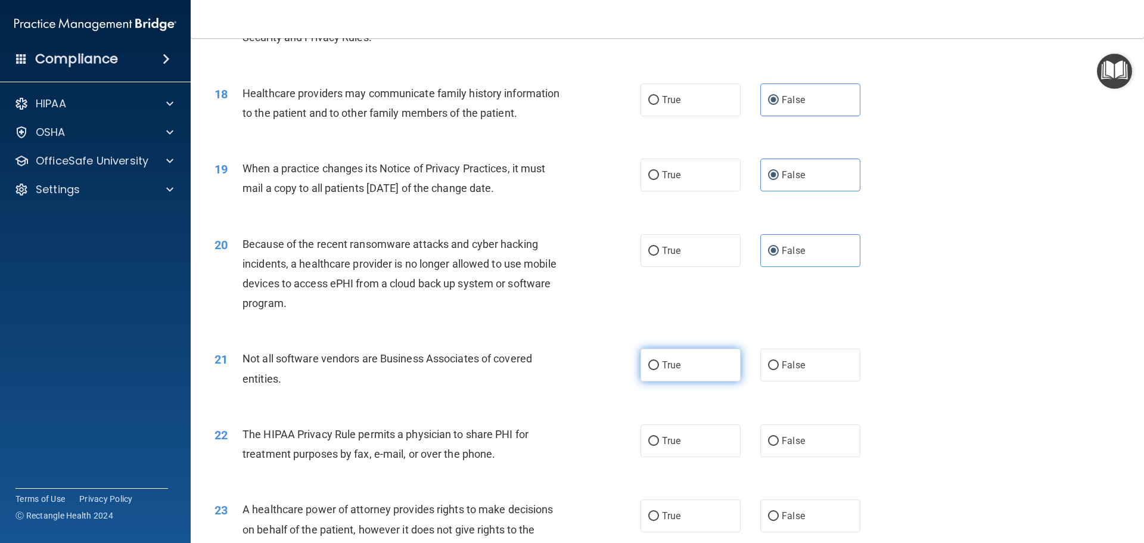
radio input "true"
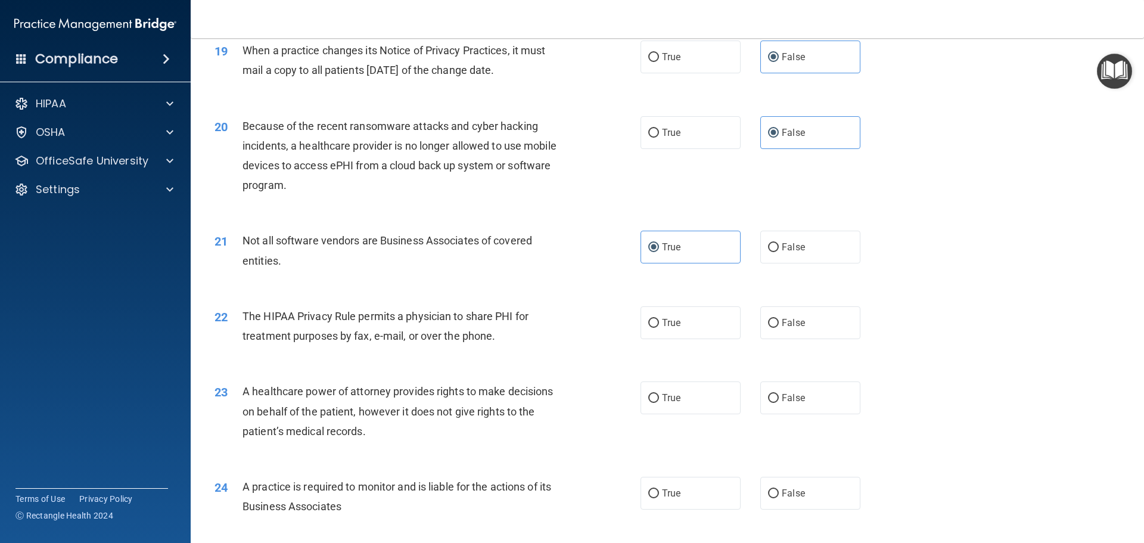
scroll to position [1669, 0]
click at [681, 324] on label "True" at bounding box center [691, 321] width 100 height 33
click at [659, 324] on input "True" at bounding box center [653, 322] width 11 height 9
radio input "true"
click at [788, 396] on span "False" at bounding box center [793, 396] width 23 height 11
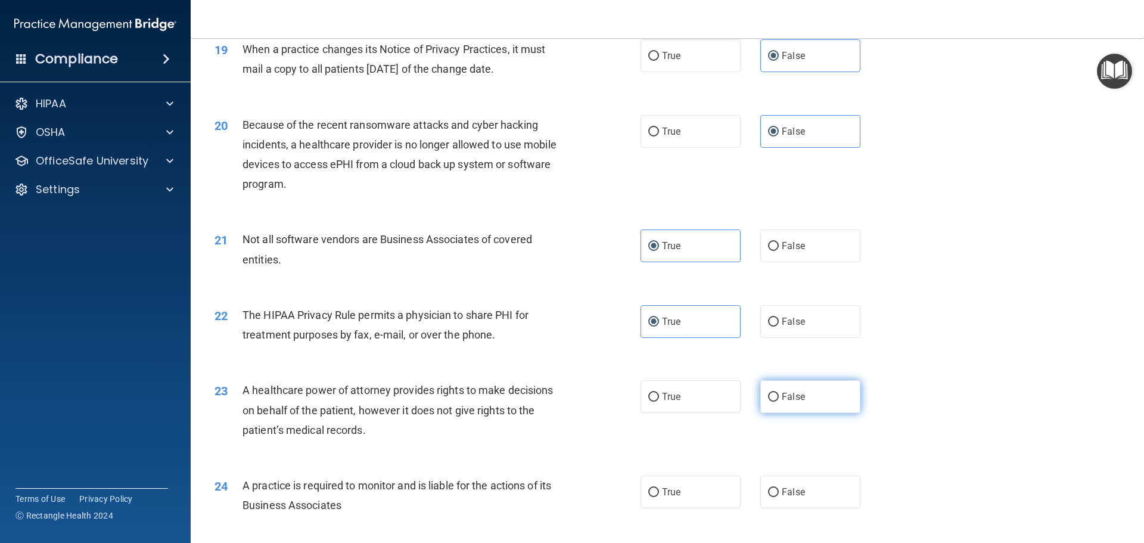
click at [779, 396] on input "False" at bounding box center [773, 397] width 11 height 9
radio input "true"
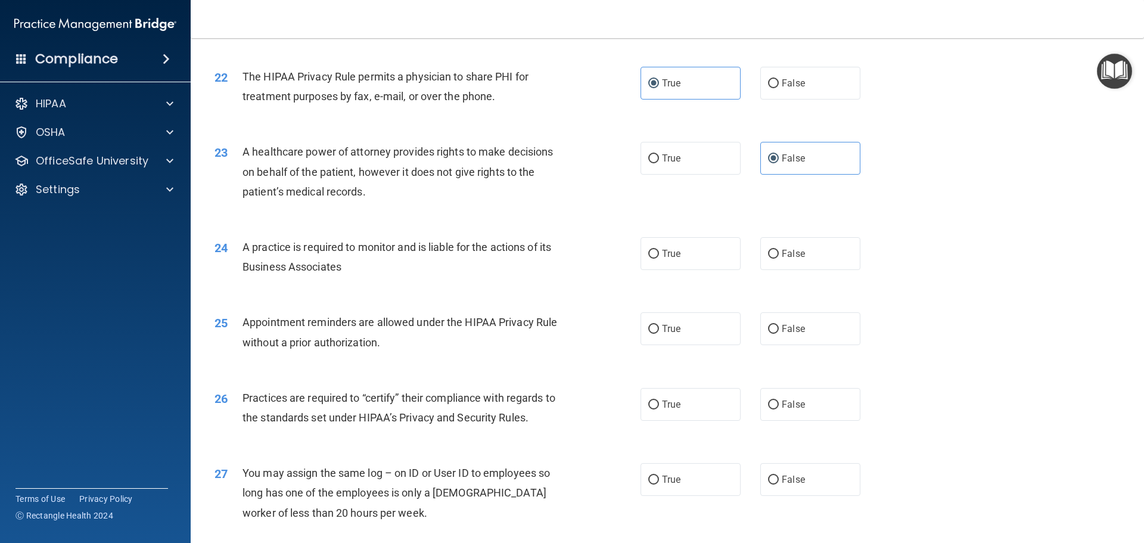
scroll to position [1967, 0]
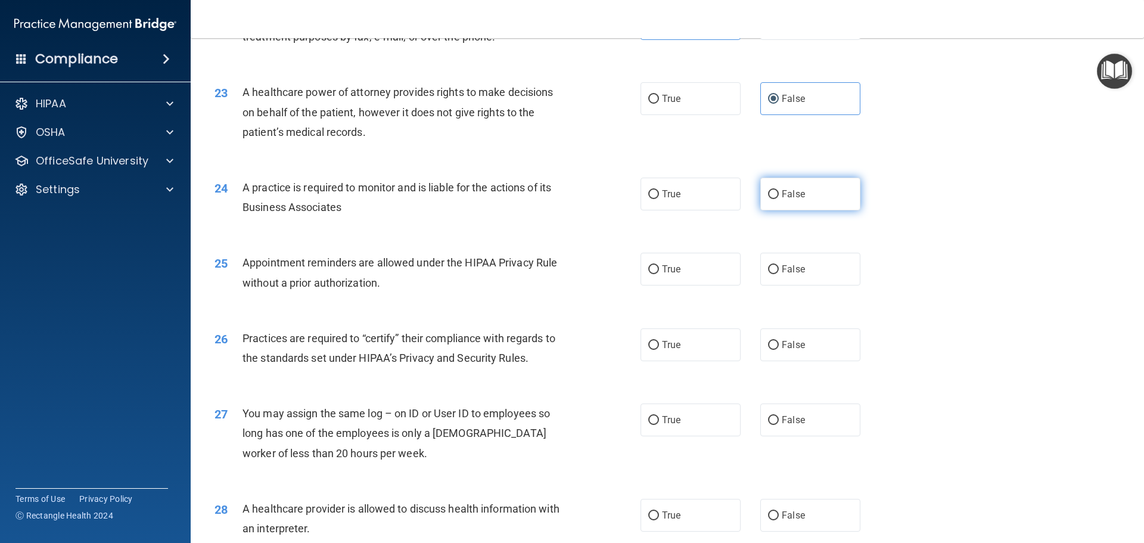
click at [778, 185] on label "False" at bounding box center [810, 194] width 100 height 33
click at [778, 190] on input "False" at bounding box center [773, 194] width 11 height 9
radio input "true"
click at [697, 266] on label "True" at bounding box center [691, 269] width 100 height 33
click at [659, 266] on input "True" at bounding box center [653, 269] width 11 height 9
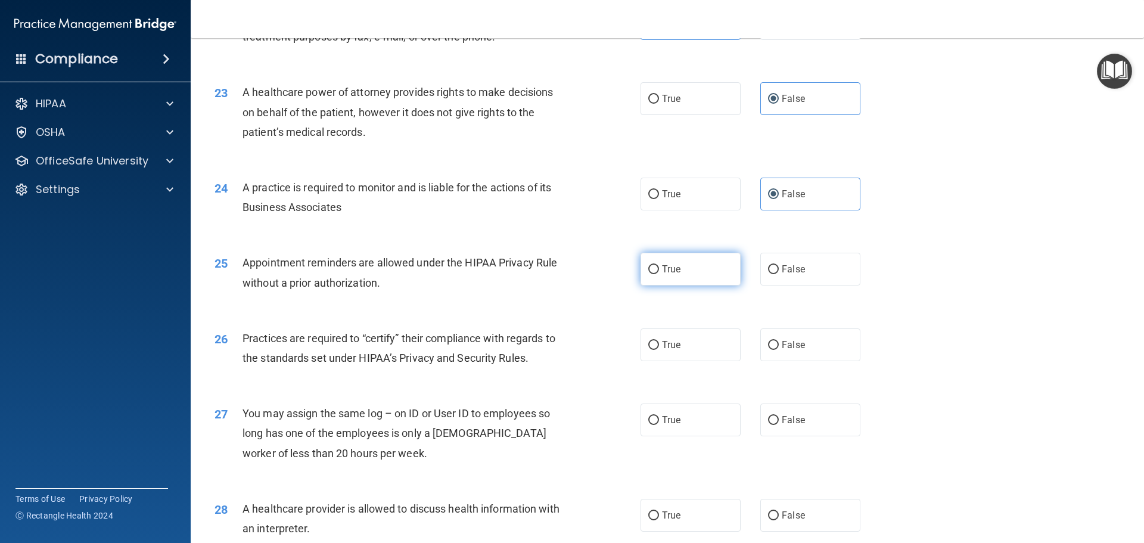
radio input "true"
click at [803, 338] on label "False" at bounding box center [810, 344] width 100 height 33
click at [779, 341] on input "False" at bounding box center [773, 345] width 11 height 9
radio input "true"
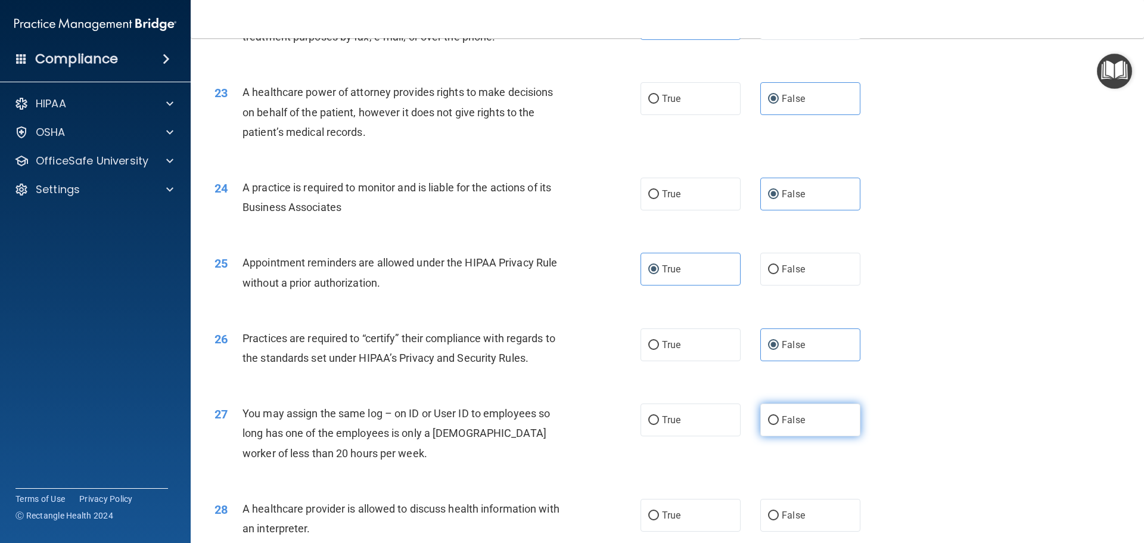
click at [793, 420] on span "False" at bounding box center [793, 419] width 23 height 11
click at [779, 420] on input "False" at bounding box center [773, 420] width 11 height 9
radio input "true"
click at [696, 517] on label "True" at bounding box center [691, 515] width 100 height 33
click at [659, 517] on input "True" at bounding box center [653, 515] width 11 height 9
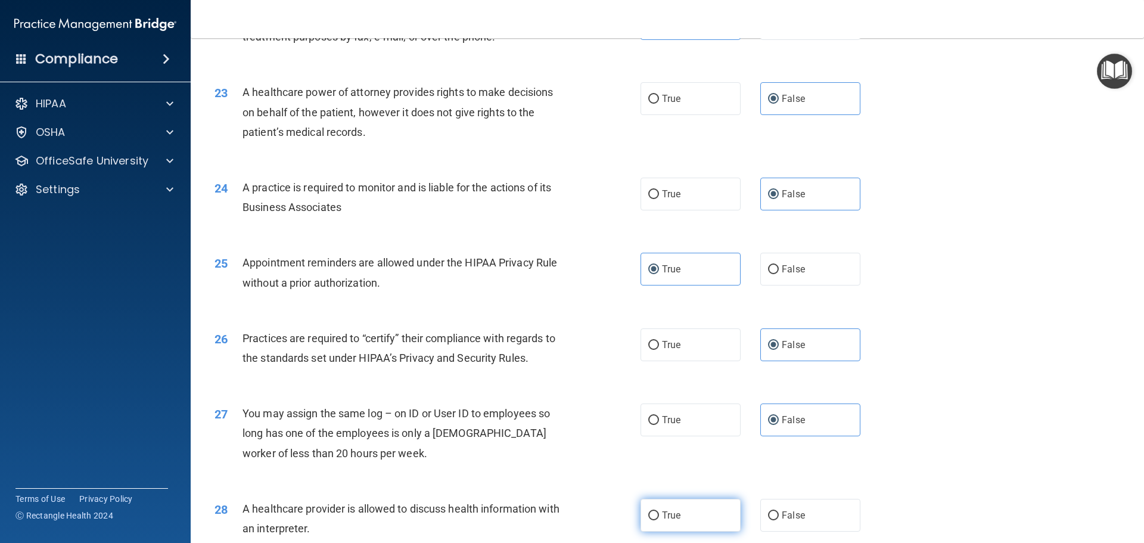
radio input "true"
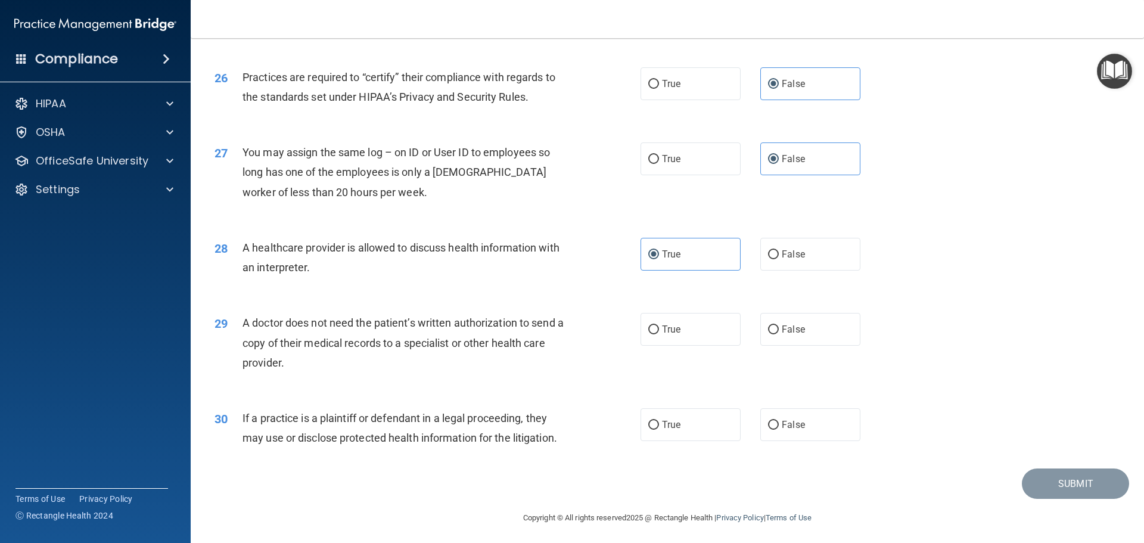
scroll to position [2231, 0]
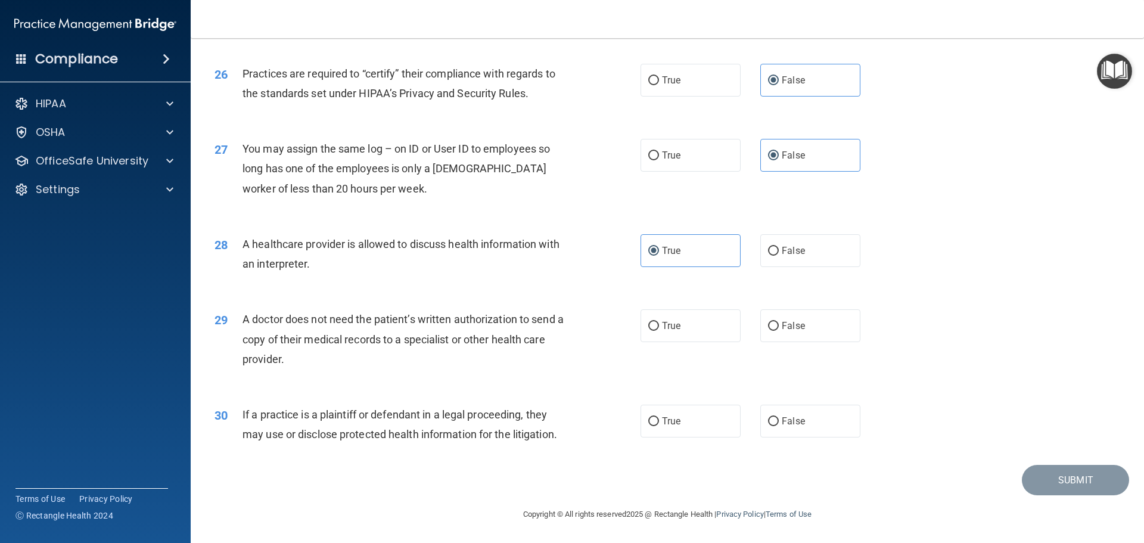
click at [712, 350] on div "29 A doctor does not need the patient’s written authorization to send a copy of…" at bounding box center [668, 341] width 924 height 95
click at [712, 323] on label "True" at bounding box center [691, 325] width 100 height 33
click at [659, 323] on input "True" at bounding box center [653, 326] width 11 height 9
radio input "true"
click at [671, 431] on label "True" at bounding box center [691, 421] width 100 height 33
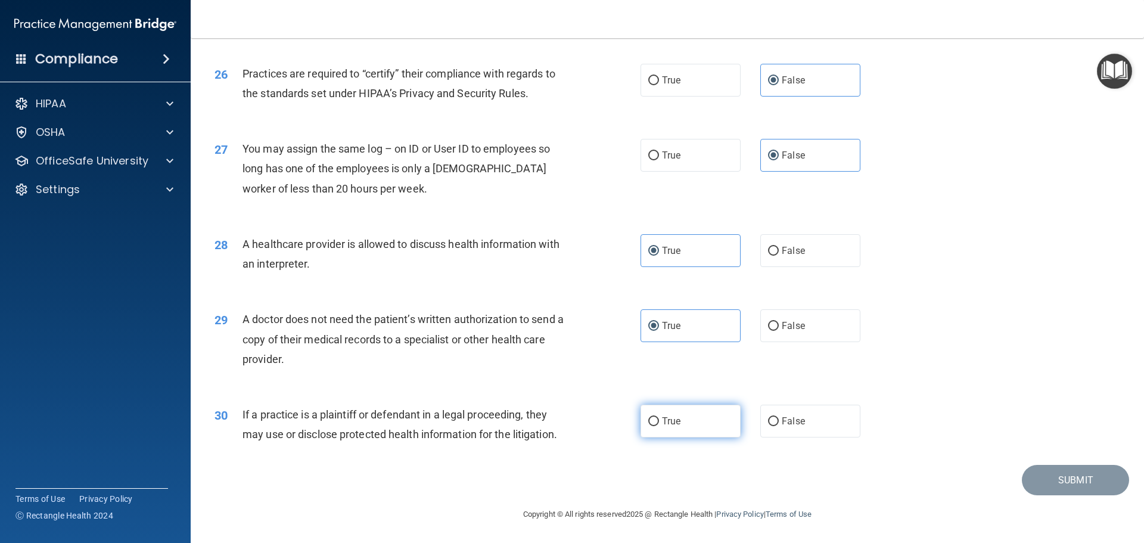
click at [659, 426] on input "True" at bounding box center [653, 421] width 11 height 9
radio input "true"
click at [1105, 470] on button "Submit" at bounding box center [1075, 480] width 107 height 30
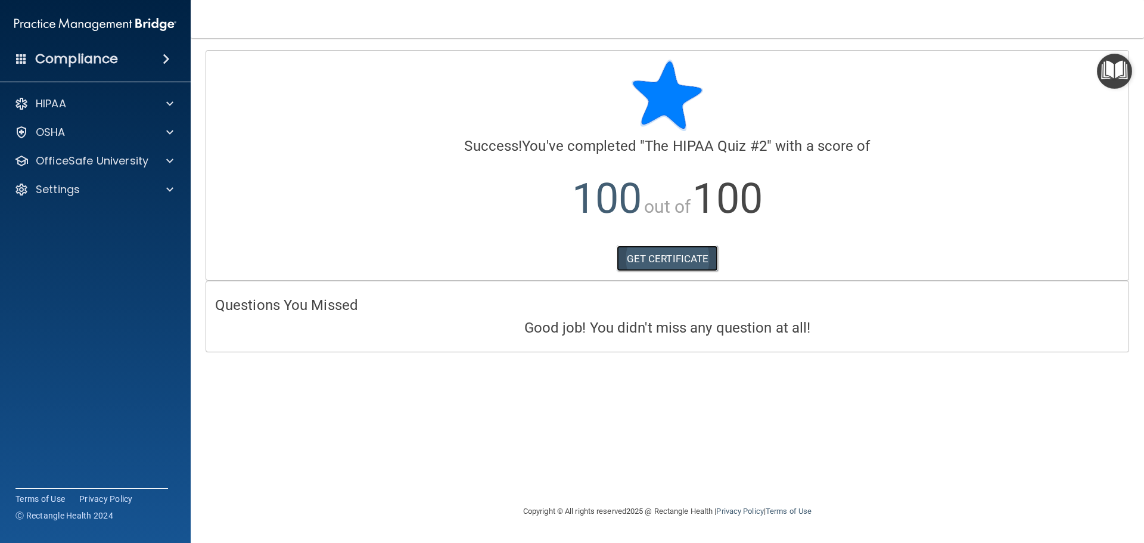
click at [678, 253] on link "GET CERTIFICATE" at bounding box center [668, 259] width 102 height 26
click at [154, 157] on div at bounding box center [168, 161] width 30 height 14
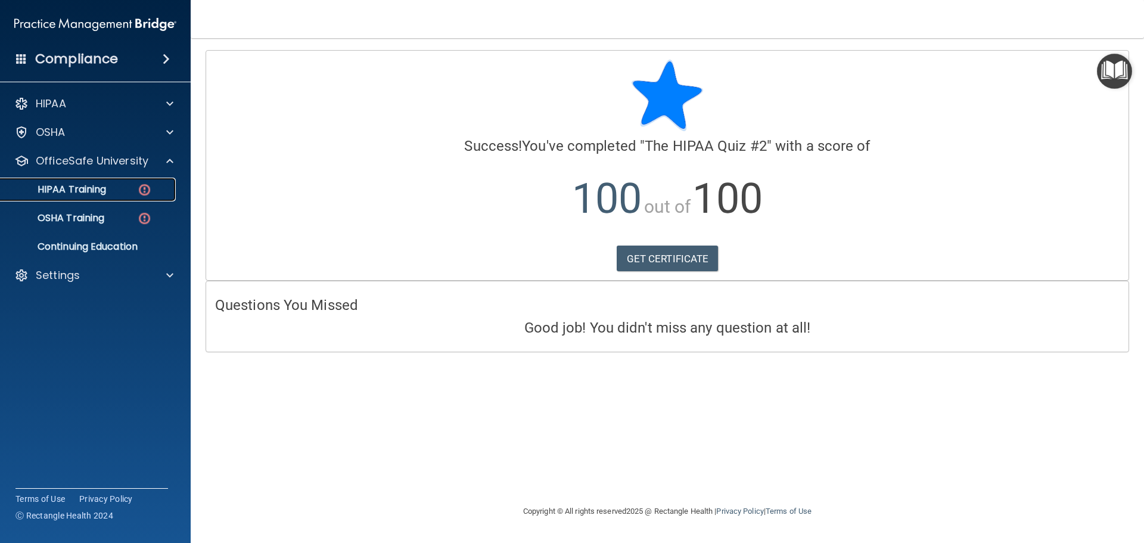
click at [136, 185] on div "HIPAA Training" at bounding box center [89, 190] width 163 height 12
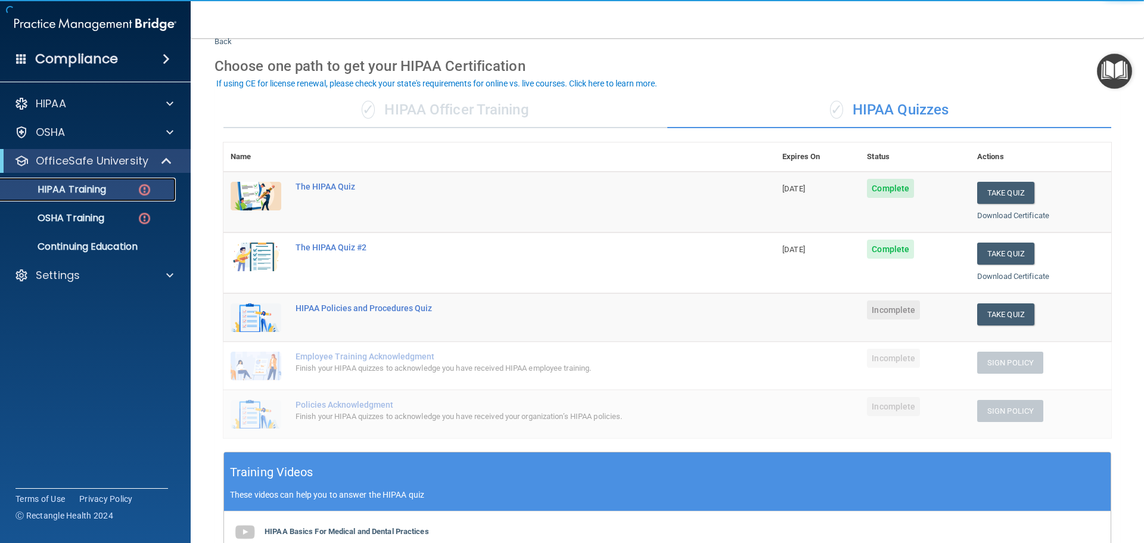
scroll to position [60, 0]
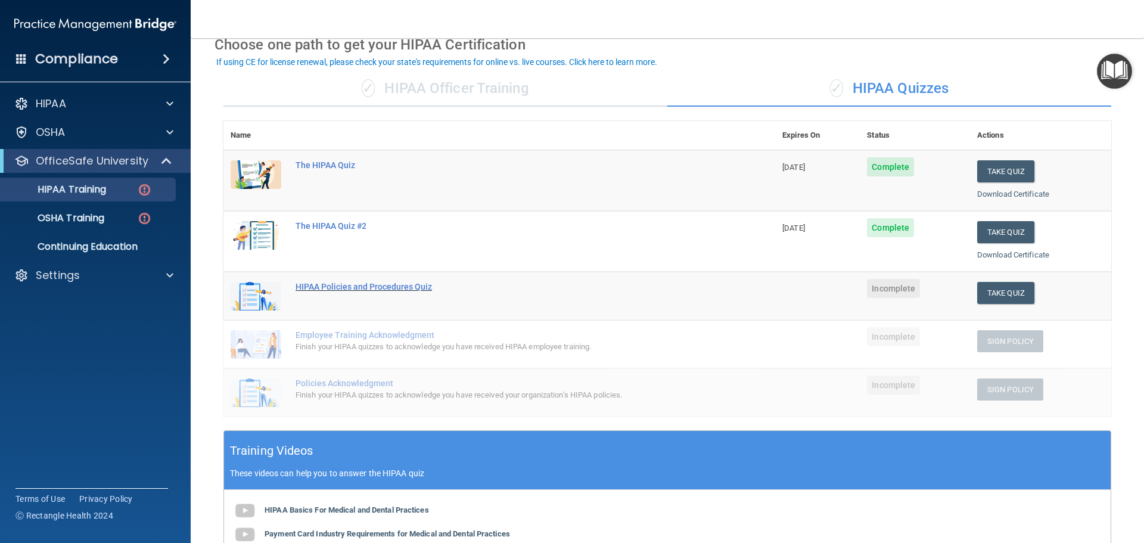
click at [385, 282] on div "HIPAA Policies and Procedures Quiz" at bounding box center [506, 287] width 420 height 10
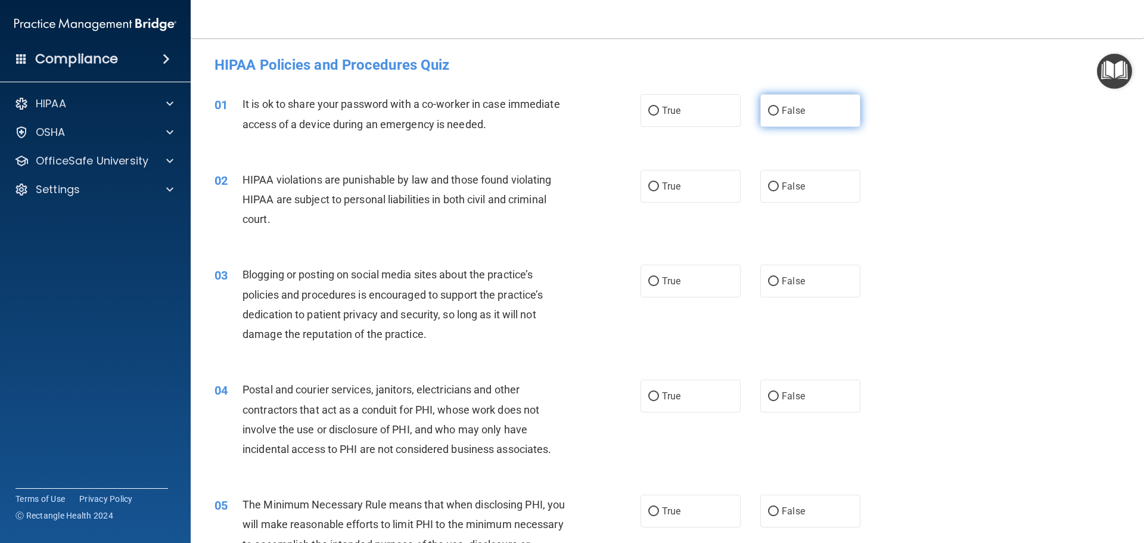
click at [811, 109] on label "False" at bounding box center [810, 110] width 100 height 33
click at [779, 109] on input "False" at bounding box center [773, 111] width 11 height 9
radio input "true"
click at [712, 194] on label "True" at bounding box center [691, 186] width 100 height 33
click at [659, 191] on input "True" at bounding box center [653, 186] width 11 height 9
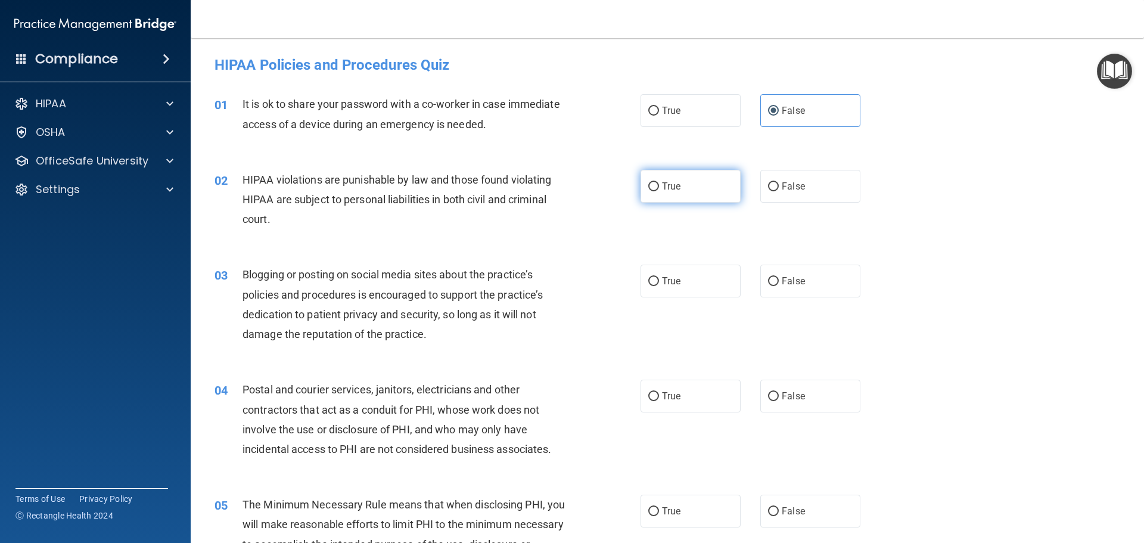
radio input "true"
click at [675, 263] on div "03 Blogging or posting on social media sites about the practice’s policies and …" at bounding box center [668, 307] width 924 height 115
click at [670, 271] on label "True" at bounding box center [691, 281] width 100 height 33
click at [659, 277] on input "True" at bounding box center [653, 281] width 11 height 9
radio input "true"
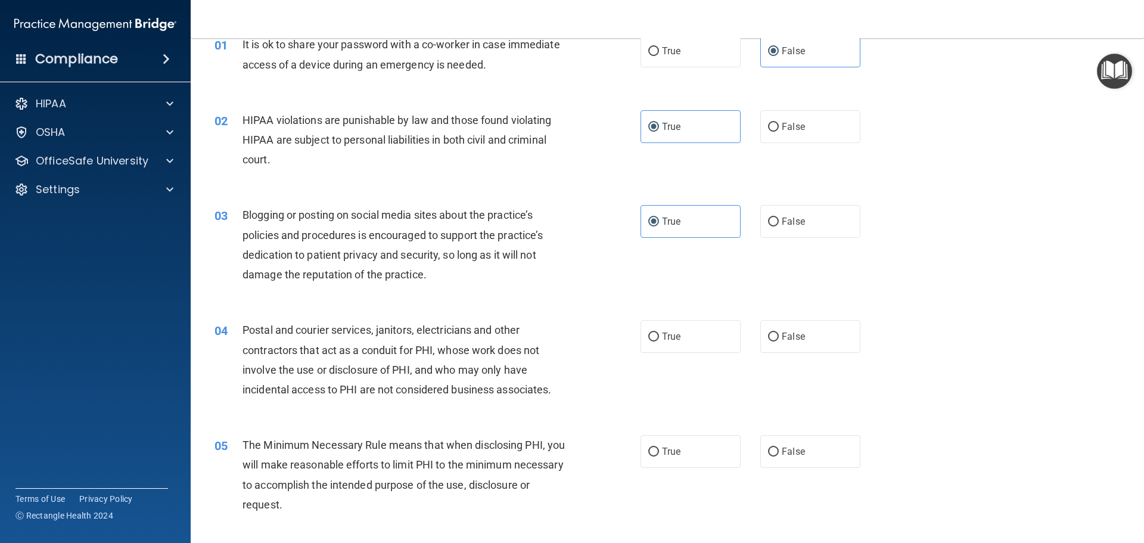
scroll to position [119, 0]
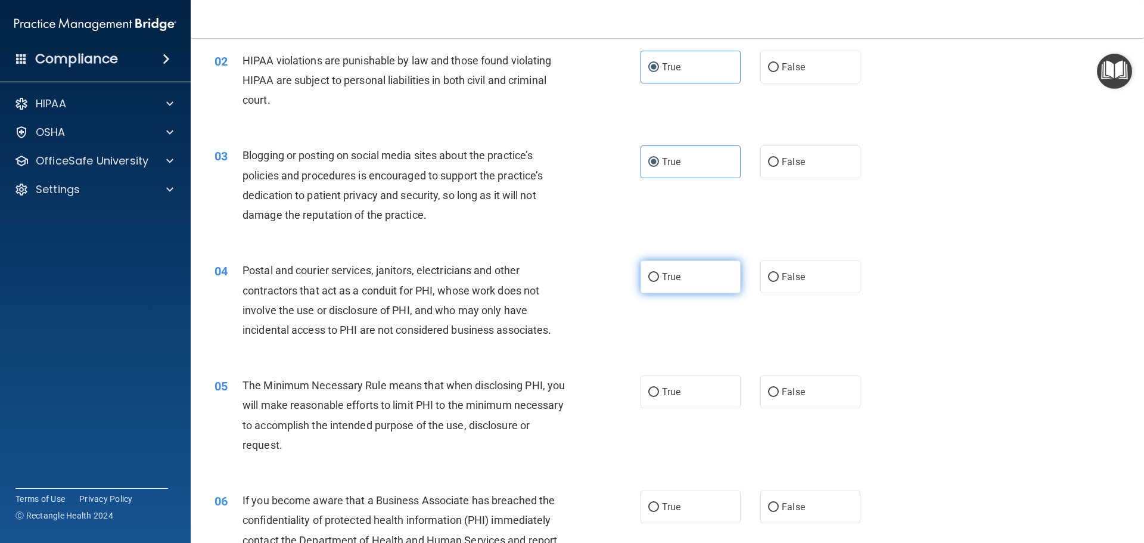
click at [682, 278] on label "True" at bounding box center [691, 276] width 100 height 33
click at [659, 278] on input "True" at bounding box center [653, 277] width 11 height 9
radio input "true"
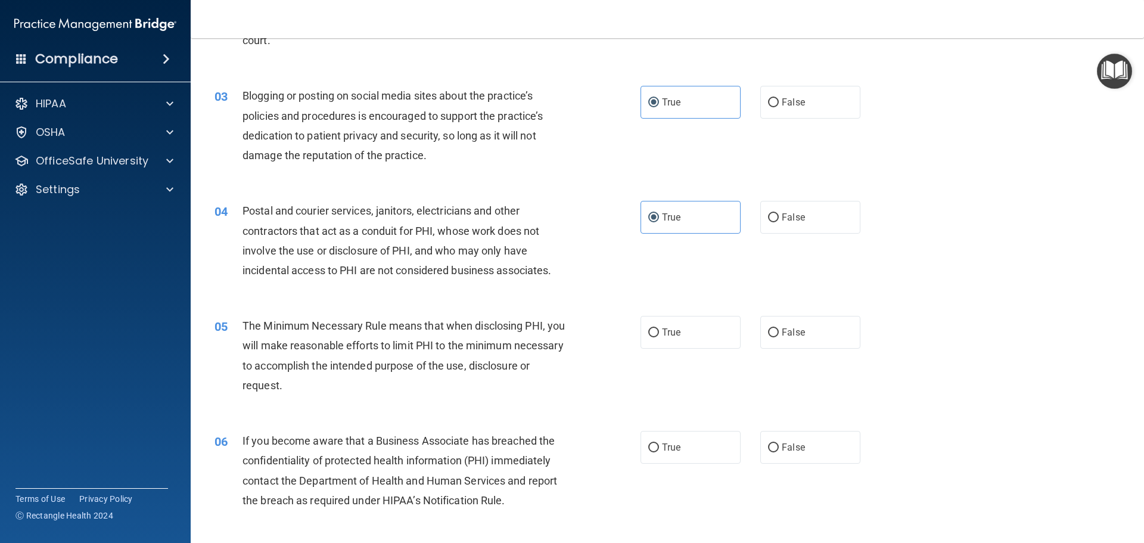
scroll to position [298, 0]
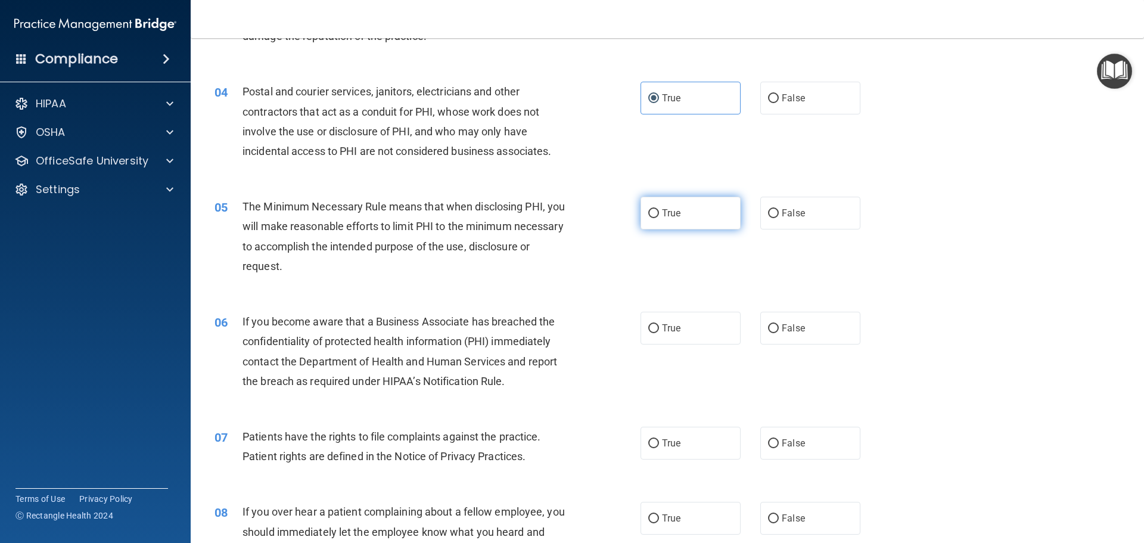
click at [665, 214] on span "True" at bounding box center [671, 212] width 18 height 11
click at [659, 214] on input "True" at bounding box center [653, 213] width 11 height 9
radio input "true"
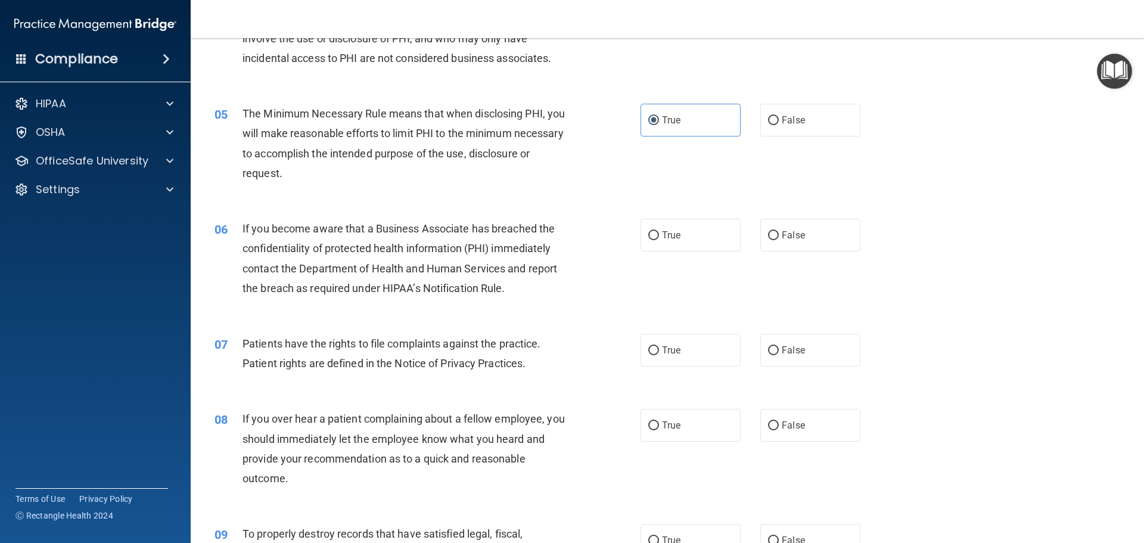
scroll to position [417, 0]
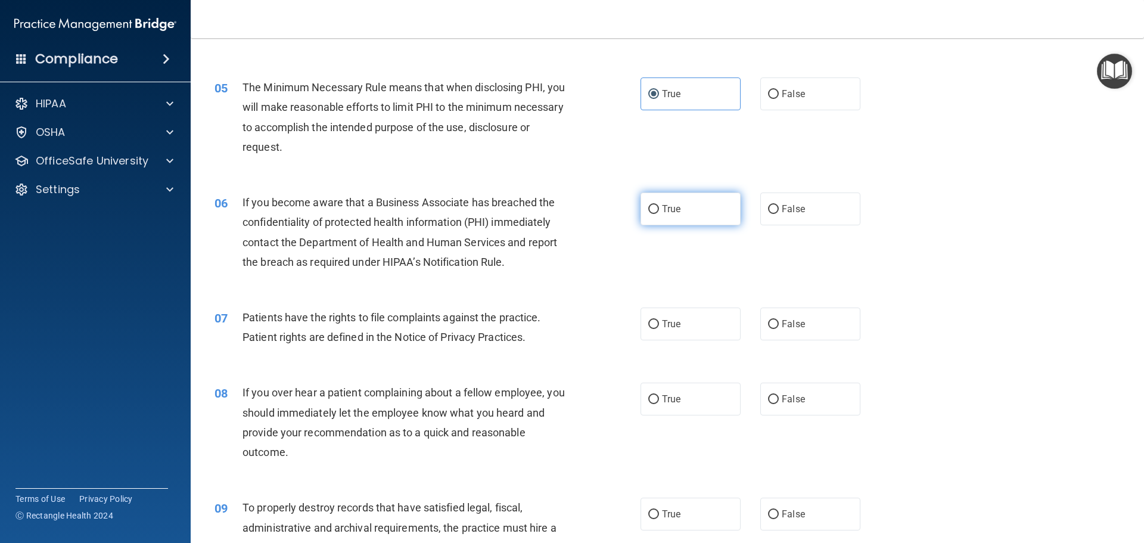
click at [641, 220] on label "True" at bounding box center [691, 208] width 100 height 33
click at [648, 214] on input "True" at bounding box center [653, 209] width 11 height 9
radio input "true"
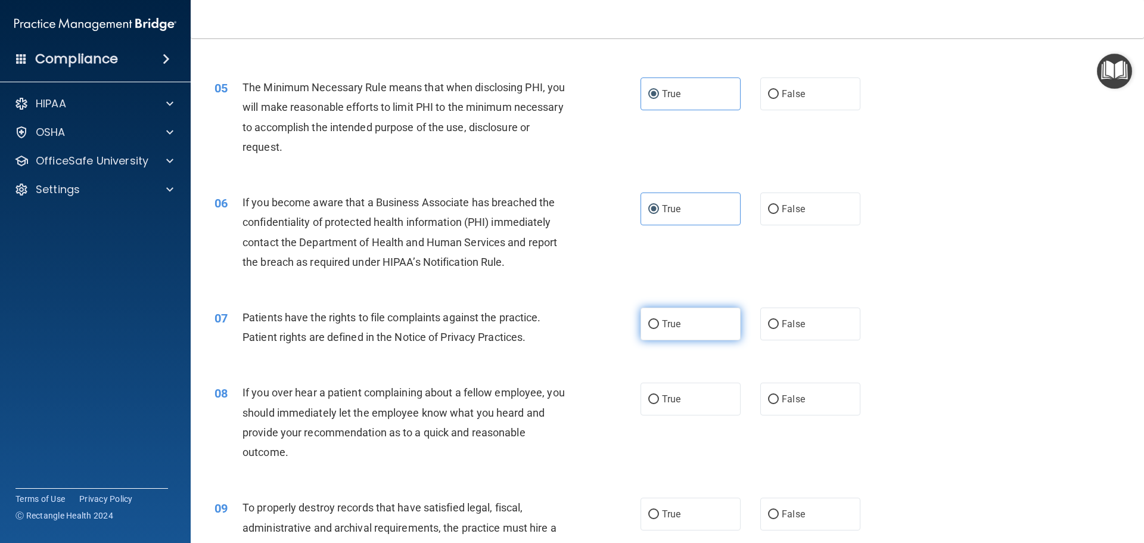
click at [684, 320] on label "True" at bounding box center [691, 324] width 100 height 33
click at [659, 320] on input "True" at bounding box center [653, 324] width 11 height 9
radio input "true"
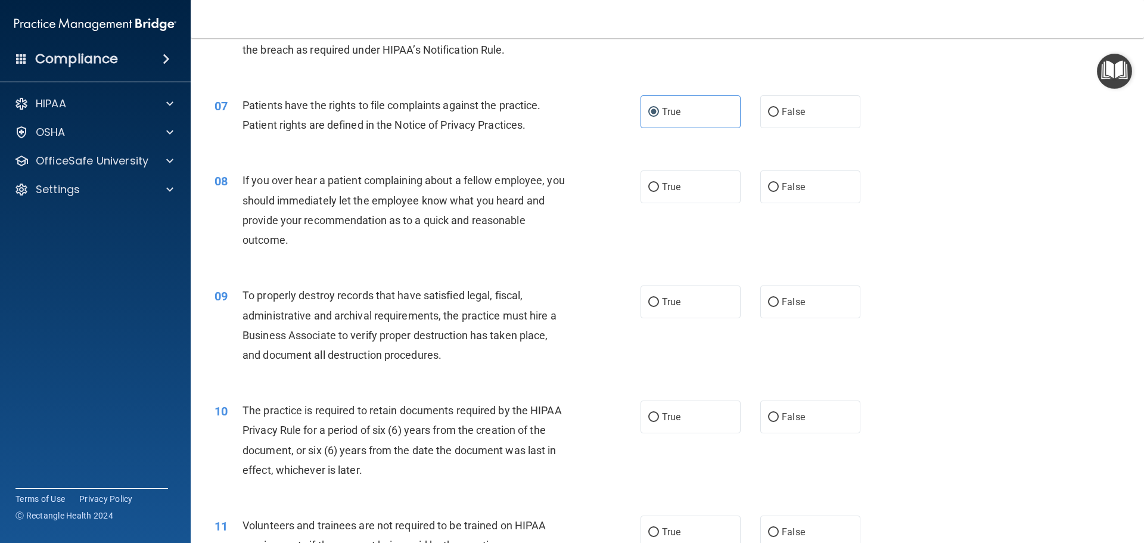
scroll to position [656, 0]
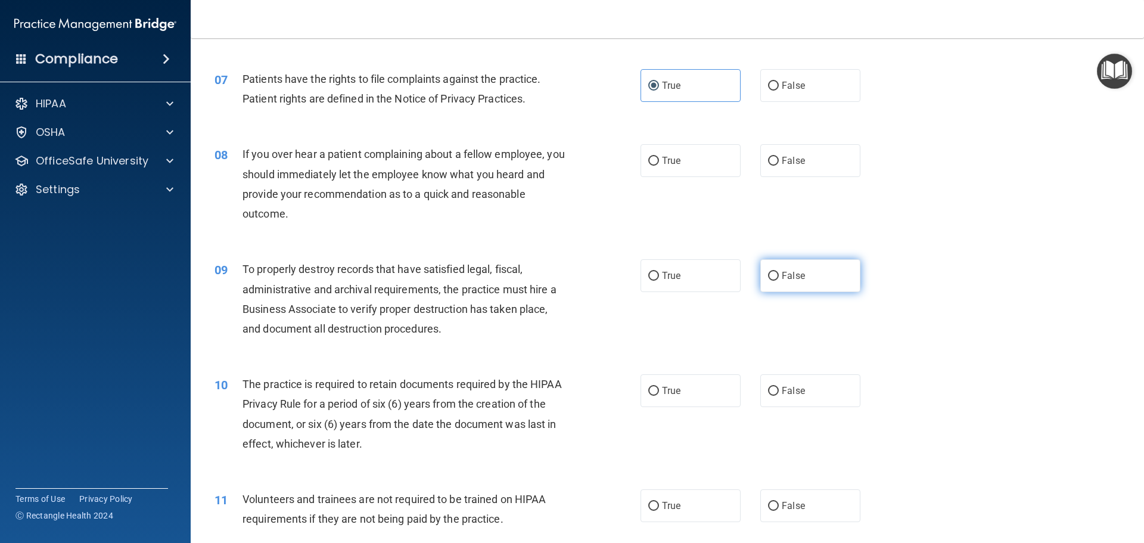
click at [768, 276] on input "False" at bounding box center [773, 276] width 11 height 9
radio input "true"
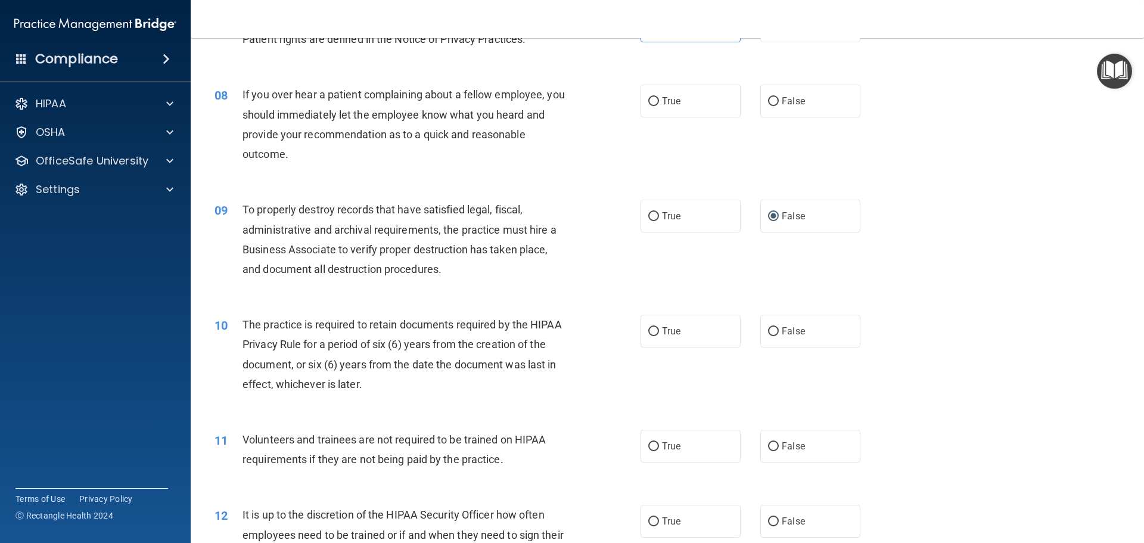
scroll to position [775, 0]
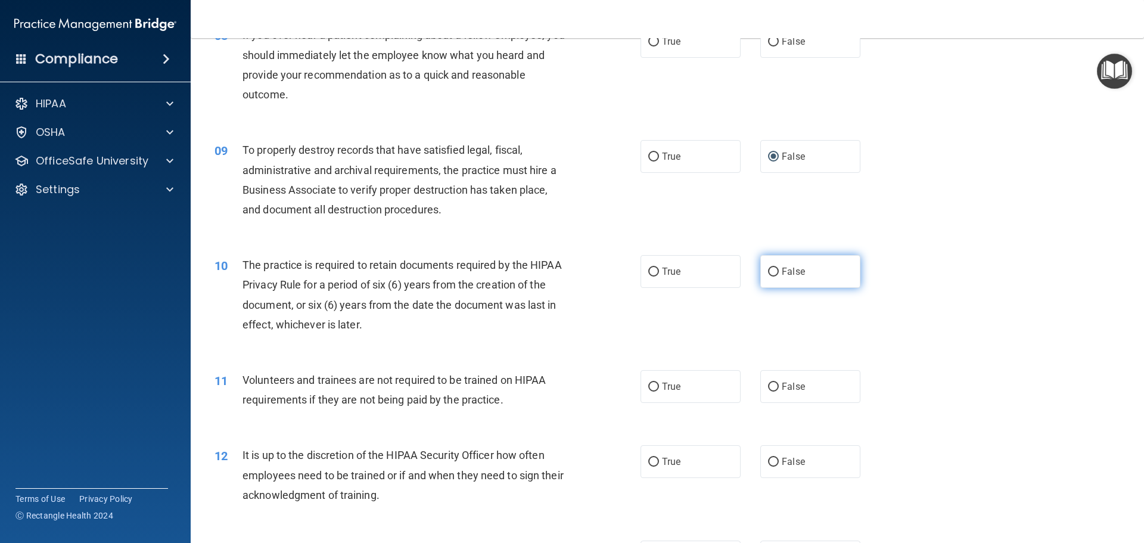
click at [783, 269] on span "False" at bounding box center [793, 271] width 23 height 11
click at [779, 269] on input "False" at bounding box center [773, 272] width 11 height 9
radio input "true"
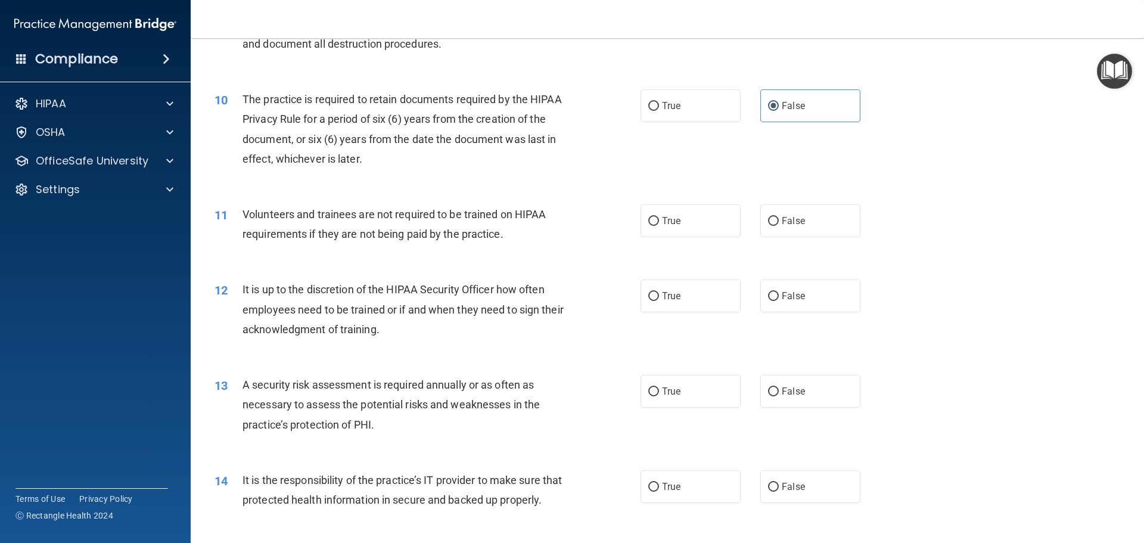
scroll to position [1013, 0]
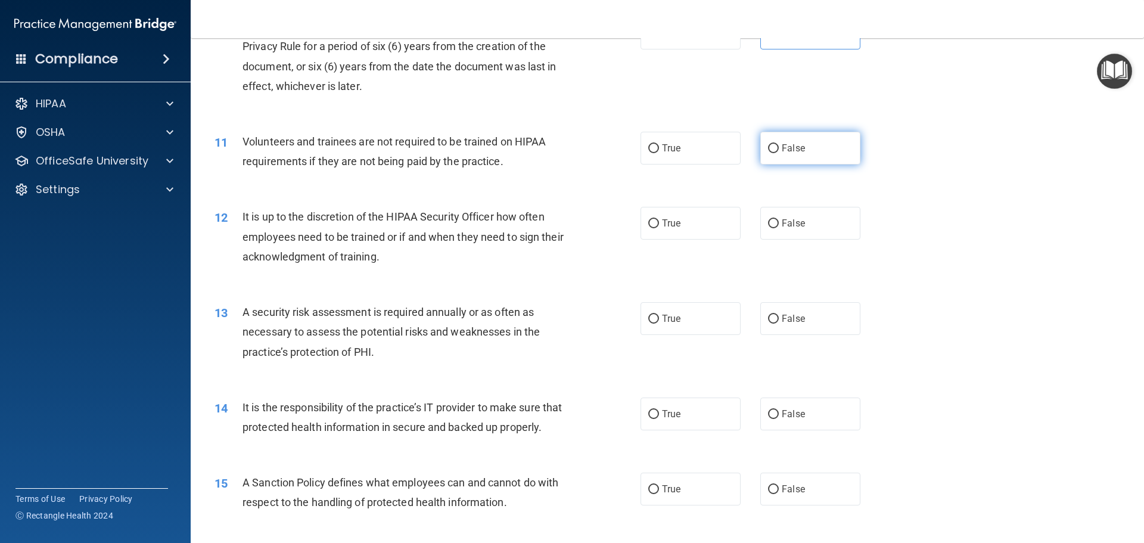
click at [762, 148] on label "False" at bounding box center [810, 148] width 100 height 33
click at [768, 148] on input "False" at bounding box center [773, 148] width 11 height 9
radio input "true"
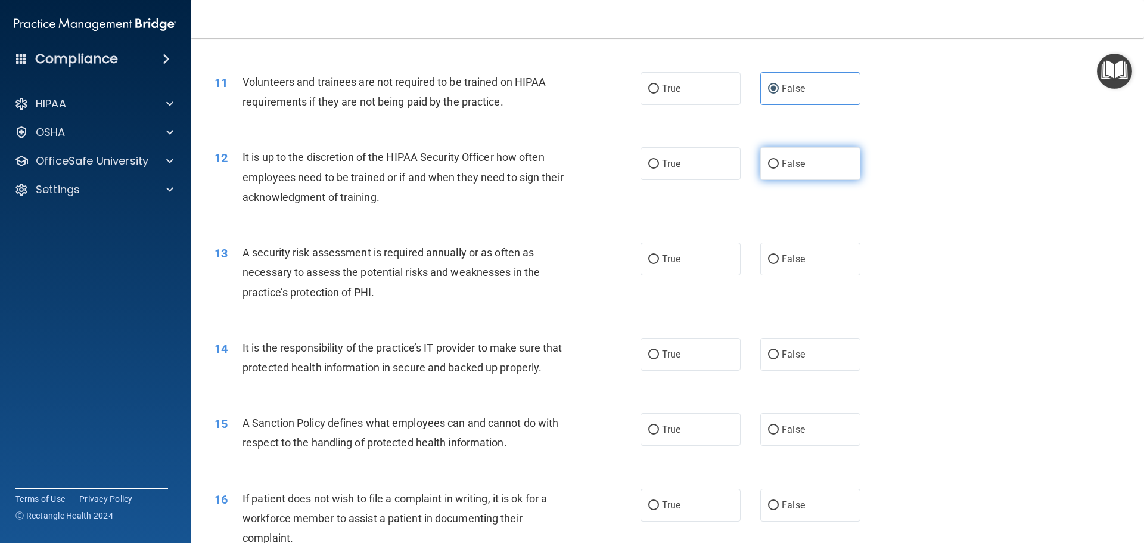
click at [774, 164] on label "False" at bounding box center [810, 163] width 100 height 33
click at [774, 164] on input "False" at bounding box center [773, 164] width 11 height 9
radio input "true"
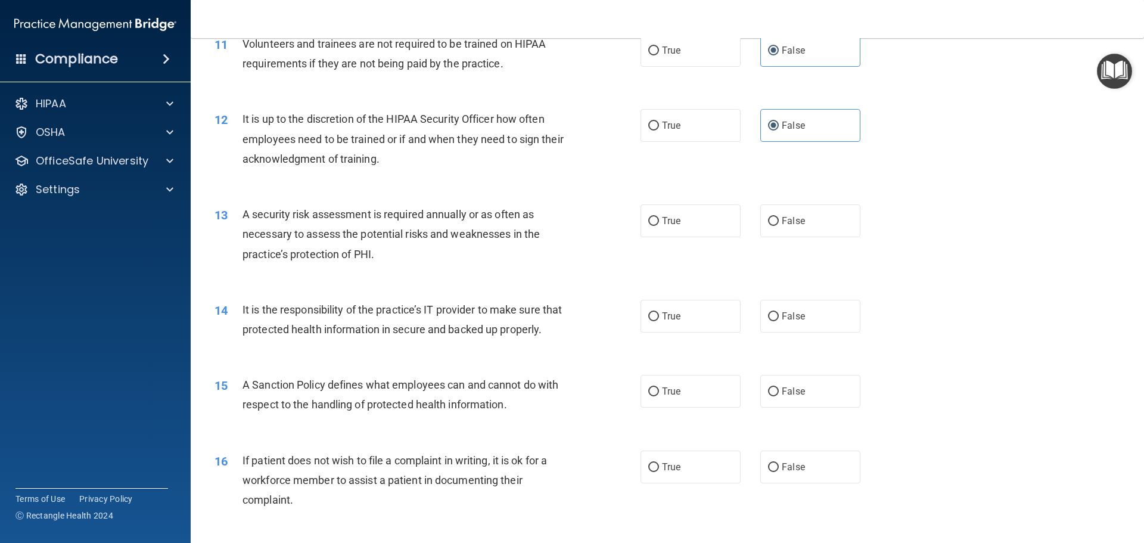
scroll to position [1132, 0]
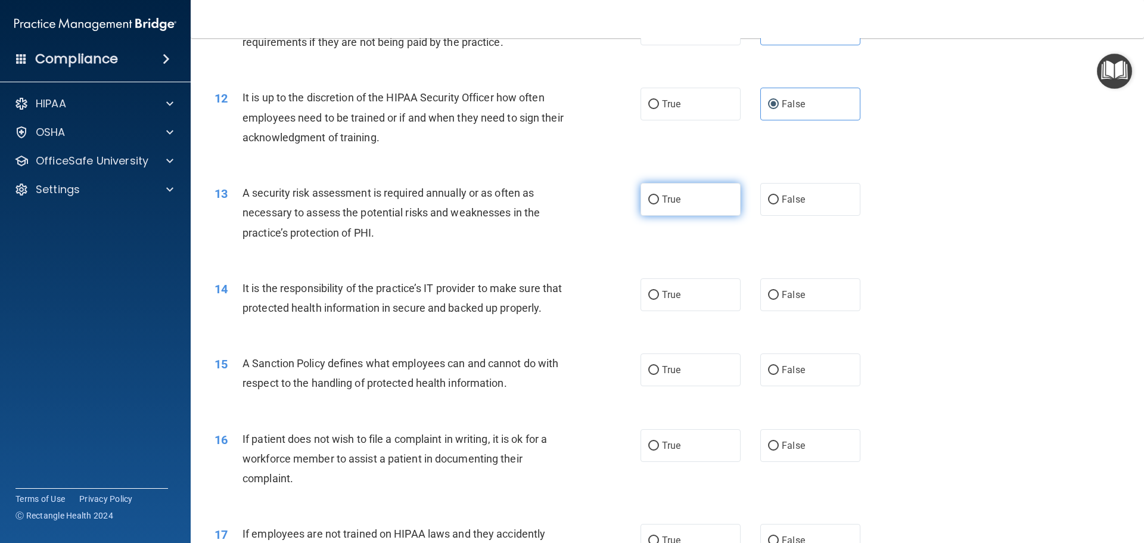
click at [653, 204] on input "True" at bounding box center [653, 199] width 11 height 9
radio input "true"
click at [698, 297] on label "True" at bounding box center [691, 294] width 100 height 33
click at [659, 297] on input "True" at bounding box center [653, 295] width 11 height 9
radio input "true"
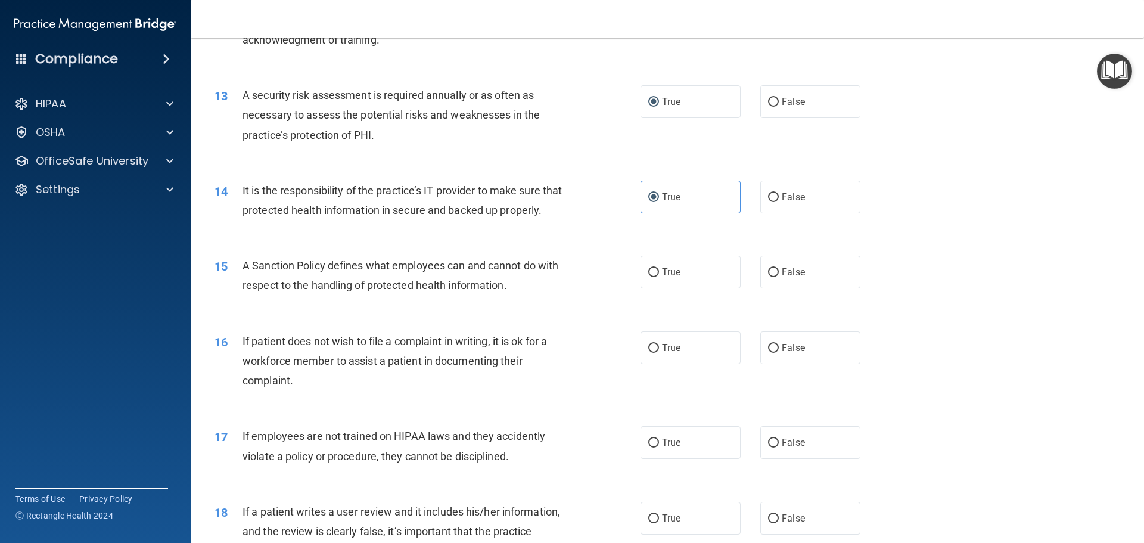
scroll to position [1251, 0]
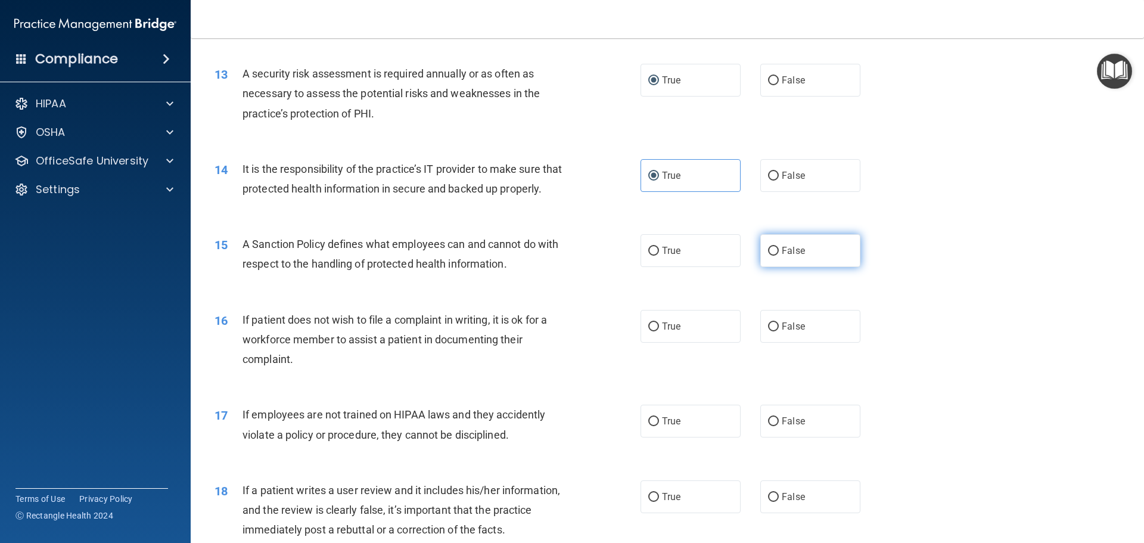
click at [782, 256] on span "False" at bounding box center [793, 250] width 23 height 11
click at [779, 256] on input "False" at bounding box center [773, 251] width 11 height 9
radio input "true"
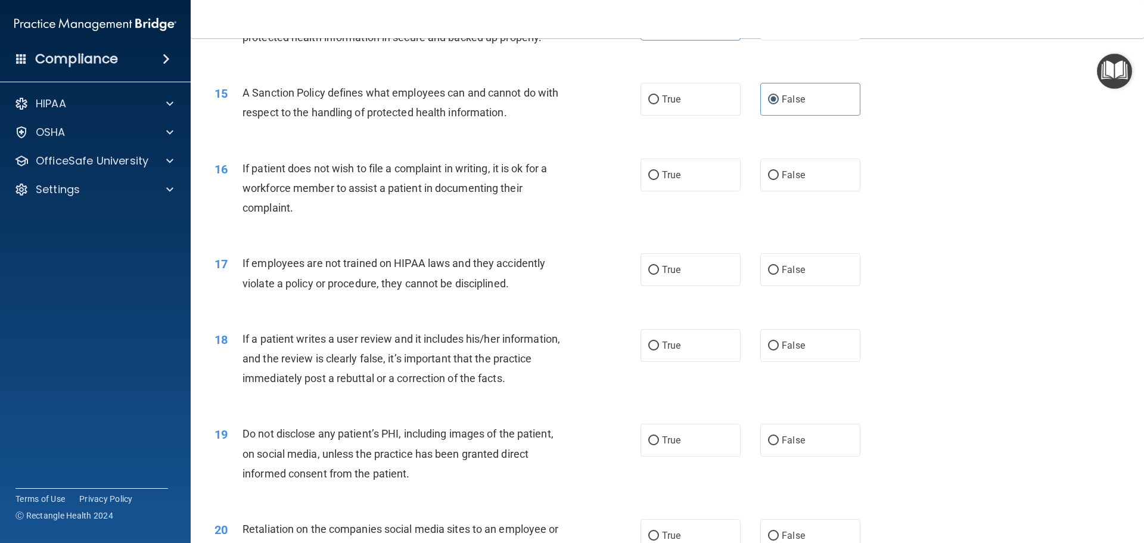
scroll to position [1430, 0]
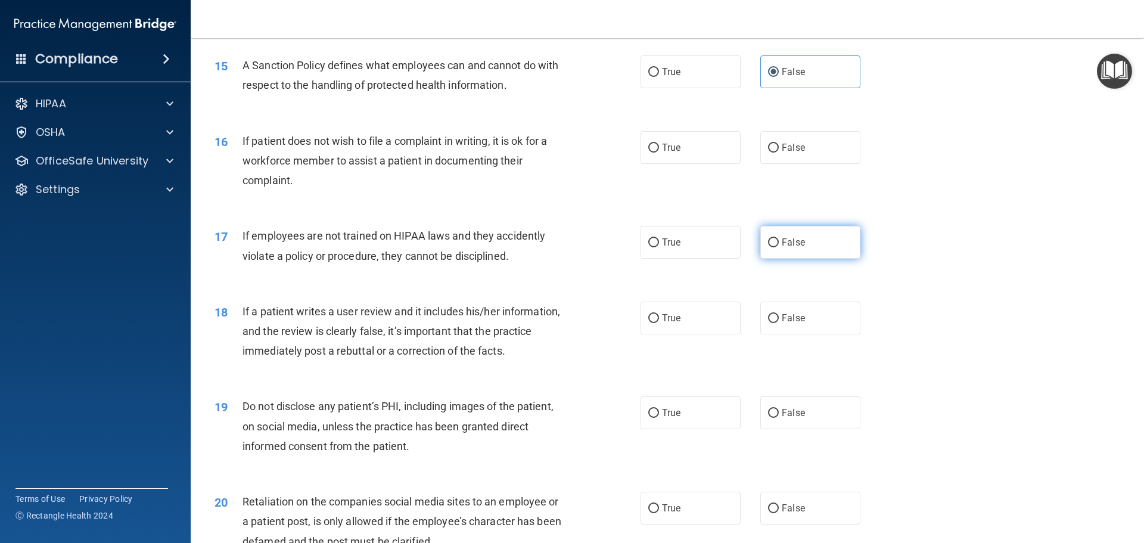
click at [815, 259] on label "False" at bounding box center [810, 242] width 100 height 33
click at [779, 247] on input "False" at bounding box center [773, 242] width 11 height 9
radio input "true"
click at [782, 324] on span "False" at bounding box center [793, 317] width 23 height 11
click at [779, 323] on input "False" at bounding box center [773, 318] width 11 height 9
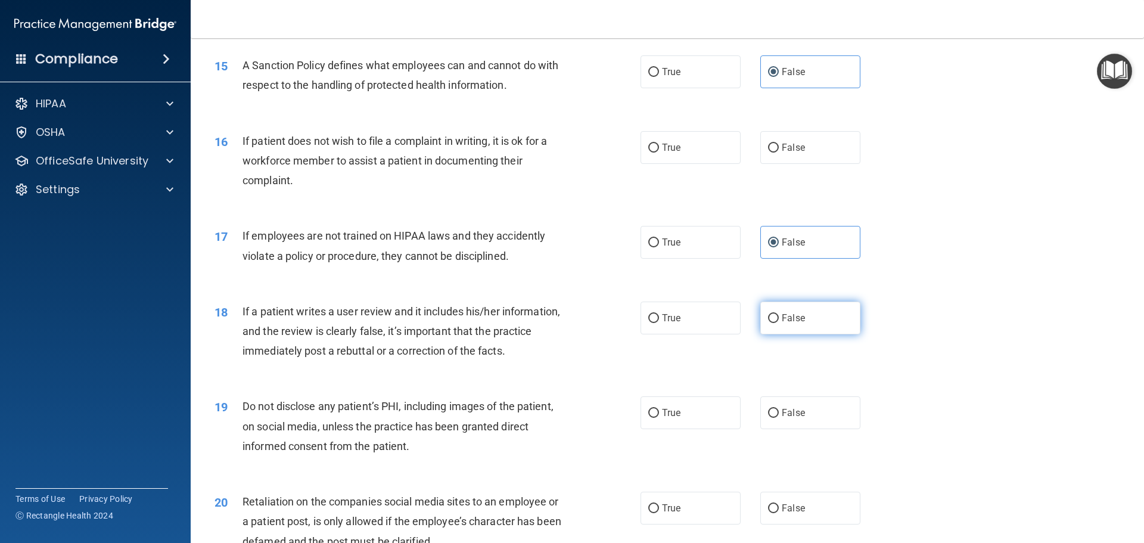
radio input "true"
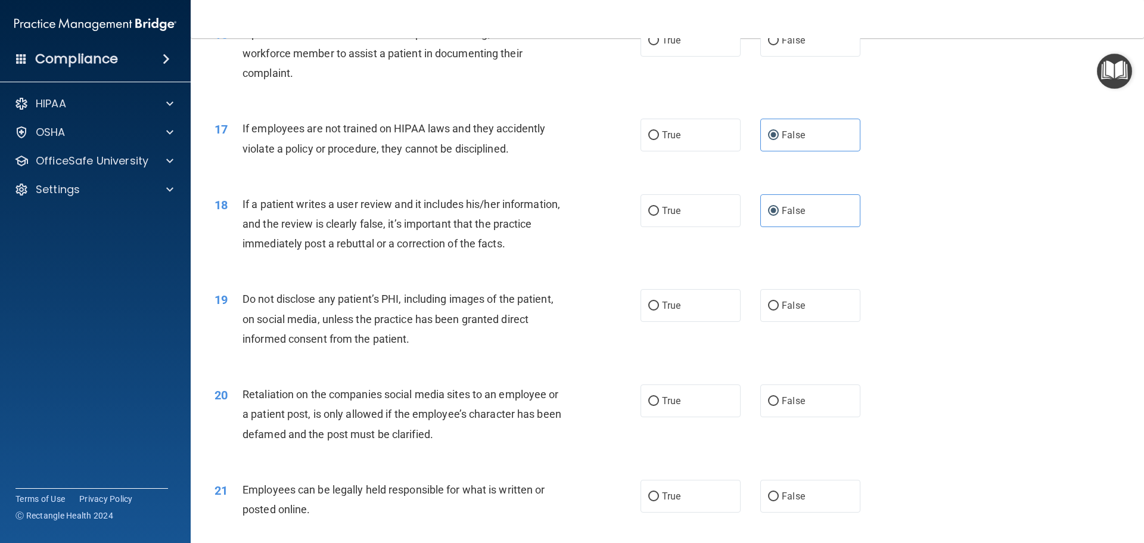
scroll to position [1549, 0]
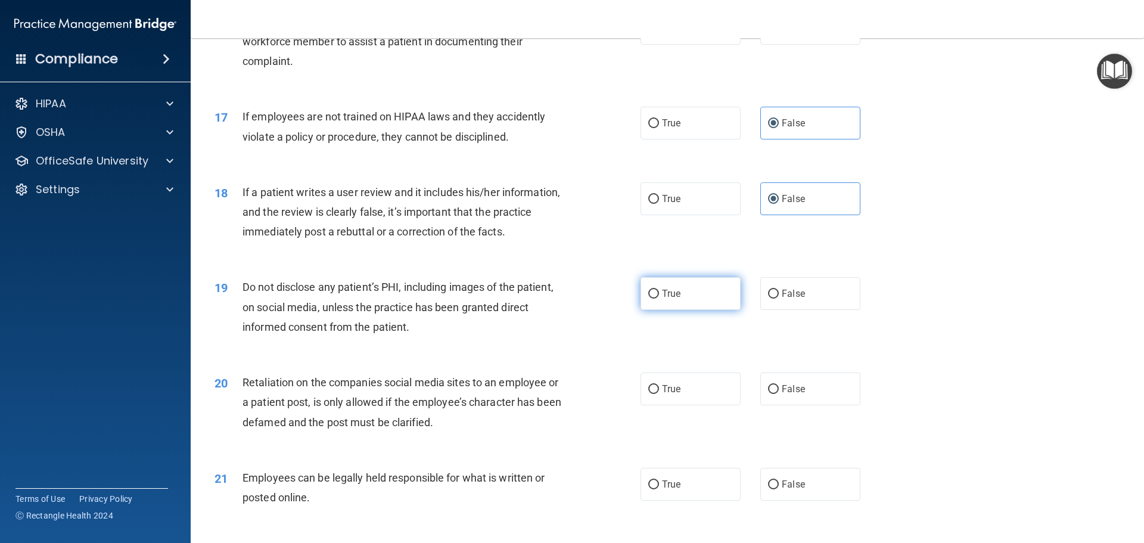
click at [657, 310] on label "True" at bounding box center [691, 293] width 100 height 33
click at [657, 299] on input "True" at bounding box center [653, 294] width 11 height 9
radio input "true"
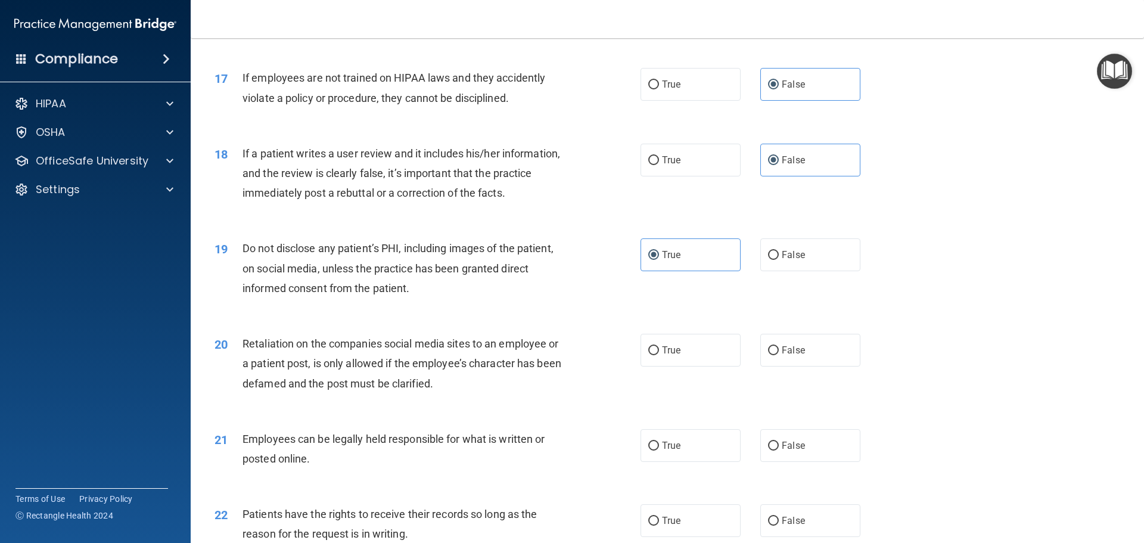
scroll to position [1609, 0]
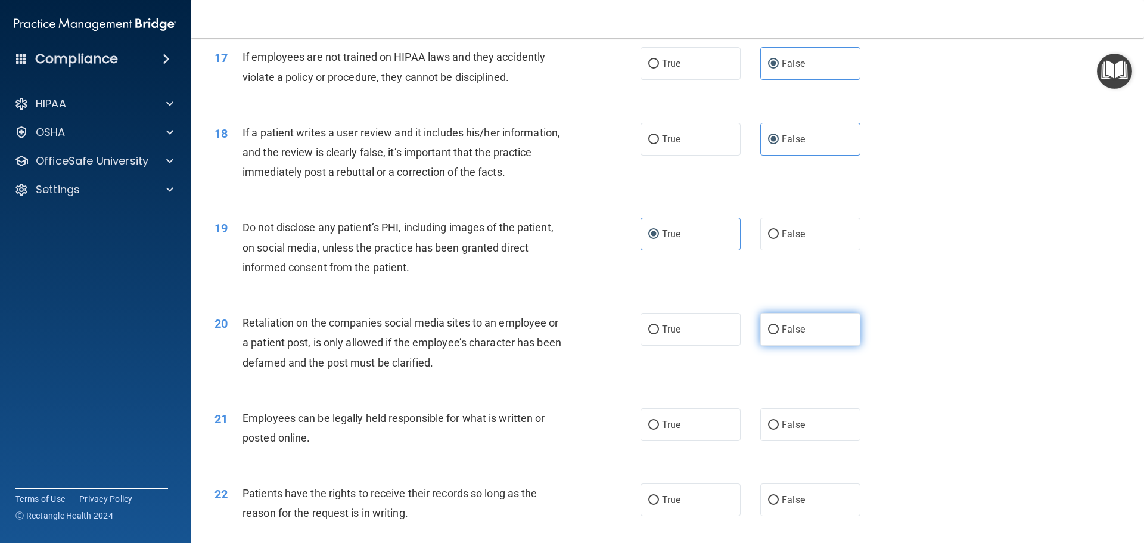
click at [820, 345] on label "False" at bounding box center [810, 329] width 100 height 33
click at [779, 334] on input "False" at bounding box center [773, 329] width 11 height 9
radio input "true"
click at [664, 441] on label "True" at bounding box center [691, 424] width 100 height 33
click at [659, 430] on input "True" at bounding box center [653, 425] width 11 height 9
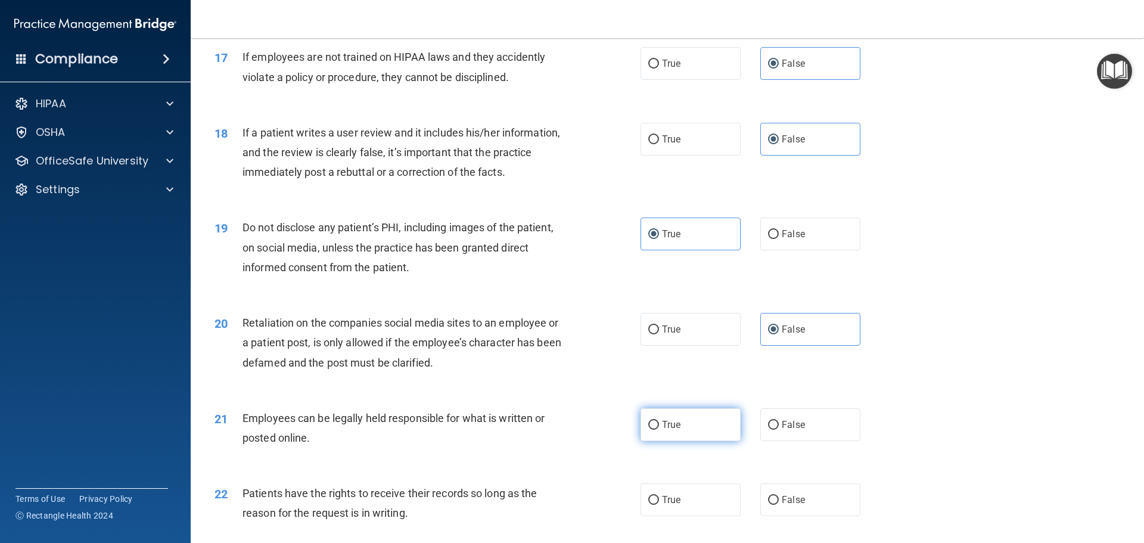
radio input "true"
click at [664, 441] on label "True" at bounding box center [691, 424] width 100 height 33
click at [659, 430] on input "True" at bounding box center [653, 425] width 11 height 9
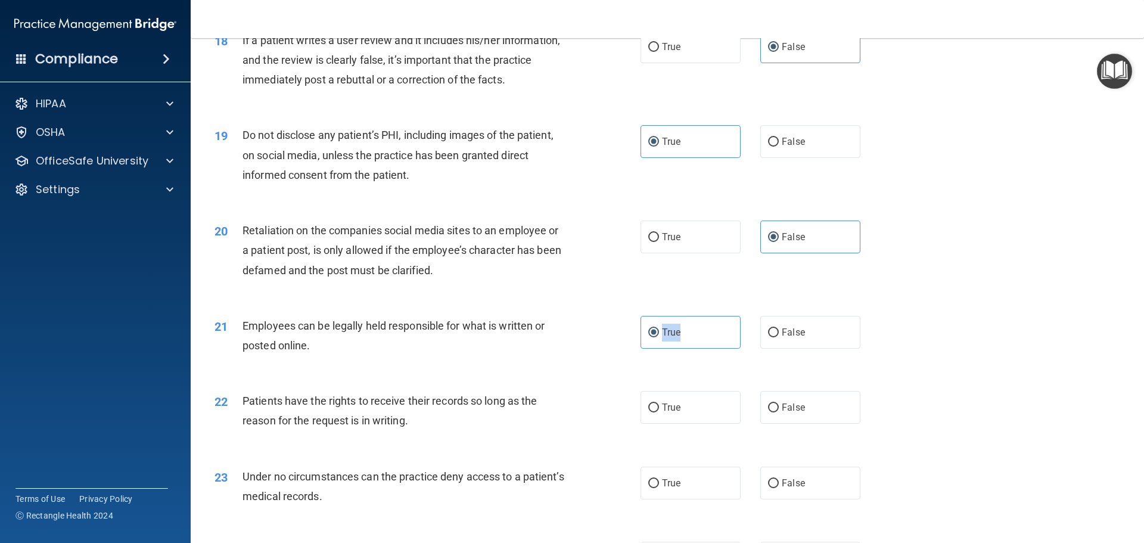
scroll to position [1728, 0]
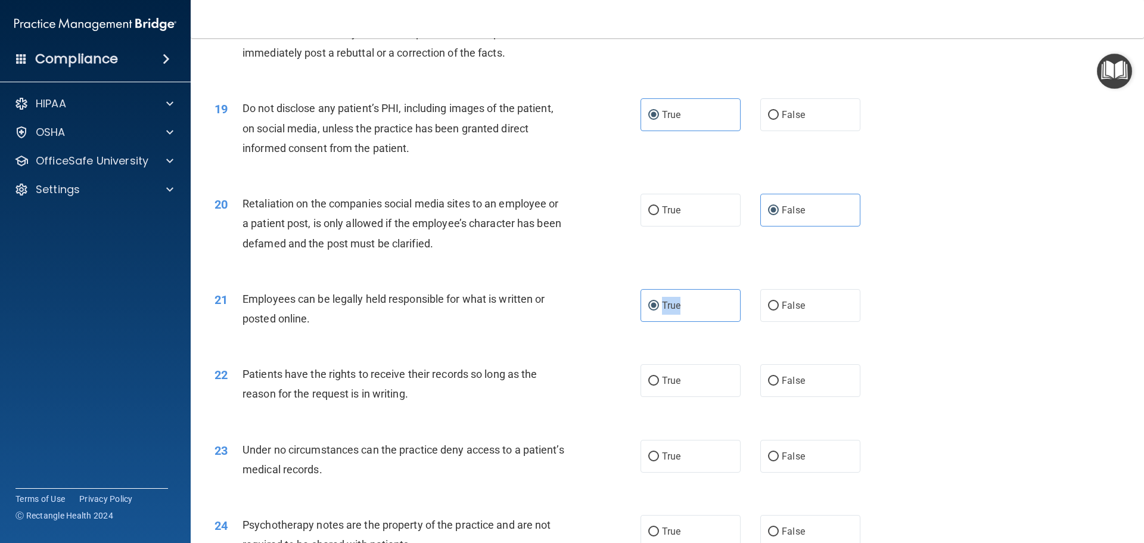
click at [589, 409] on div "22 Patients have the rights to receive their records so long as the reason for …" at bounding box center [428, 386] width 462 height 45
click at [650, 386] on input "True" at bounding box center [653, 381] width 11 height 9
radio input "true"
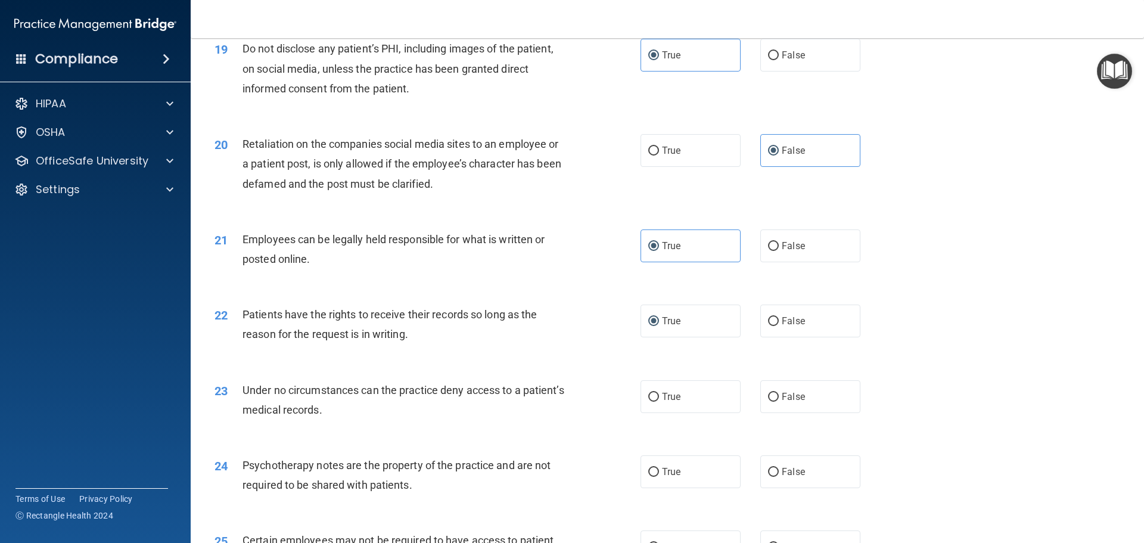
scroll to position [1847, 0]
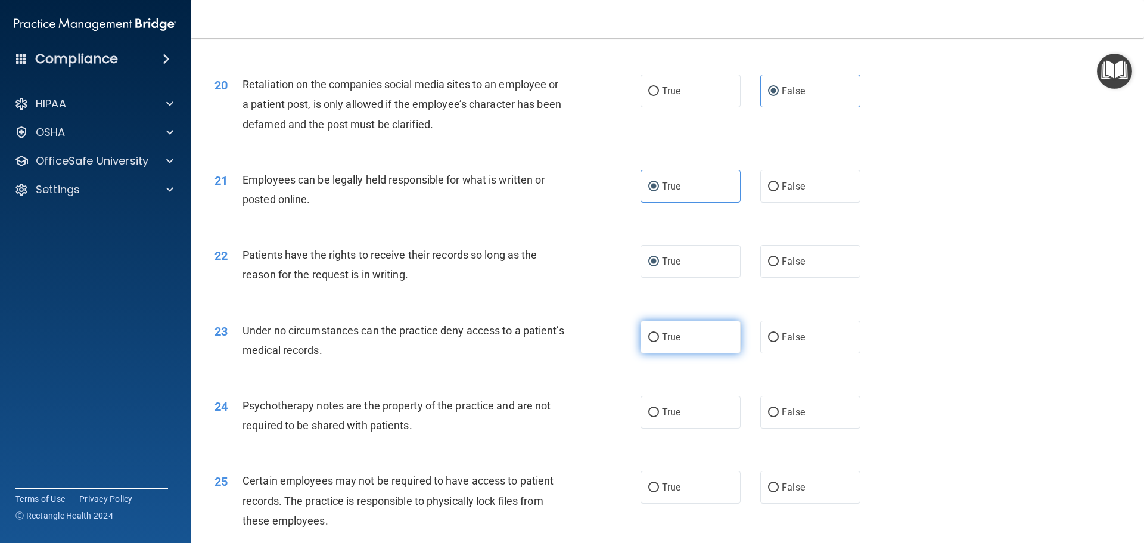
click at [685, 353] on label "True" at bounding box center [691, 337] width 100 height 33
click at [659, 342] on input "True" at bounding box center [653, 337] width 11 height 9
radio input "true"
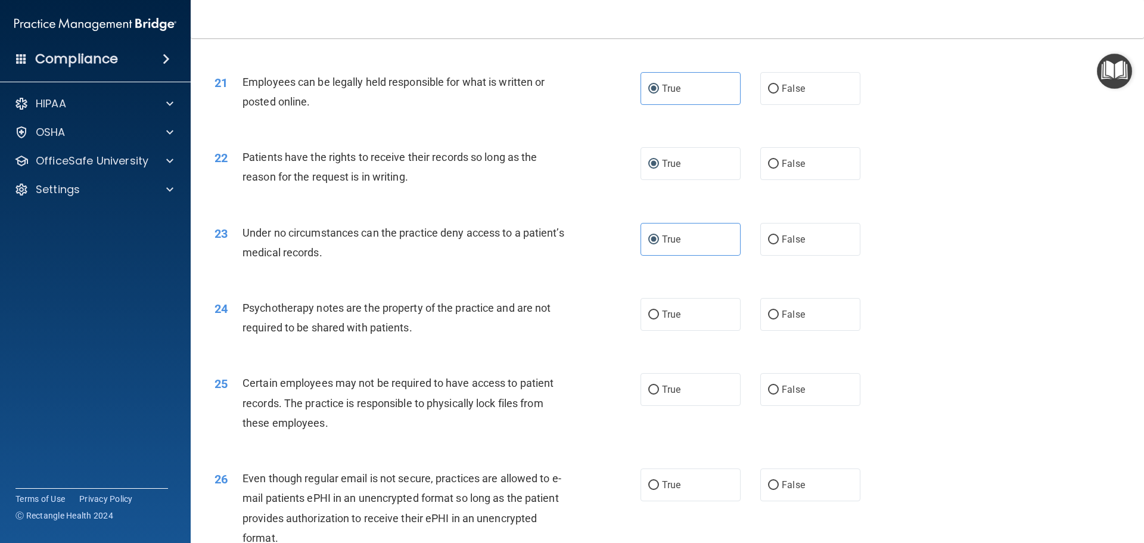
scroll to position [1967, 0]
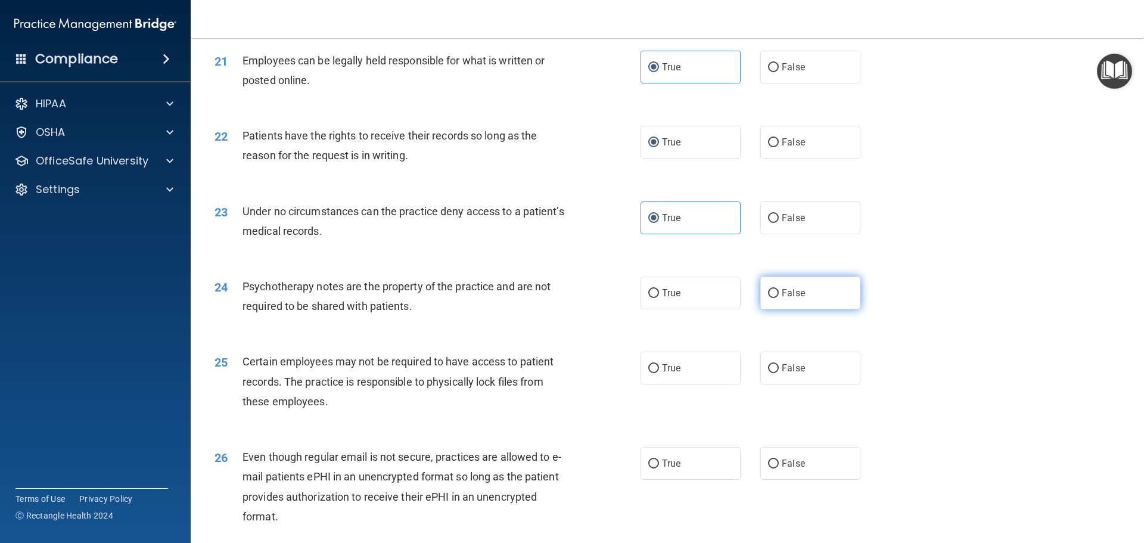
click at [784, 309] on label "False" at bounding box center [810, 293] width 100 height 33
click at [779, 298] on input "False" at bounding box center [773, 293] width 11 height 9
radio input "true"
click at [649, 309] on label "True" at bounding box center [691, 293] width 100 height 33
click at [649, 298] on input "True" at bounding box center [653, 293] width 11 height 9
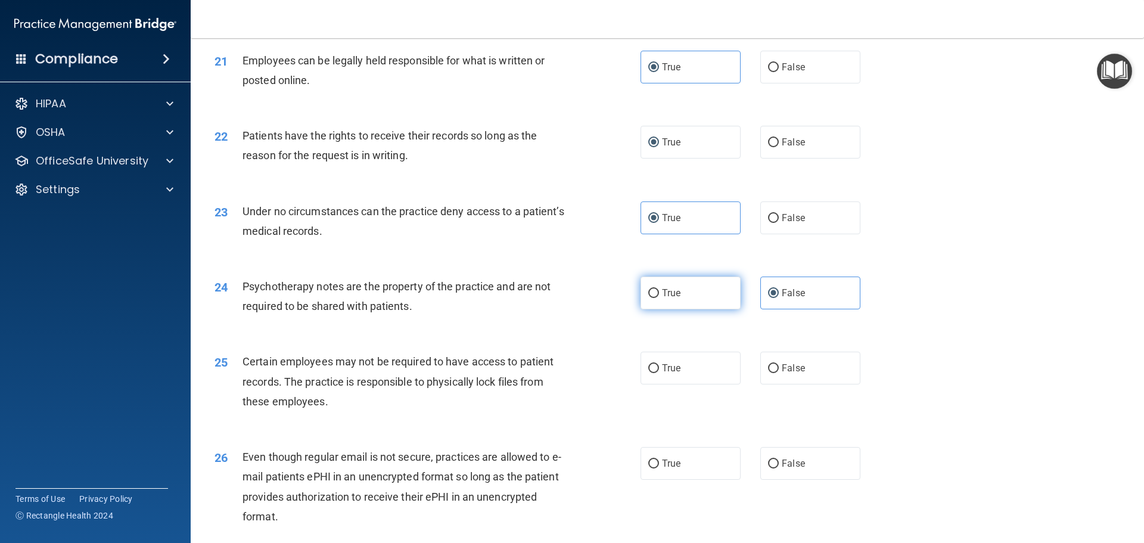
radio input "true"
radio input "false"
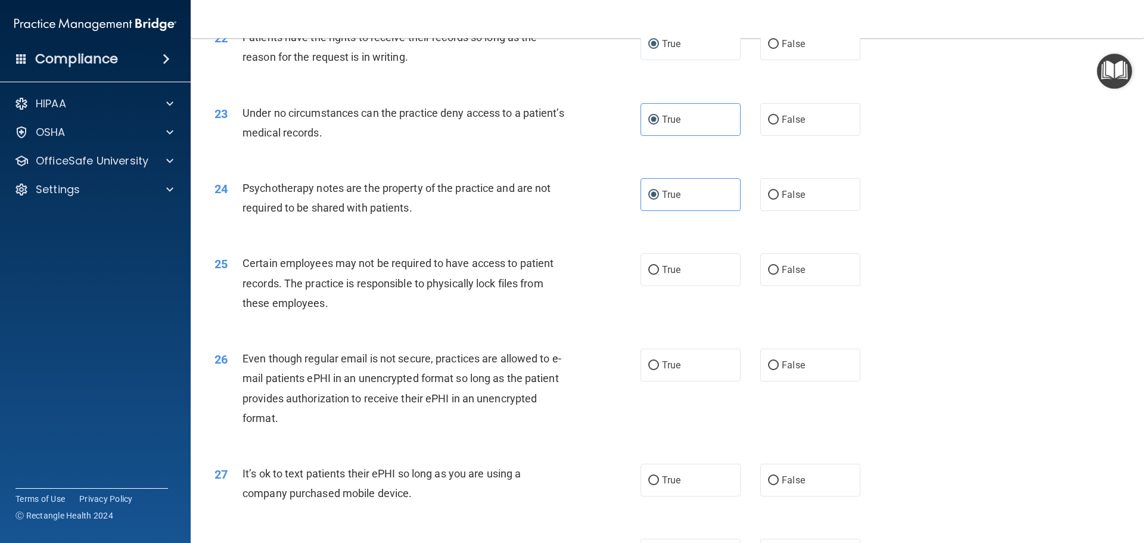
scroll to position [2086, 0]
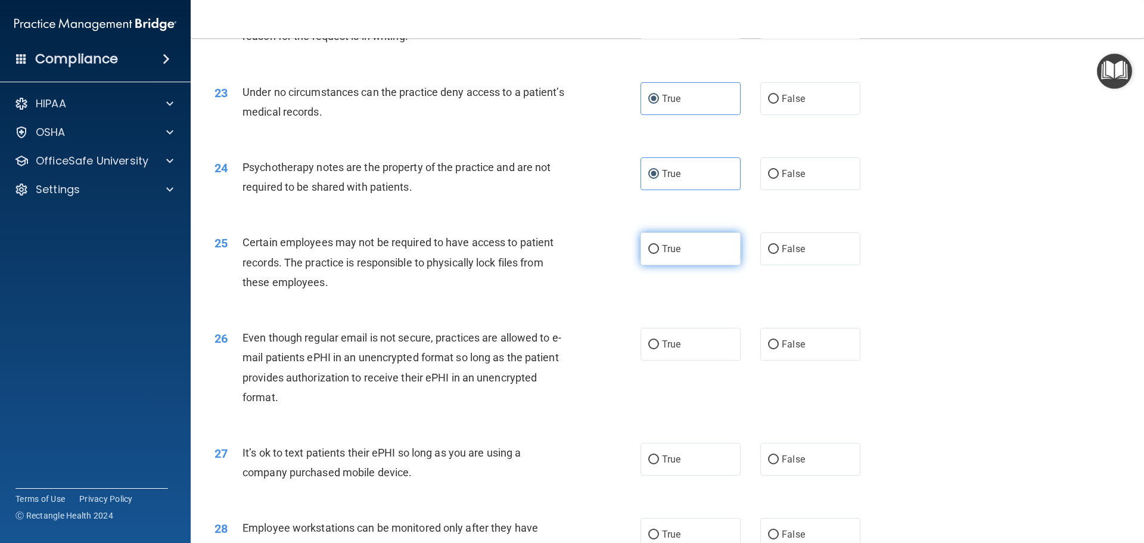
click at [680, 265] on label "True" at bounding box center [691, 248] width 100 height 33
click at [659, 254] on input "True" at bounding box center [653, 249] width 11 height 9
radio input "true"
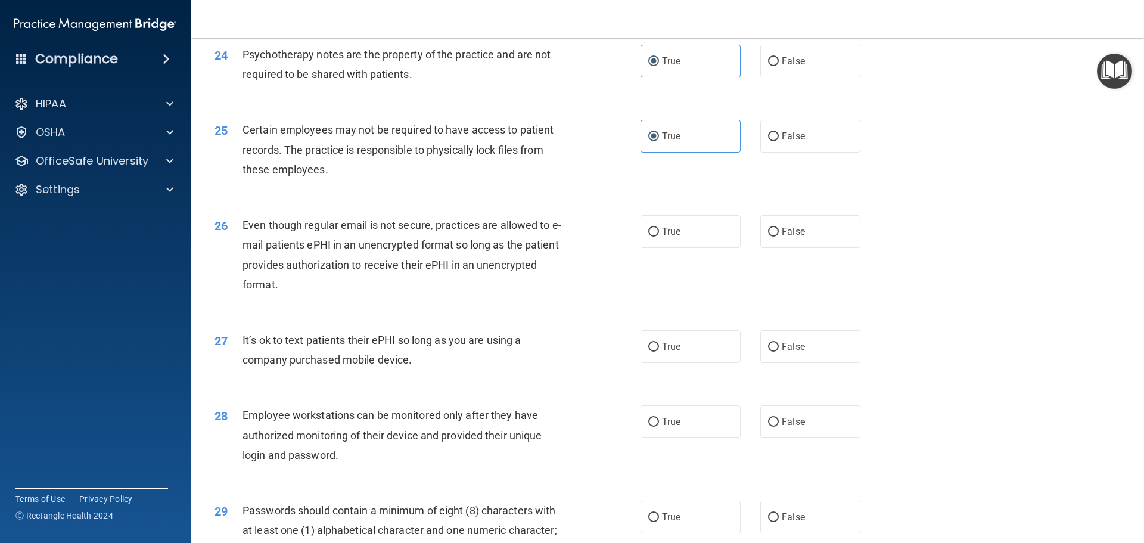
scroll to position [2205, 0]
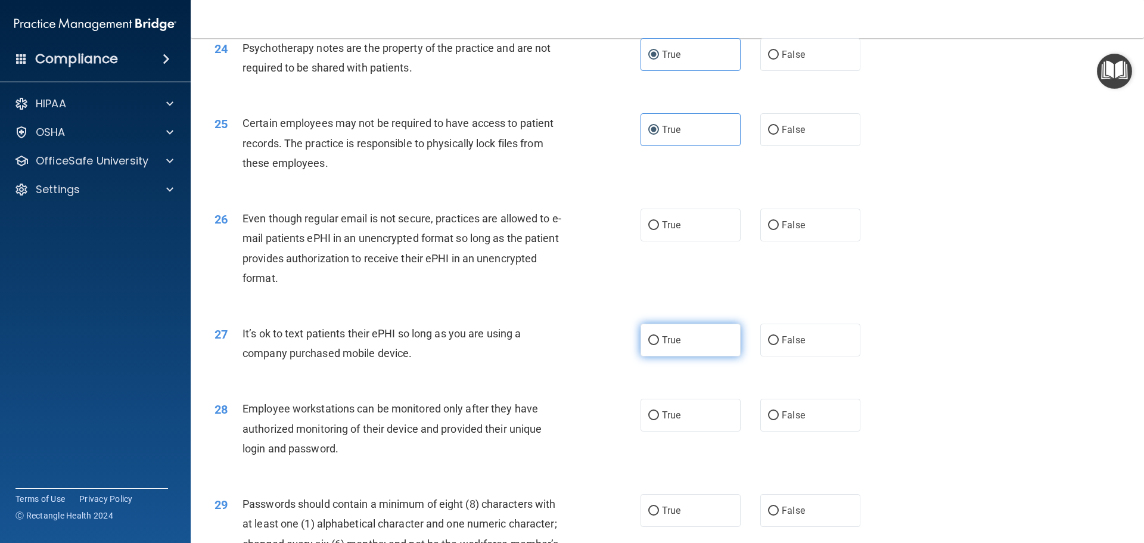
click at [673, 356] on label "True" at bounding box center [691, 340] width 100 height 33
click at [659, 345] on input "True" at bounding box center [653, 340] width 11 height 9
radio input "true"
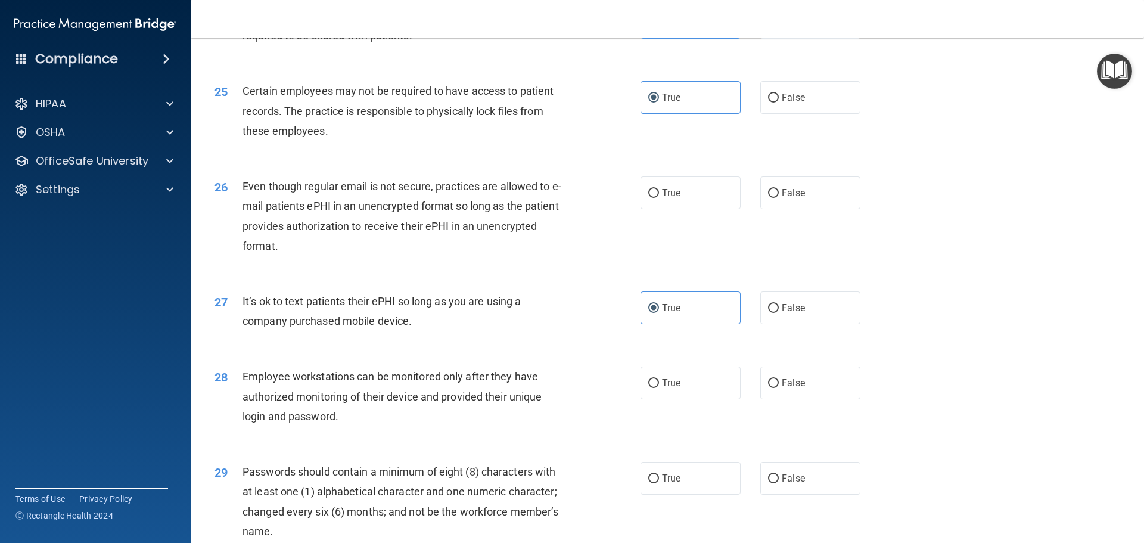
scroll to position [2265, 0]
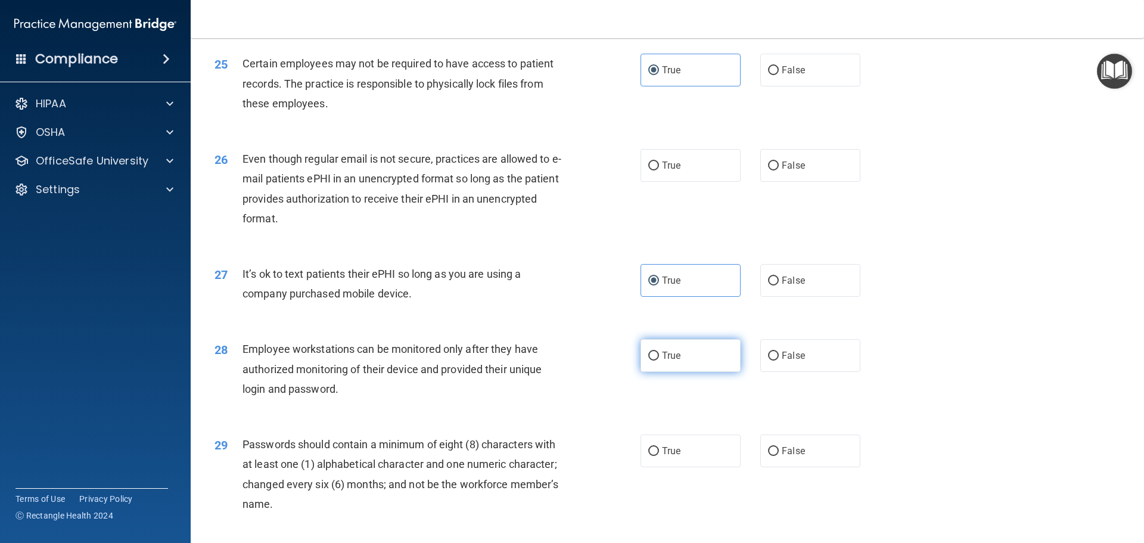
click at [678, 372] on label "True" at bounding box center [691, 355] width 100 height 33
click at [659, 361] on input "True" at bounding box center [653, 356] width 11 height 9
radio input "true"
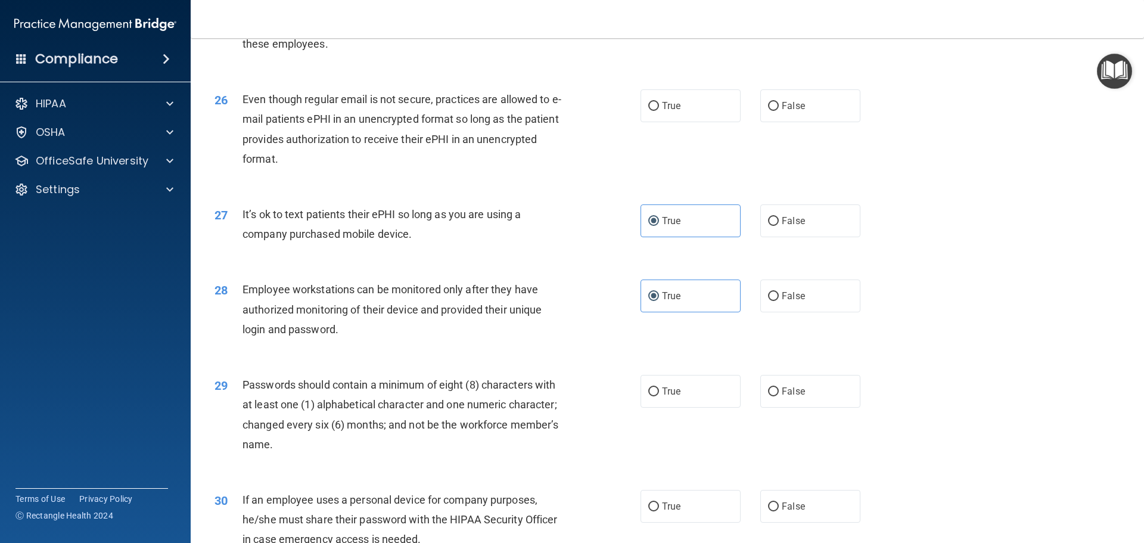
scroll to position [2384, 0]
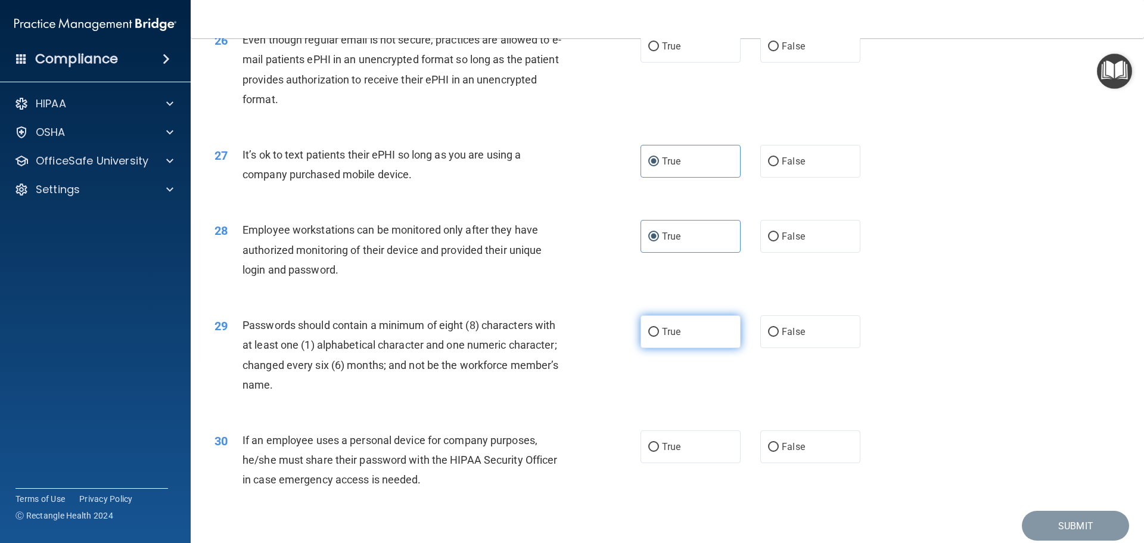
click at [654, 337] on input "True" at bounding box center [653, 332] width 11 height 9
radio input "true"
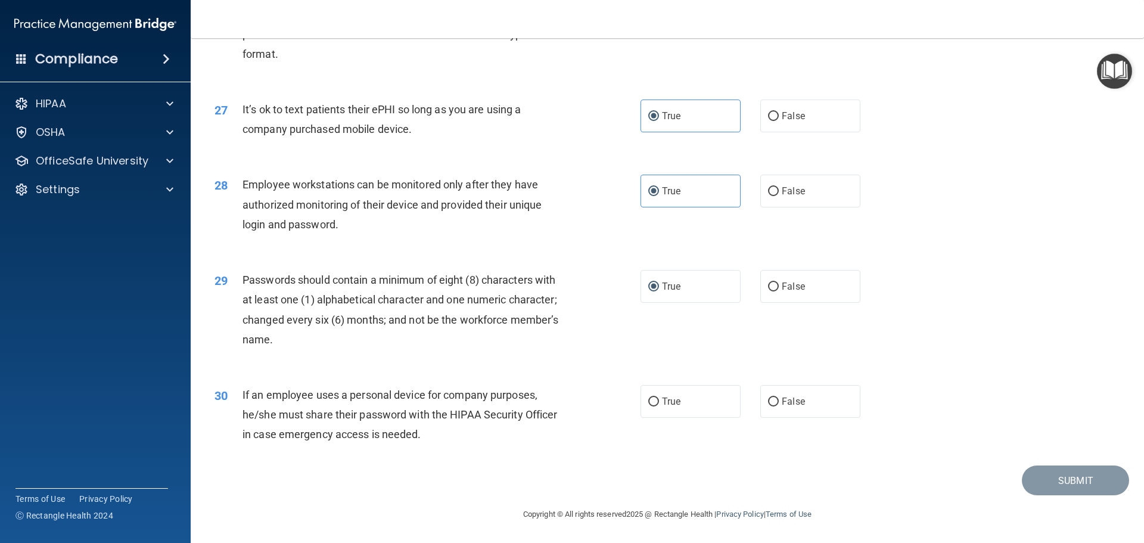
scroll to position [2449, 0]
click at [656, 398] on label "True" at bounding box center [691, 401] width 100 height 33
click at [656, 398] on input "True" at bounding box center [653, 401] width 11 height 9
radio input "true"
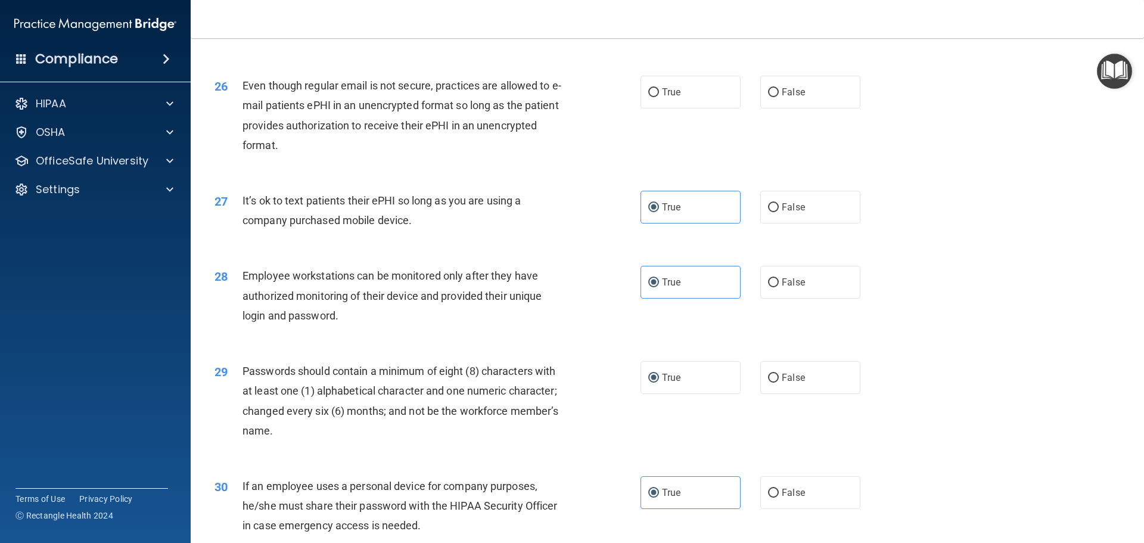
scroll to position [2270, 0]
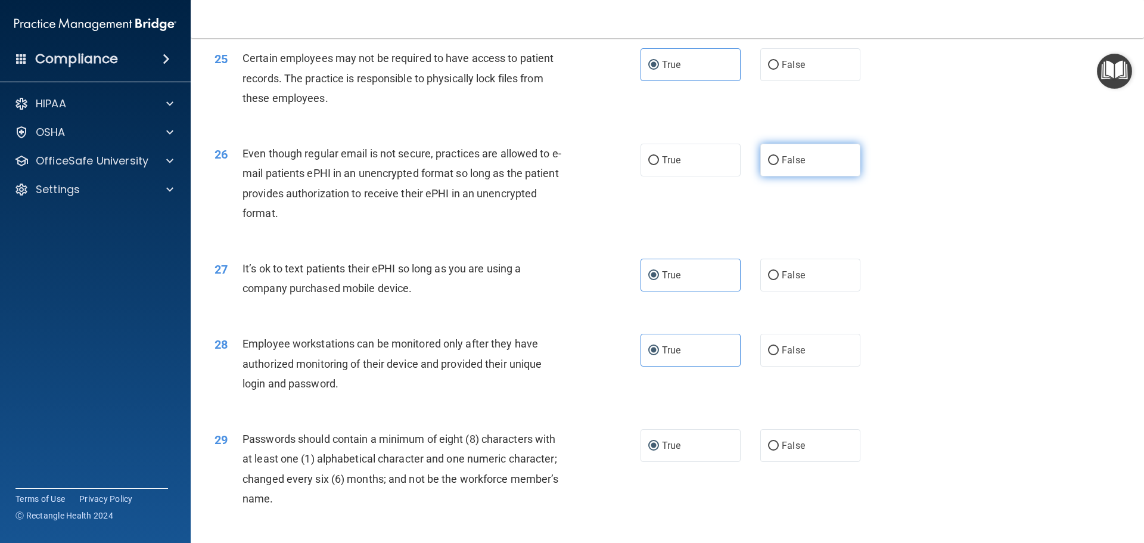
click at [808, 176] on label "False" at bounding box center [810, 160] width 100 height 33
click at [779, 165] on input "False" at bounding box center [773, 160] width 11 height 9
radio input "true"
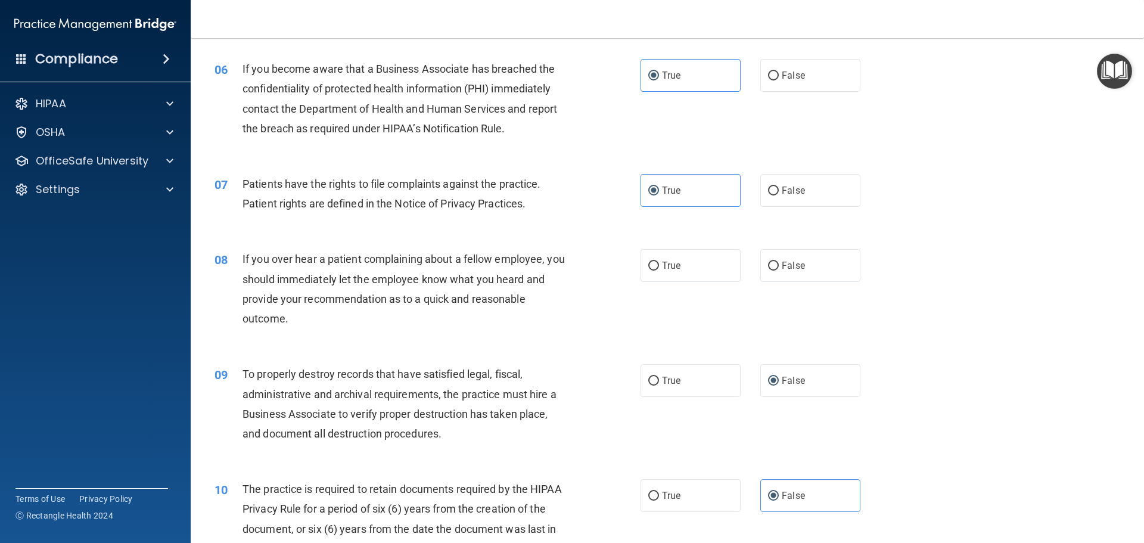
scroll to position [542, 0]
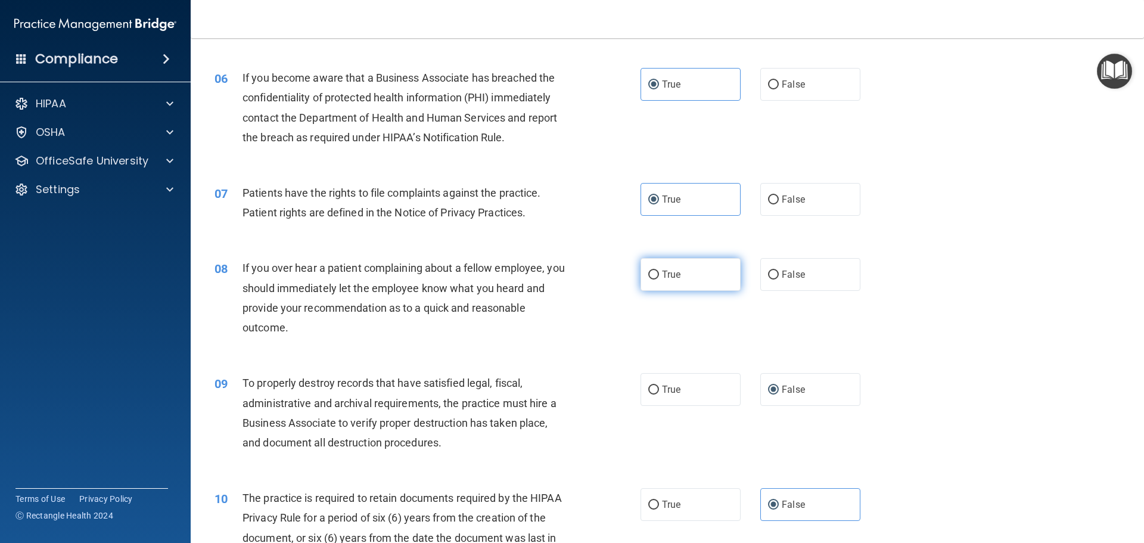
click at [659, 266] on label "True" at bounding box center [691, 274] width 100 height 33
click at [659, 271] on input "True" at bounding box center [653, 275] width 11 height 9
radio input "true"
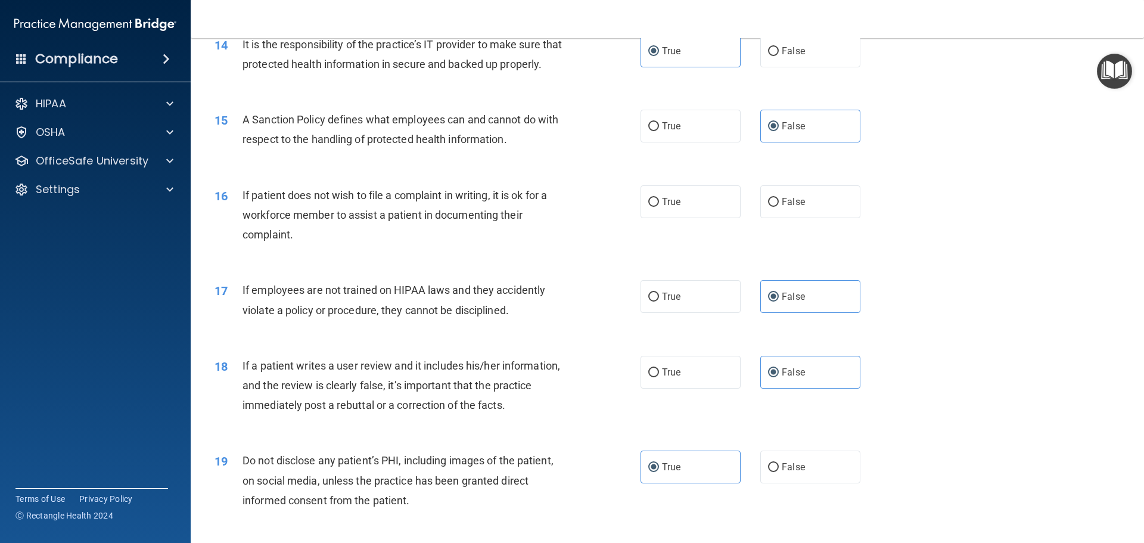
scroll to position [1316, 0]
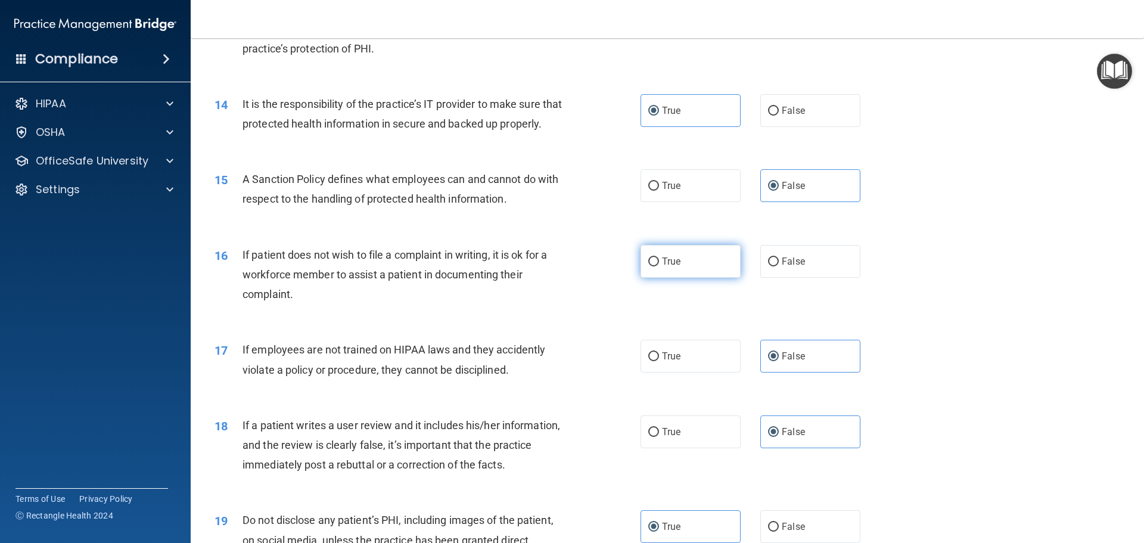
click at [662, 267] on span "True" at bounding box center [671, 261] width 18 height 11
click at [659, 266] on input "True" at bounding box center [653, 261] width 11 height 9
radio input "true"
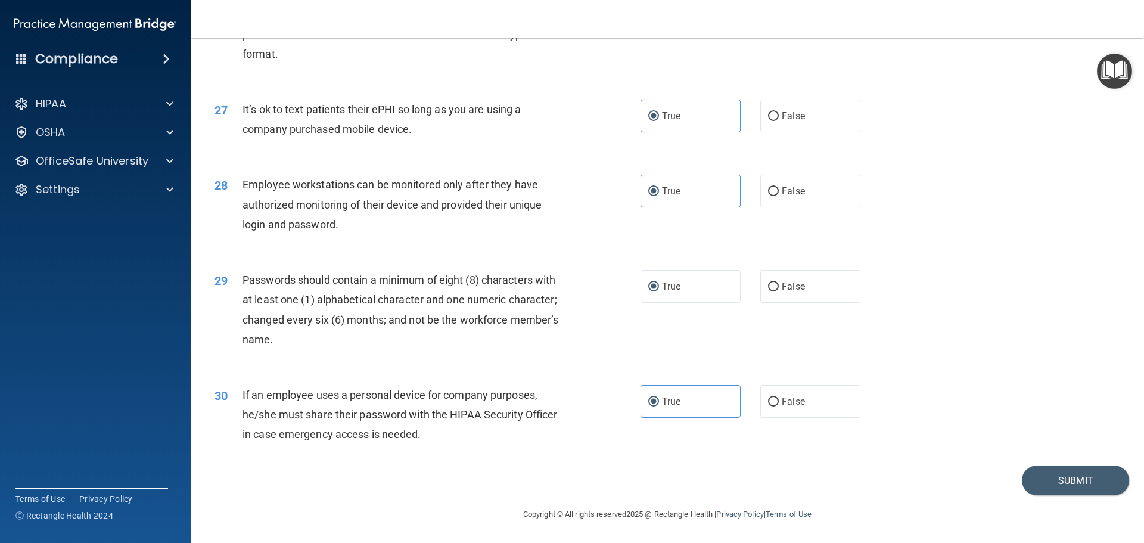
scroll to position [2449, 0]
click at [1089, 477] on button "Submit" at bounding box center [1075, 480] width 107 height 30
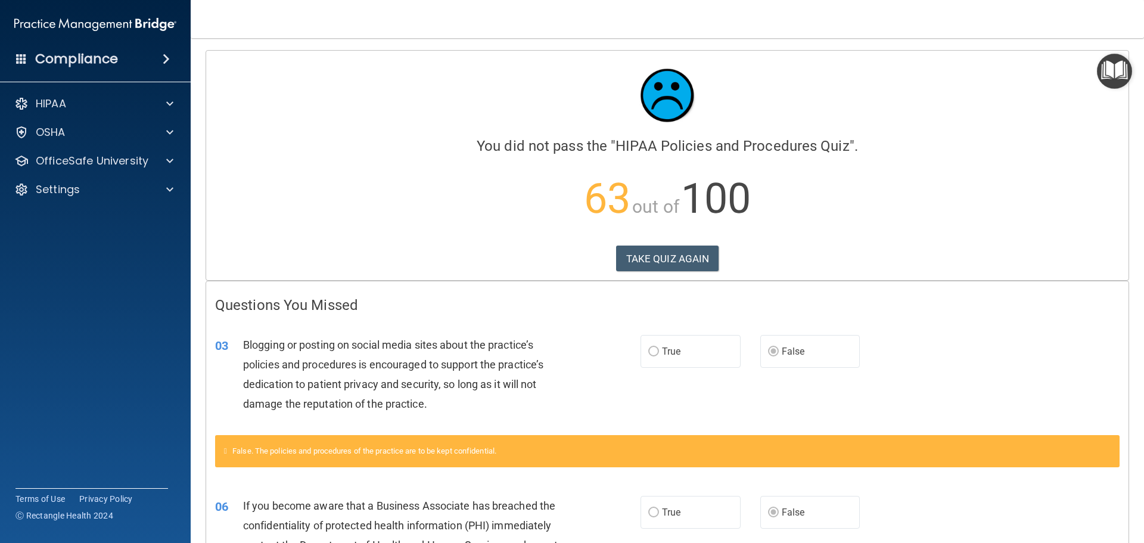
drag, startPoint x: 532, startPoint y: 322, endPoint x: 531, endPoint y: 188, distance: 134.1
click at [644, 263] on button "TAKE QUIZ AGAIN" at bounding box center [667, 259] width 103 height 26
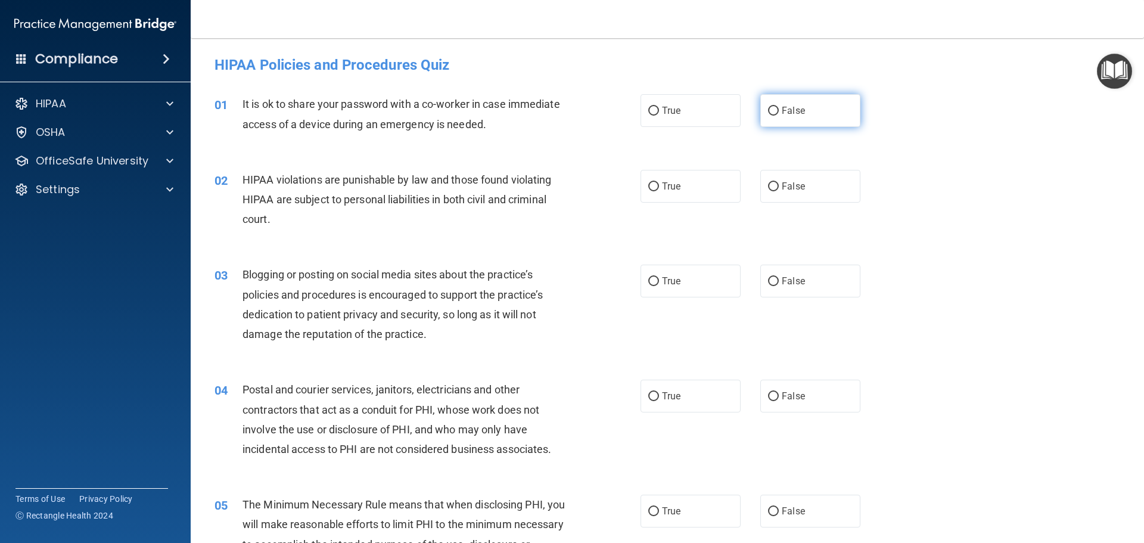
click at [807, 100] on label "False" at bounding box center [810, 110] width 100 height 33
click at [779, 107] on input "False" at bounding box center [773, 111] width 11 height 9
radio input "true"
click at [778, 177] on label "False" at bounding box center [810, 186] width 100 height 33
click at [778, 182] on input "False" at bounding box center [773, 186] width 11 height 9
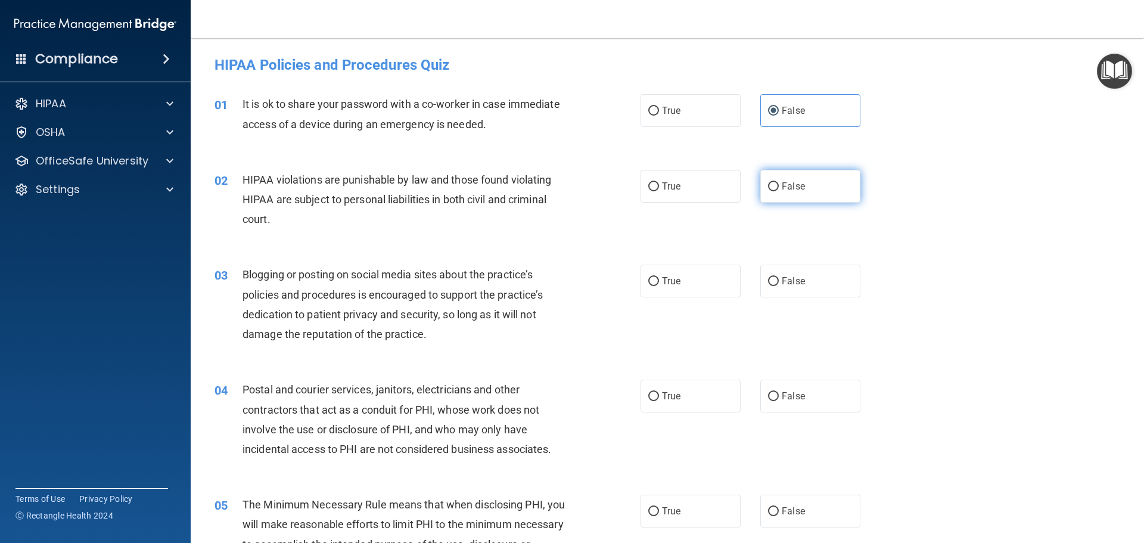
radio input "true"
click at [731, 195] on label "True" at bounding box center [691, 186] width 100 height 33
click at [659, 191] on input "True" at bounding box center [653, 186] width 11 height 9
radio input "true"
radio input "false"
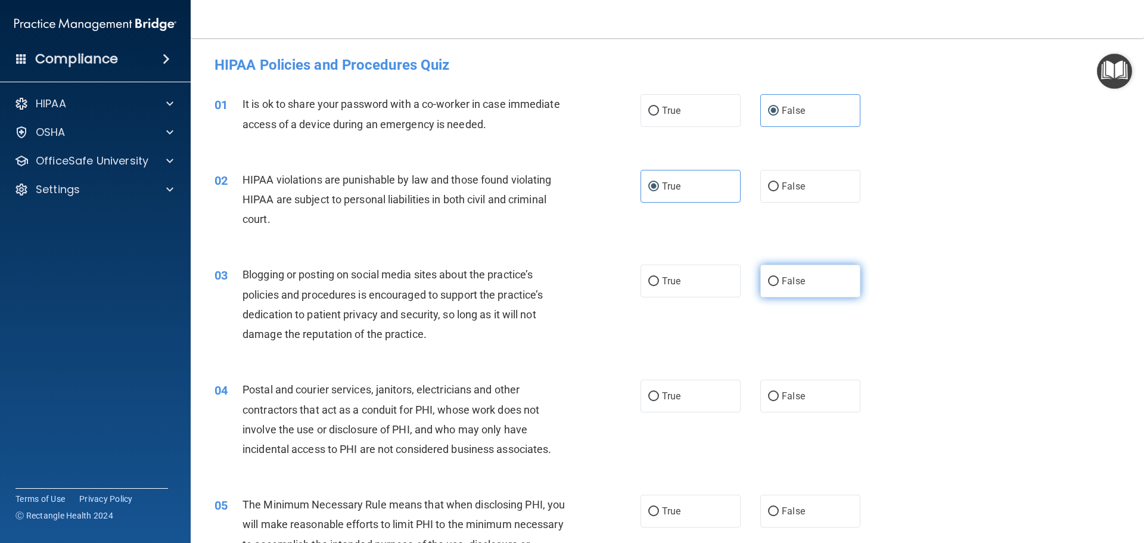
click at [769, 280] on input "False" at bounding box center [773, 281] width 11 height 9
radio input "true"
click at [681, 396] on label "True" at bounding box center [691, 396] width 100 height 33
click at [659, 396] on input "True" at bounding box center [653, 396] width 11 height 9
radio input "true"
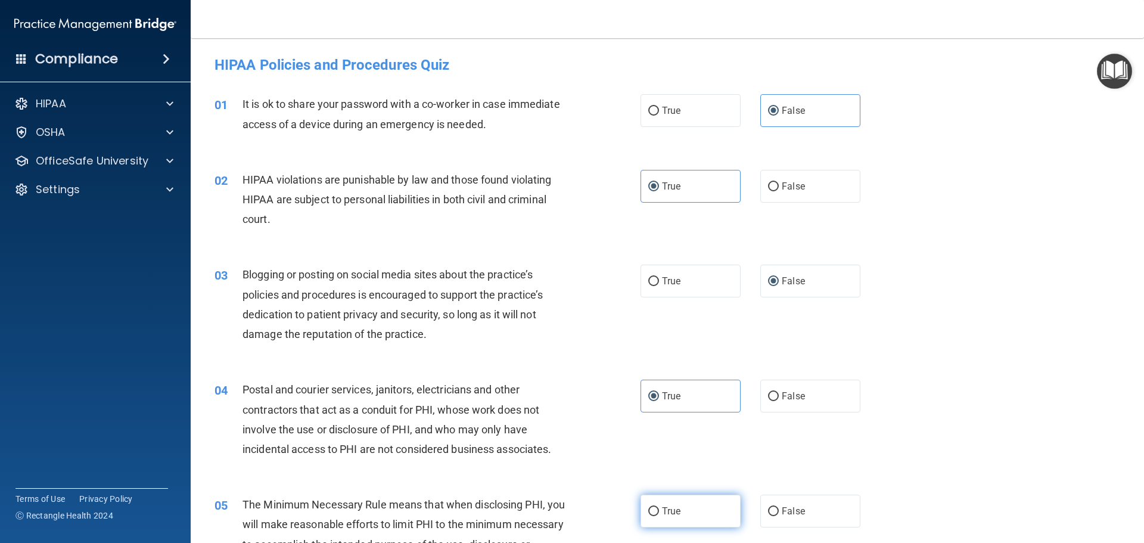
click at [671, 519] on label "True" at bounding box center [691, 511] width 100 height 33
click at [659, 516] on input "True" at bounding box center [653, 511] width 11 height 9
radio input "true"
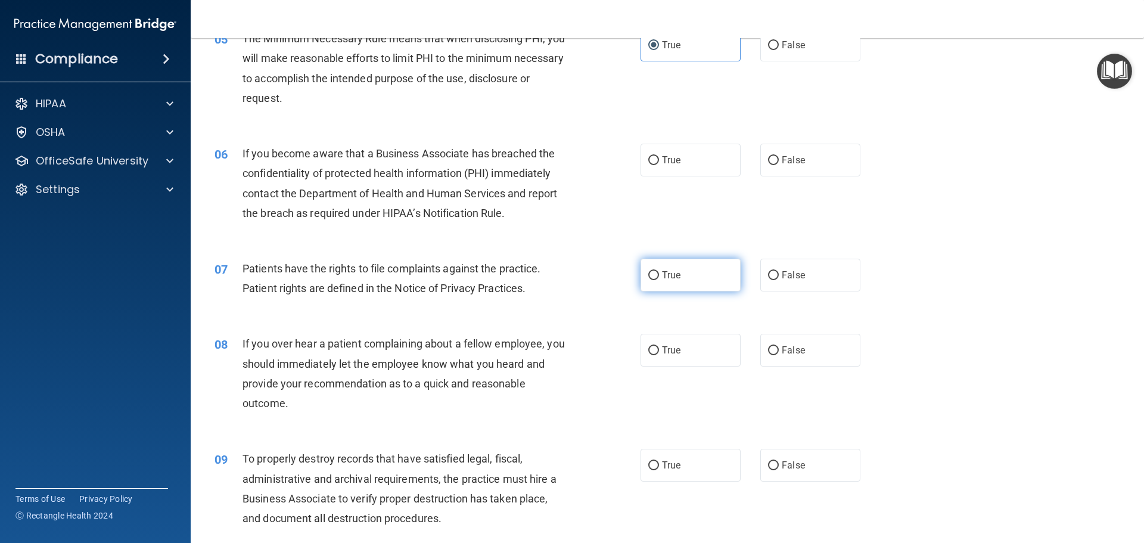
scroll to position [477, 0]
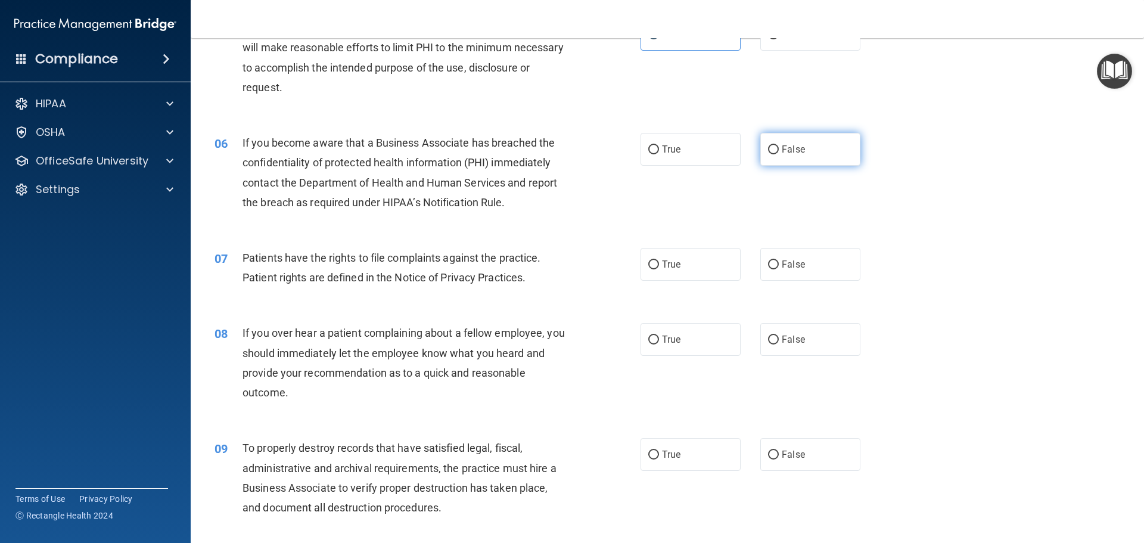
click at [794, 145] on span "False" at bounding box center [793, 149] width 23 height 11
click at [779, 145] on input "False" at bounding box center [773, 149] width 11 height 9
radio input "true"
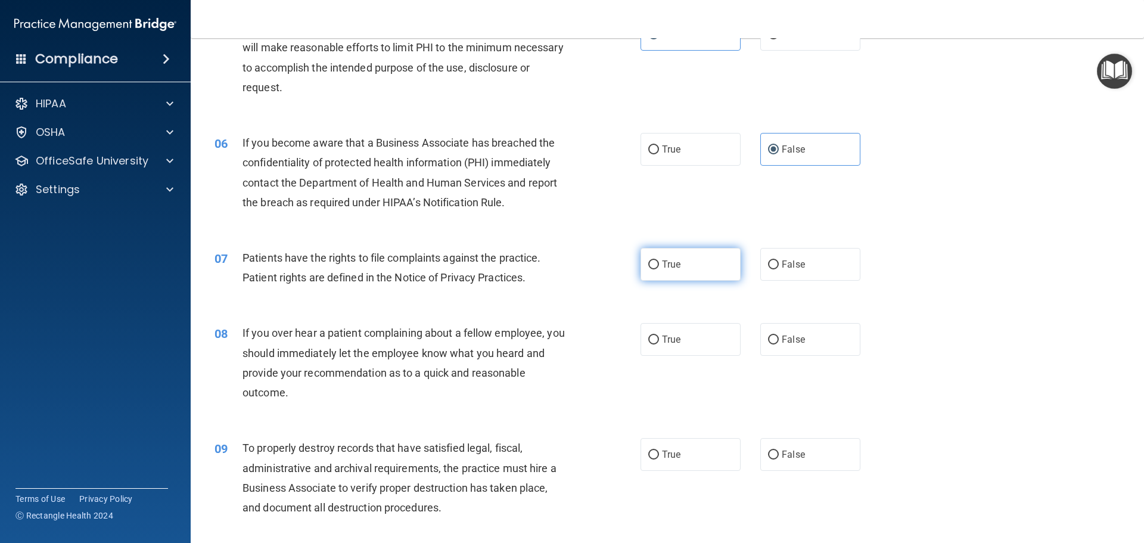
click at [654, 269] on label "True" at bounding box center [691, 264] width 100 height 33
click at [654, 269] on input "True" at bounding box center [653, 264] width 11 height 9
radio input "true"
click at [789, 337] on span "False" at bounding box center [793, 339] width 23 height 11
click at [779, 337] on input "False" at bounding box center [773, 340] width 11 height 9
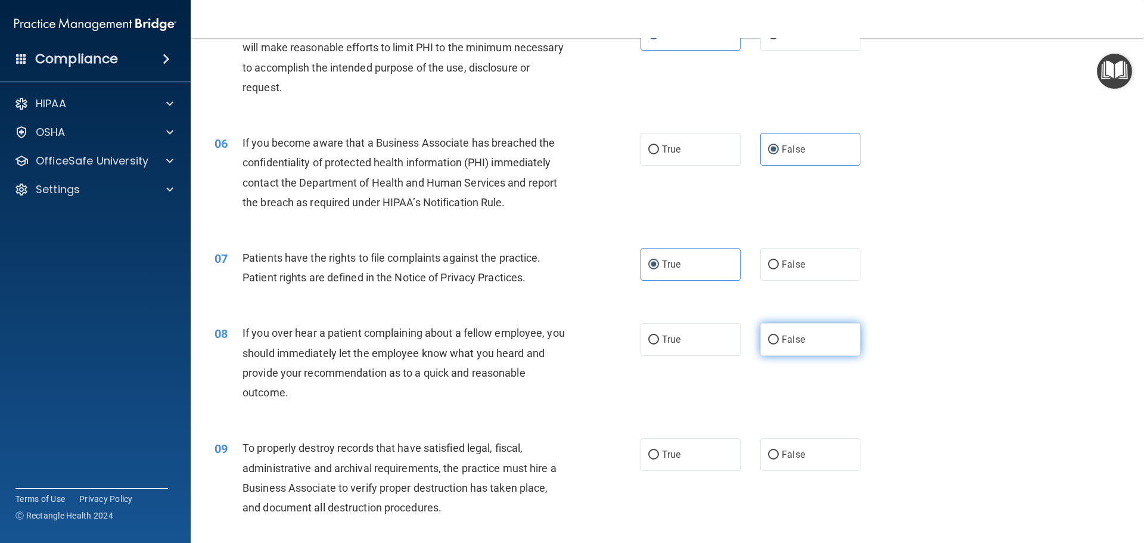
radio input "true"
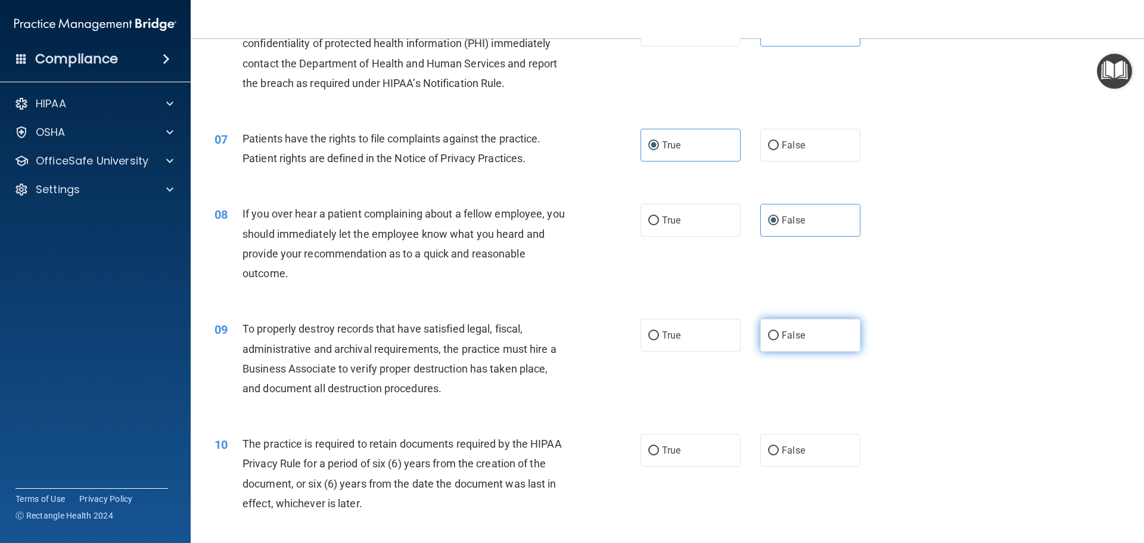
click at [768, 337] on input "False" at bounding box center [773, 335] width 11 height 9
radio input "true"
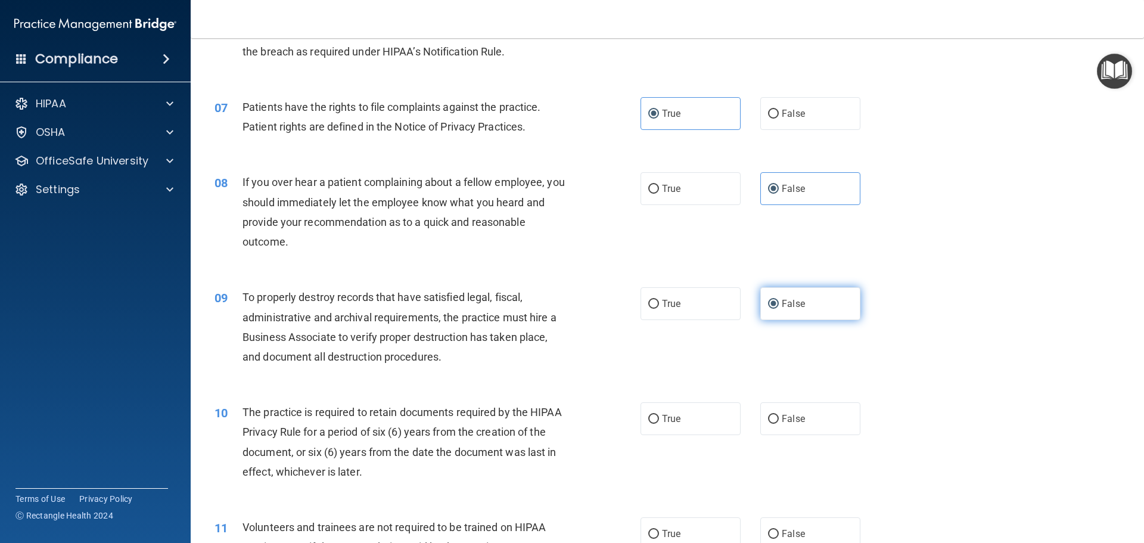
scroll to position [656, 0]
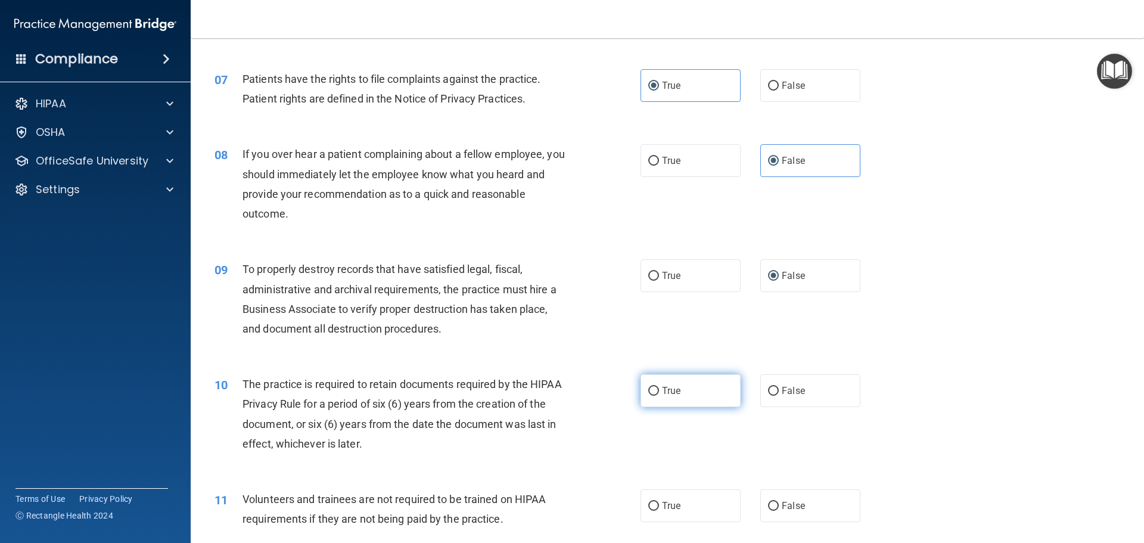
click at [679, 390] on label "True" at bounding box center [691, 390] width 100 height 33
click at [659, 390] on input "True" at bounding box center [653, 391] width 11 height 9
radio input "true"
click at [833, 490] on label "False" at bounding box center [810, 505] width 100 height 33
click at [779, 502] on input "False" at bounding box center [773, 506] width 11 height 9
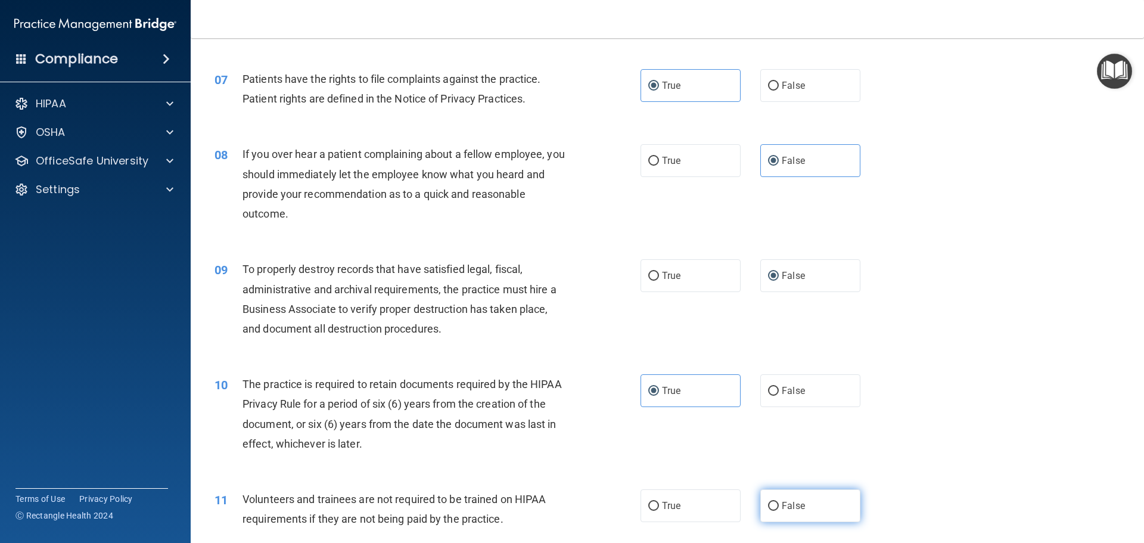
radio input "true"
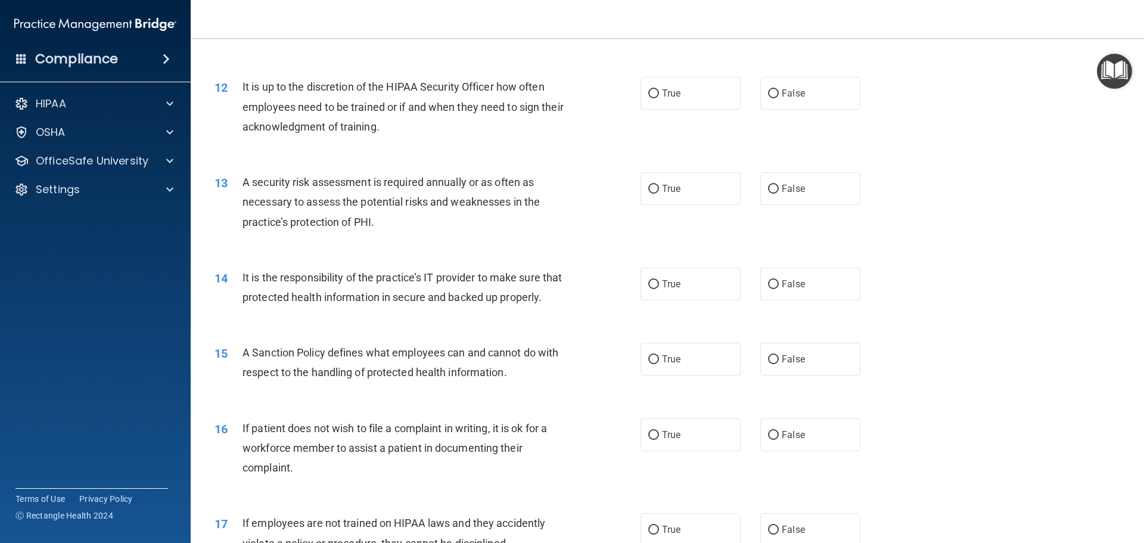
scroll to position [1132, 0]
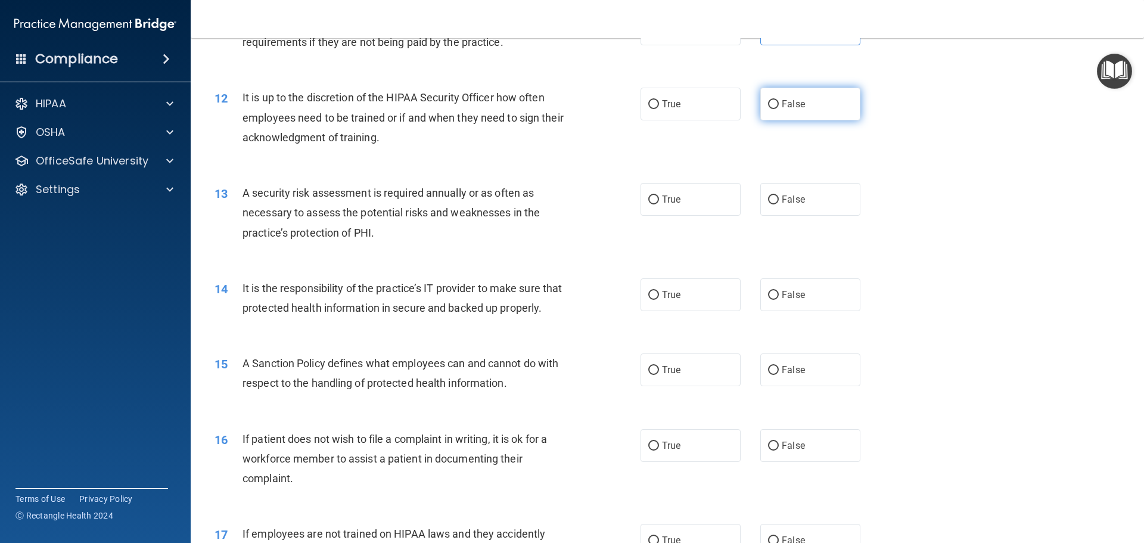
click at [773, 91] on label "False" at bounding box center [810, 104] width 100 height 33
click at [773, 100] on input "False" at bounding box center [773, 104] width 11 height 9
radio input "true"
click at [702, 189] on label "True" at bounding box center [691, 199] width 100 height 33
click at [659, 195] on input "True" at bounding box center [653, 199] width 11 height 9
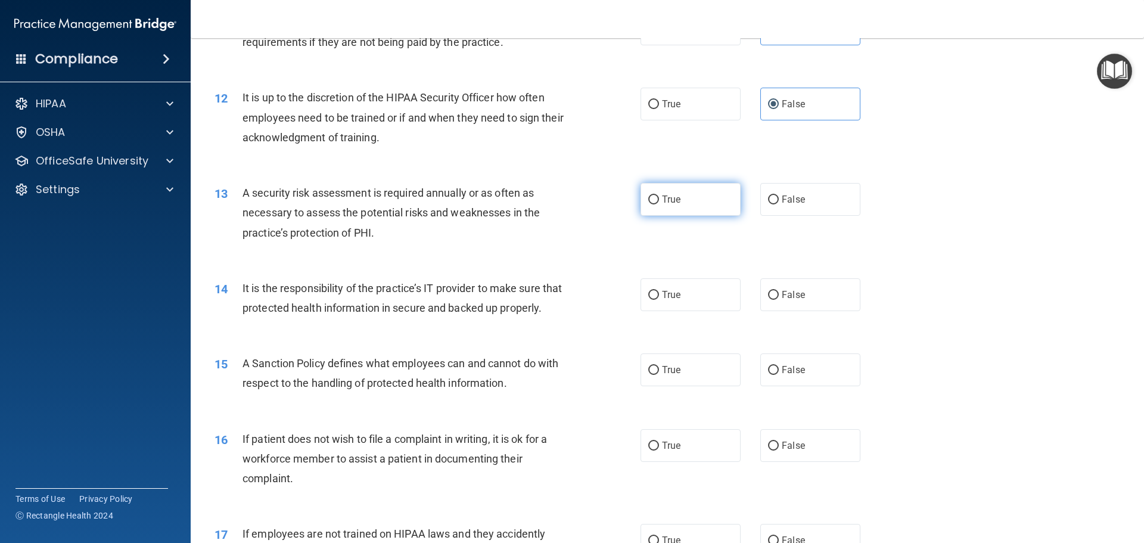
radio input "true"
click at [760, 295] on label "False" at bounding box center [810, 294] width 100 height 33
click at [768, 295] on input "False" at bounding box center [773, 295] width 11 height 9
radio input "true"
click at [688, 487] on div "16 If patient does not wish to file a complaint in writing, it is ok for a work…" at bounding box center [668, 461] width 924 height 95
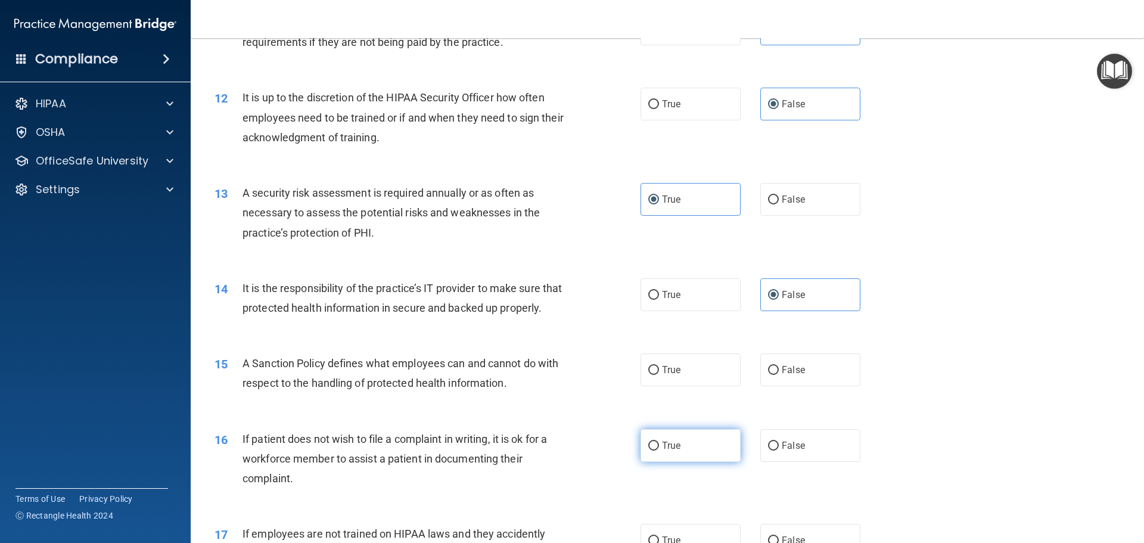
click at [687, 462] on label "True" at bounding box center [691, 445] width 100 height 33
click at [659, 451] on input "True" at bounding box center [653, 446] width 11 height 9
radio input "true"
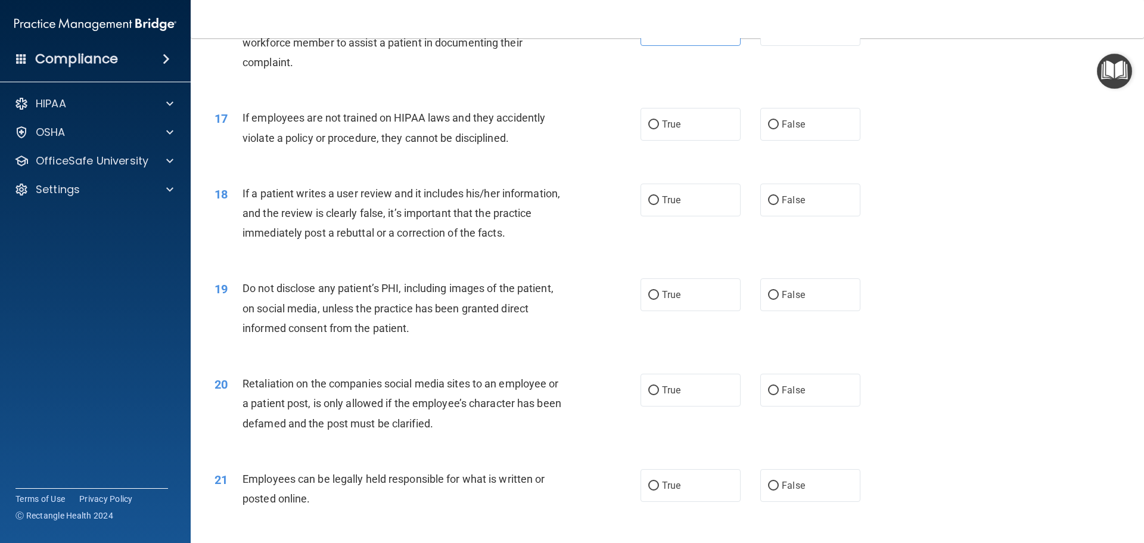
scroll to position [1549, 0]
click at [800, 139] on label "False" at bounding box center [810, 123] width 100 height 33
click at [779, 128] on input "False" at bounding box center [773, 123] width 11 height 9
radio input "true"
click at [791, 204] on span "False" at bounding box center [793, 198] width 23 height 11
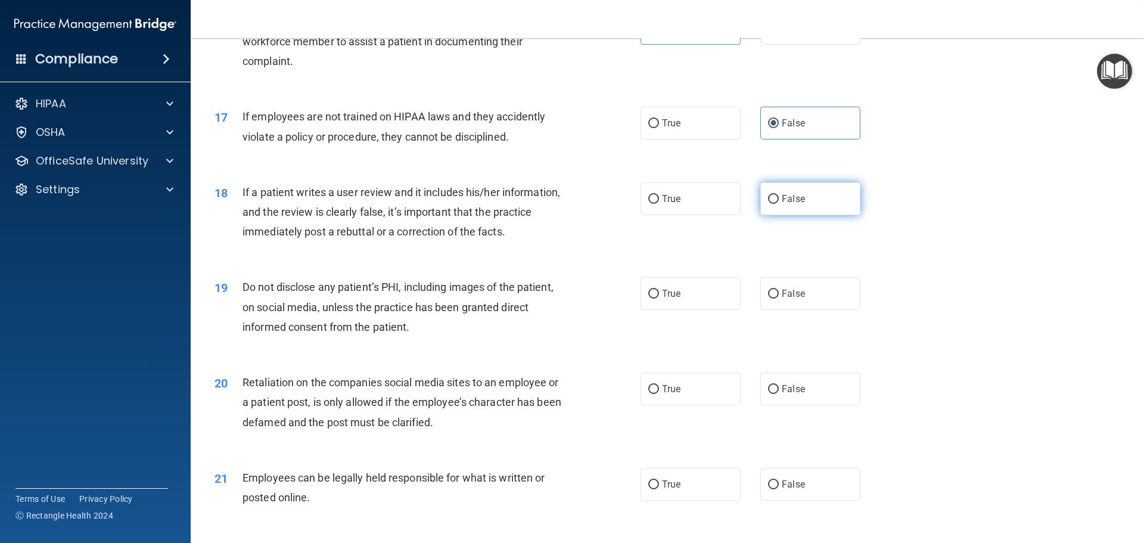
click at [779, 204] on input "False" at bounding box center [773, 199] width 11 height 9
radio input "true"
click at [677, 310] on label "True" at bounding box center [691, 293] width 100 height 33
click at [659, 299] on input "True" at bounding box center [653, 294] width 11 height 9
radio input "true"
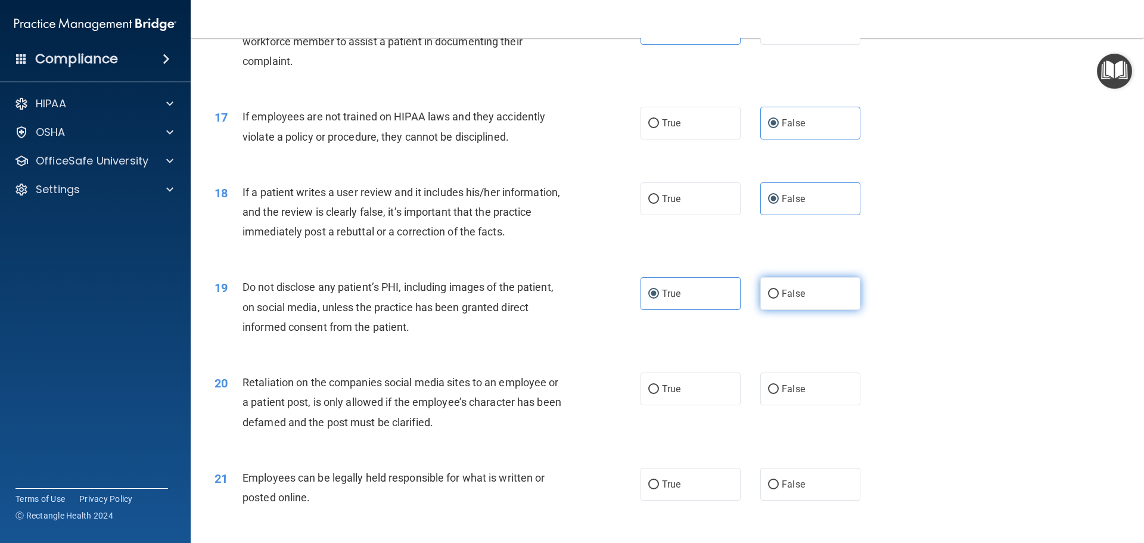
click at [785, 299] on span "False" at bounding box center [793, 293] width 23 height 11
click at [779, 299] on input "False" at bounding box center [773, 294] width 11 height 9
click at [719, 310] on label "True" at bounding box center [691, 293] width 100 height 33
click at [659, 299] on input "True" at bounding box center [653, 294] width 11 height 9
click at [806, 401] on label "False" at bounding box center [810, 388] width 100 height 33
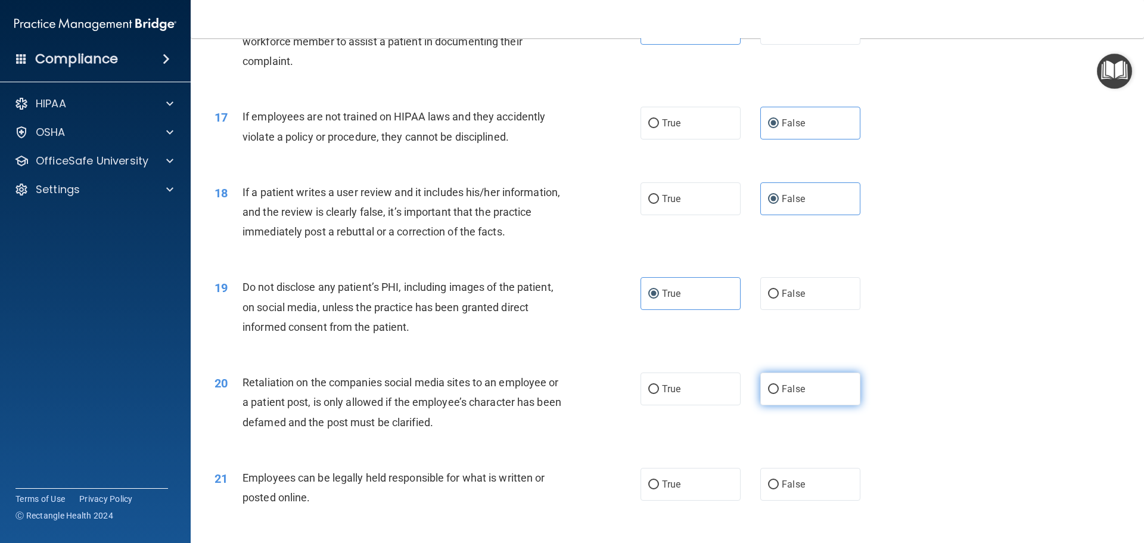
click at [779, 394] on input "False" at bounding box center [773, 389] width 11 height 9
click at [655, 501] on label "True" at bounding box center [691, 484] width 100 height 33
click at [655, 489] on input "True" at bounding box center [653, 484] width 11 height 9
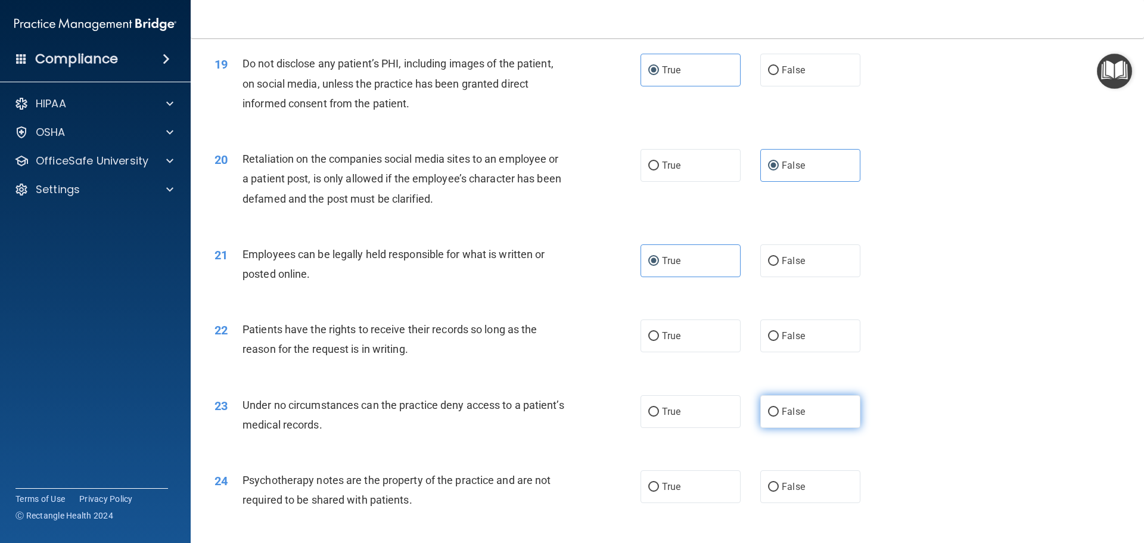
scroll to position [1788, 0]
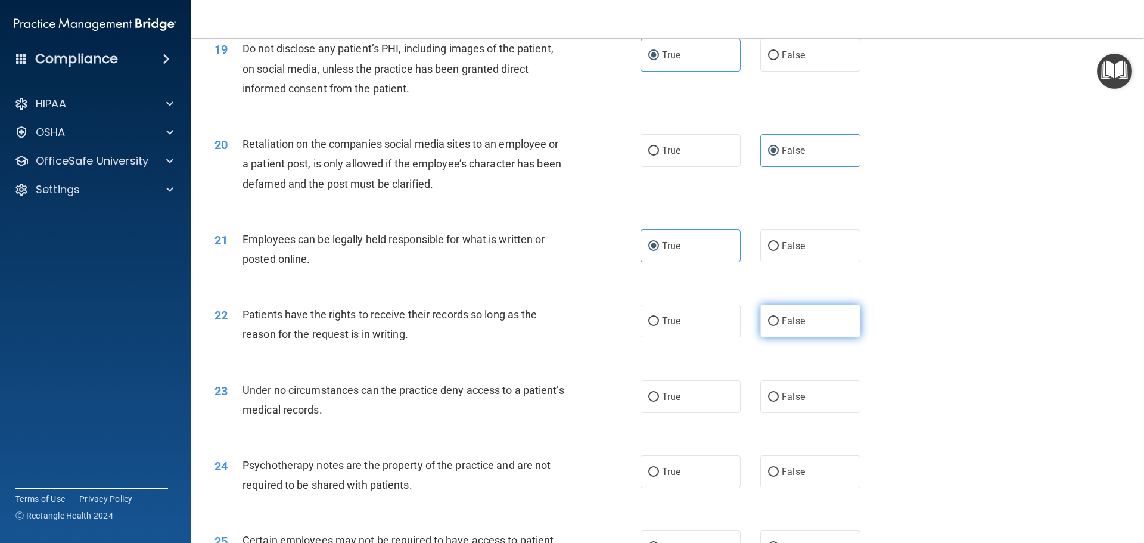
click at [784, 337] on label "False" at bounding box center [810, 321] width 100 height 33
click at [779, 326] on input "False" at bounding box center [773, 321] width 11 height 9
click at [787, 405] on label "False" at bounding box center [810, 396] width 100 height 33
click at [779, 402] on input "False" at bounding box center [773, 397] width 11 height 9
click at [678, 488] on label "True" at bounding box center [691, 471] width 100 height 33
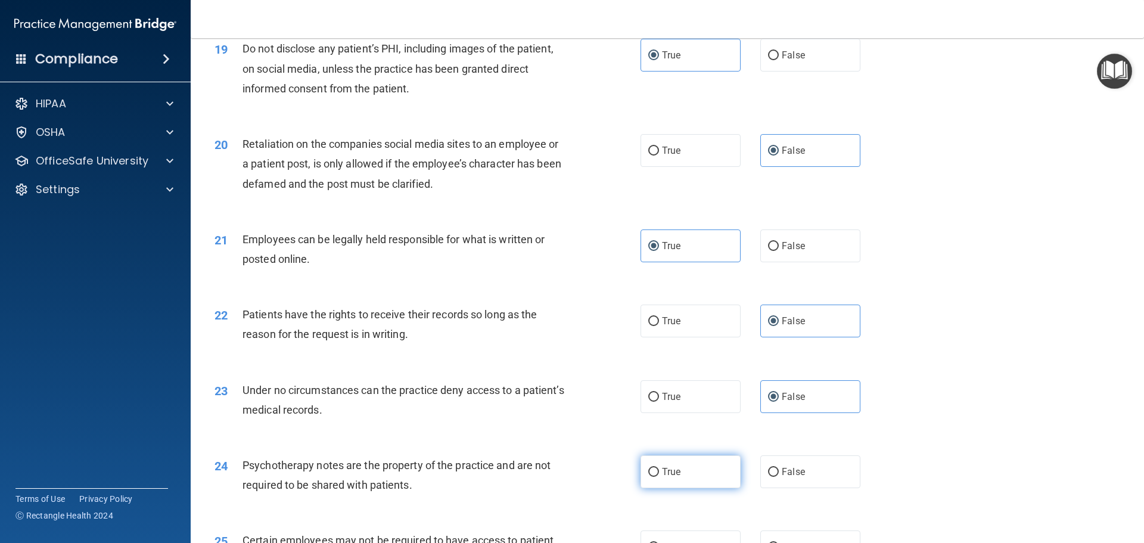
click at [659, 477] on input "True" at bounding box center [653, 472] width 11 height 9
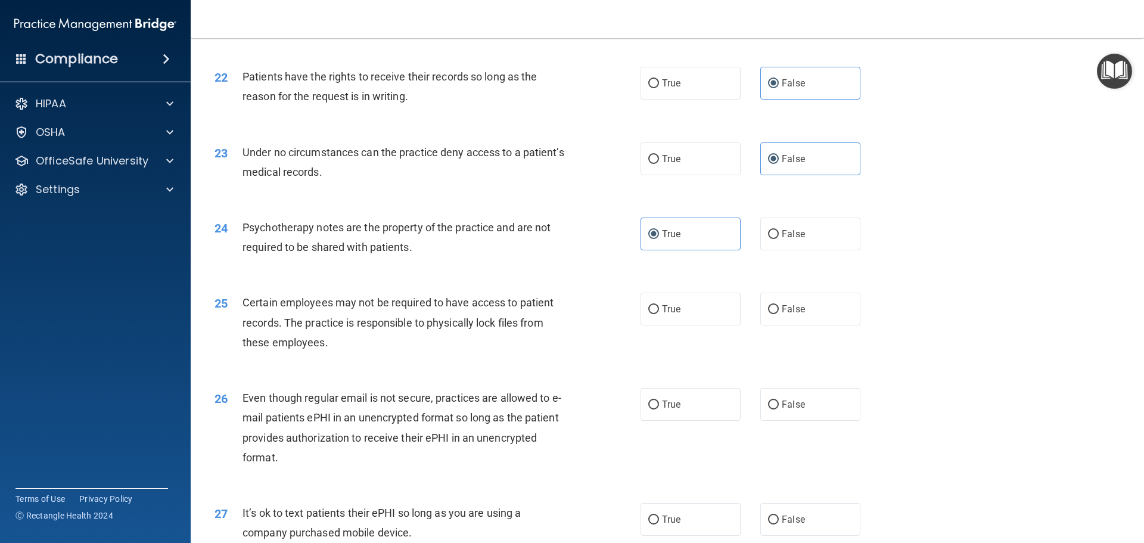
scroll to position [2026, 0]
click at [690, 316] on label "True" at bounding box center [691, 308] width 100 height 33
click at [659, 313] on input "True" at bounding box center [653, 309] width 11 height 9
click at [679, 420] on label "True" at bounding box center [691, 403] width 100 height 33
click at [659, 409] on input "True" at bounding box center [653, 404] width 11 height 9
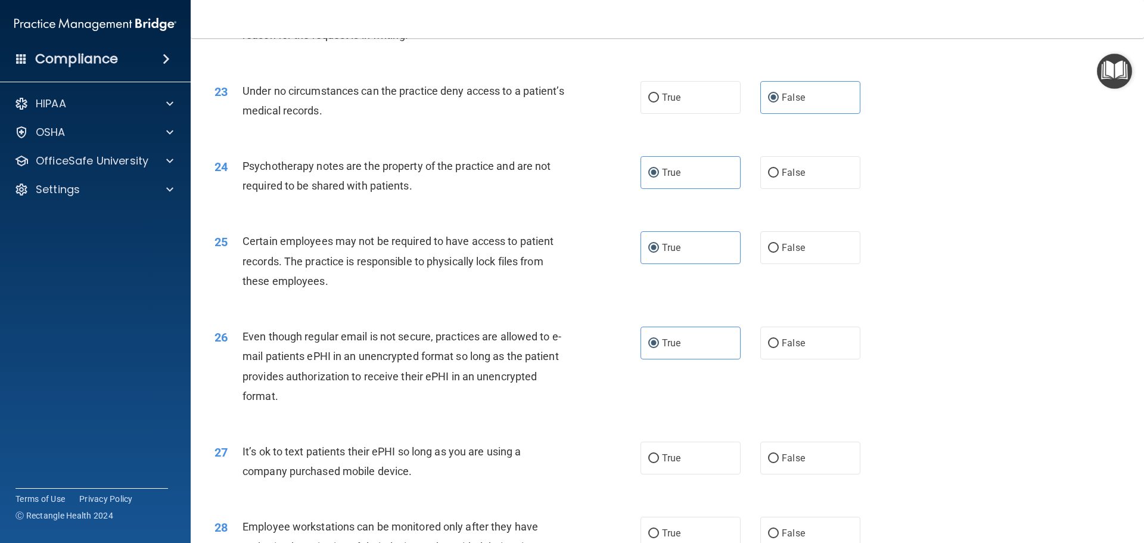
scroll to position [2145, 0]
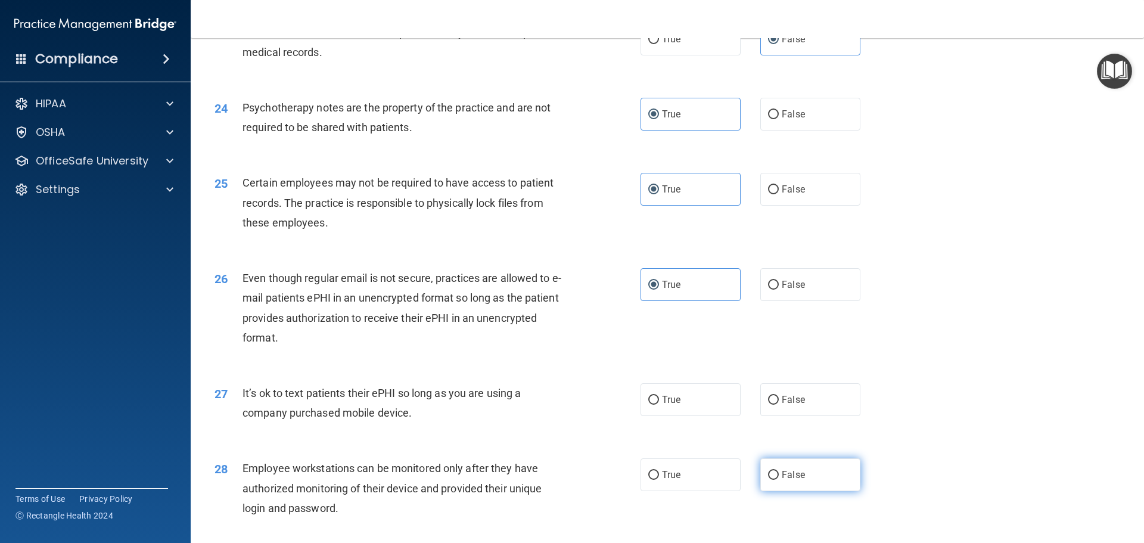
click at [816, 491] on label "False" at bounding box center [810, 474] width 100 height 33
click at [779, 480] on input "False" at bounding box center [773, 475] width 11 height 9
click at [786, 405] on span "False" at bounding box center [793, 399] width 23 height 11
click at [779, 405] on input "False" at bounding box center [773, 400] width 11 height 9
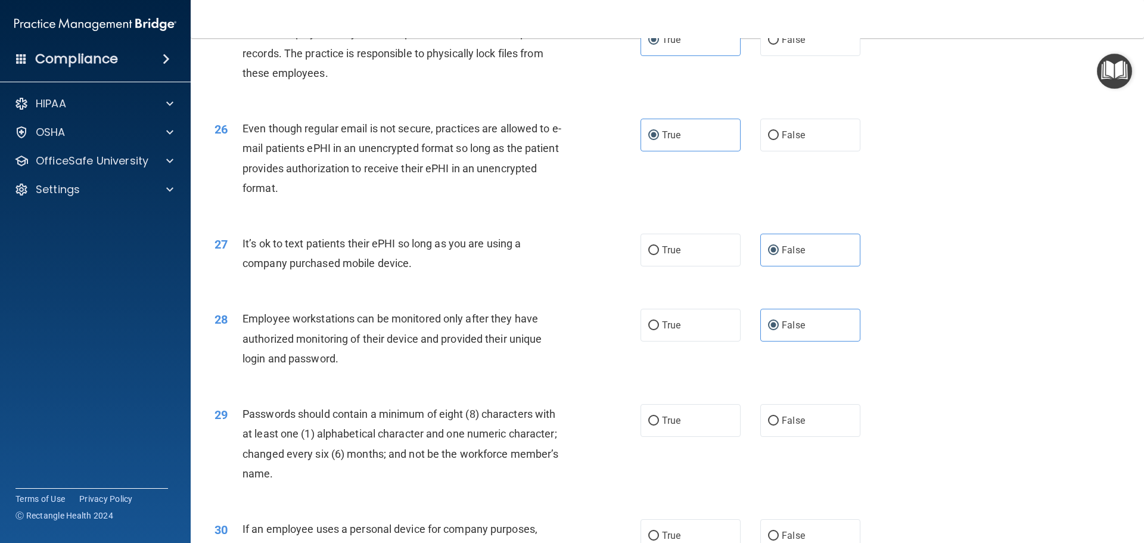
scroll to position [2324, 0]
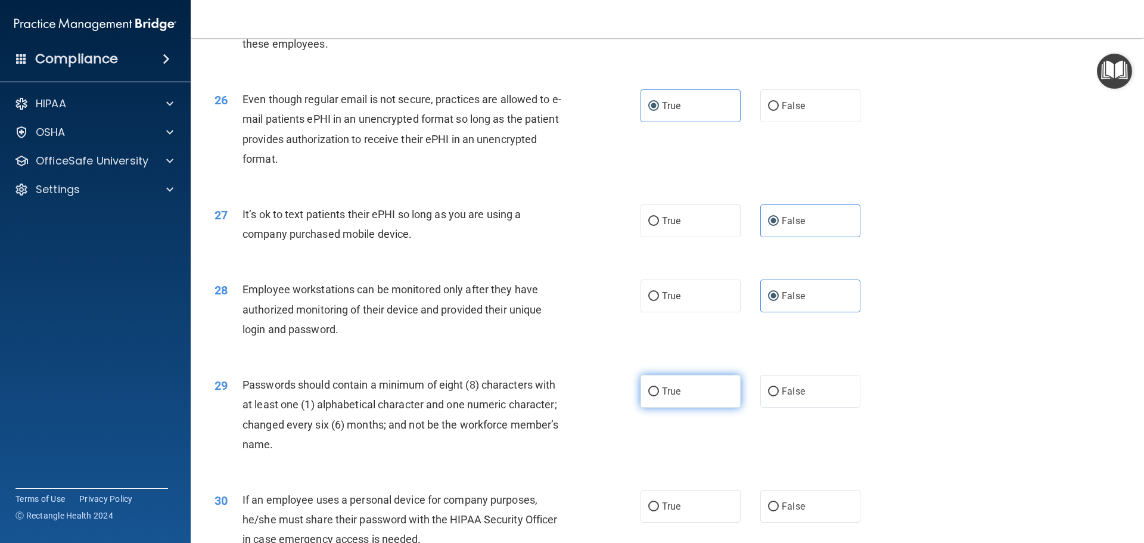
click at [698, 408] on label "True" at bounding box center [691, 391] width 100 height 33
click at [659, 396] on input "True" at bounding box center [653, 391] width 11 height 9
click at [826, 520] on label "False" at bounding box center [810, 506] width 100 height 33
click at [779, 511] on input "False" at bounding box center [773, 506] width 11 height 9
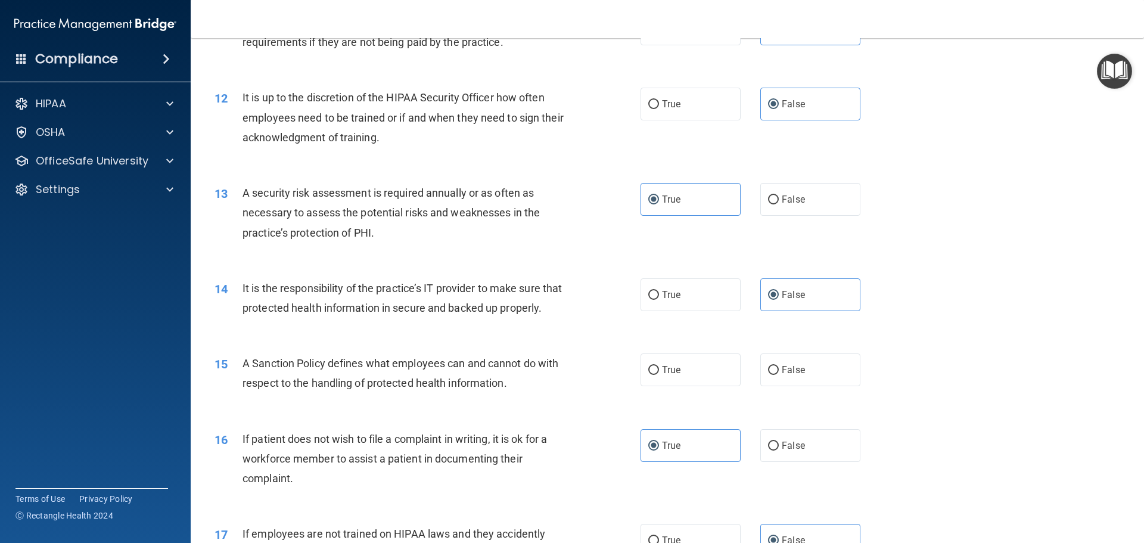
scroll to position [1192, 0]
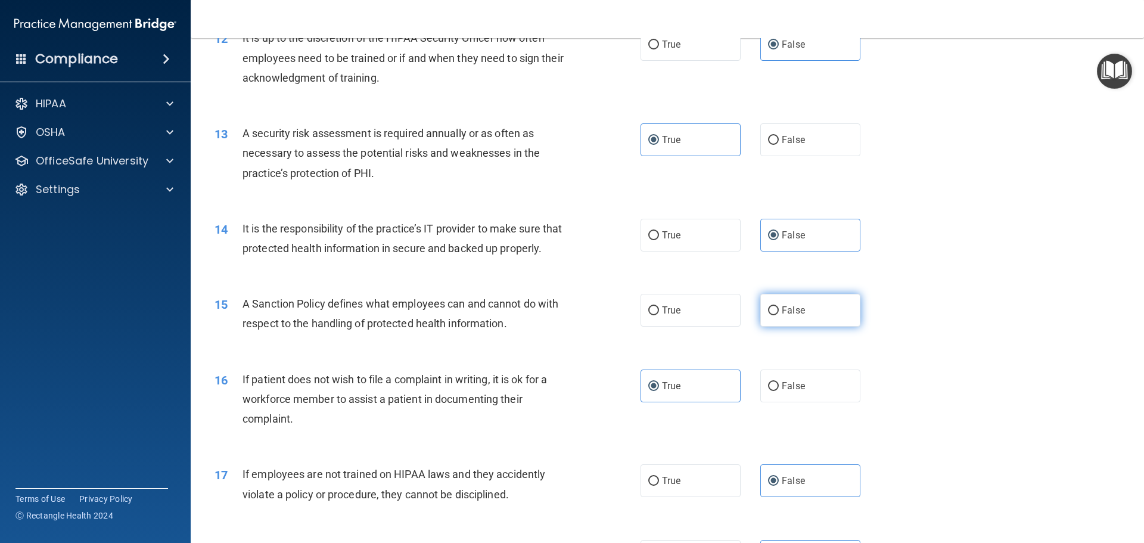
click at [792, 327] on label "False" at bounding box center [810, 310] width 100 height 33
click at [779, 315] on input "False" at bounding box center [773, 310] width 11 height 9
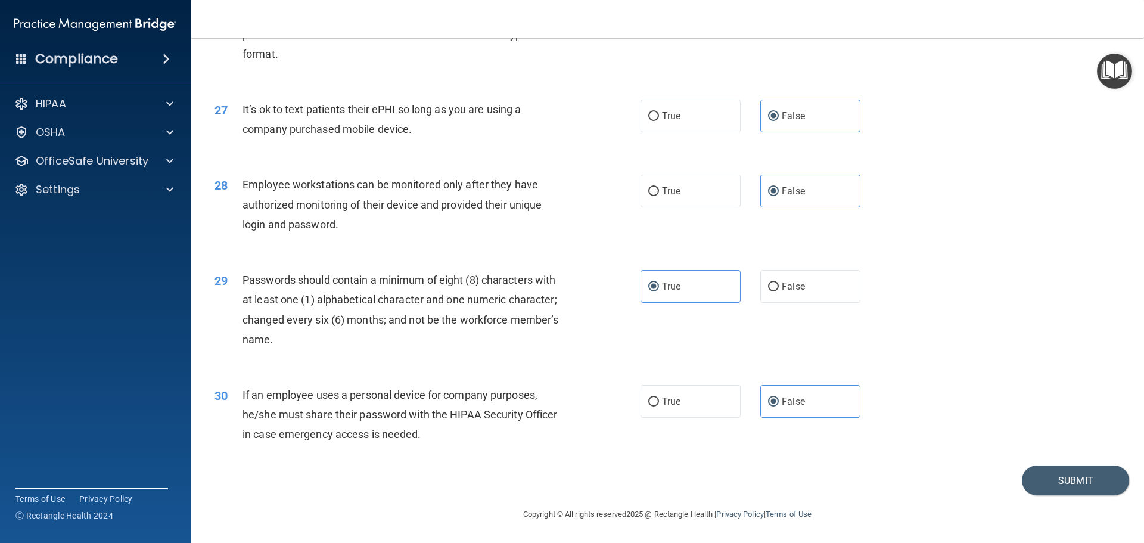
scroll to position [2449, 0]
click at [1100, 488] on button "Submit" at bounding box center [1075, 480] width 107 height 30
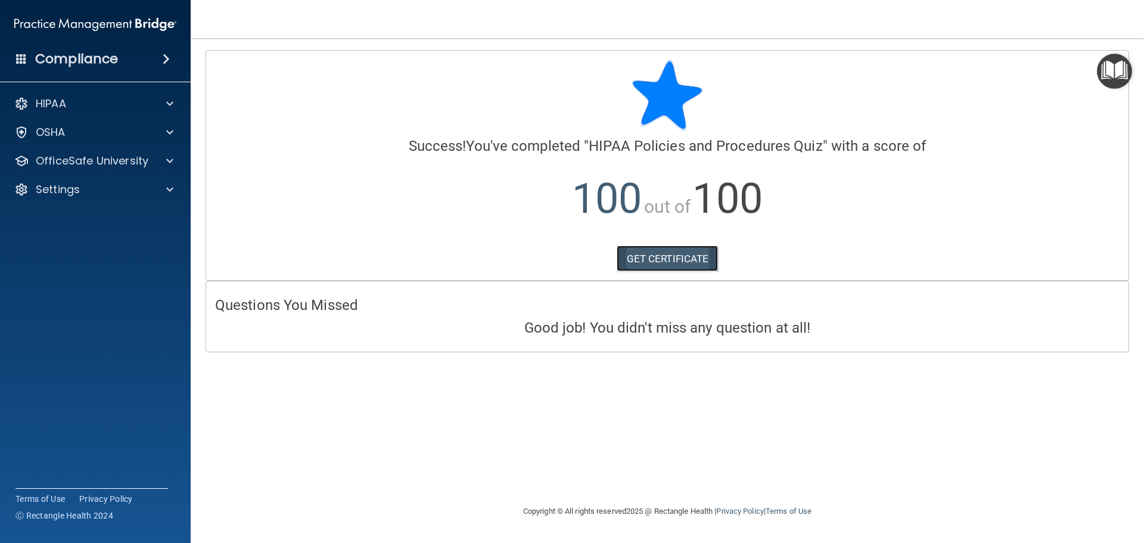
click at [649, 269] on link "GET CERTIFICATE" at bounding box center [668, 259] width 102 height 26
click at [166, 130] on div at bounding box center [168, 132] width 30 height 14
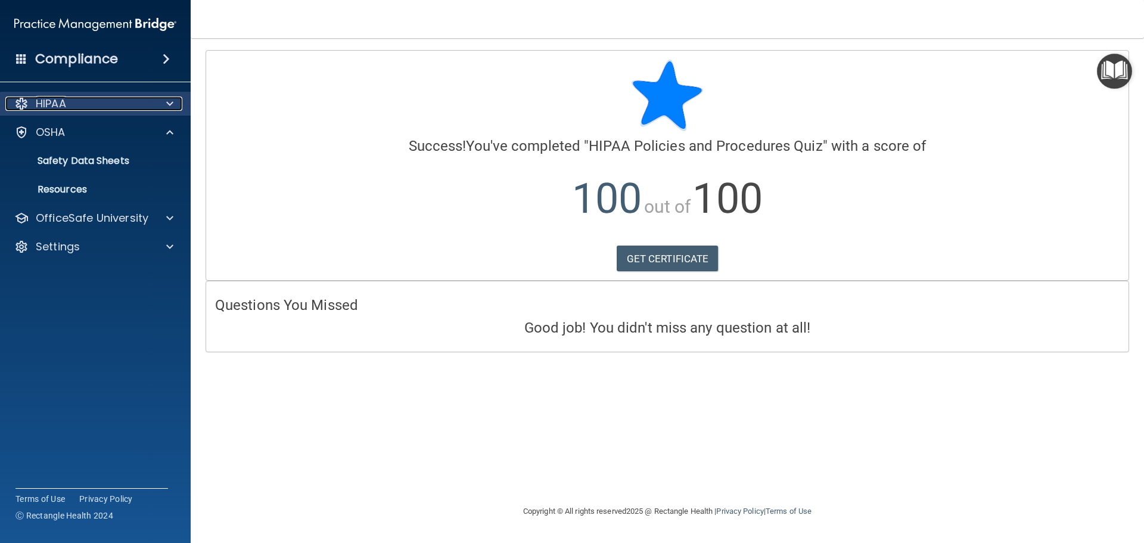
click at [169, 110] on span at bounding box center [169, 104] width 7 height 14
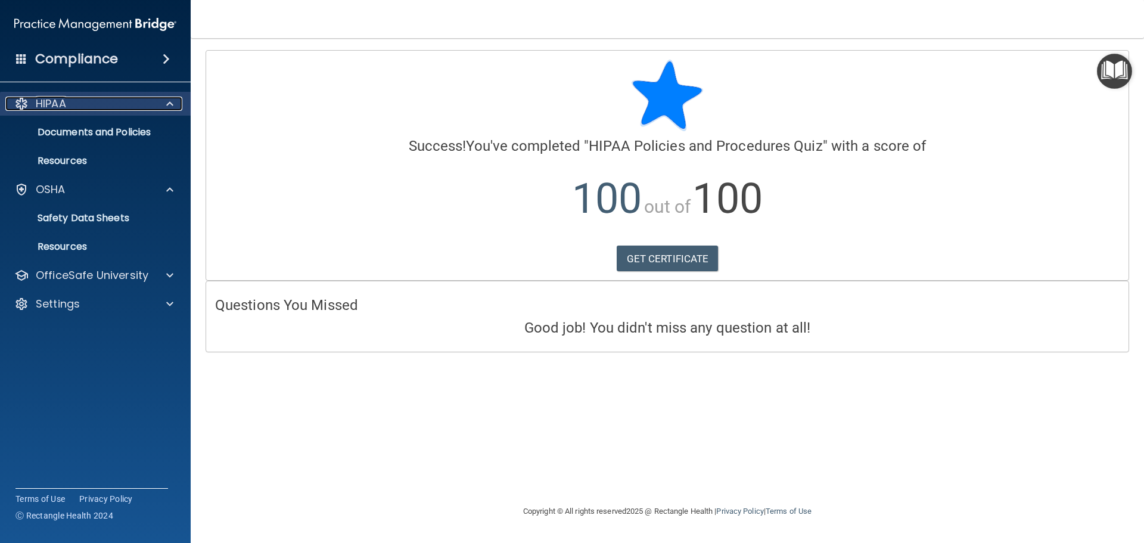
click at [164, 97] on div at bounding box center [168, 104] width 30 height 14
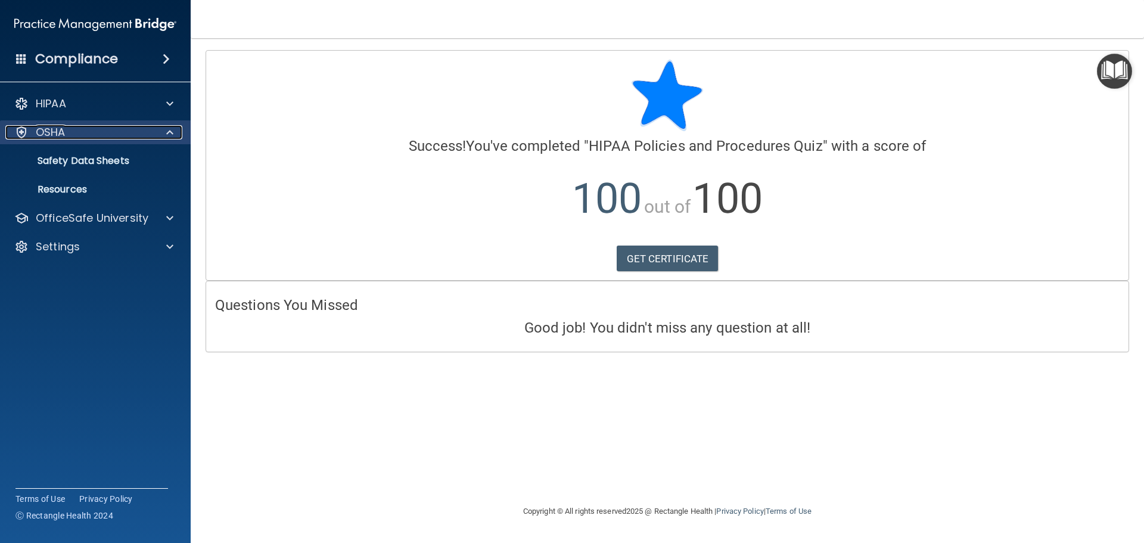
click at [168, 132] on span at bounding box center [169, 132] width 7 height 14
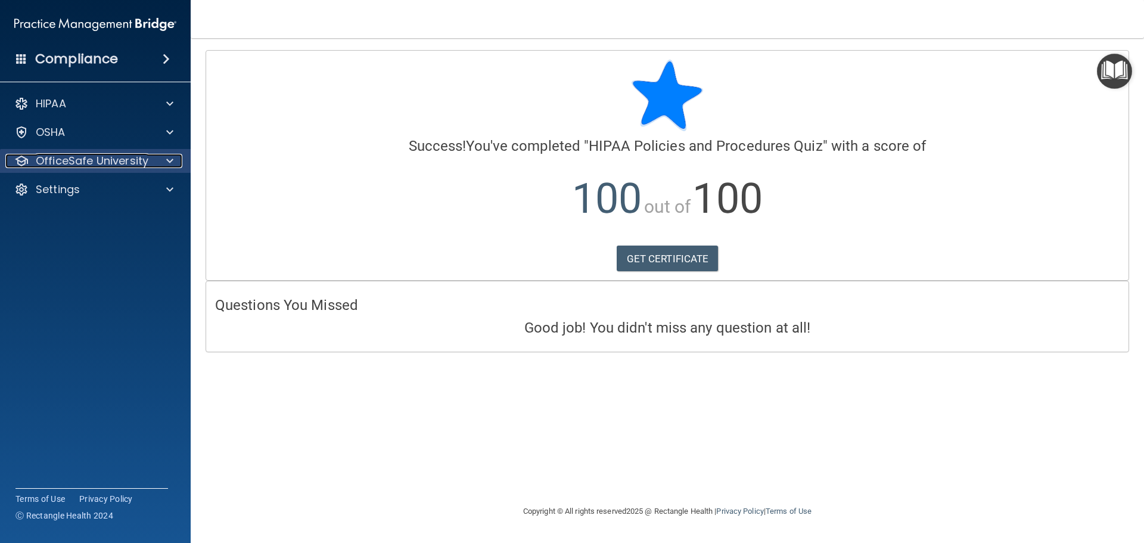
click at [164, 162] on div at bounding box center [168, 161] width 30 height 14
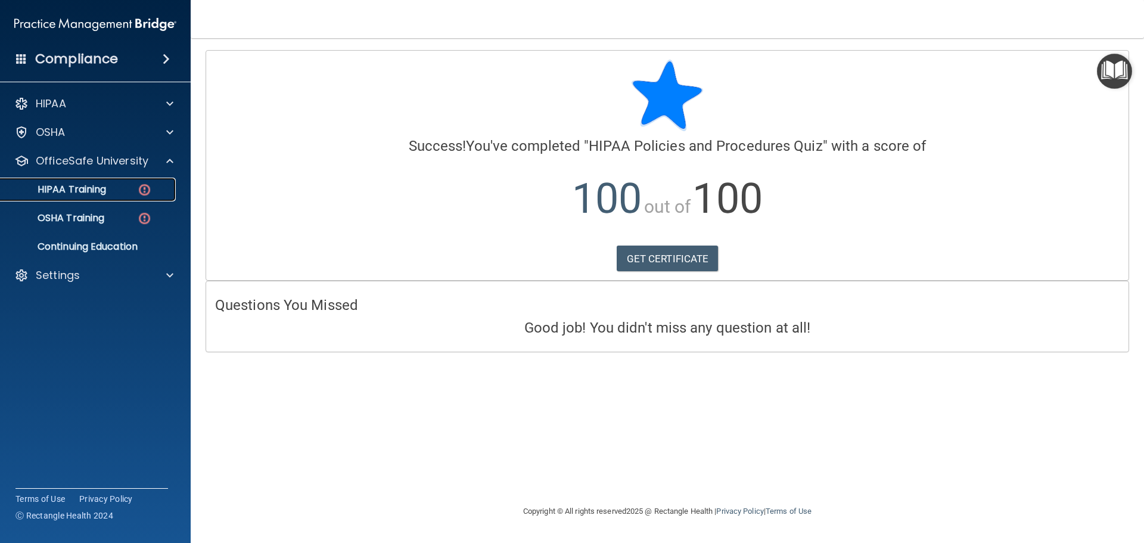
click at [129, 184] on div "HIPAA Training" at bounding box center [89, 190] width 163 height 12
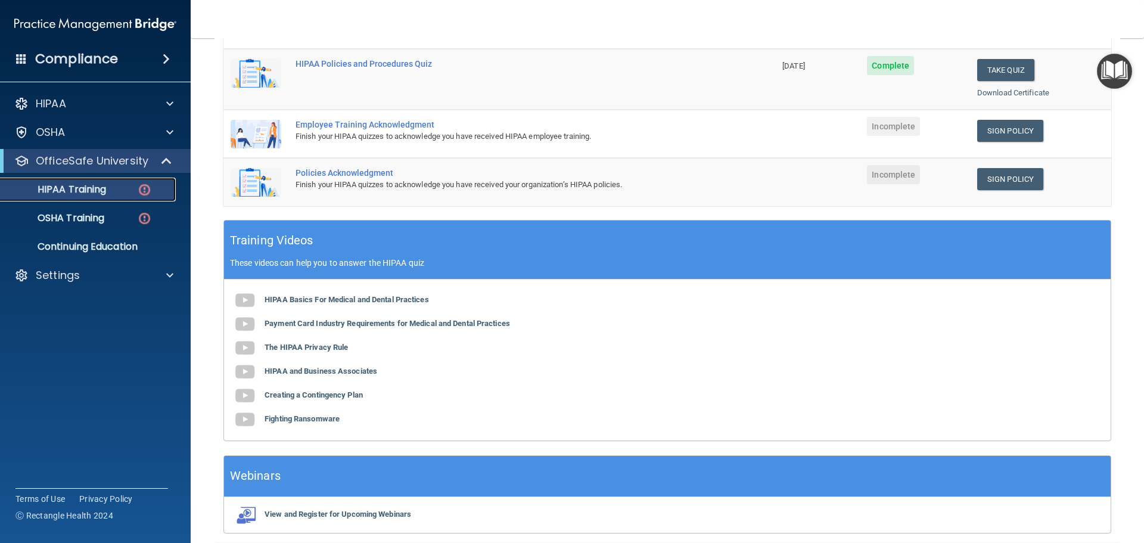
scroll to position [91, 0]
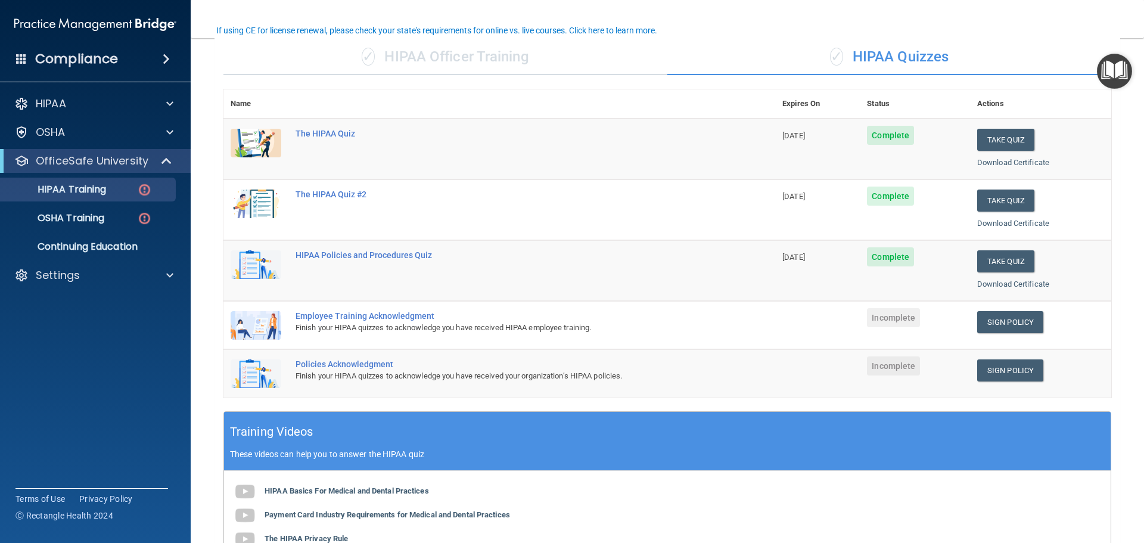
click at [381, 313] on div "Employee Training Acknowledgment" at bounding box center [506, 316] width 420 height 10
click at [262, 325] on img at bounding box center [256, 325] width 51 height 29
click at [1028, 324] on link "Sign Policy" at bounding box center [1010, 322] width 66 height 22
click at [1006, 365] on link "Sign Policy" at bounding box center [1010, 370] width 66 height 22
click at [113, 217] on div "OSHA Training" at bounding box center [89, 218] width 163 height 12
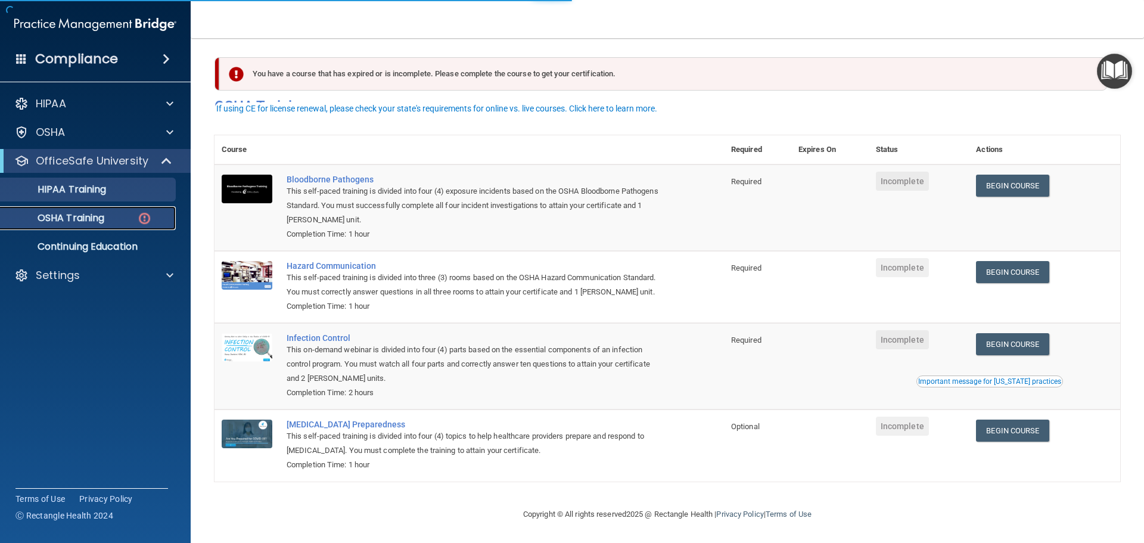
scroll to position [20, 0]
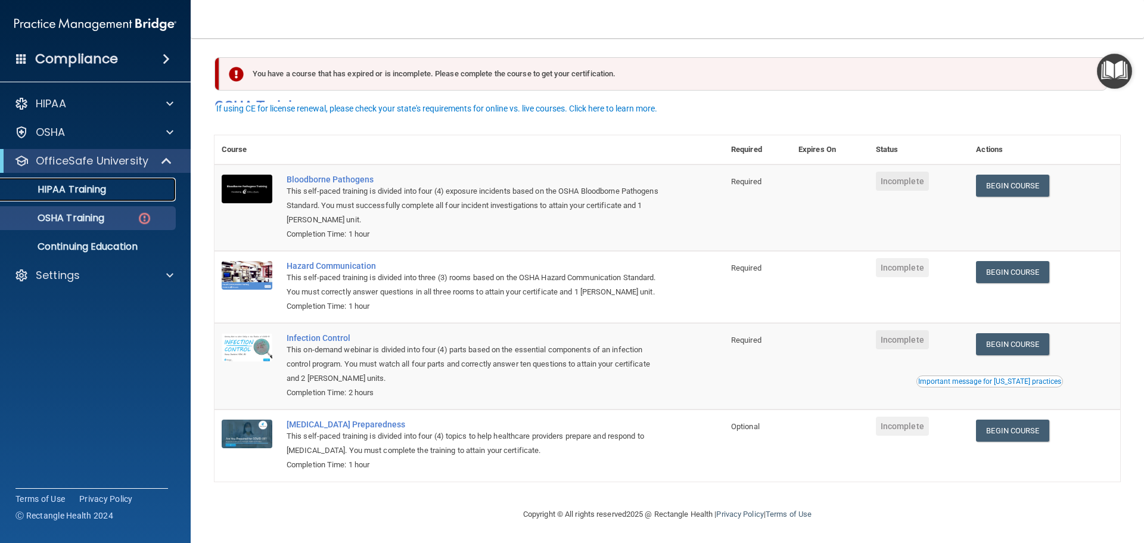
click at [134, 194] on div "HIPAA Training" at bounding box center [89, 190] width 163 height 12
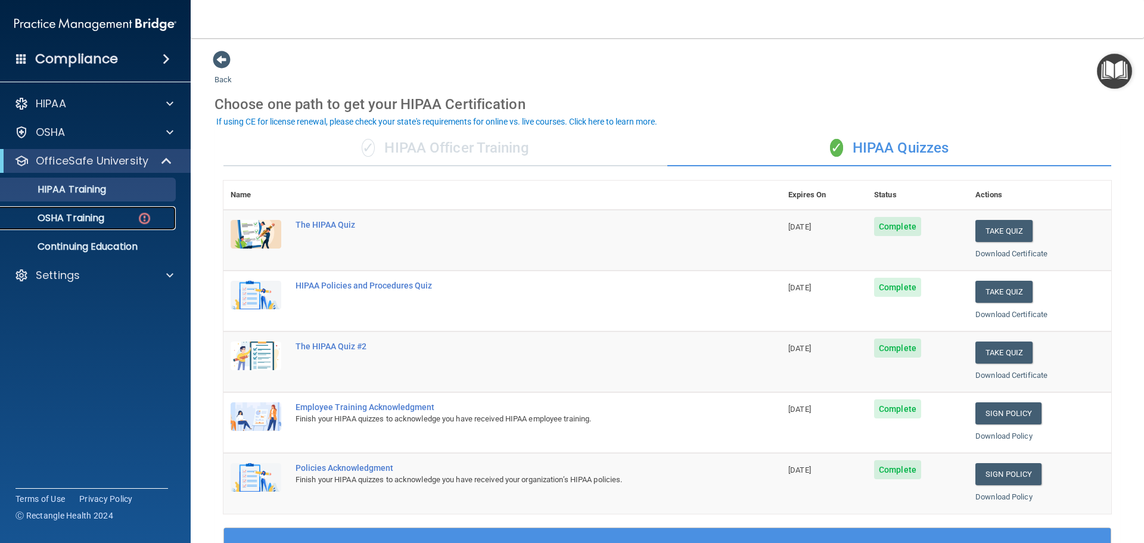
click at [84, 213] on p "OSHA Training" at bounding box center [56, 218] width 97 height 12
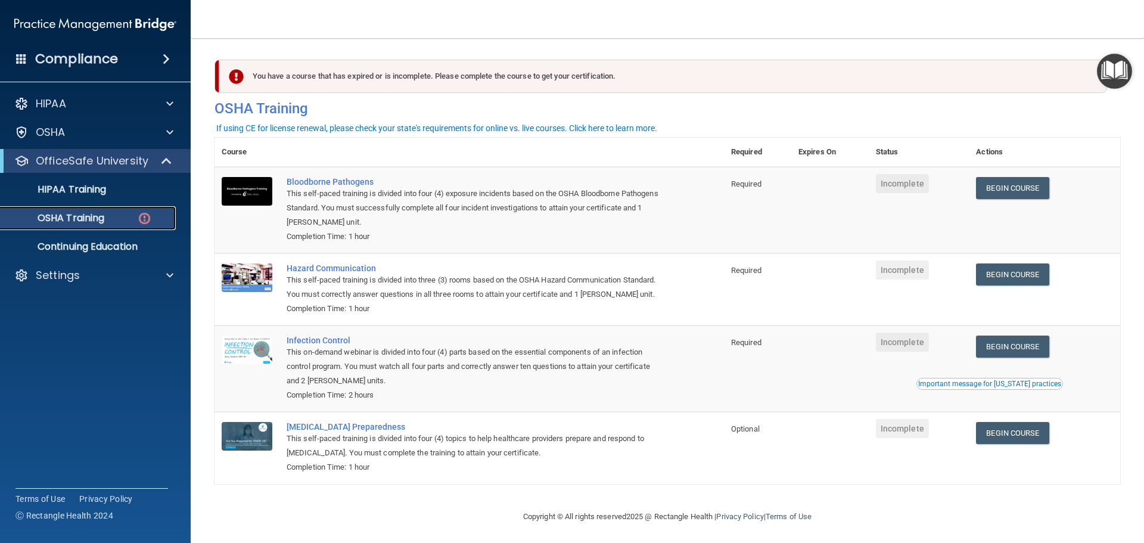
scroll to position [20, 0]
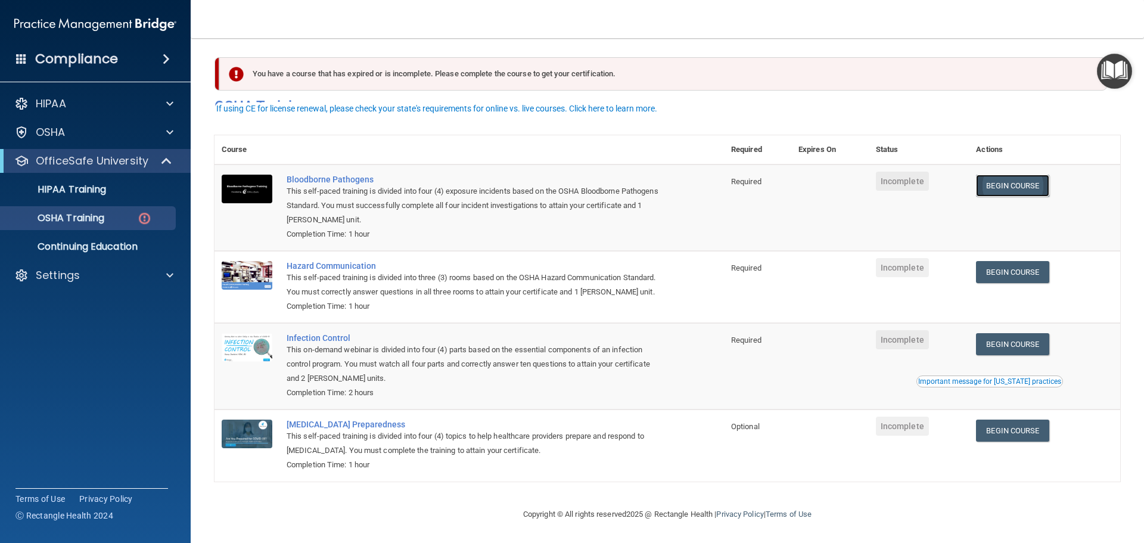
click at [1018, 175] on link "Begin Course" at bounding box center [1012, 186] width 73 height 22
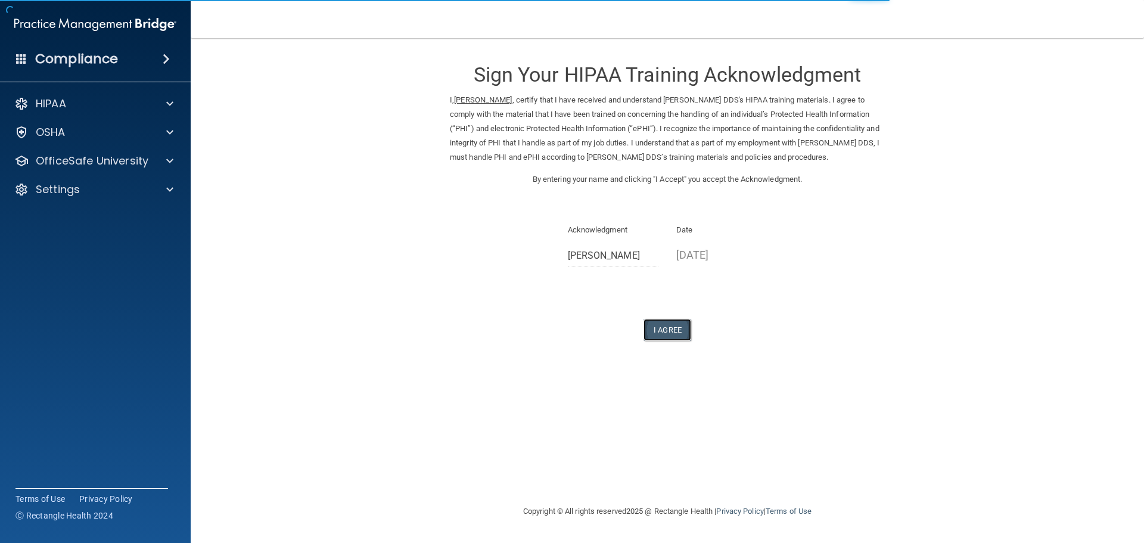
click at [660, 321] on button "I Agree" at bounding box center [668, 330] width 48 height 22
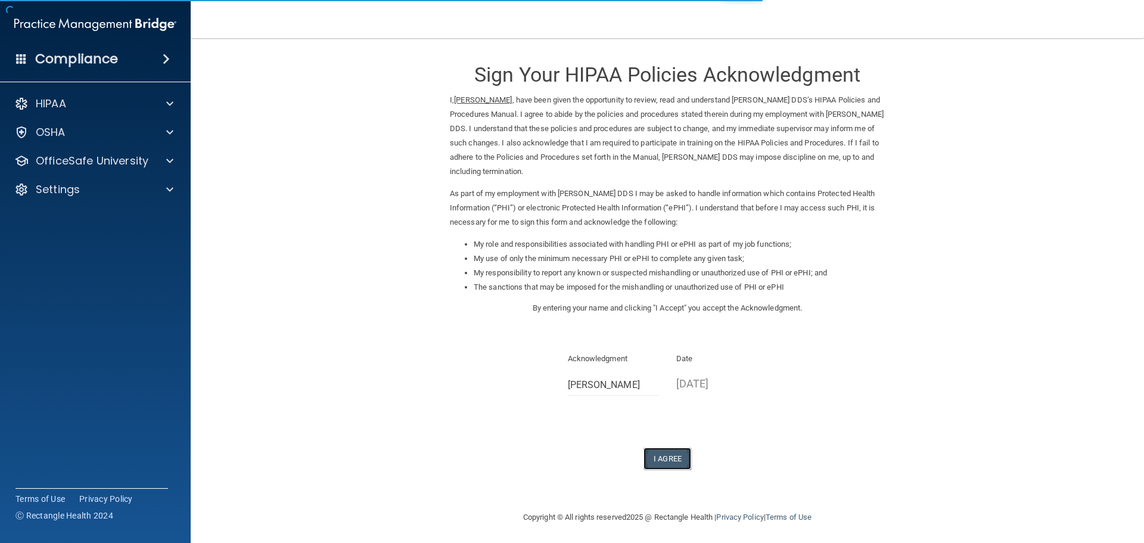
click at [669, 459] on button "I Agree" at bounding box center [668, 459] width 48 height 22
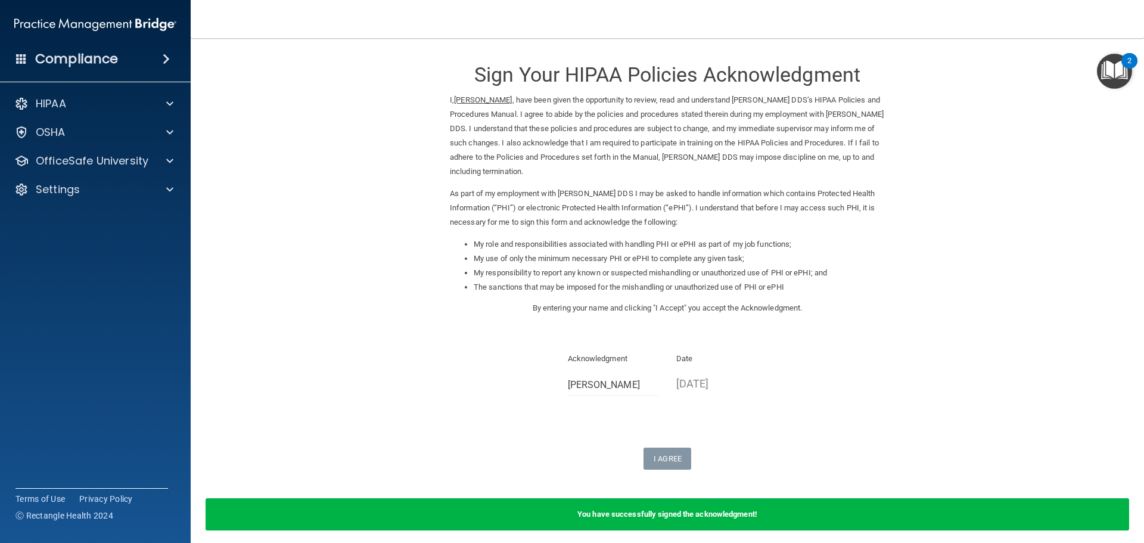
click at [1116, 64] on img "Open Resource Center, 2 new notifications" at bounding box center [1114, 71] width 35 height 35
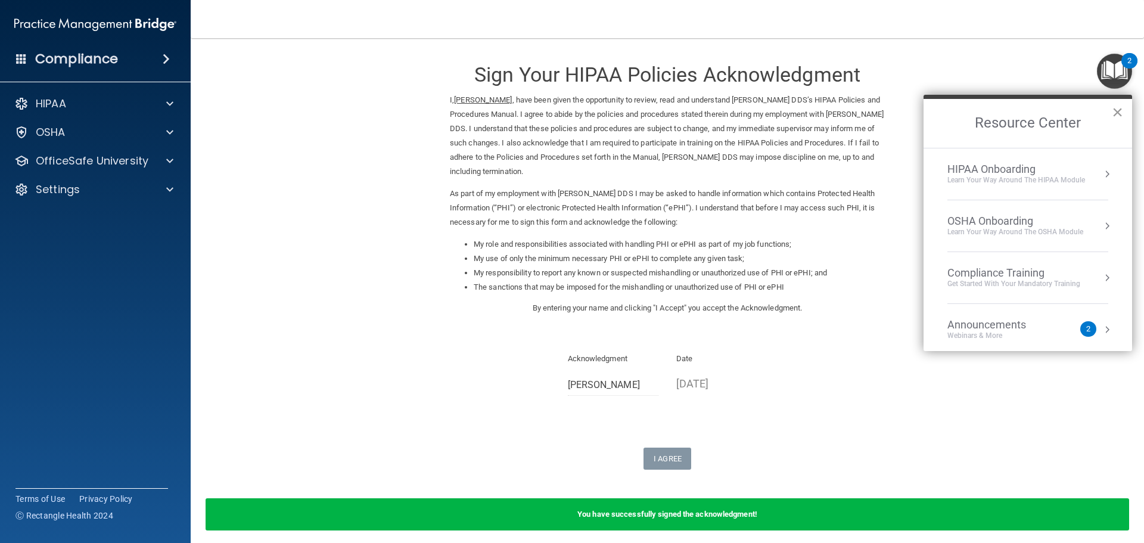
click at [1120, 107] on button "×" at bounding box center [1117, 112] width 11 height 19
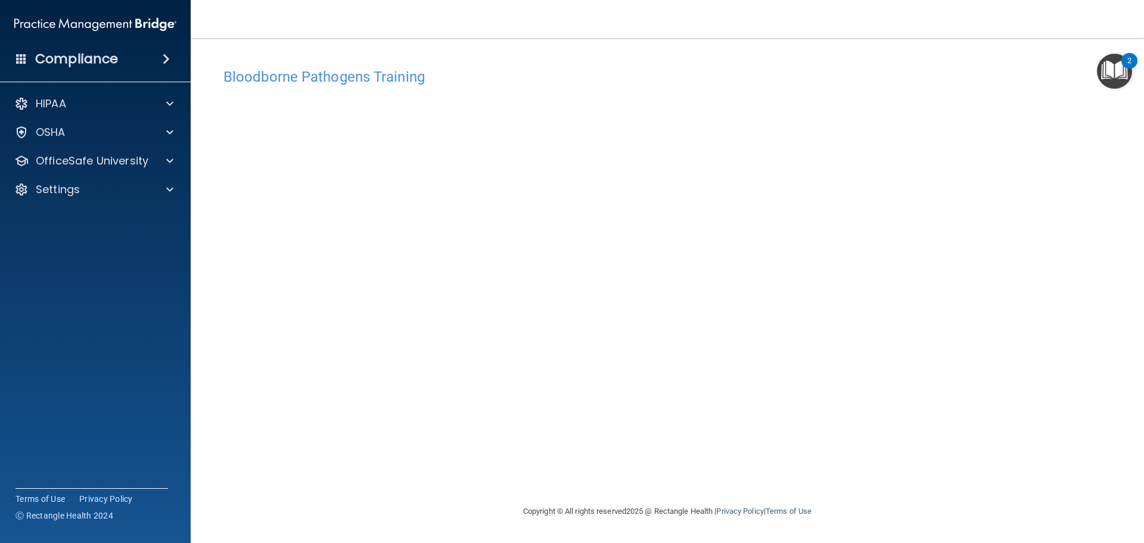
click at [600, 542] on html "Compliance HIPAA Documents and Policies Report an Incident Business Associates …" at bounding box center [572, 271] width 1144 height 543
drag, startPoint x: 807, startPoint y: 470, endPoint x: 623, endPoint y: 500, distance: 186.0
click at [623, 500] on div "Copyright © All rights reserved 2025 @ Rectangle Health | Privacy Policy | Term…" at bounding box center [667, 511] width 435 height 38
click at [174, 164] on div at bounding box center [168, 161] width 30 height 14
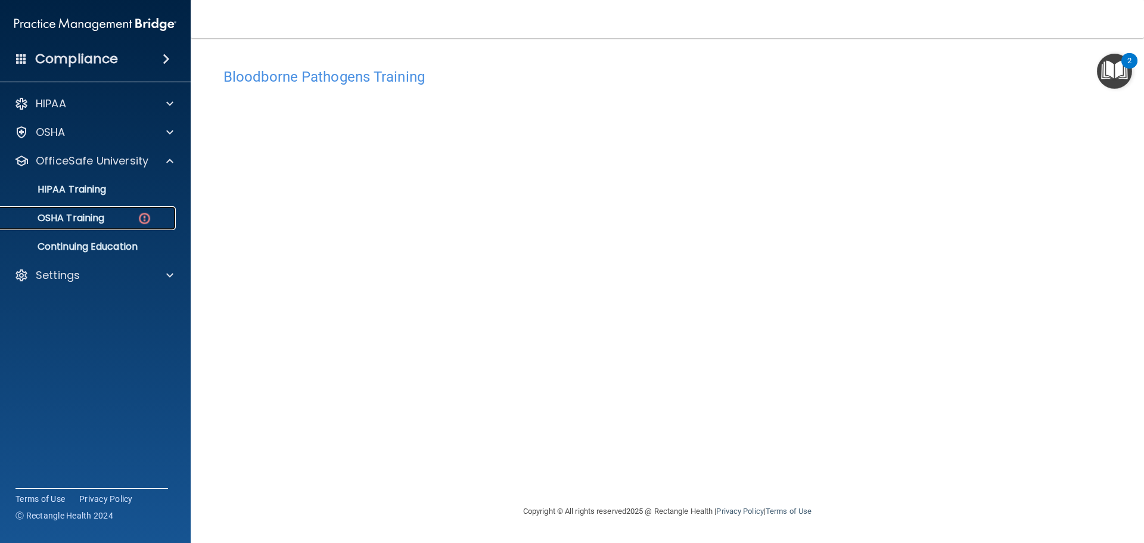
click at [110, 217] on div "OSHA Training" at bounding box center [89, 218] width 163 height 12
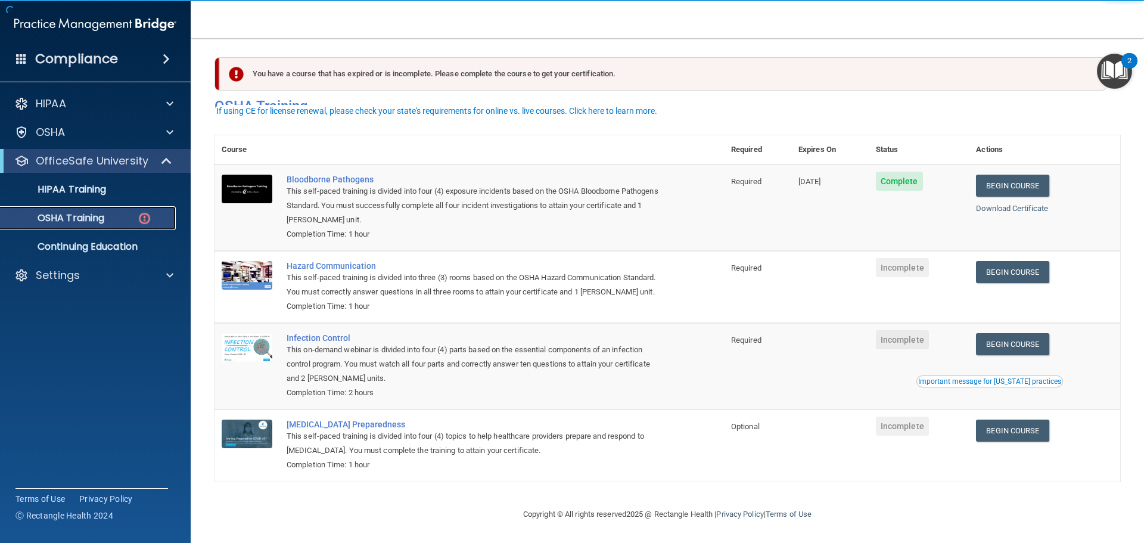
scroll to position [20, 0]
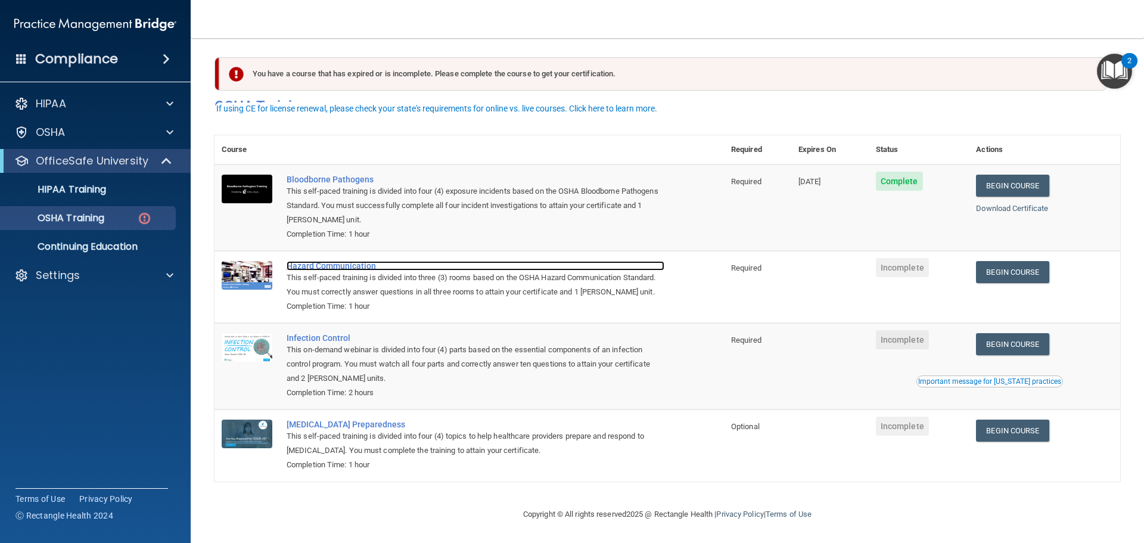
click at [364, 261] on div "Hazard Communication" at bounding box center [476, 266] width 378 height 10
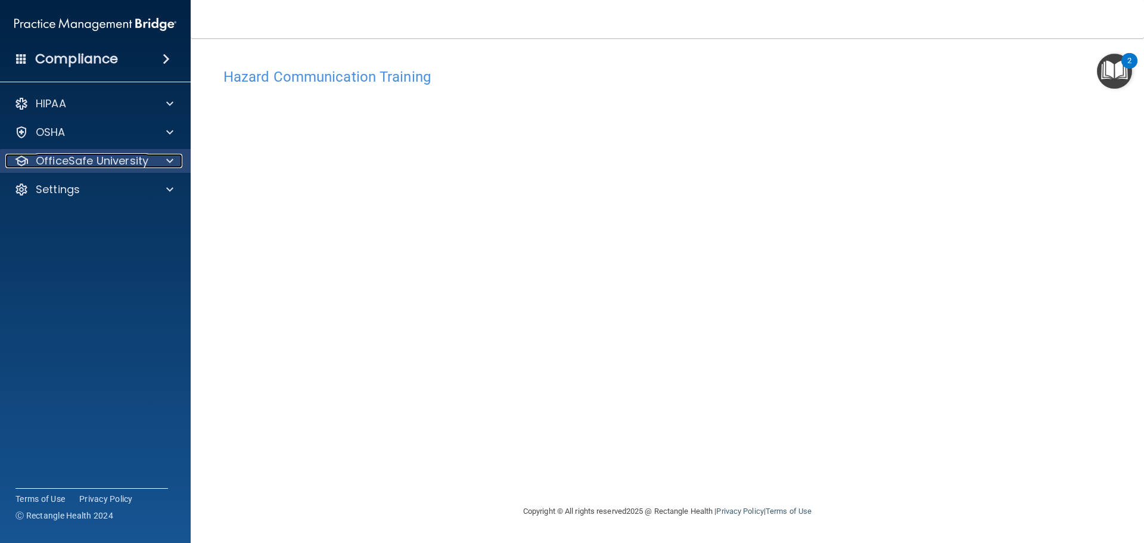
click at [147, 162] on div "OfficeSafe University" at bounding box center [79, 161] width 148 height 14
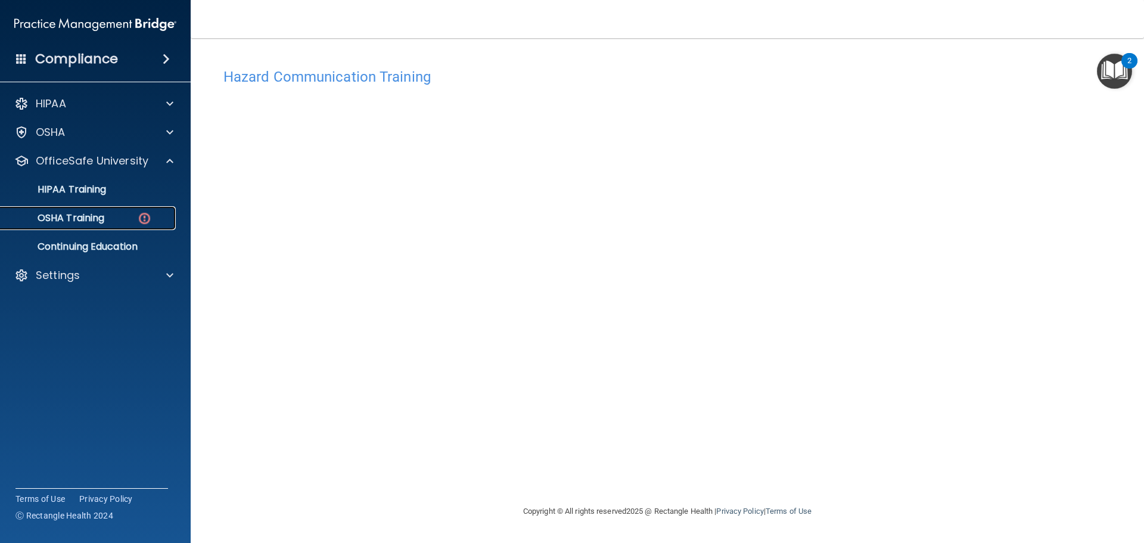
click at [123, 212] on link "OSHA Training" at bounding box center [82, 218] width 188 height 24
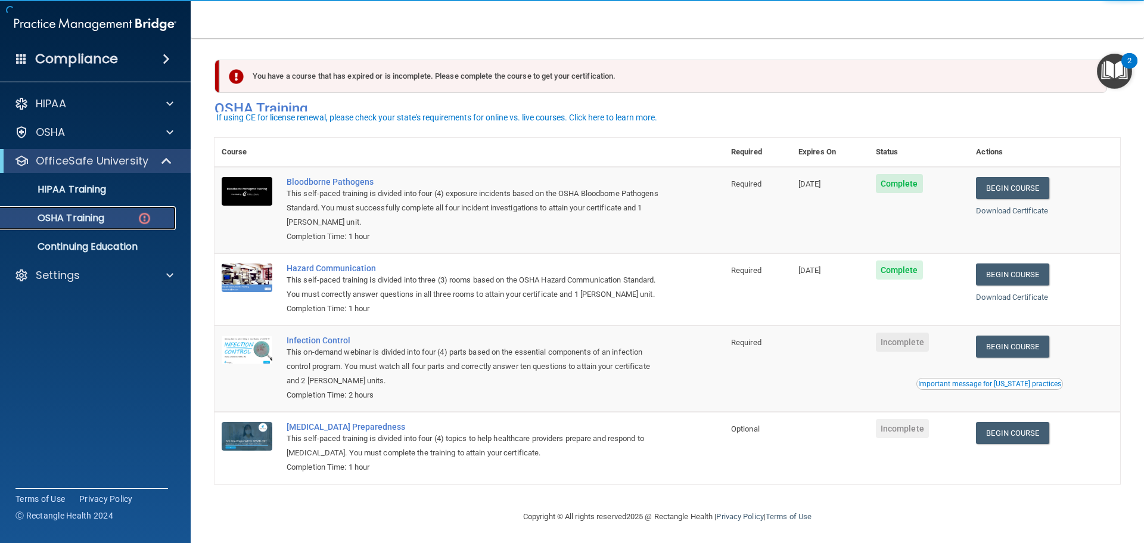
scroll to position [20, 0]
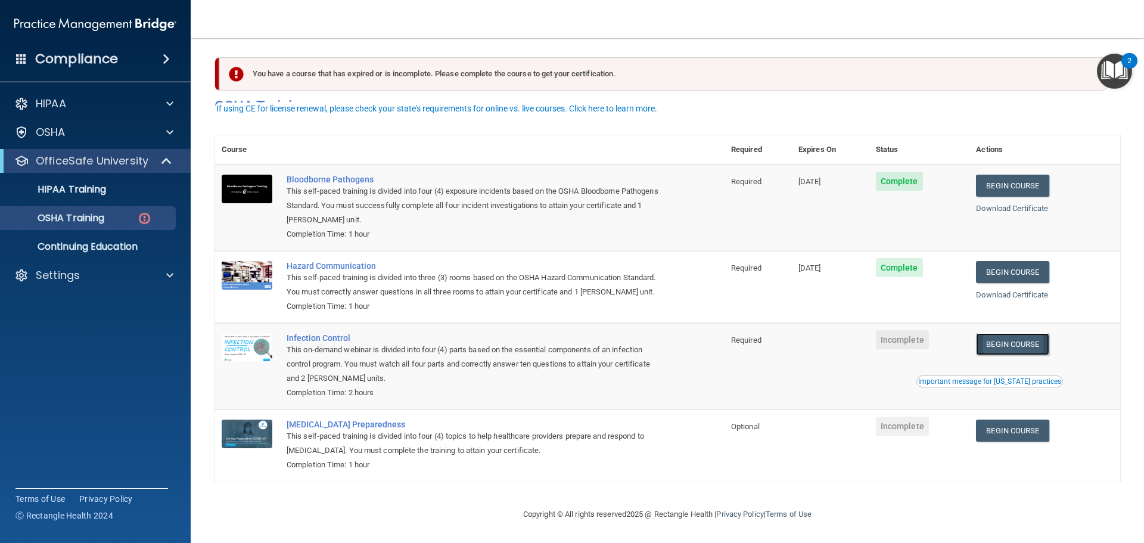
click at [1033, 349] on link "Begin Course" at bounding box center [1012, 344] width 73 height 22
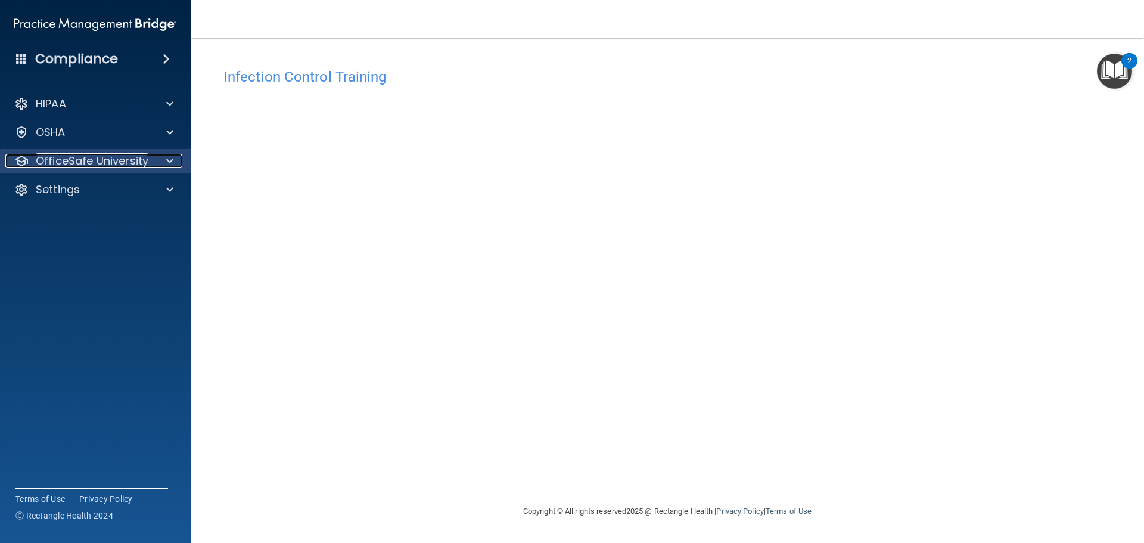
click at [180, 163] on div at bounding box center [168, 161] width 30 height 14
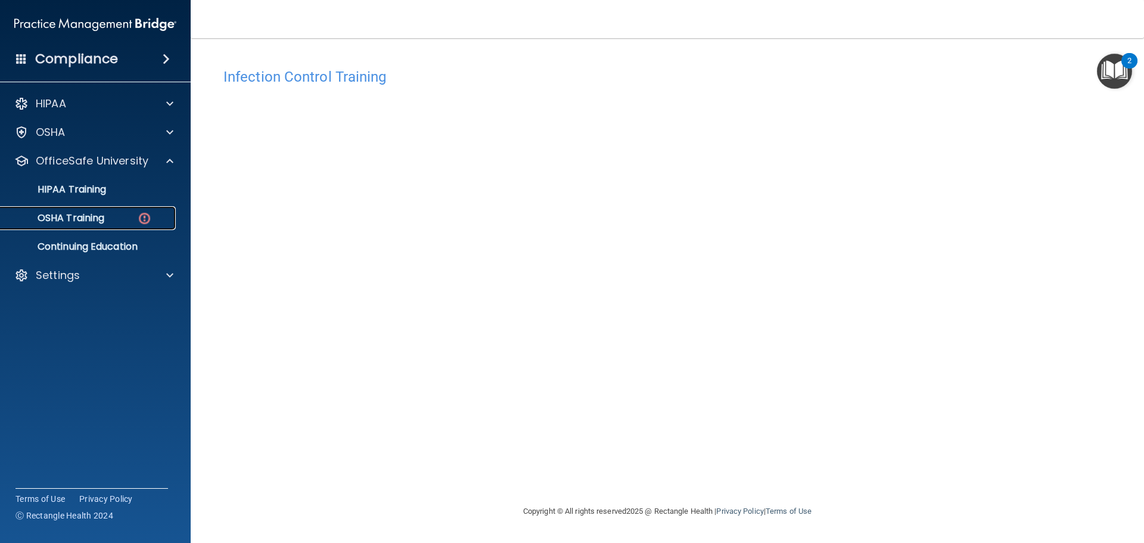
click at [158, 210] on link "OSHA Training" at bounding box center [82, 218] width 188 height 24
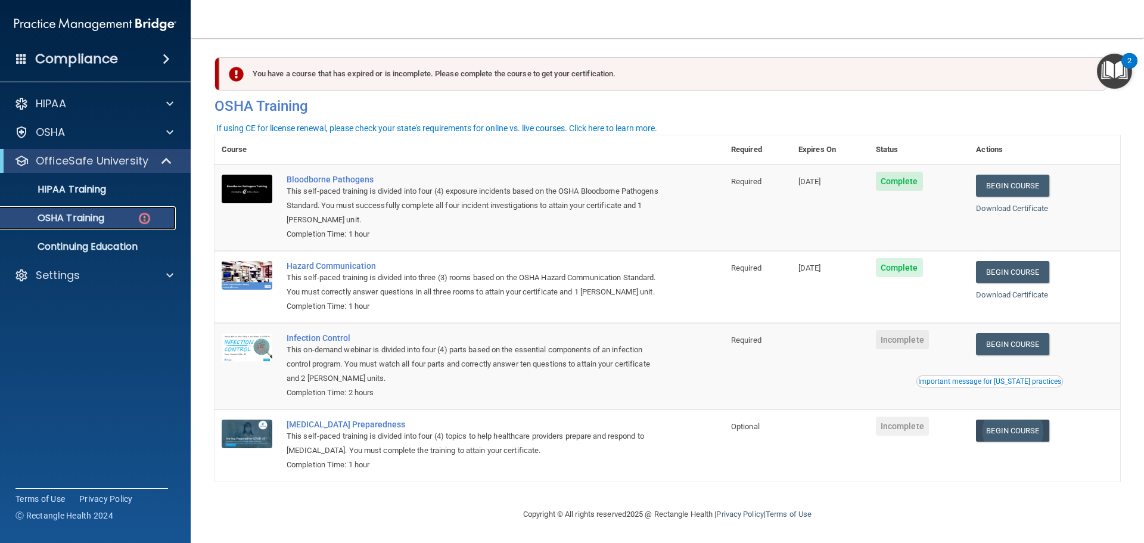
scroll to position [20, 0]
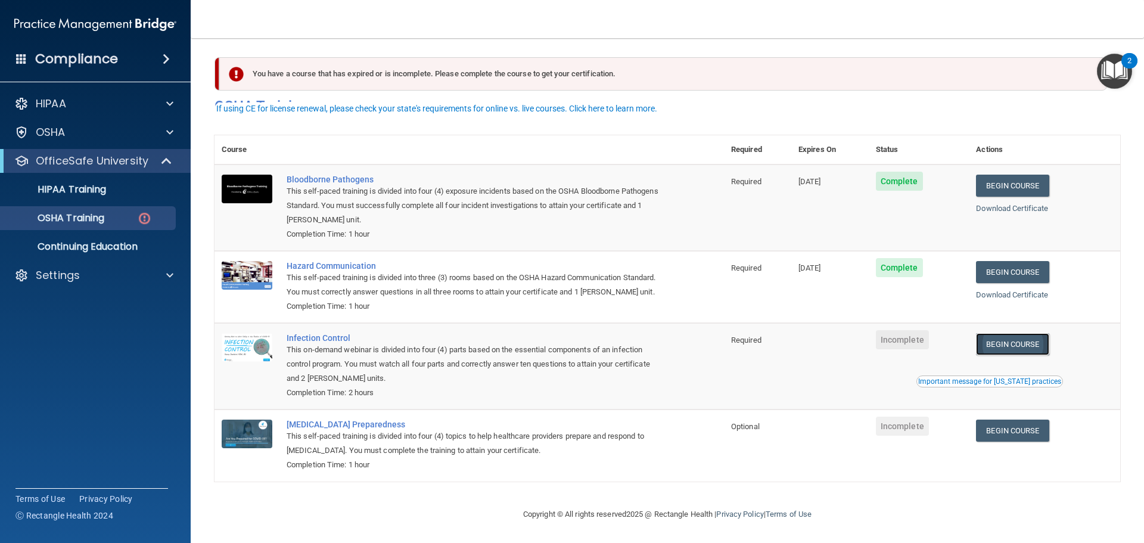
click at [1024, 346] on link "Begin Course" at bounding box center [1012, 344] width 73 height 22
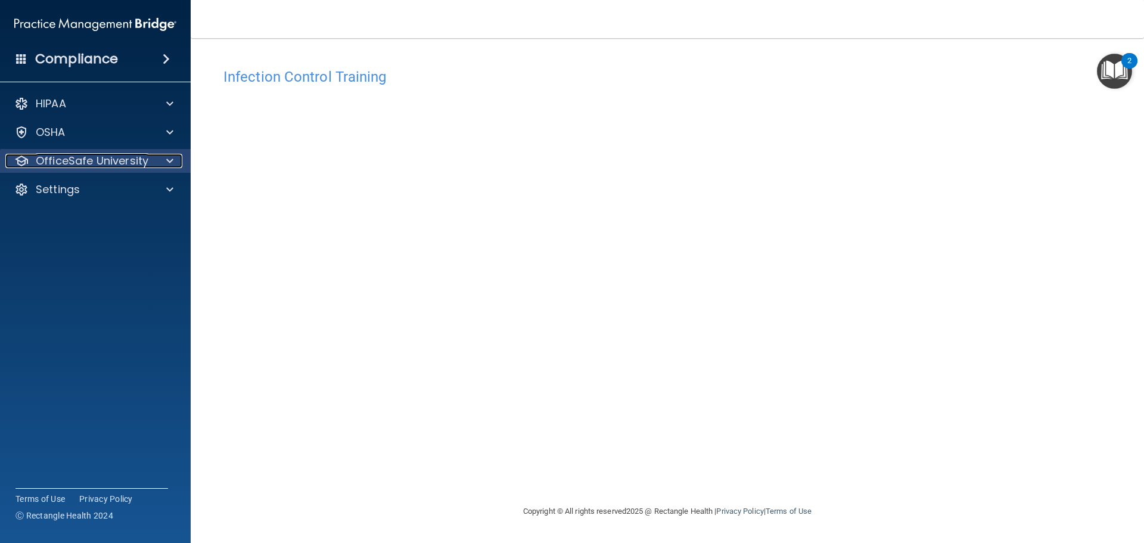
click at [157, 157] on div at bounding box center [168, 161] width 30 height 14
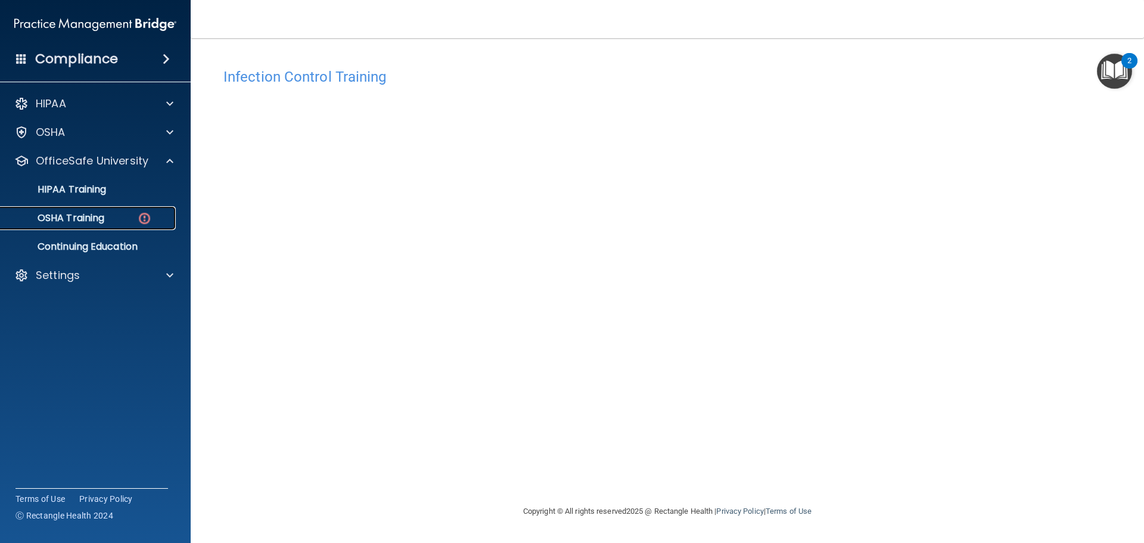
click at [123, 214] on div "OSHA Training" at bounding box center [89, 218] width 163 height 12
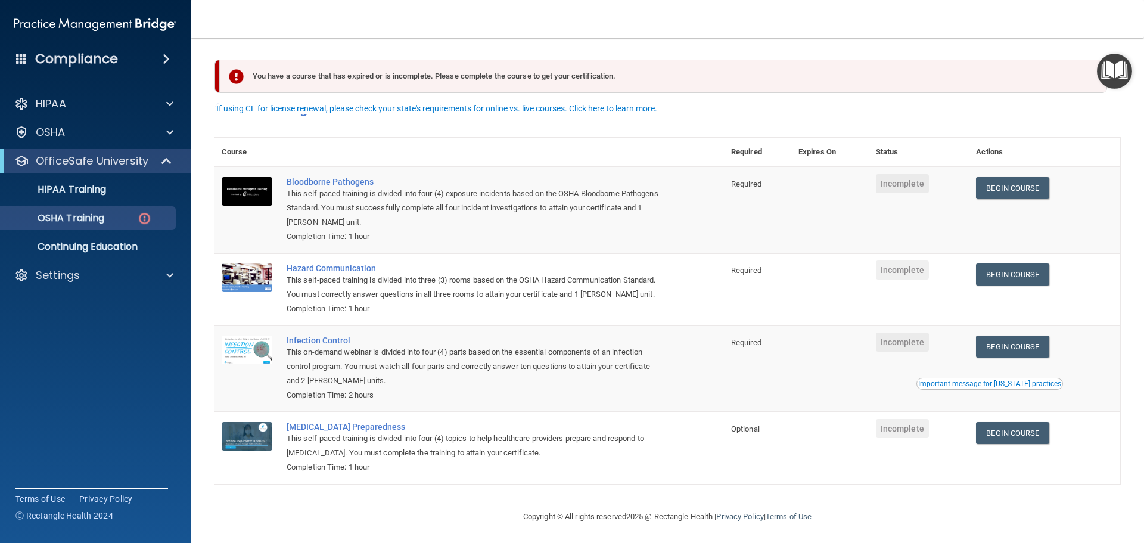
scroll to position [20, 0]
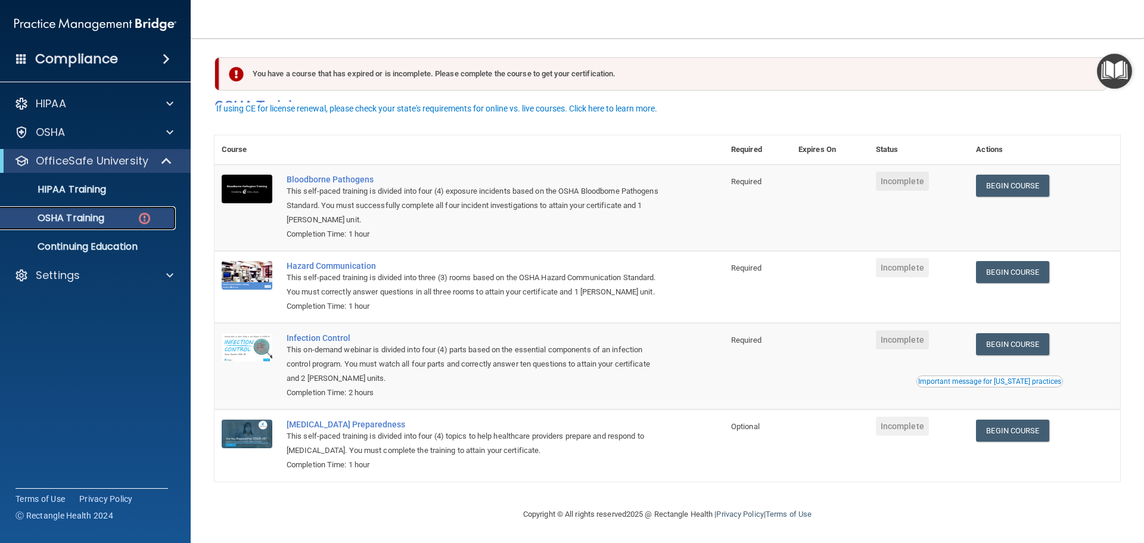
click at [88, 213] on p "OSHA Training" at bounding box center [56, 218] width 97 height 12
click at [93, 191] on p "HIPAA Training" at bounding box center [57, 190] width 98 height 12
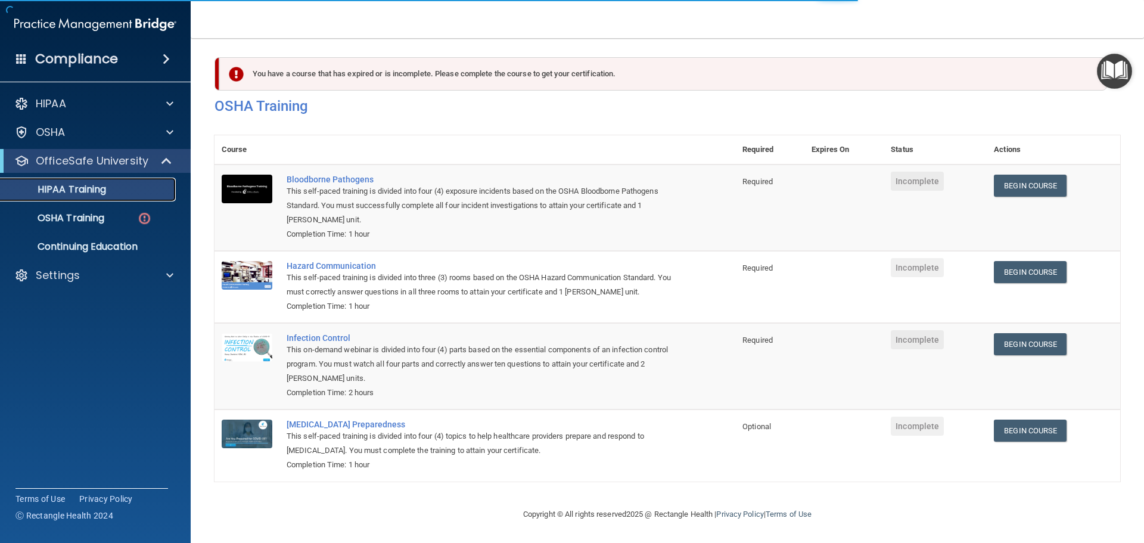
scroll to position [355, 0]
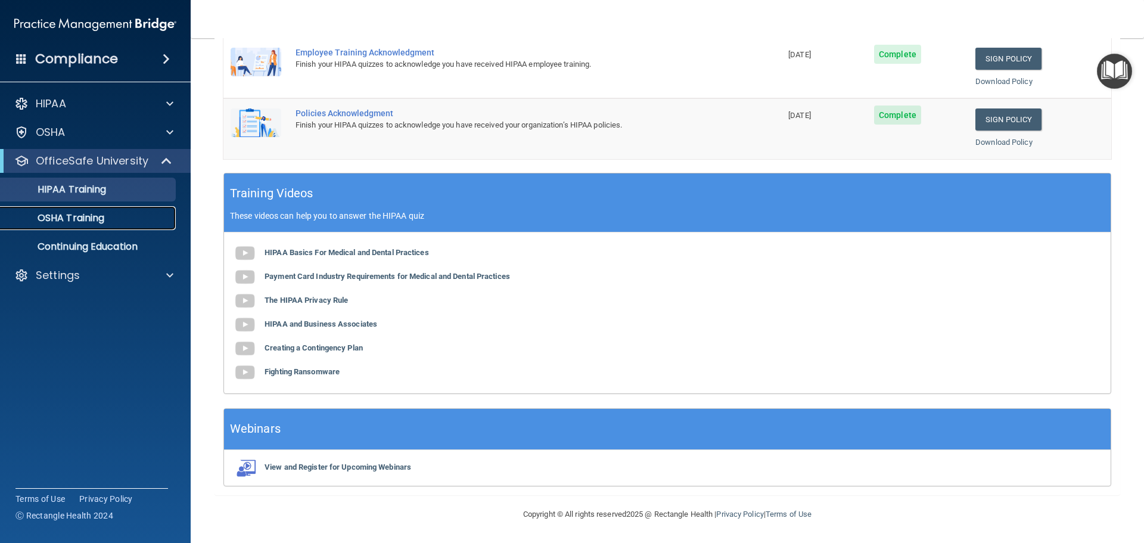
click at [102, 213] on p "OSHA Training" at bounding box center [56, 218] width 97 height 12
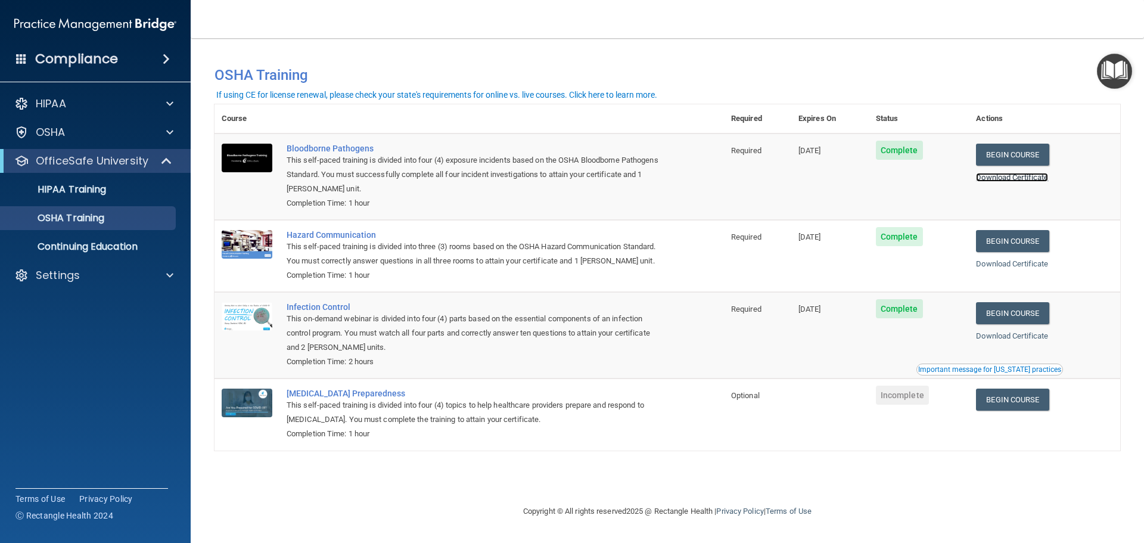
click at [1002, 179] on link "Download Certificate" at bounding box center [1012, 177] width 72 height 9
click at [1025, 264] on link "Download Certificate" at bounding box center [1012, 263] width 72 height 9
click at [1011, 337] on link "Download Certificate" at bounding box center [1012, 335] width 72 height 9
click at [126, 189] on div "HIPAA Training" at bounding box center [89, 190] width 163 height 12
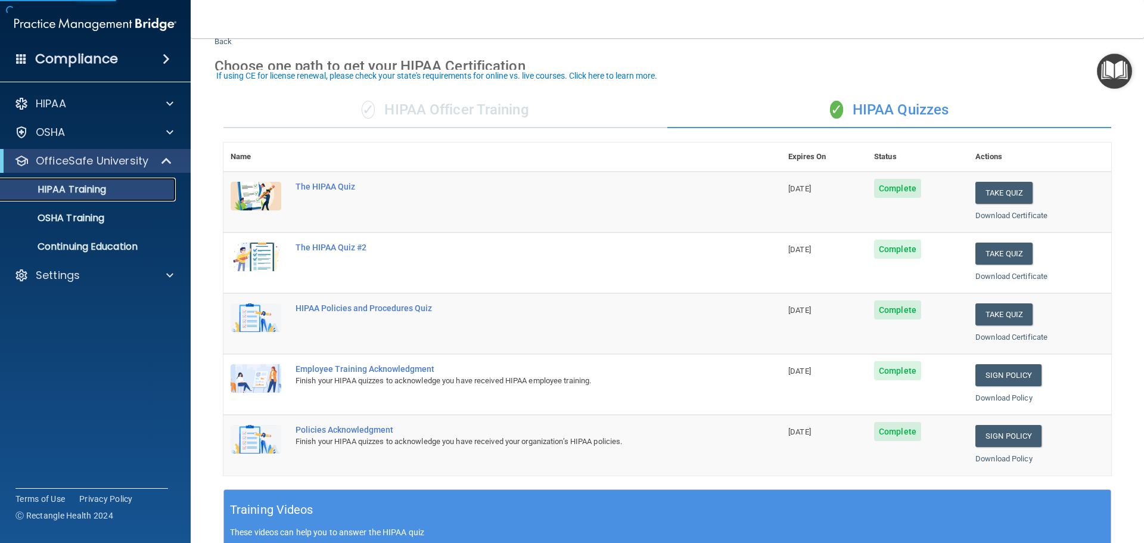
scroll to position [60, 0]
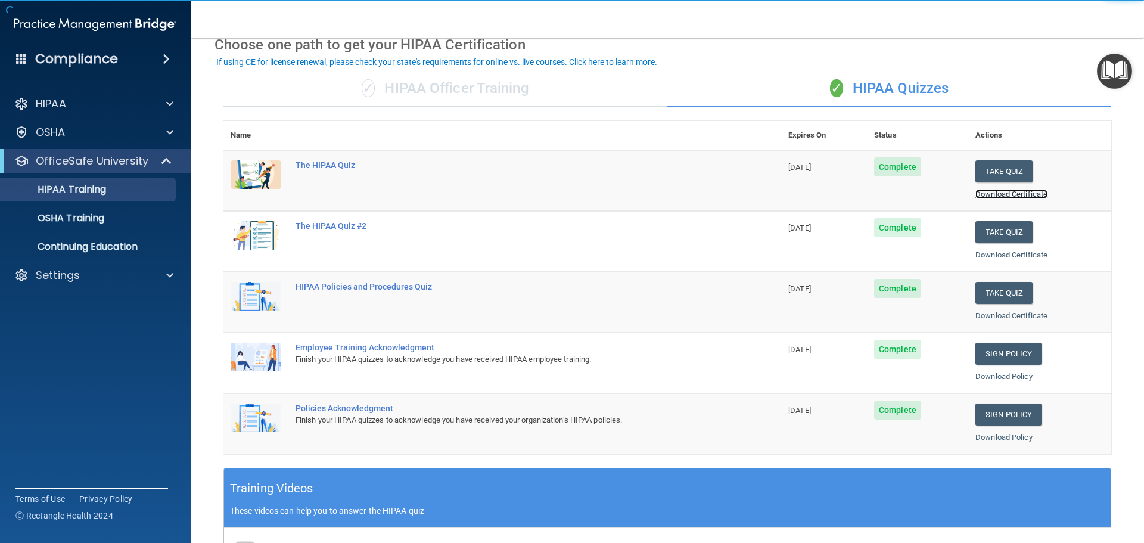
click at [1008, 193] on link "Download Certificate" at bounding box center [1012, 194] width 72 height 9
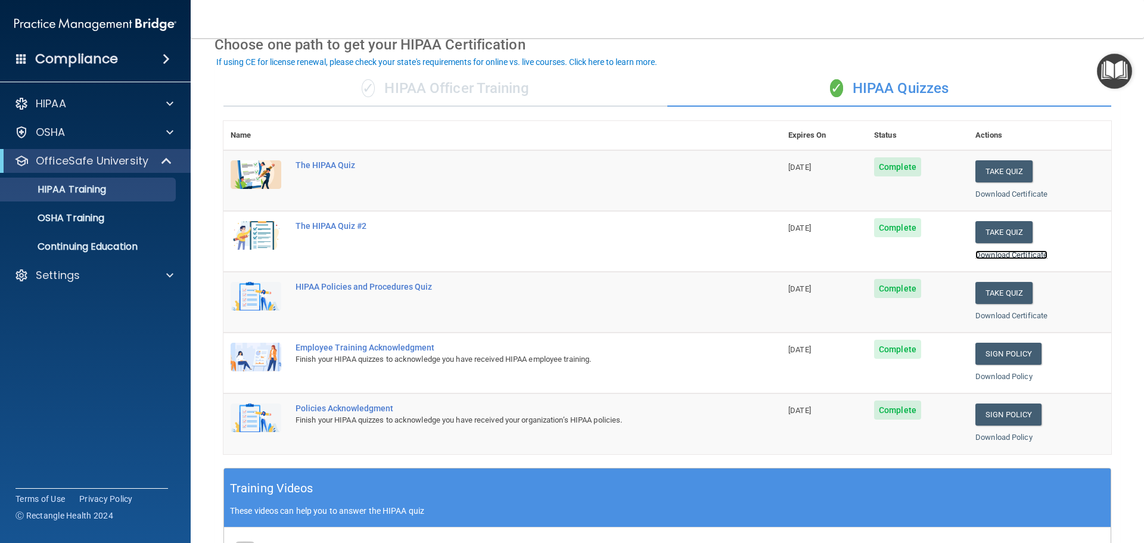
click at [982, 256] on link "Download Certificate" at bounding box center [1012, 254] width 72 height 9
click at [985, 315] on link "Download Certificate" at bounding box center [1012, 315] width 72 height 9
click at [1017, 376] on link "Download Policy" at bounding box center [1004, 376] width 57 height 9
click at [995, 438] on link "Download Policy" at bounding box center [1004, 437] width 57 height 9
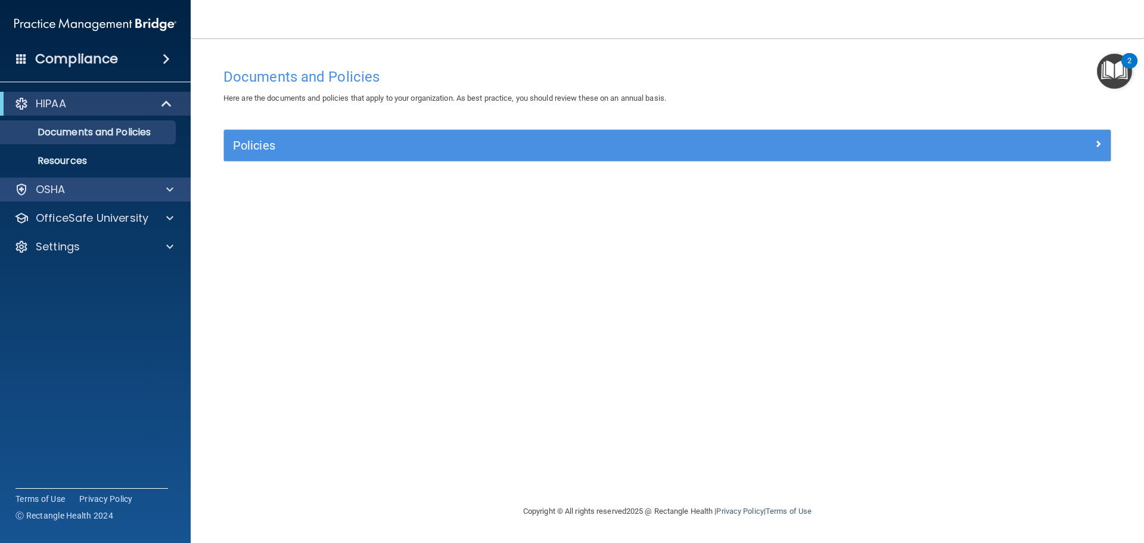
click at [117, 178] on div "OSHA" at bounding box center [95, 190] width 191 height 24
click at [133, 187] on div "OSHA" at bounding box center [79, 189] width 148 height 14
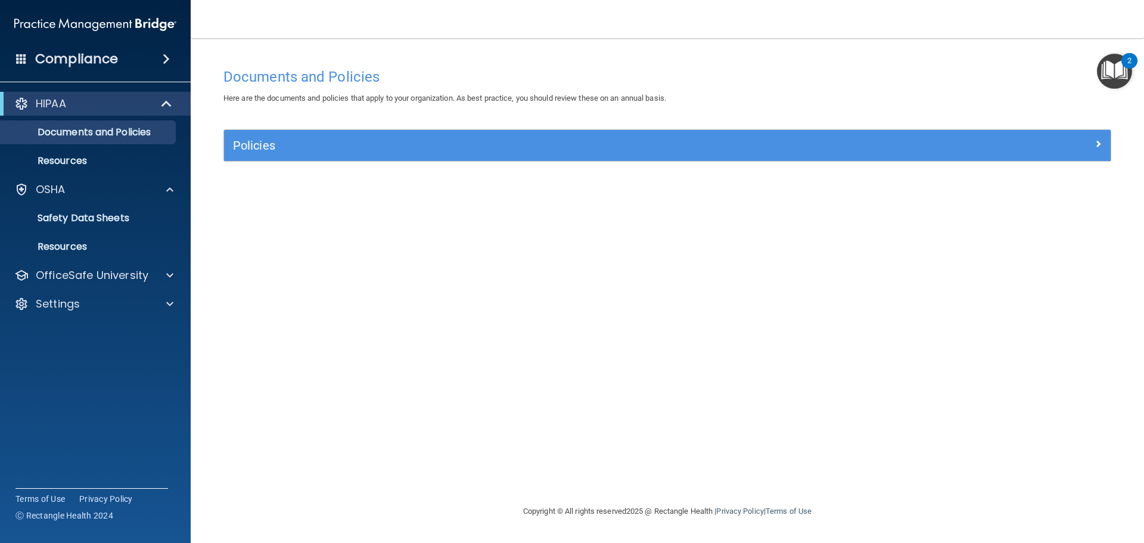
click at [153, 260] on div "HIPAA Documents and Policies Report an Incident Business Associates Emergency P…" at bounding box center [95, 206] width 191 height 238
click div
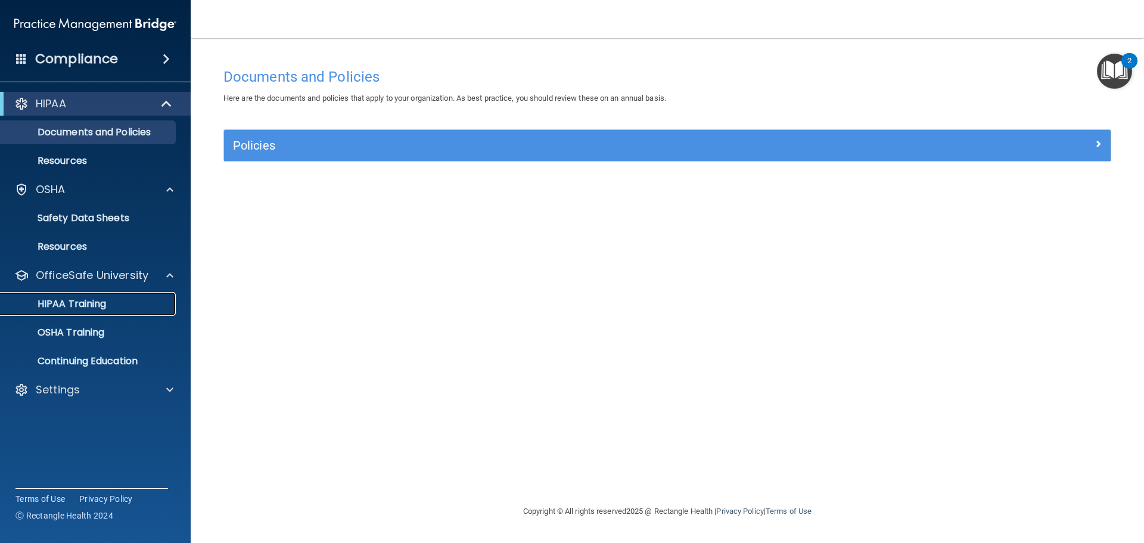
click div "HIPAA Training"
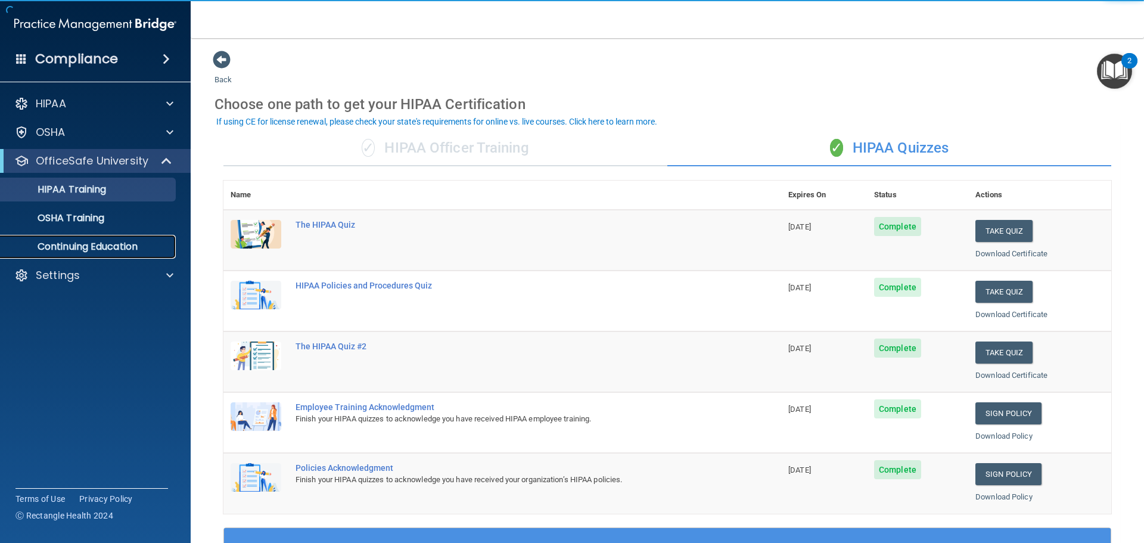
click p "Continuing Education"
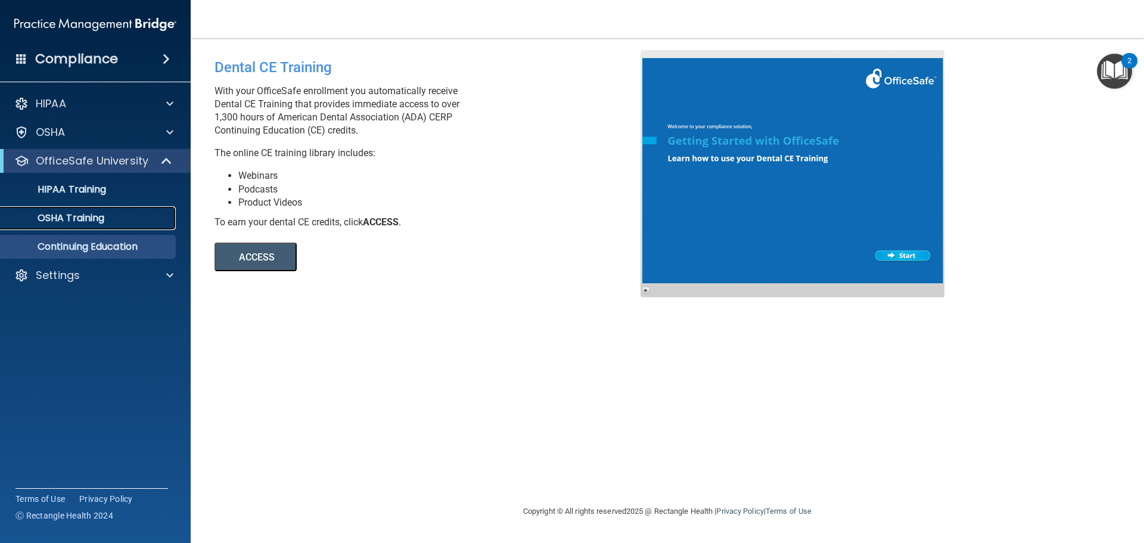
click div "OSHA Training"
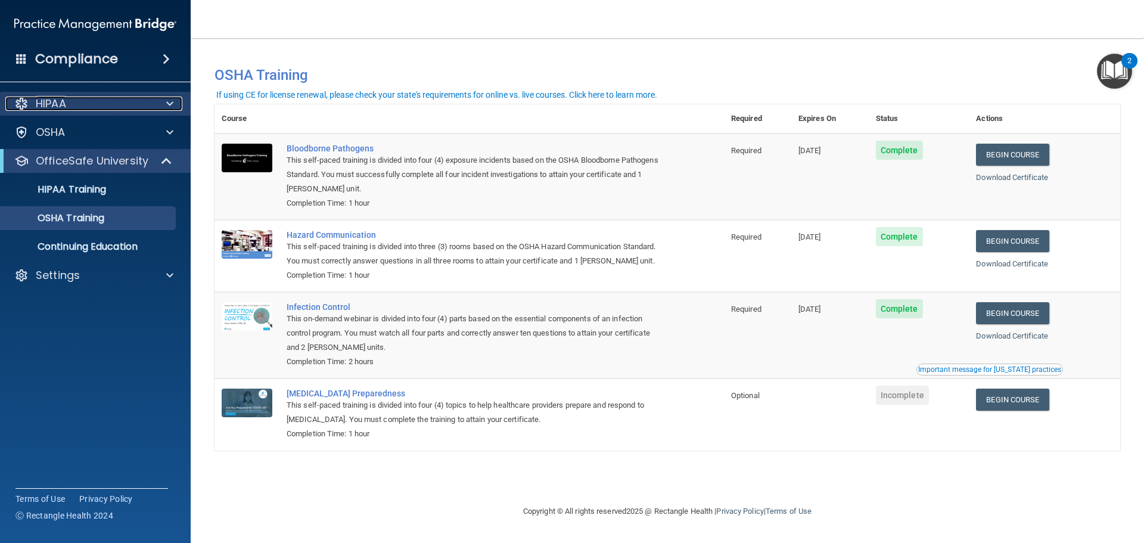
click div
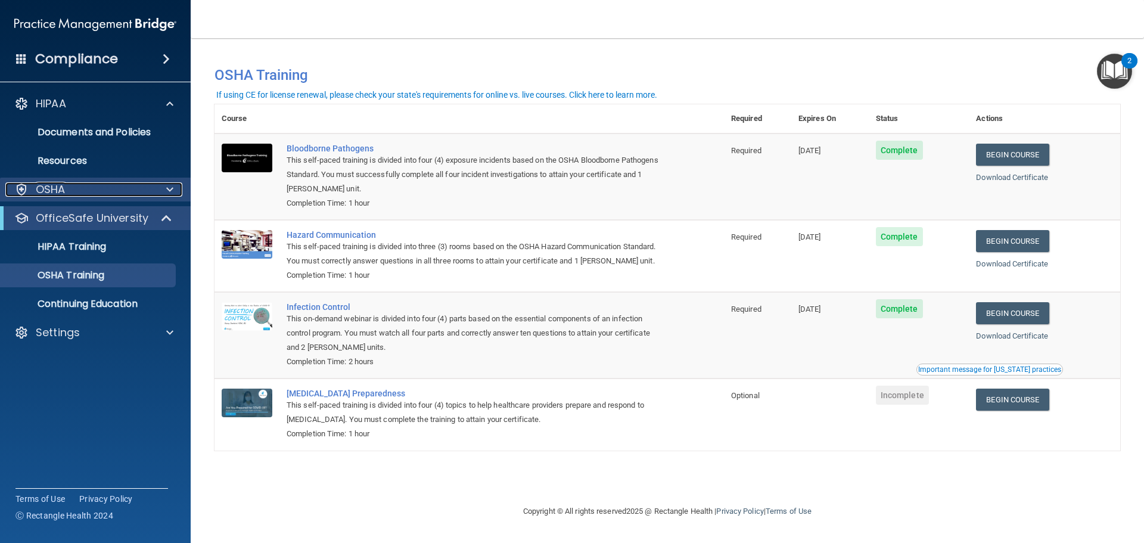
click div
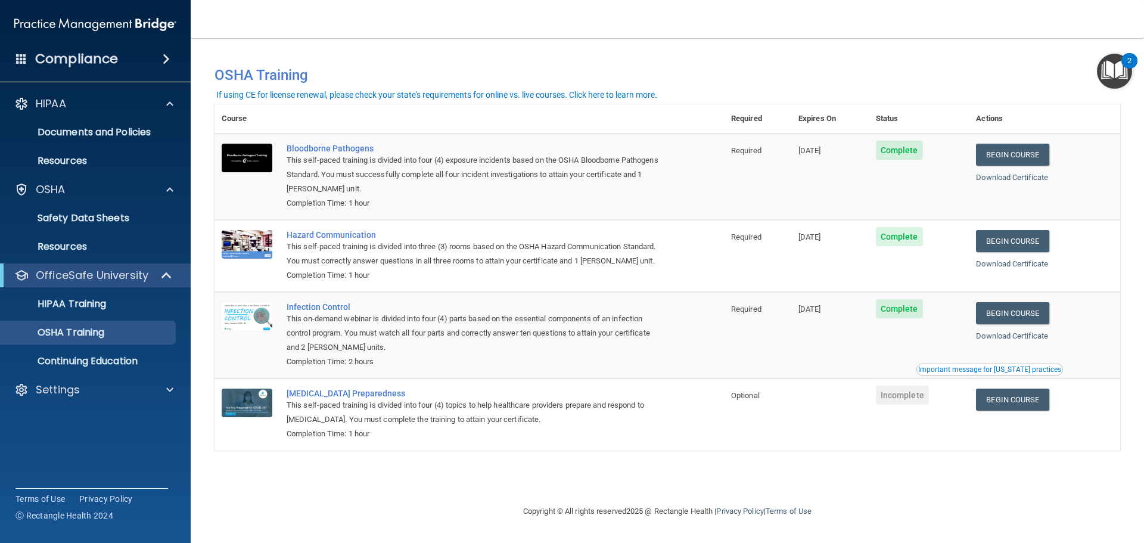
click div "Compliance"
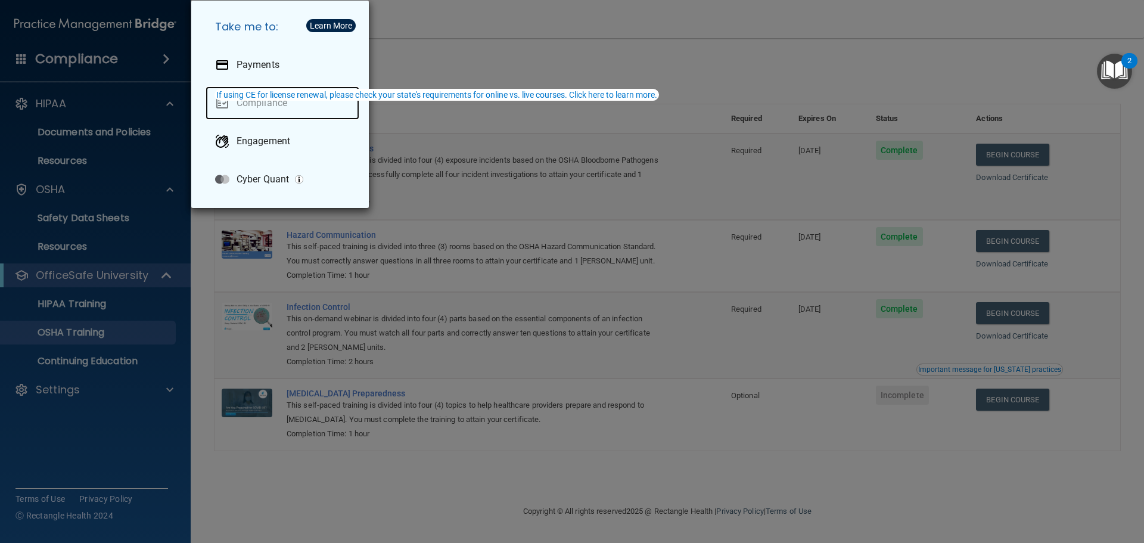
click link "Compliance"
click div "Take me to: Payments Compliance Engagement Cyber Quant"
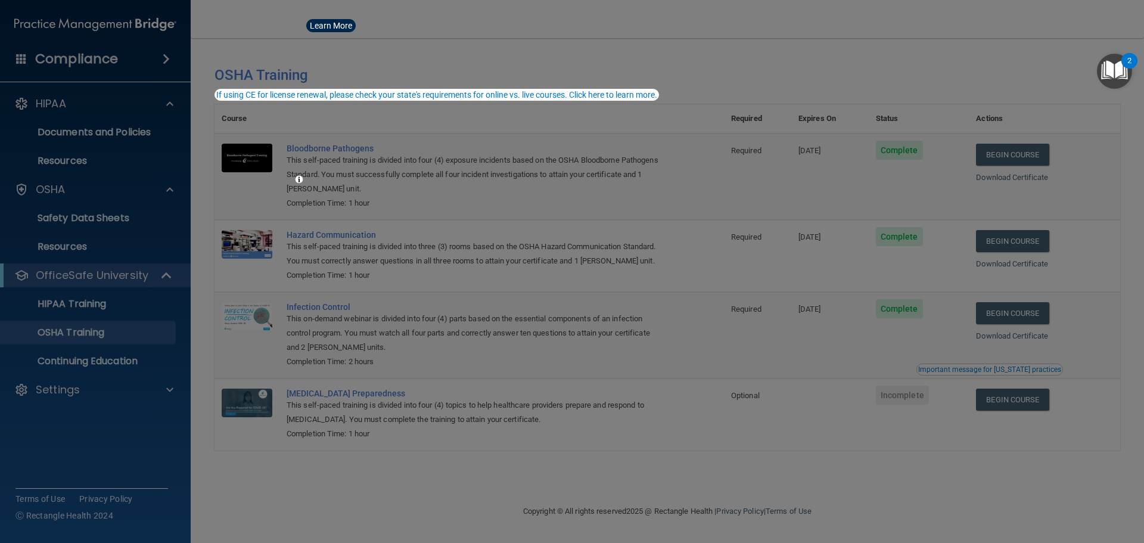
click div "Take me to: Payments Compliance Engagement Cyber Quant"
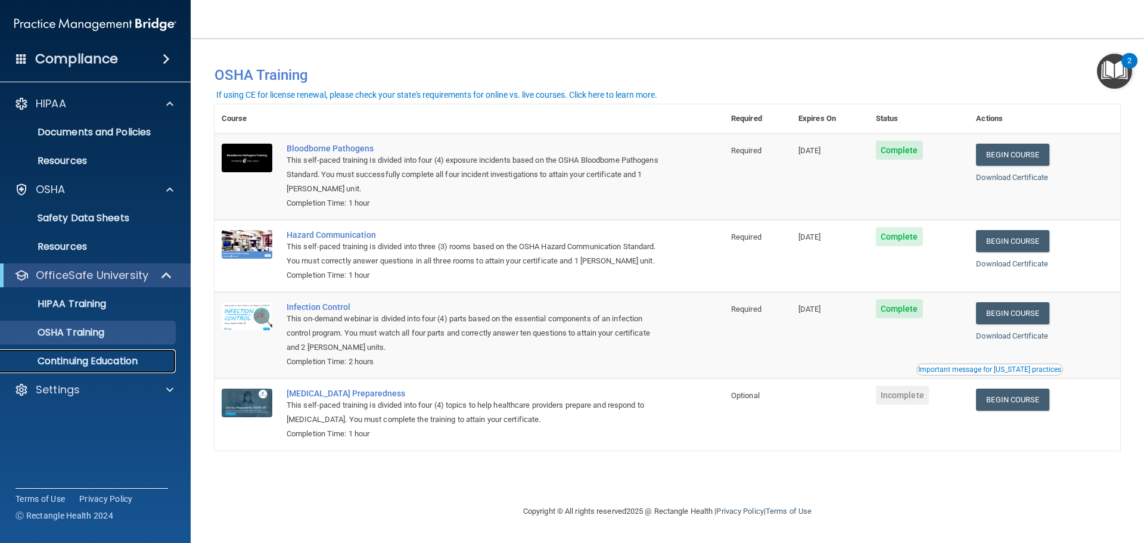
click p "Continuing Education"
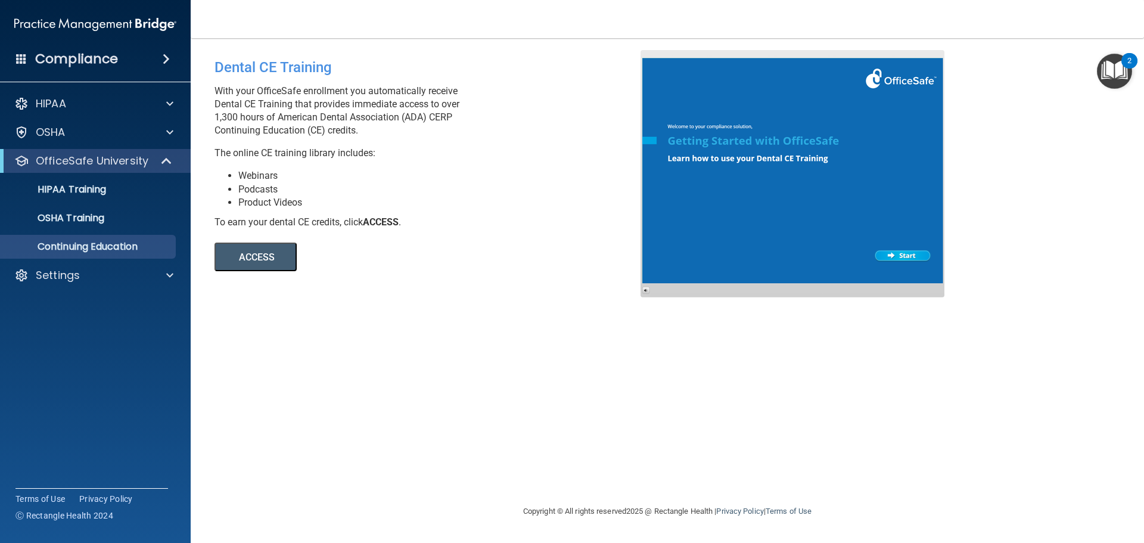
click button "ACCESS"
